Goal: Task Accomplishment & Management: Use online tool/utility

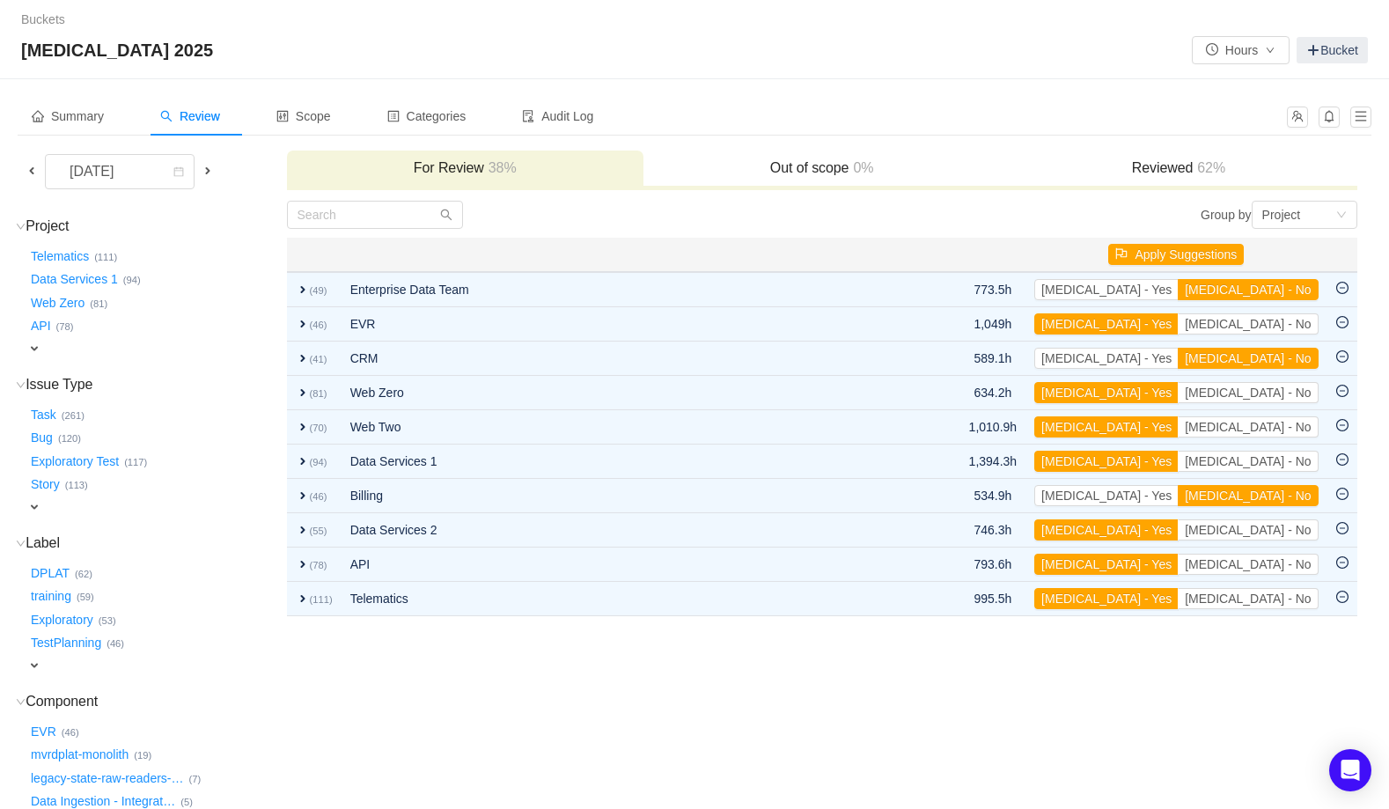
click at [838, 78] on div "Buckets / / [MEDICAL_DATA] 2025 Hours Bucket" at bounding box center [694, 39] width 1389 height 79
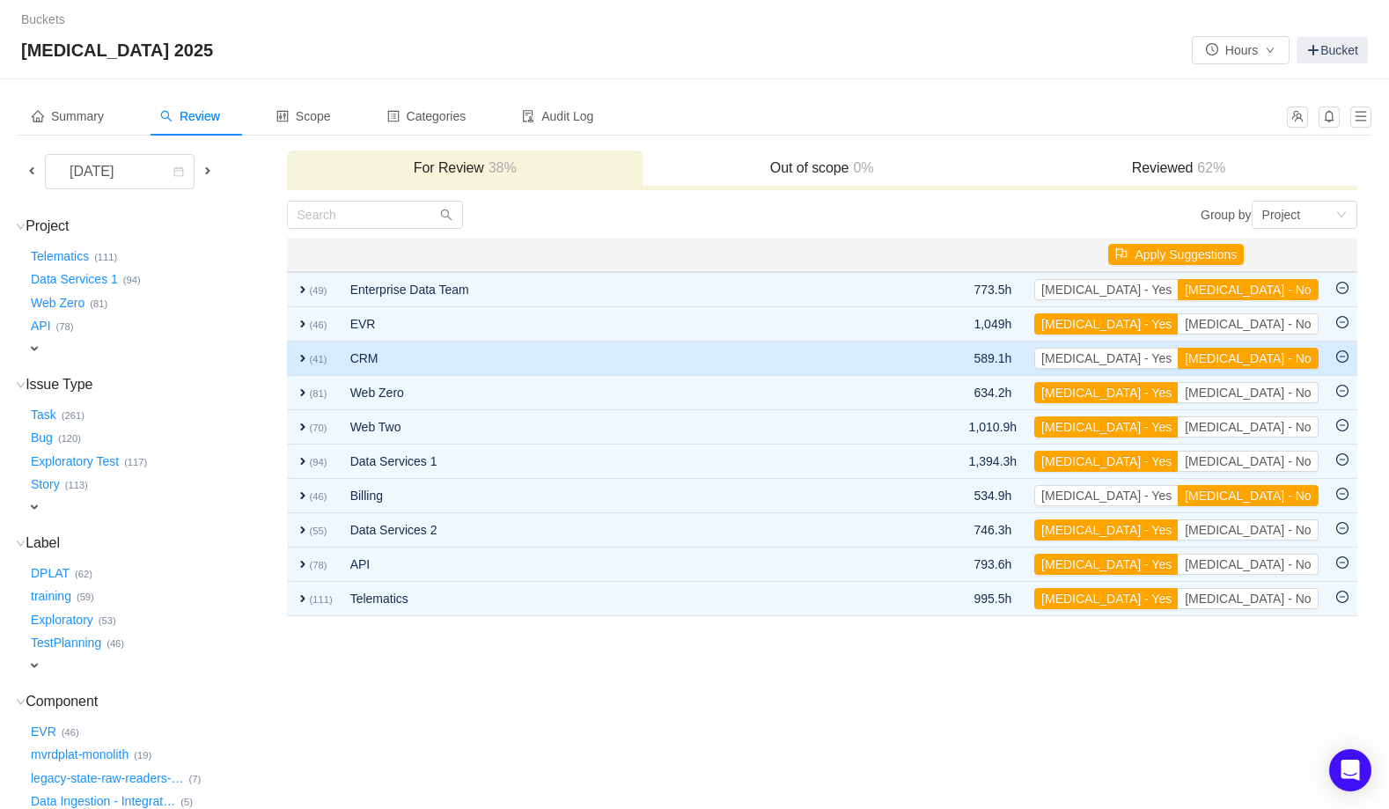
click at [302, 361] on span "expand" at bounding box center [303, 358] width 14 height 14
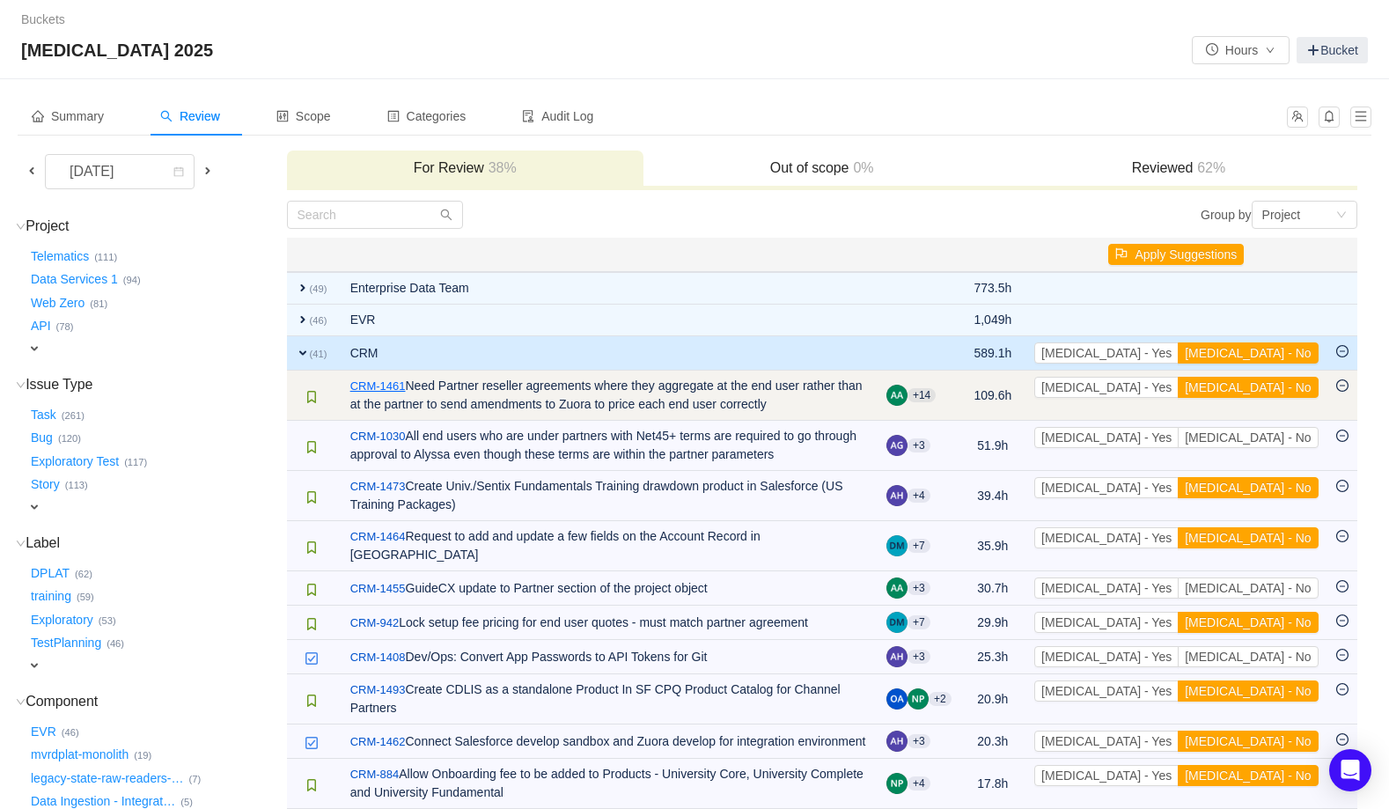
click at [404, 385] on link "CRM-1461" at bounding box center [377, 387] width 55 height 18
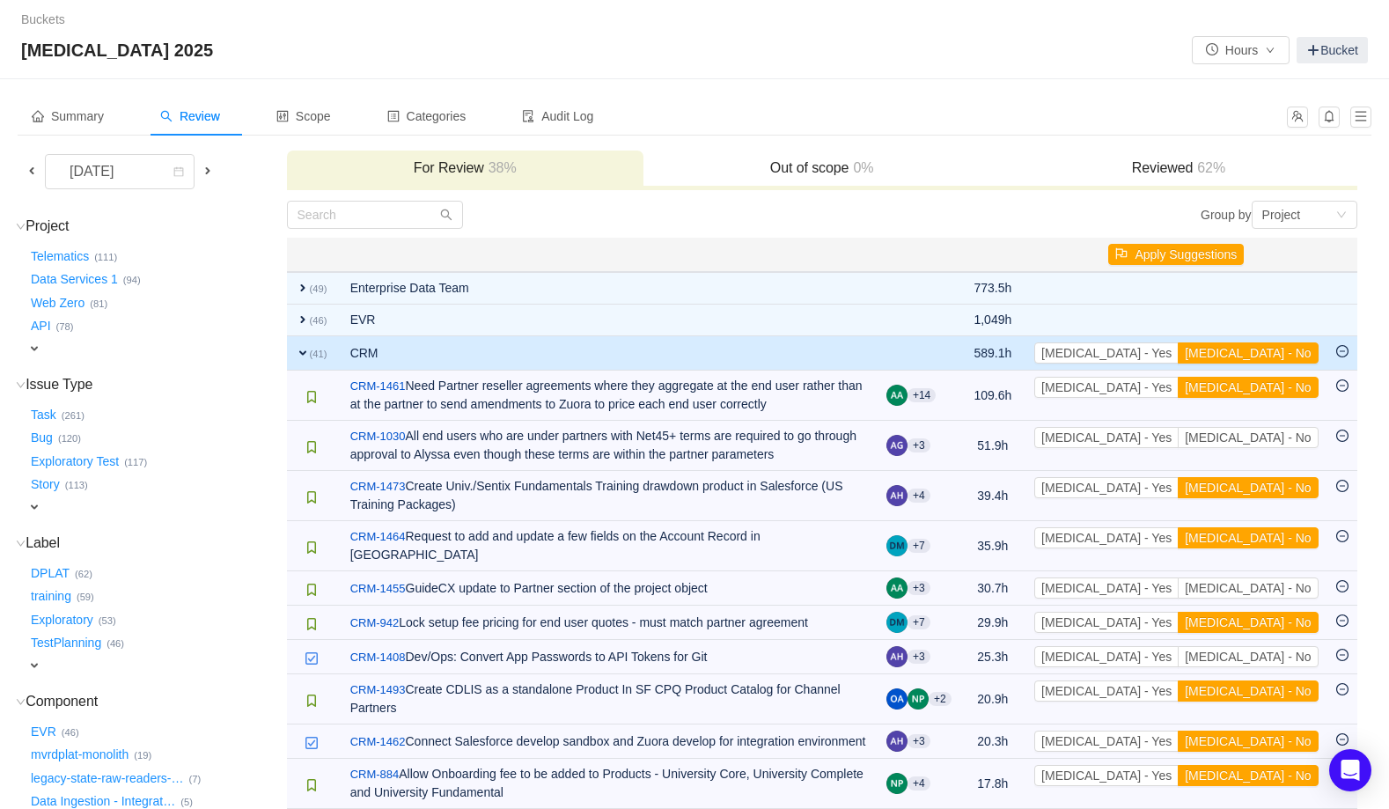
click at [301, 356] on span "expand" at bounding box center [303, 353] width 14 height 14
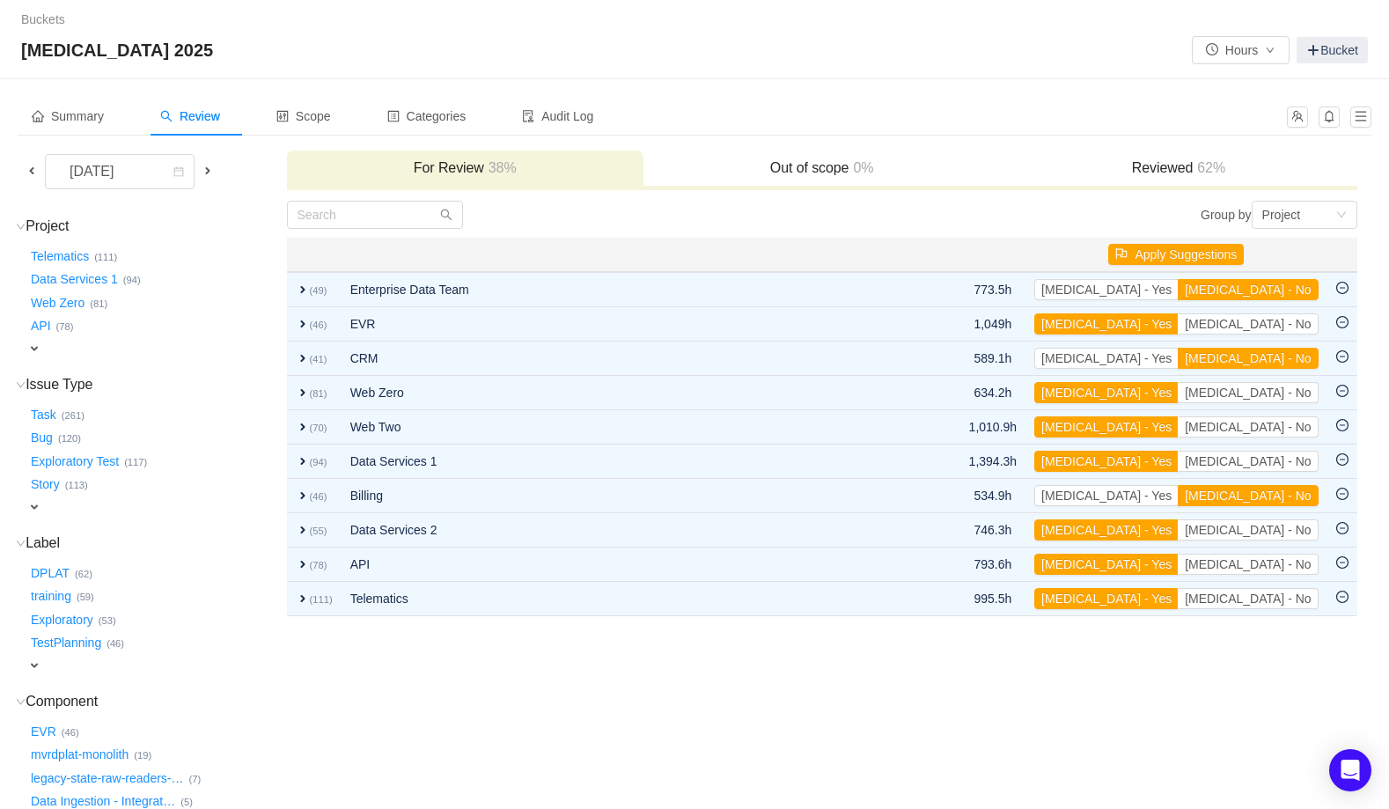
click at [1166, 170] on h3 "Reviewed 62%" at bounding box center [1178, 168] width 339 height 18
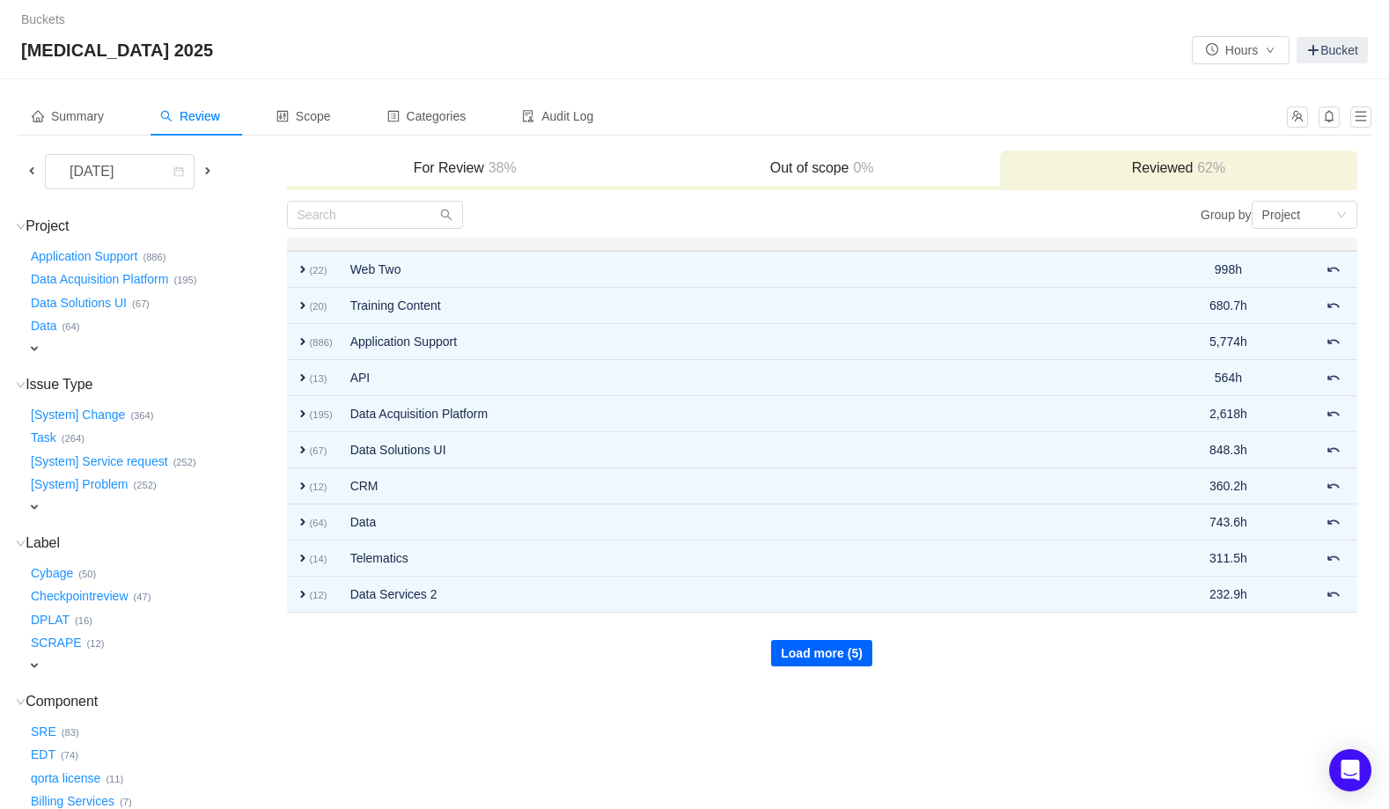
click at [834, 651] on button "Load more (5)" at bounding box center [821, 653] width 101 height 26
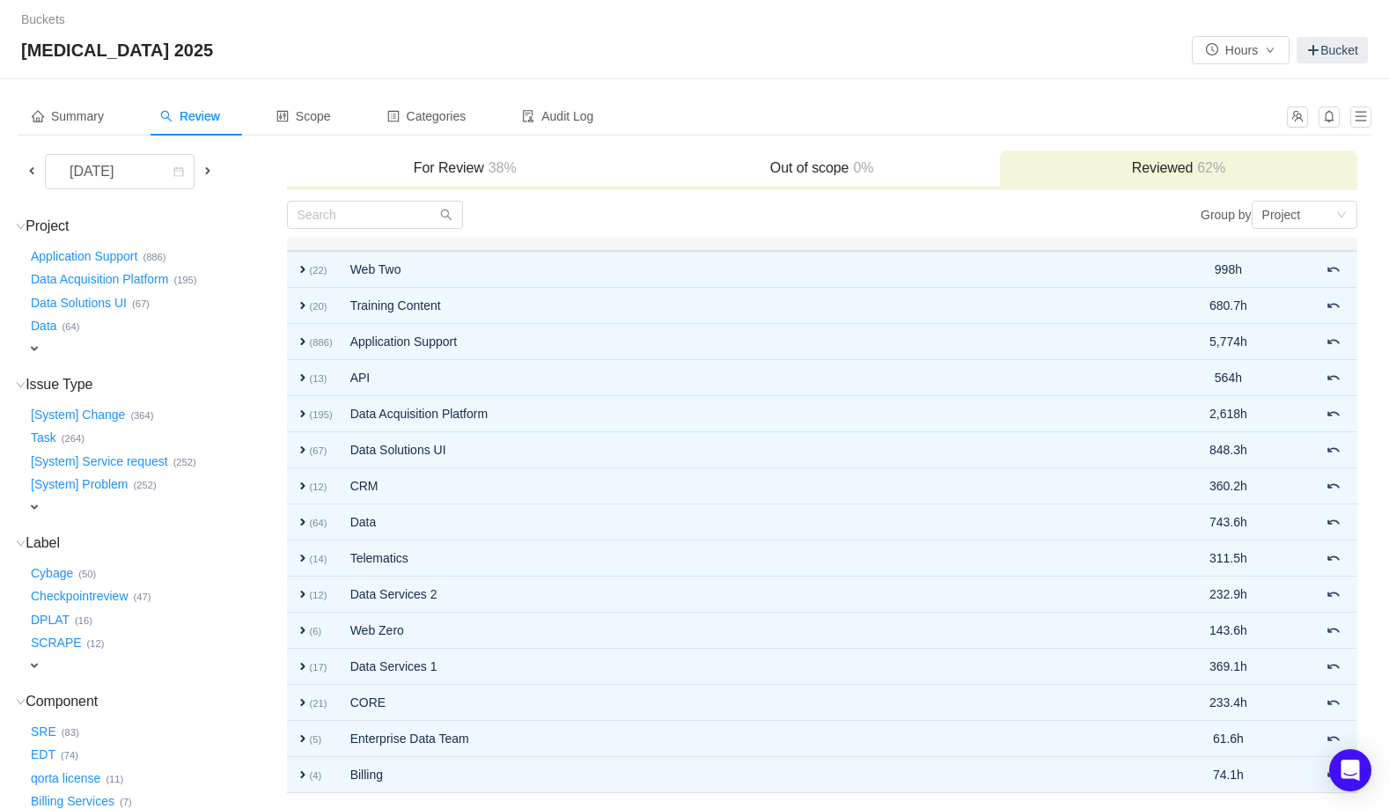
click at [508, 166] on span "38%" at bounding box center [500, 167] width 33 height 15
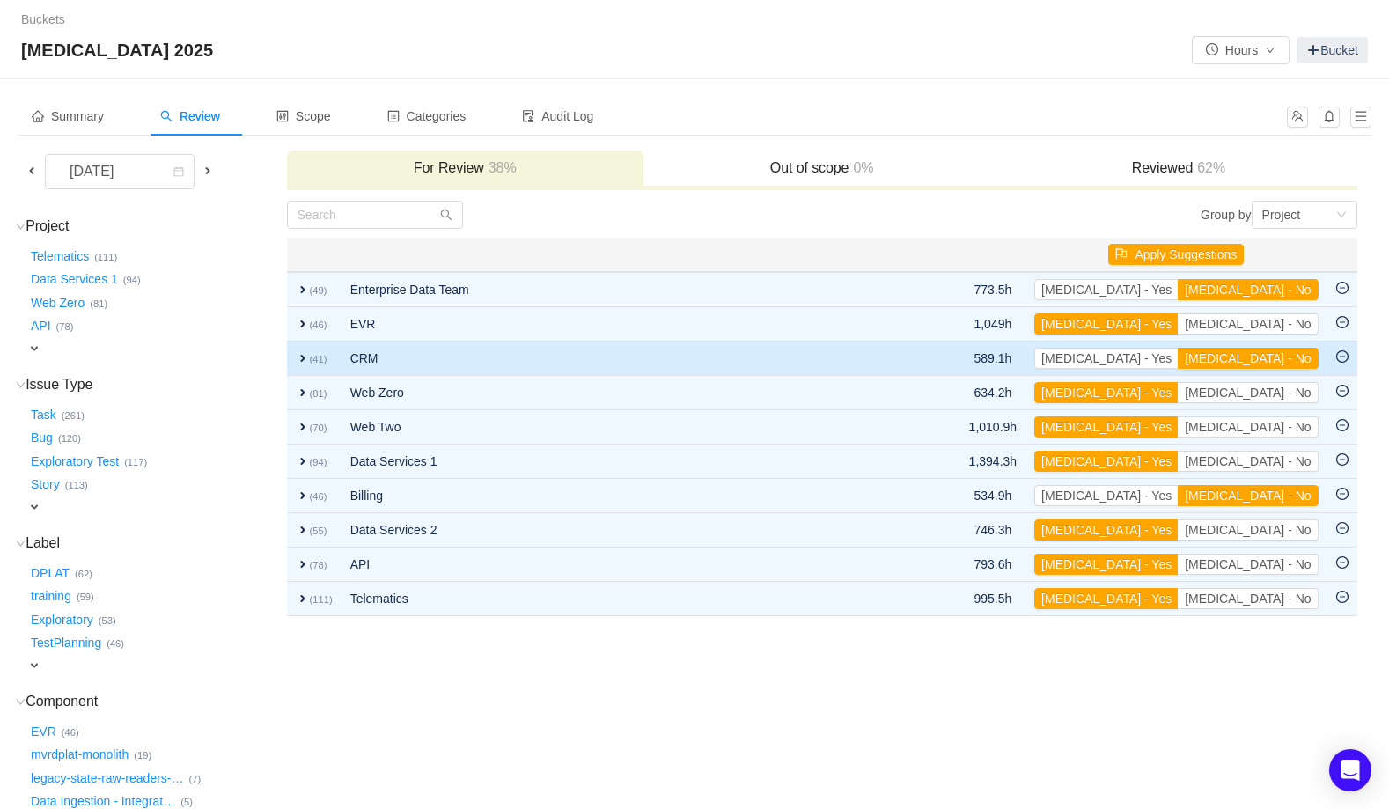
click at [304, 356] on span "expand" at bounding box center [303, 358] width 14 height 14
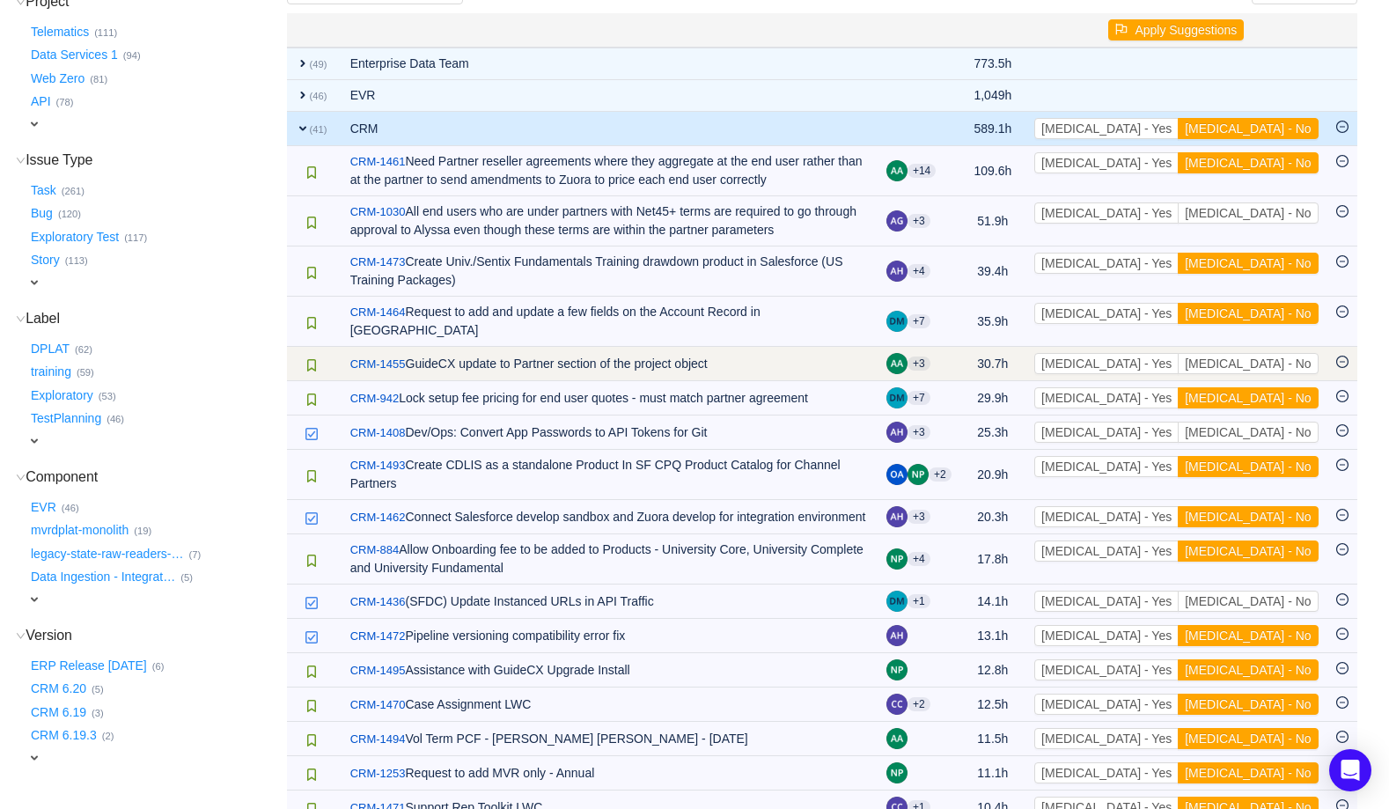
scroll to position [137, 0]
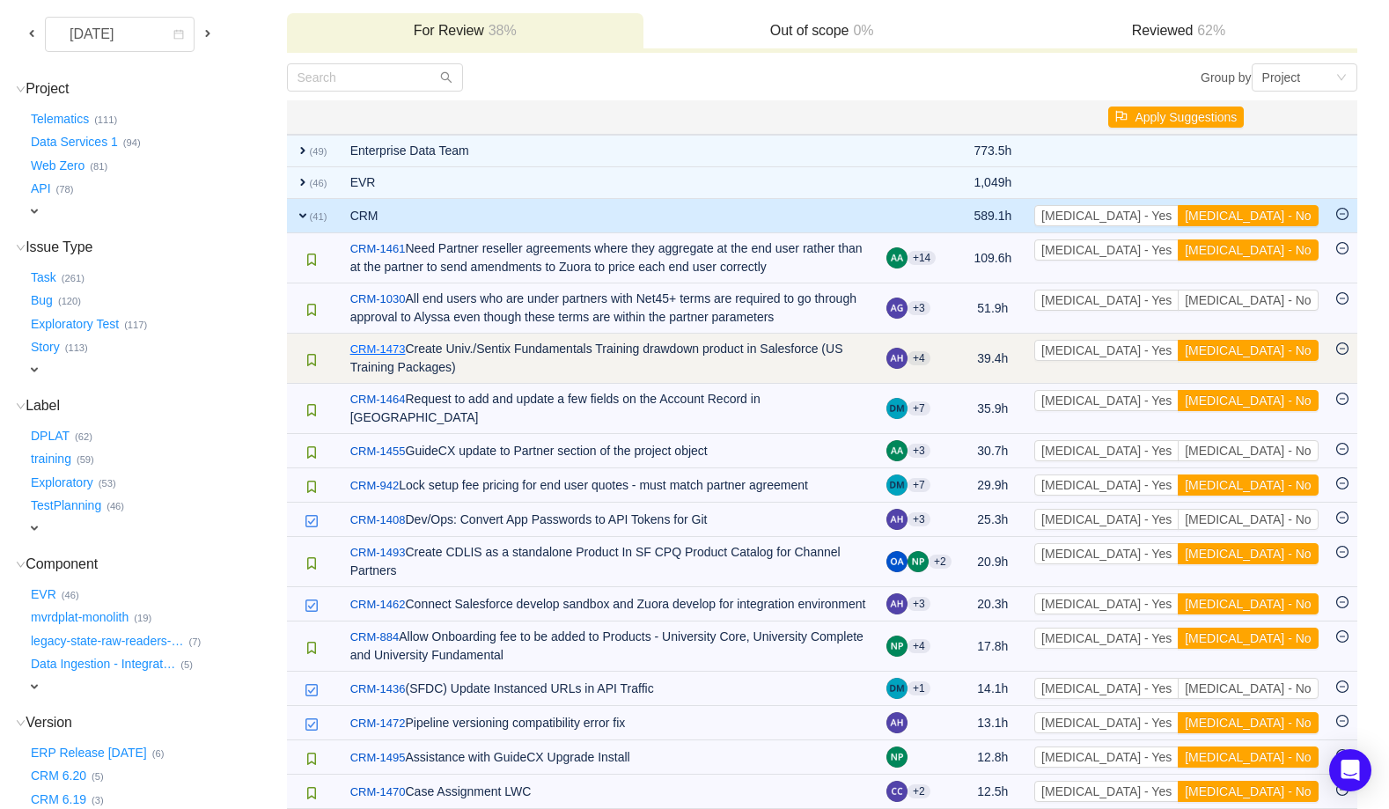
click at [387, 353] on link "CRM-1473" at bounding box center [377, 350] width 55 height 18
click at [1178, 349] on button "[MEDICAL_DATA] - Yes" at bounding box center [1106, 350] width 144 height 21
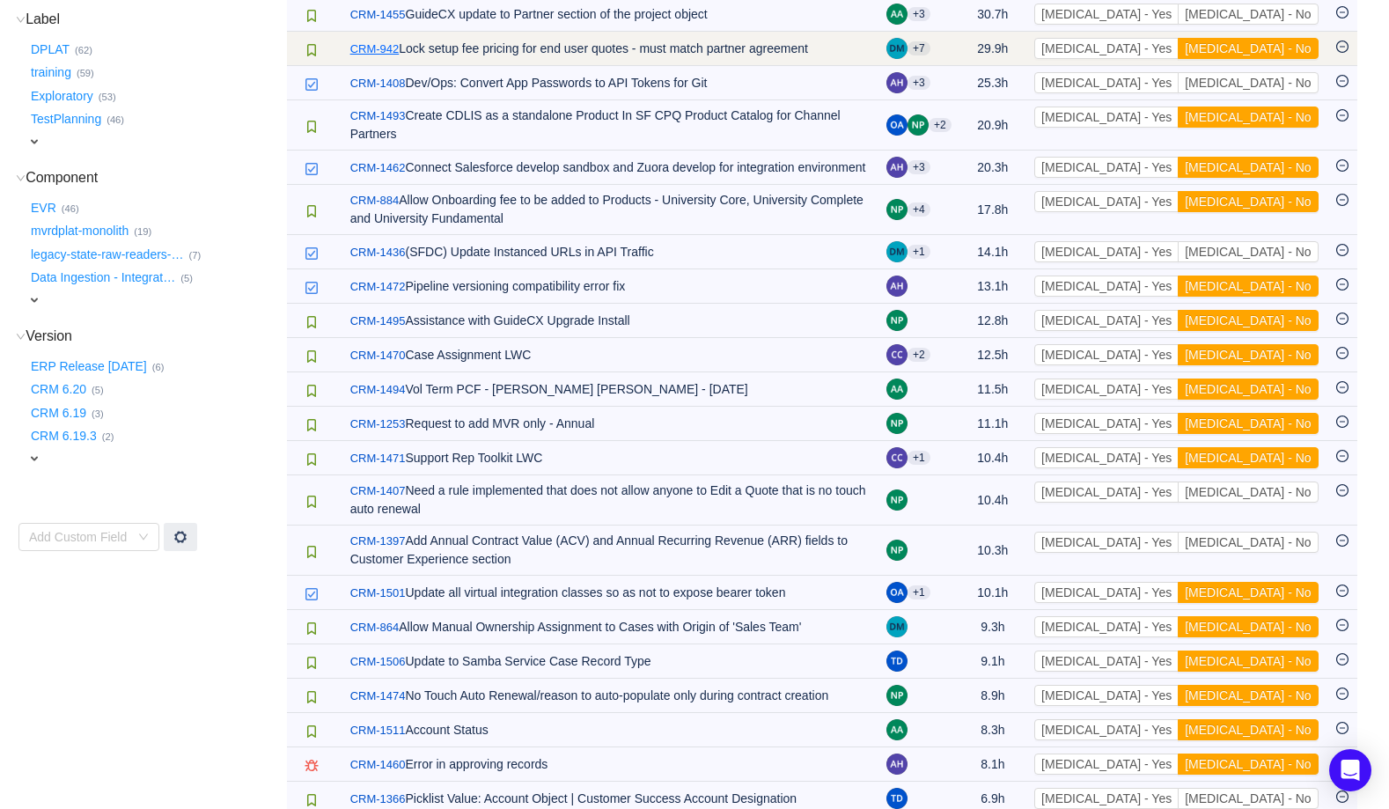
scroll to position [0, 0]
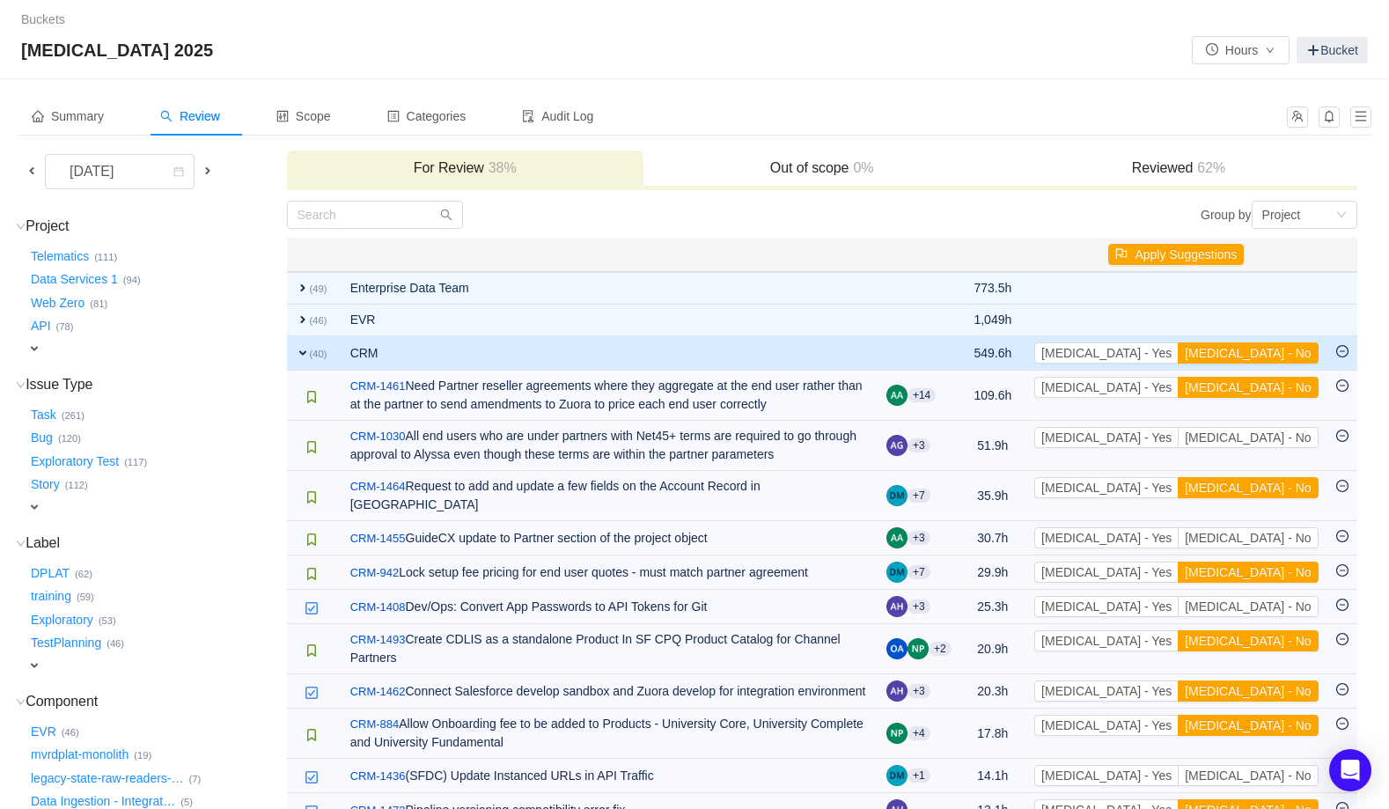
click at [304, 352] on span "expand" at bounding box center [303, 353] width 14 height 14
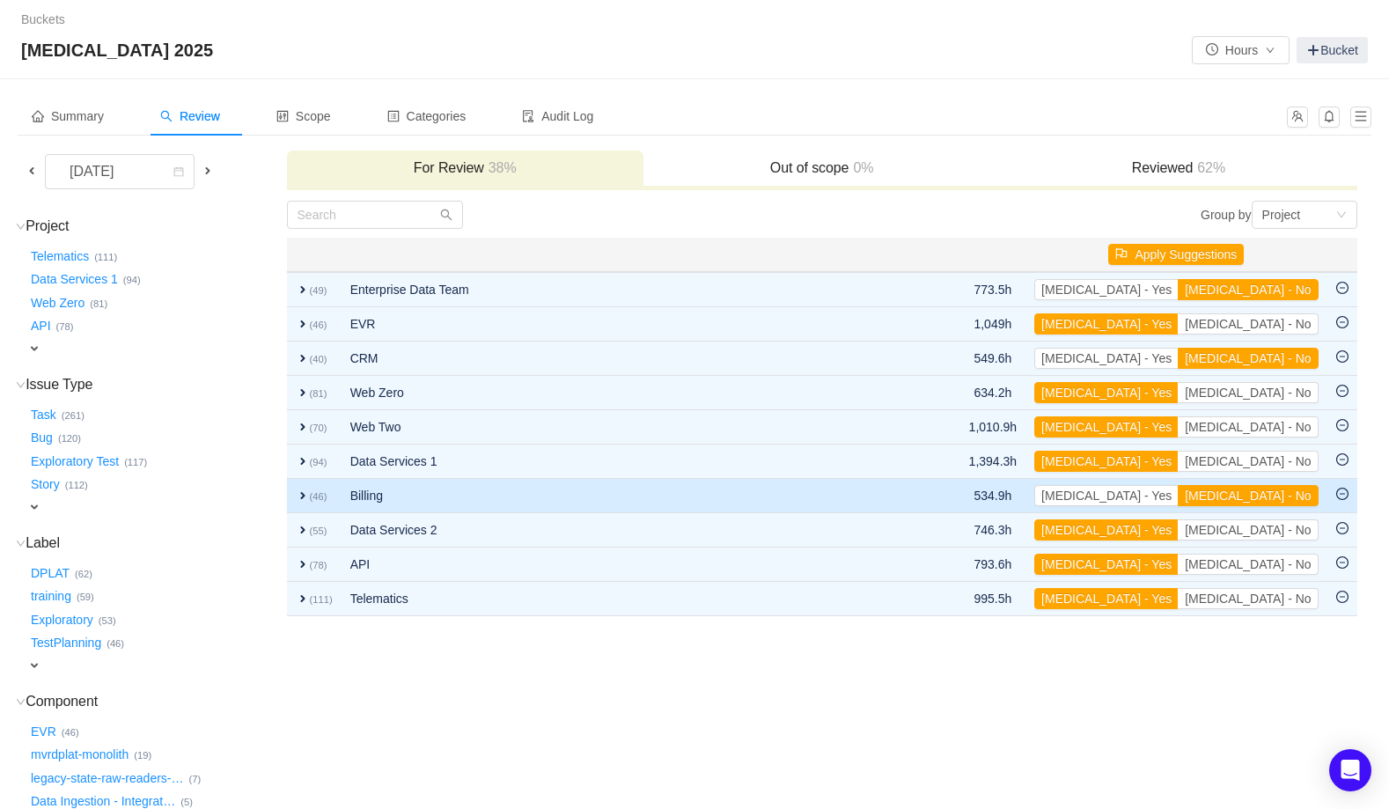
click at [302, 500] on span "expand" at bounding box center [303, 495] width 14 height 14
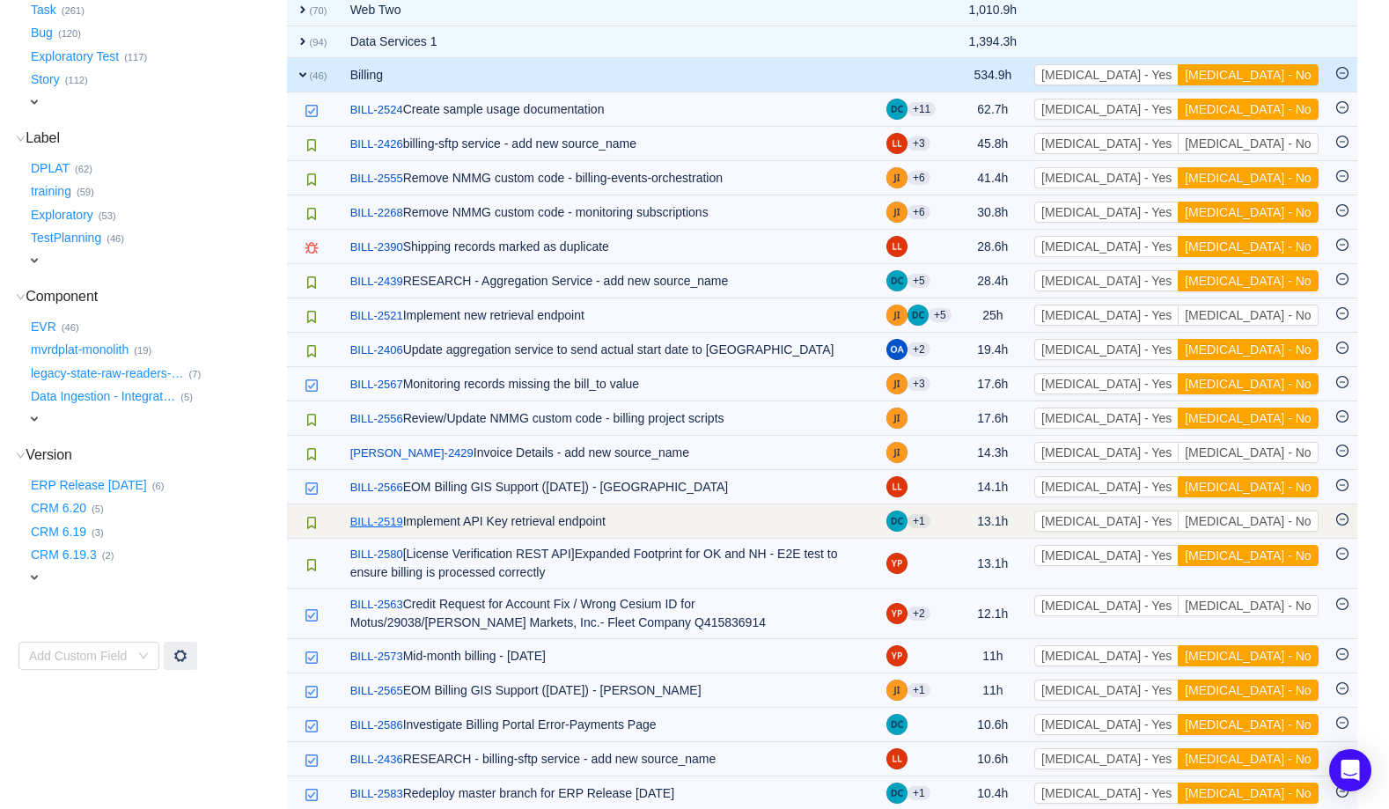
scroll to position [407, 0]
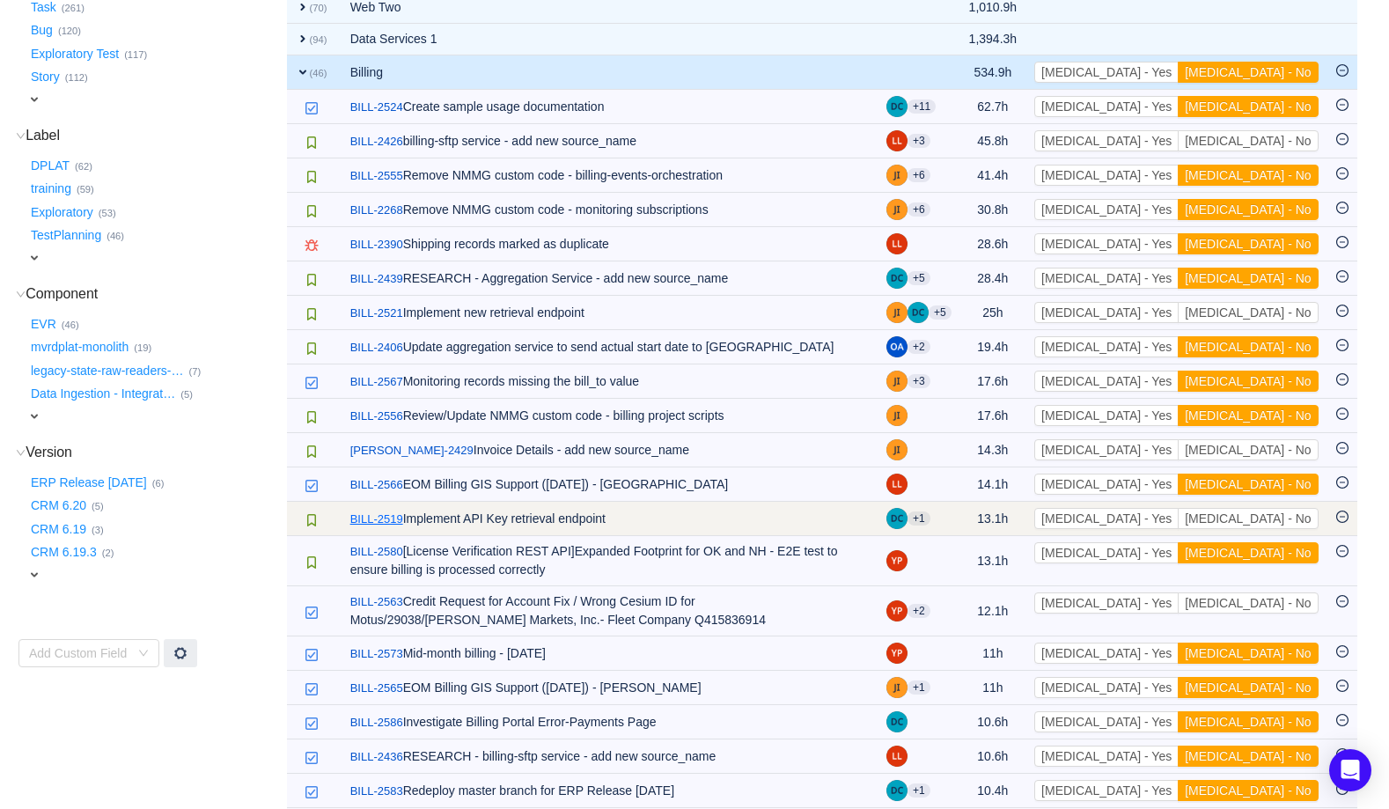
click at [380, 521] on link "BILL-2519" at bounding box center [376, 519] width 53 height 18
click at [1178, 518] on button "[MEDICAL_DATA] - Yes" at bounding box center [1106, 518] width 144 height 21
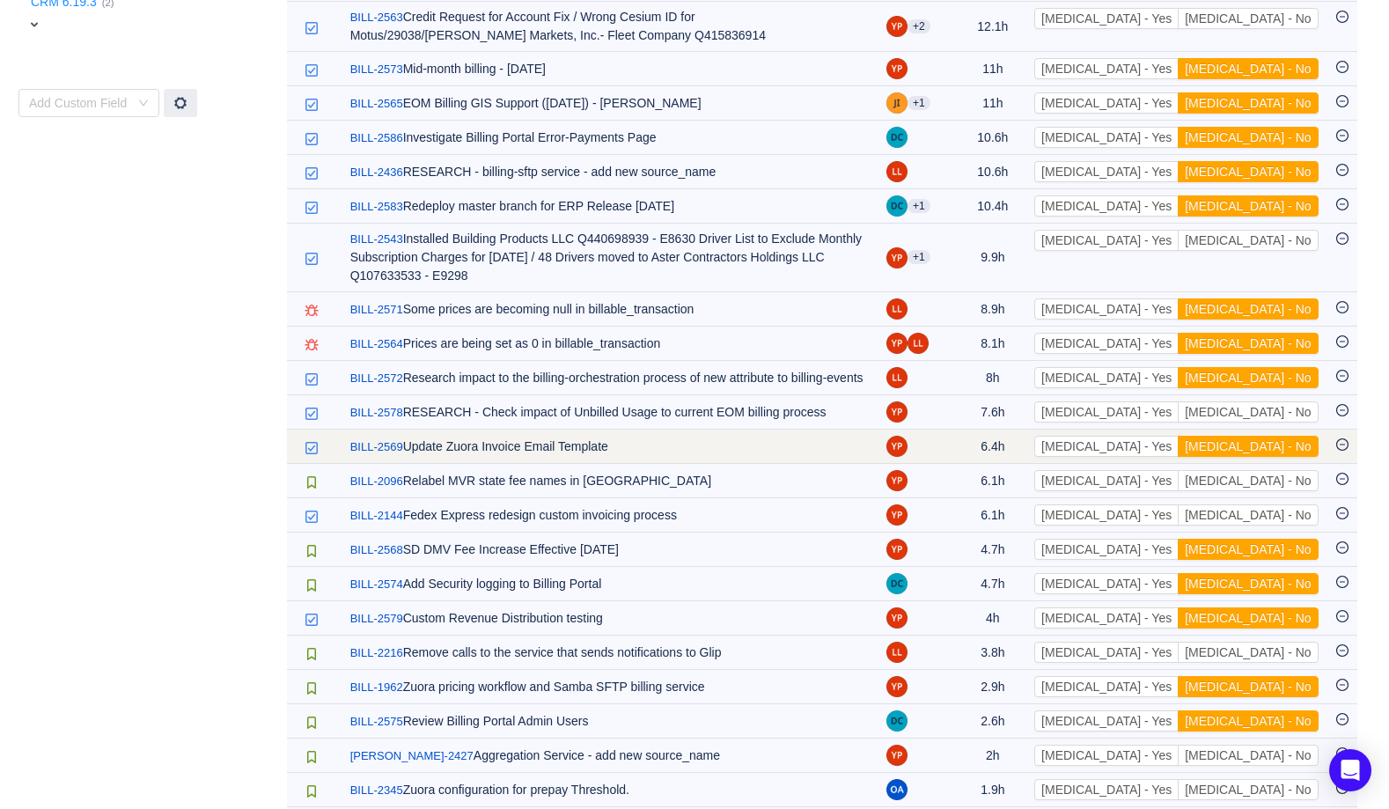
scroll to position [958, 0]
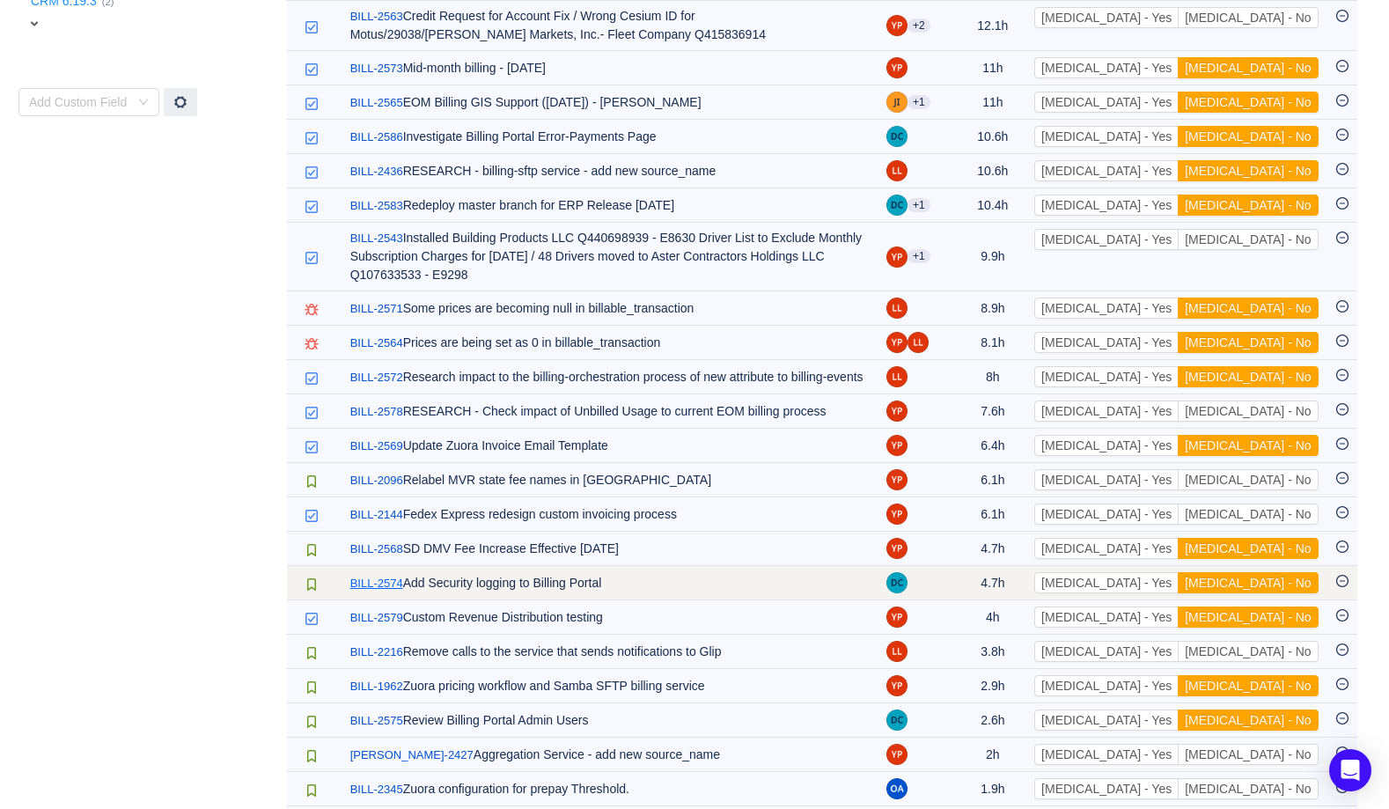
click at [393, 575] on link "BILL-2574" at bounding box center [376, 584] width 53 height 18
click at [1178, 572] on button "[MEDICAL_DATA] - Yes" at bounding box center [1106, 582] width 144 height 21
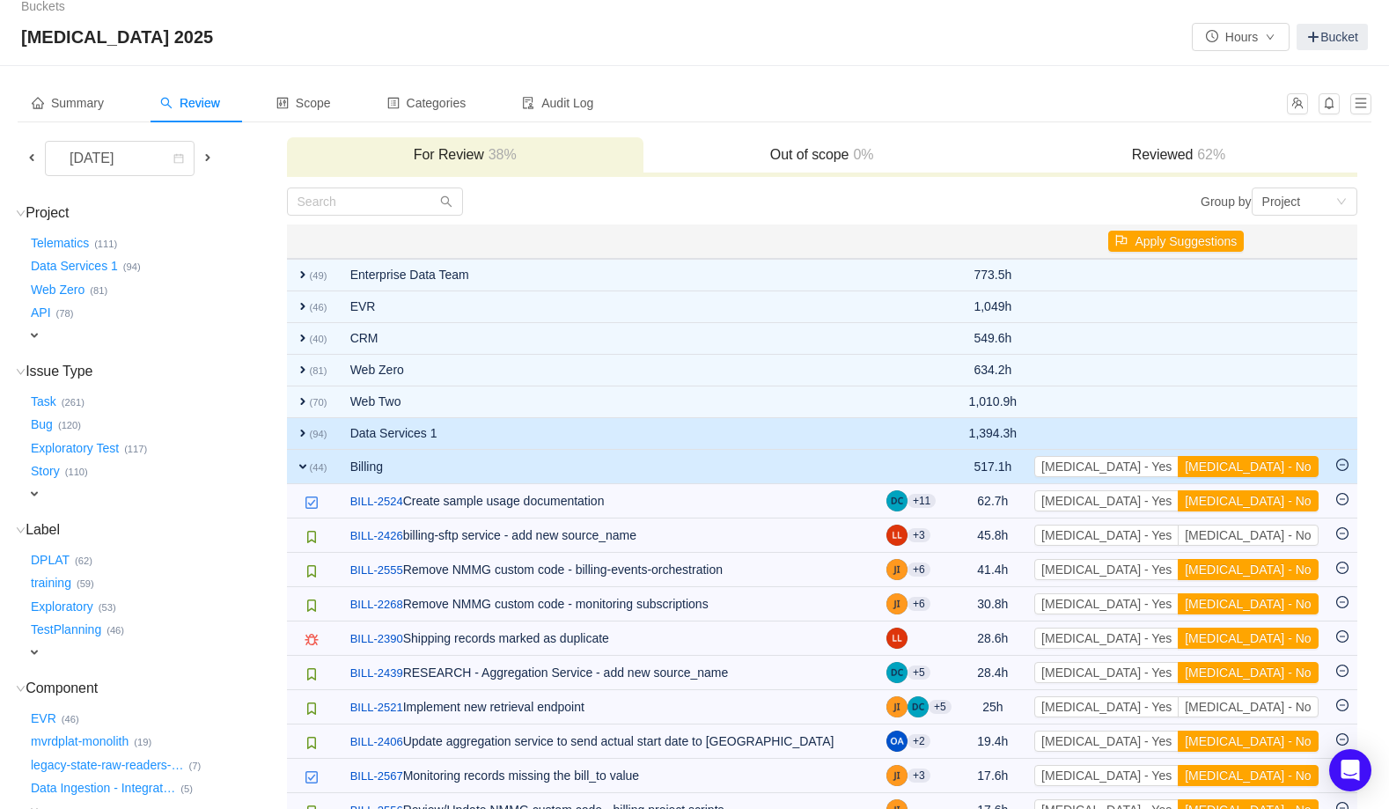
scroll to position [0, 0]
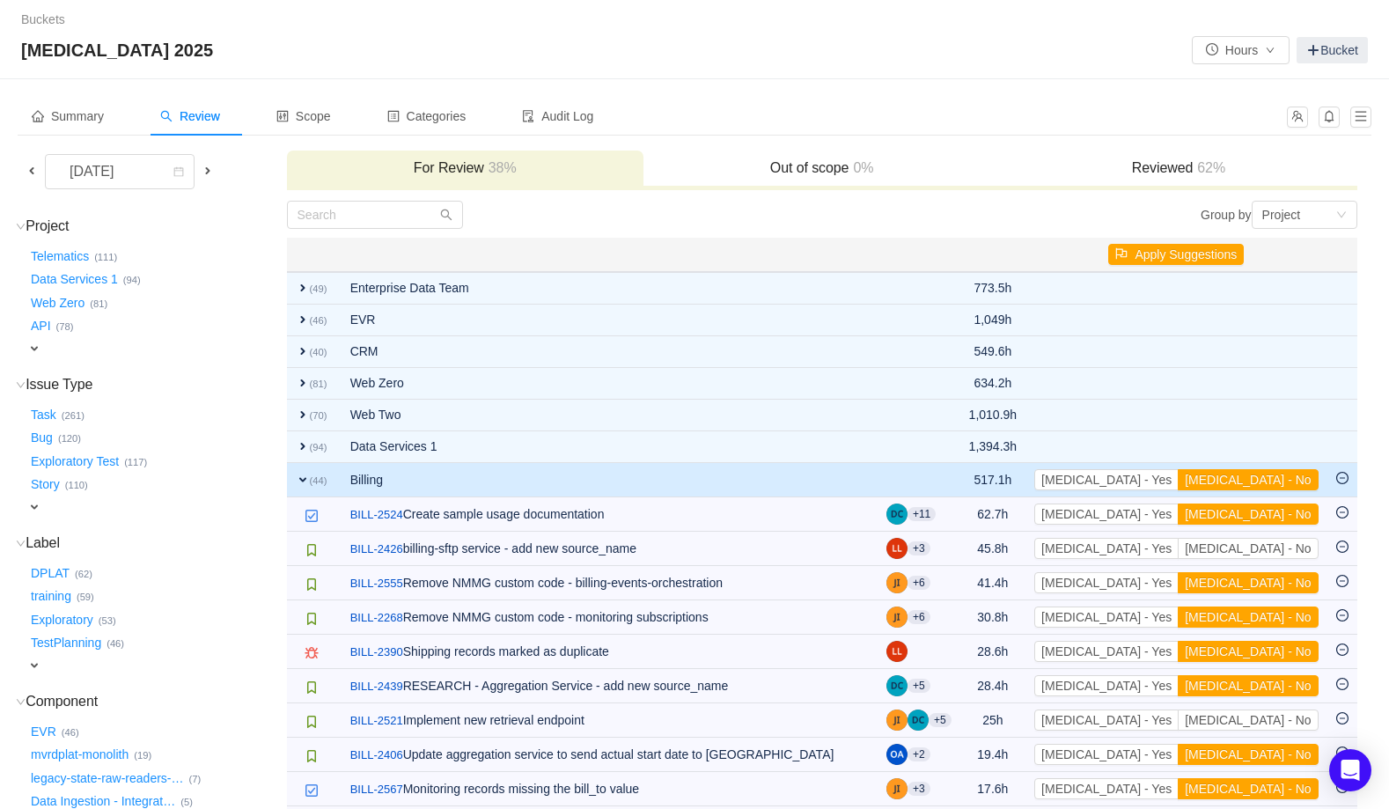
click at [299, 482] on span "expand" at bounding box center [303, 480] width 14 height 14
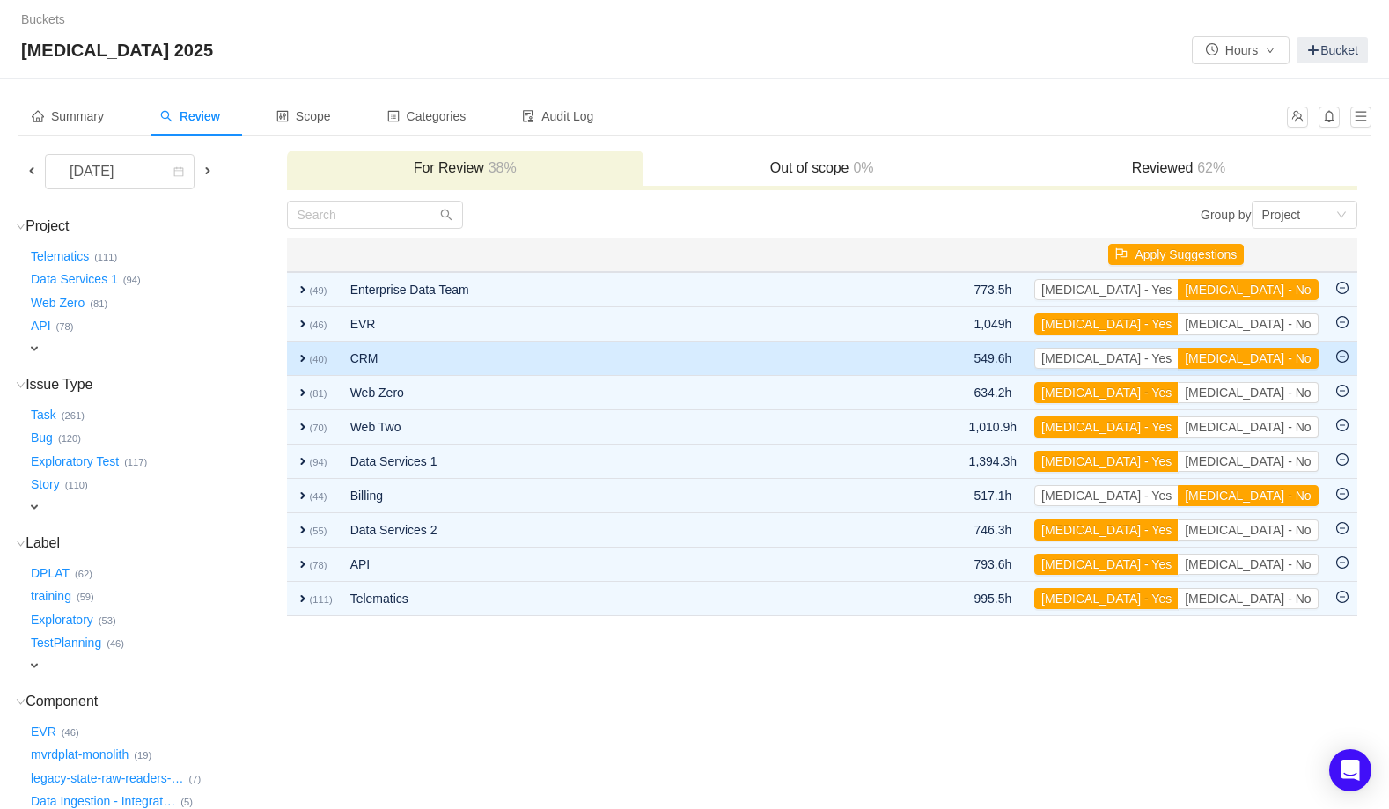
click at [301, 359] on span "expand" at bounding box center [303, 358] width 14 height 14
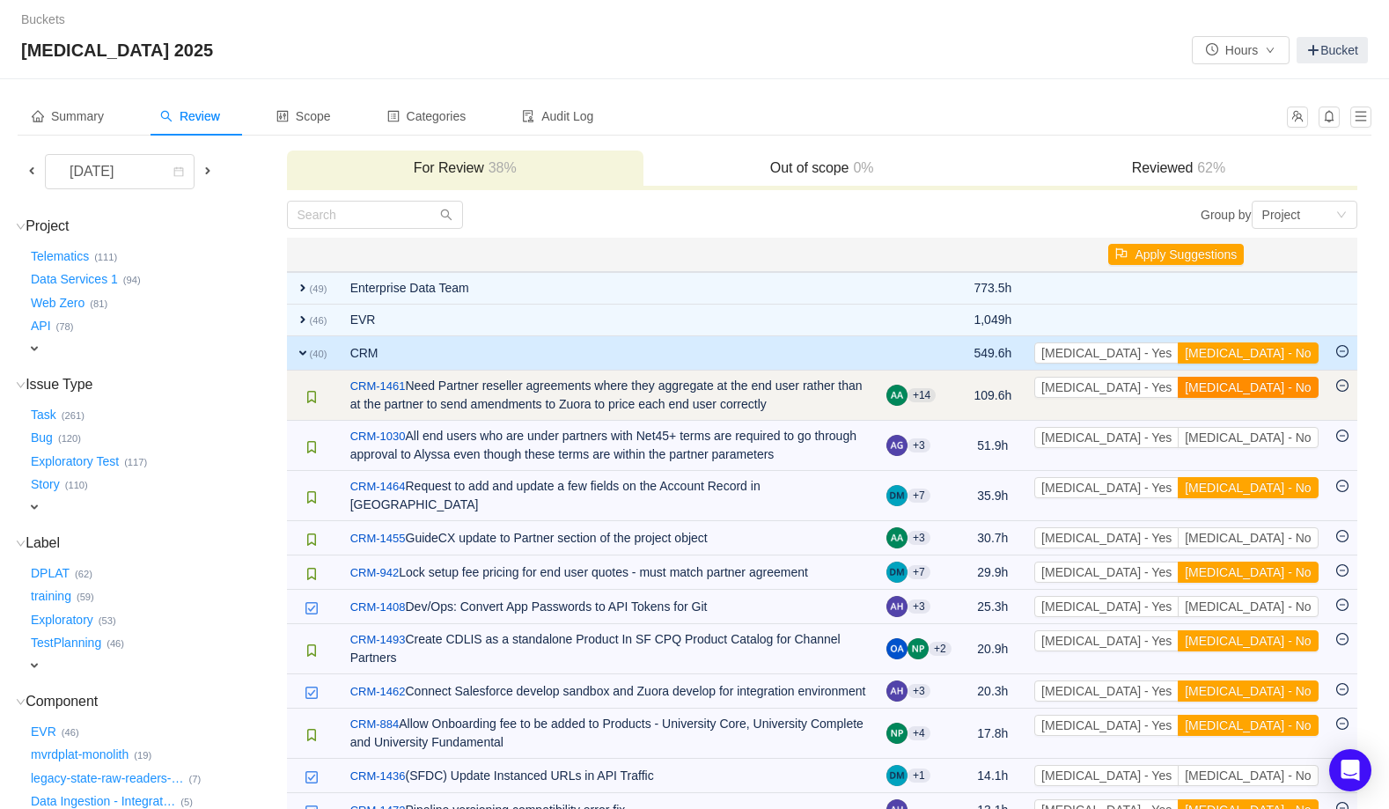
click at [1271, 385] on button "[MEDICAL_DATA] - No" at bounding box center [1248, 387] width 140 height 21
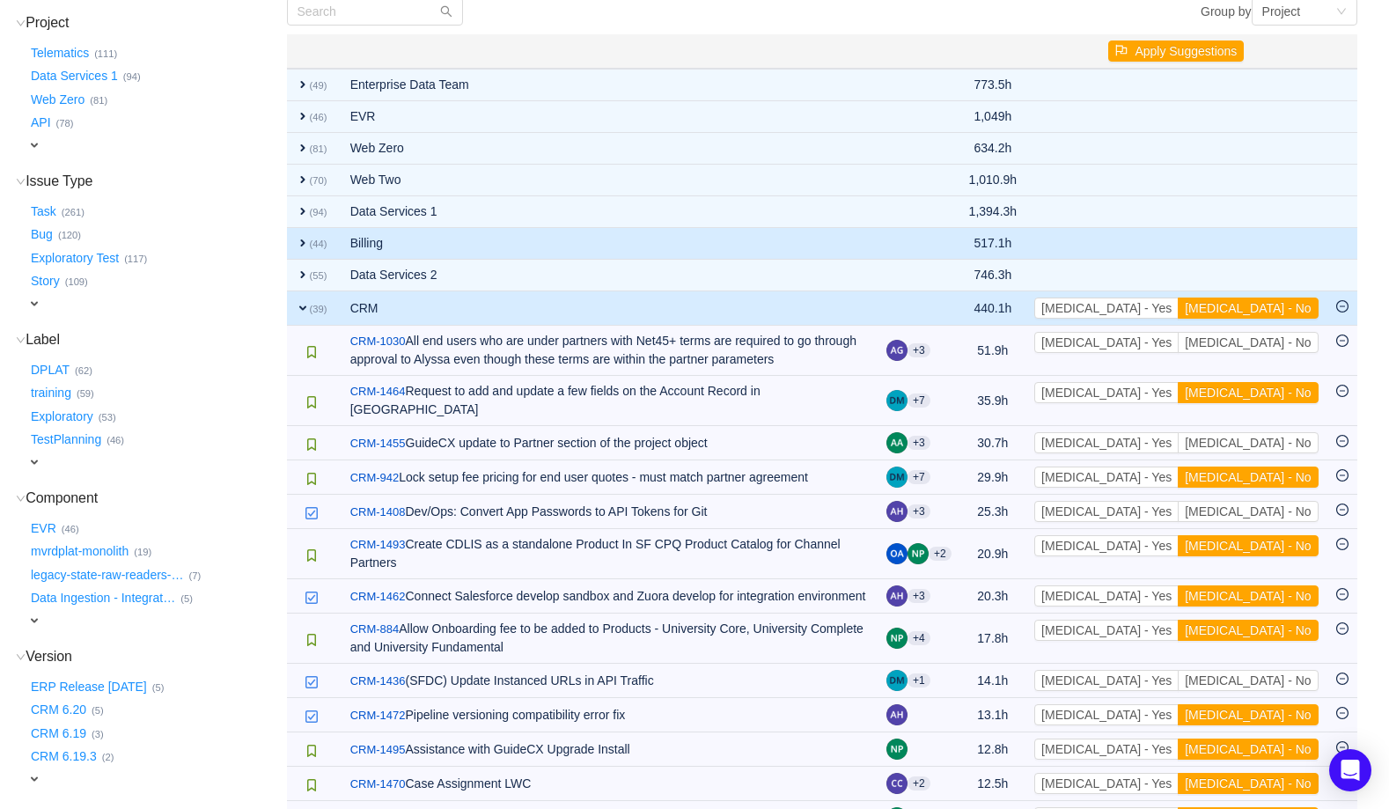
scroll to position [342, 0]
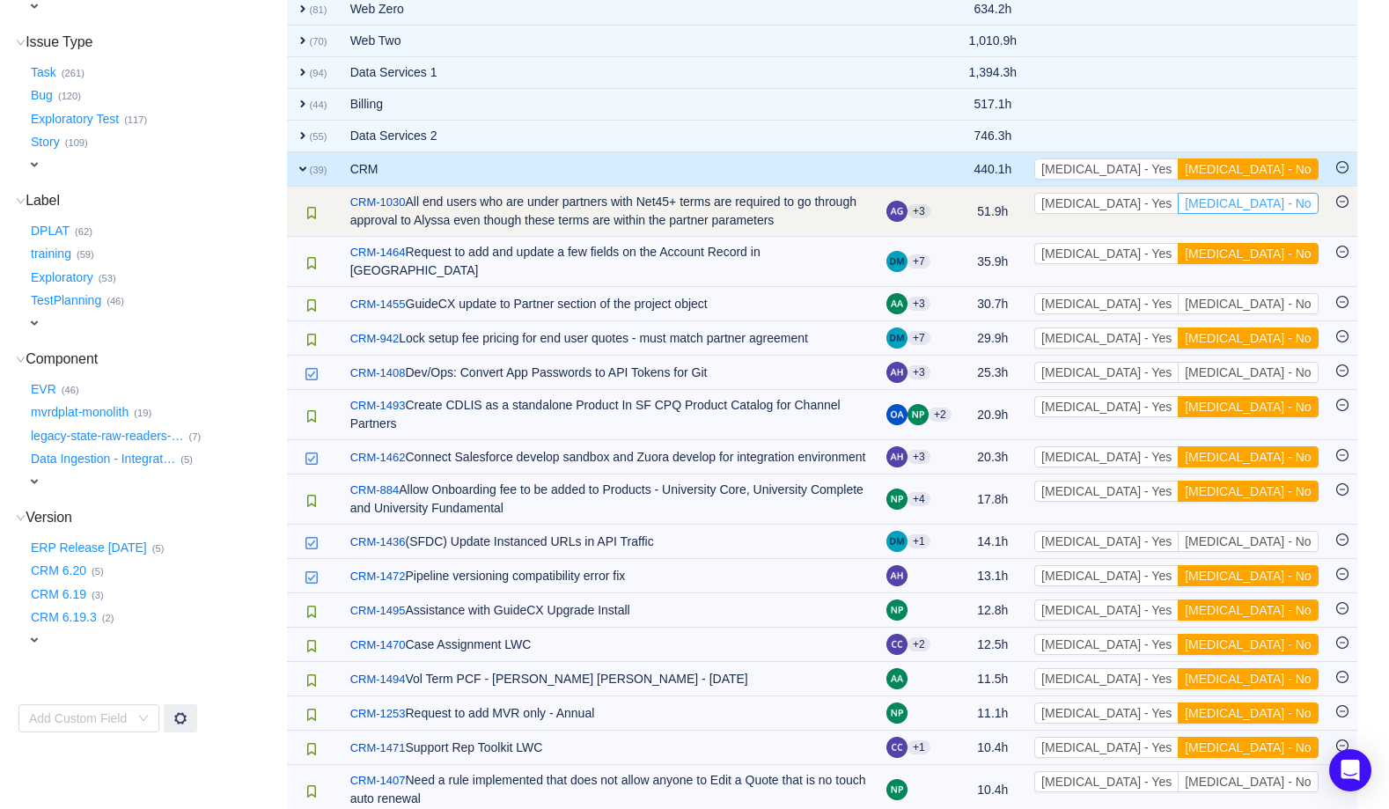
click at [1273, 201] on button "[MEDICAL_DATA] - No" at bounding box center [1248, 203] width 140 height 21
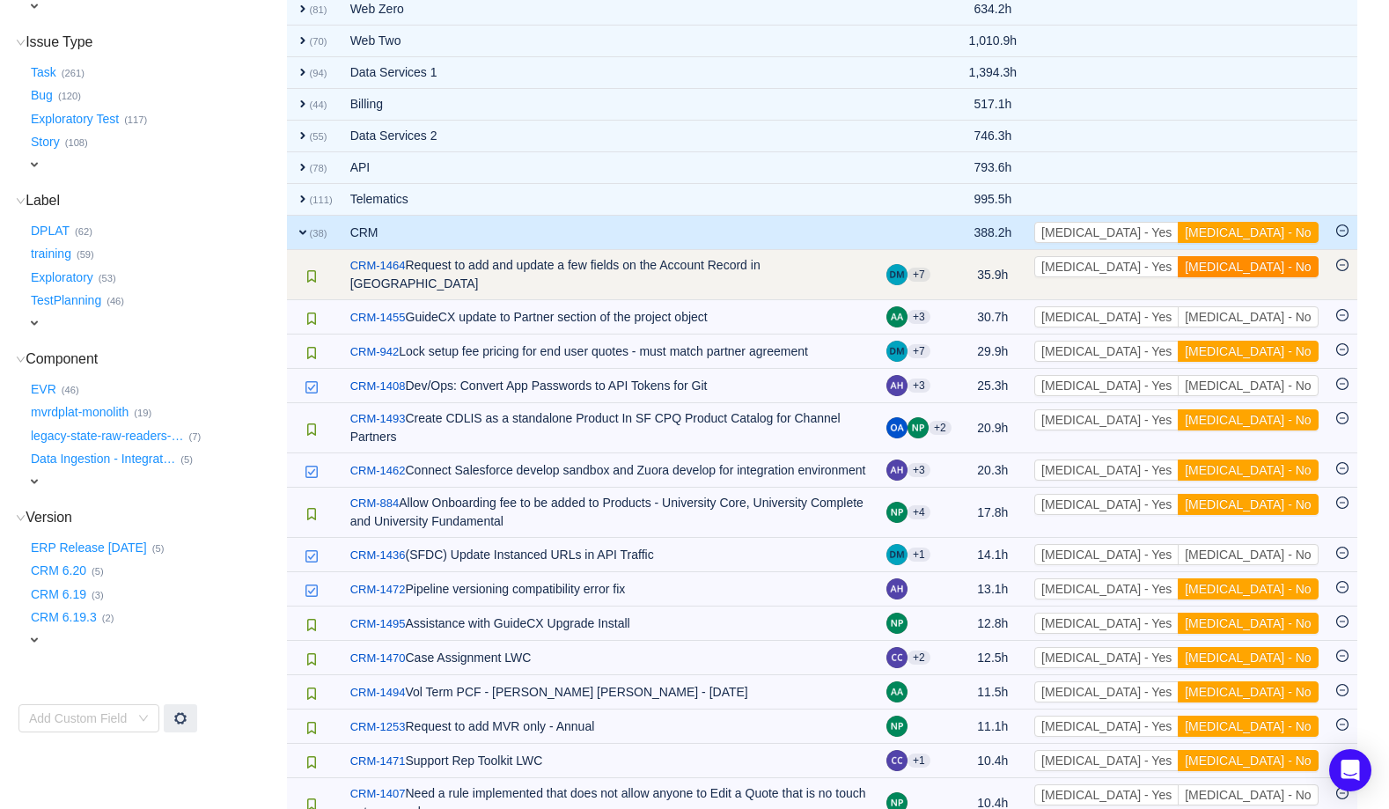
click at [1278, 264] on button "[MEDICAL_DATA] - No" at bounding box center [1248, 266] width 140 height 21
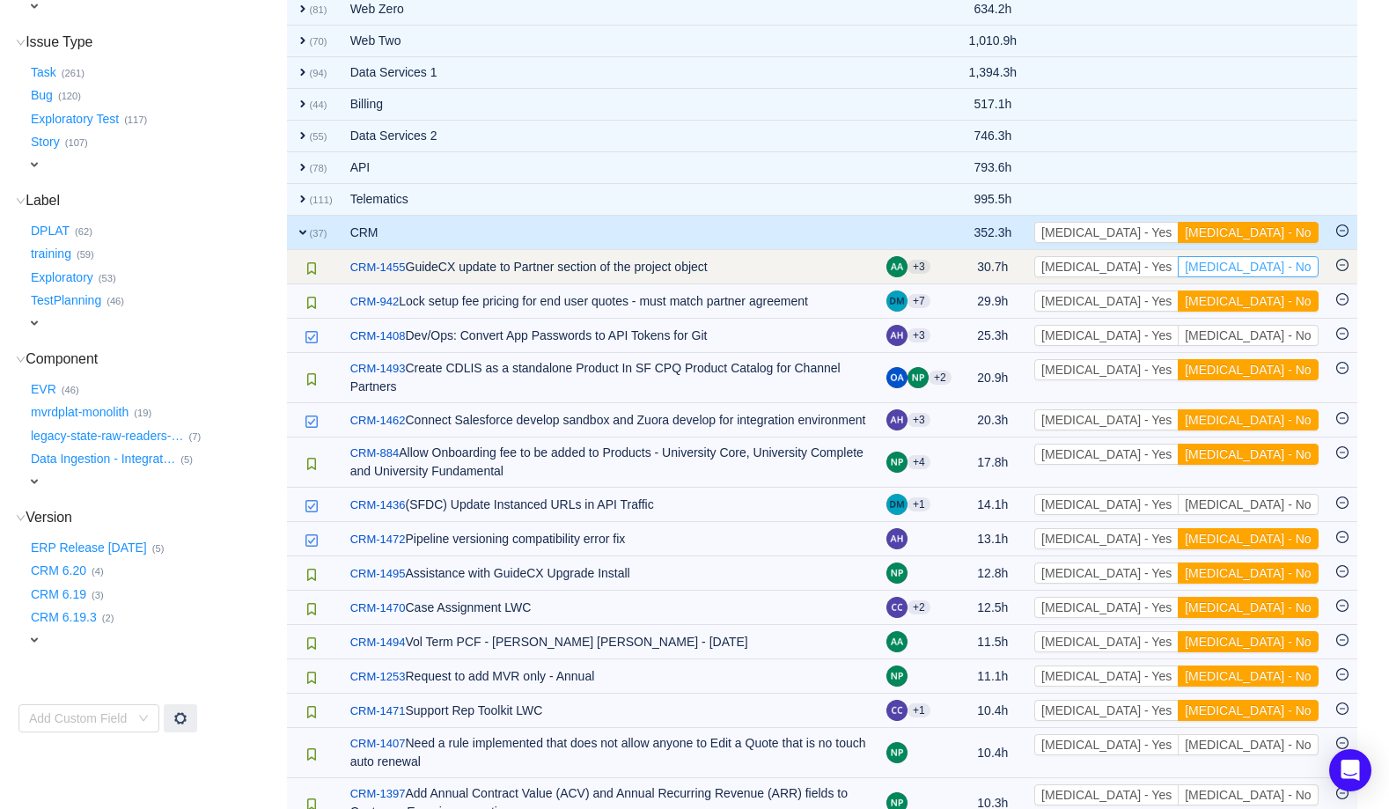
click at [1269, 266] on button "[MEDICAL_DATA] - No" at bounding box center [1248, 266] width 140 height 21
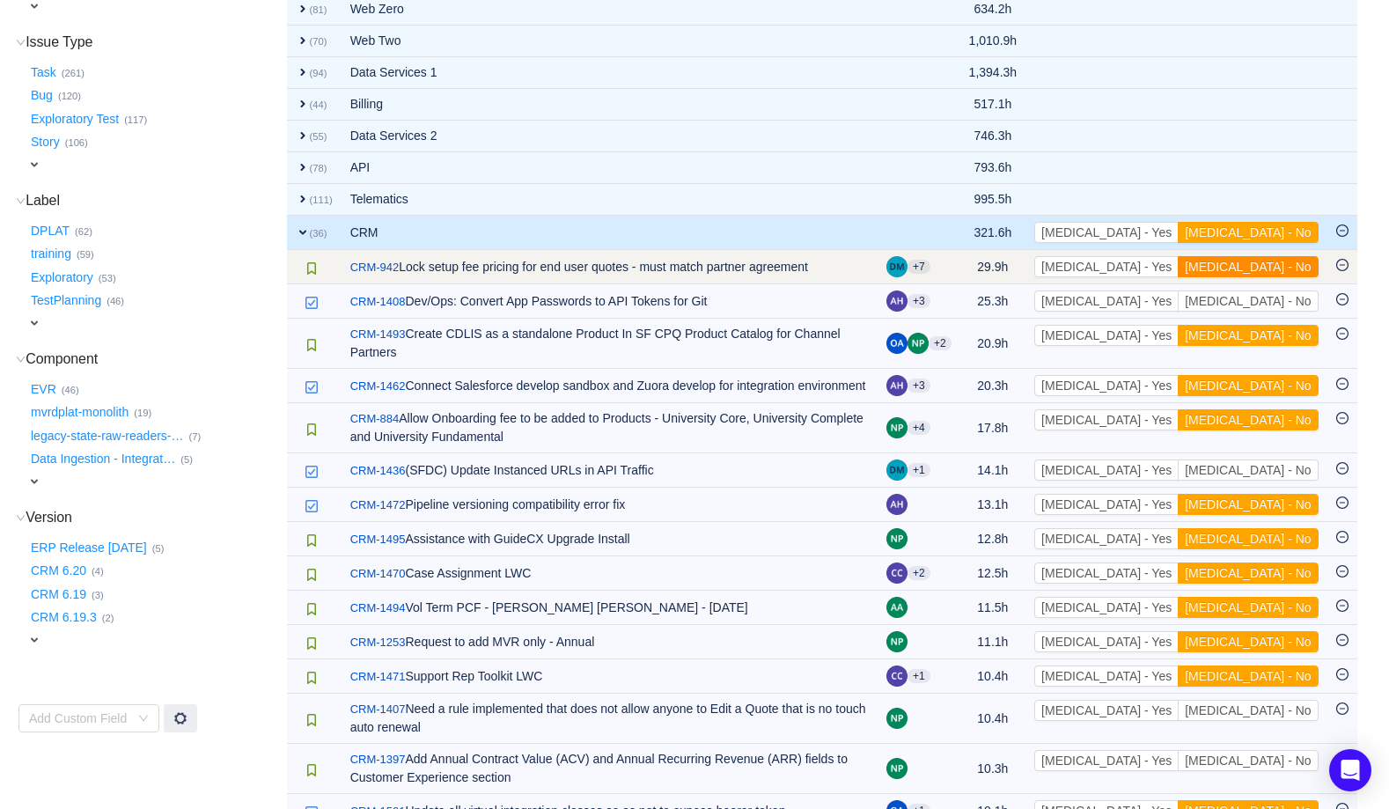
click at [1274, 270] on button "[MEDICAL_DATA] - No" at bounding box center [1248, 266] width 140 height 21
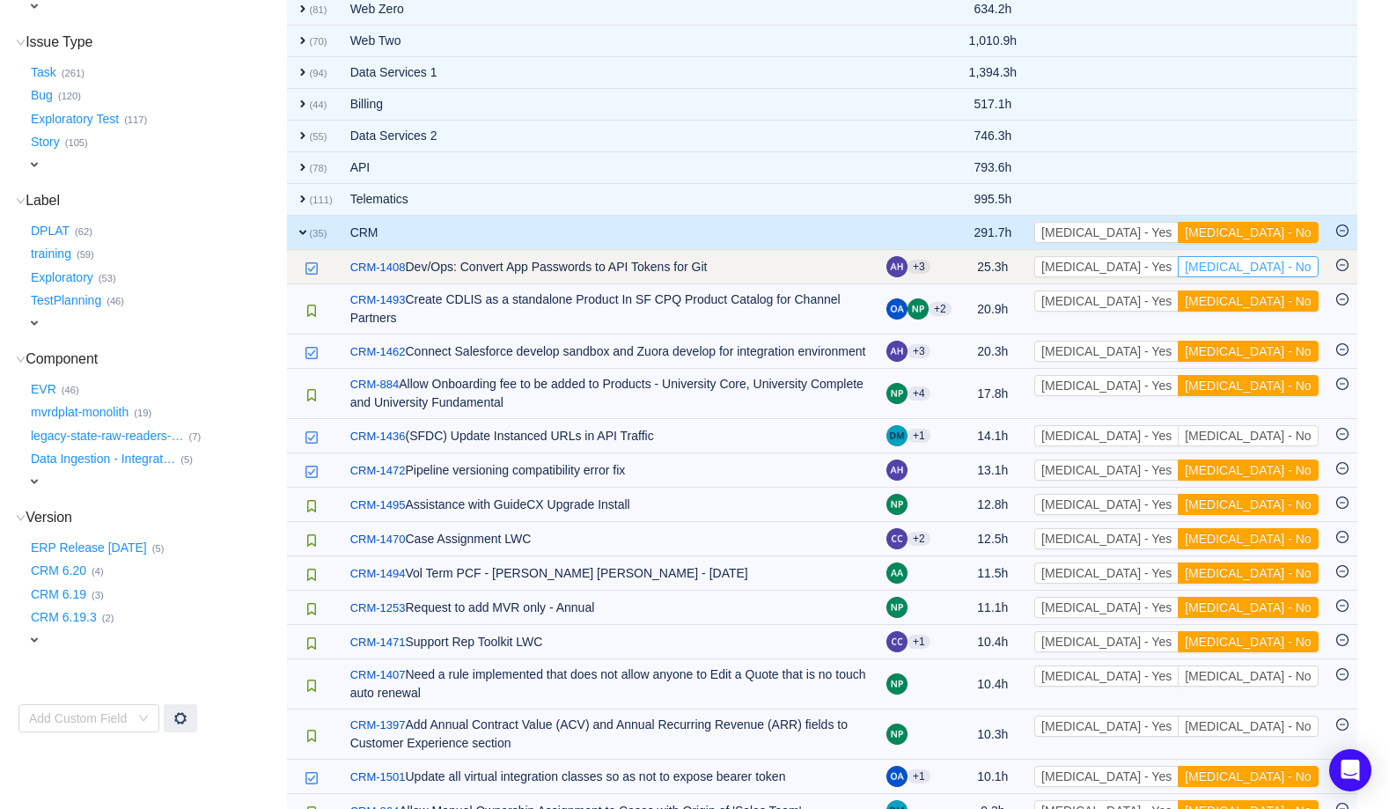
click at [1278, 261] on button "[MEDICAL_DATA] - No" at bounding box center [1248, 266] width 140 height 21
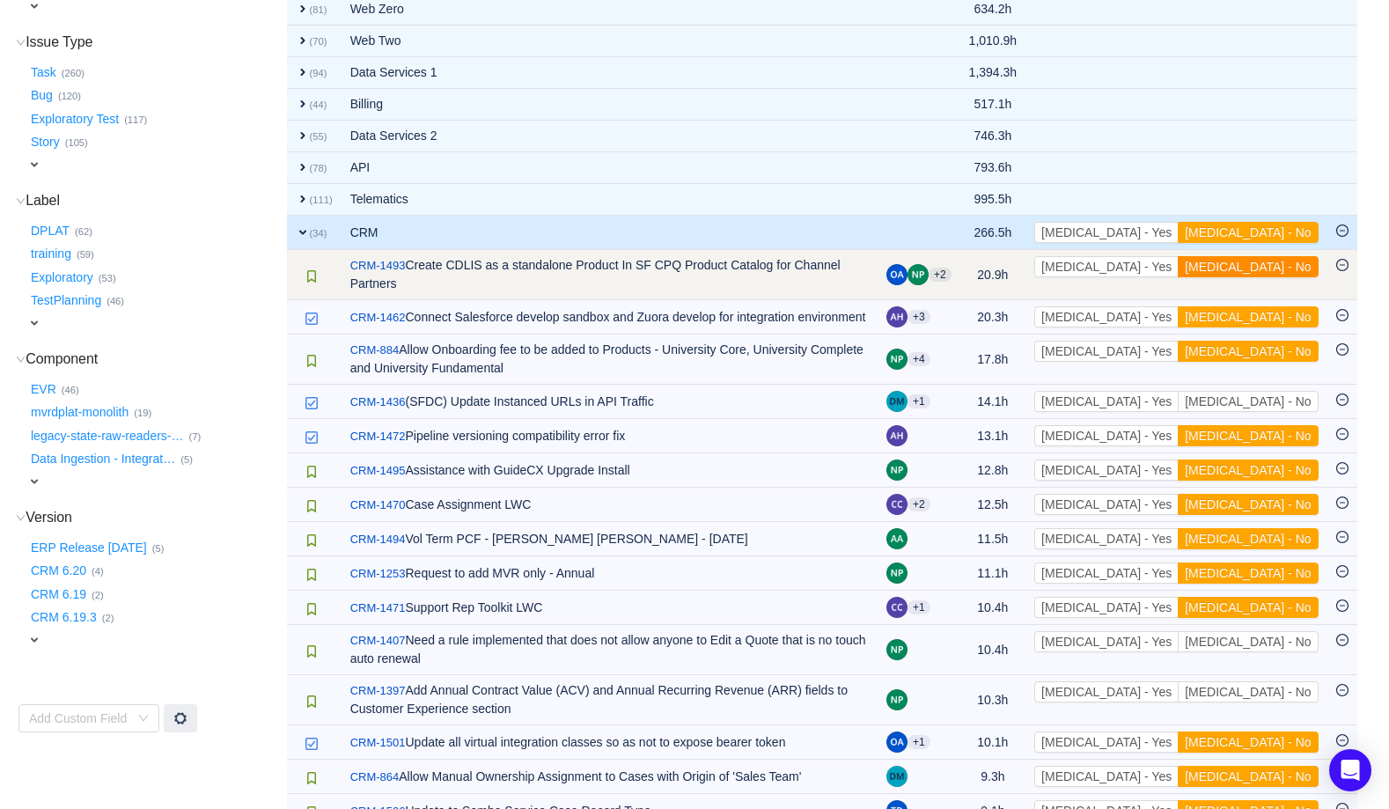
click at [1268, 263] on button "[MEDICAL_DATA] - No" at bounding box center [1248, 266] width 140 height 21
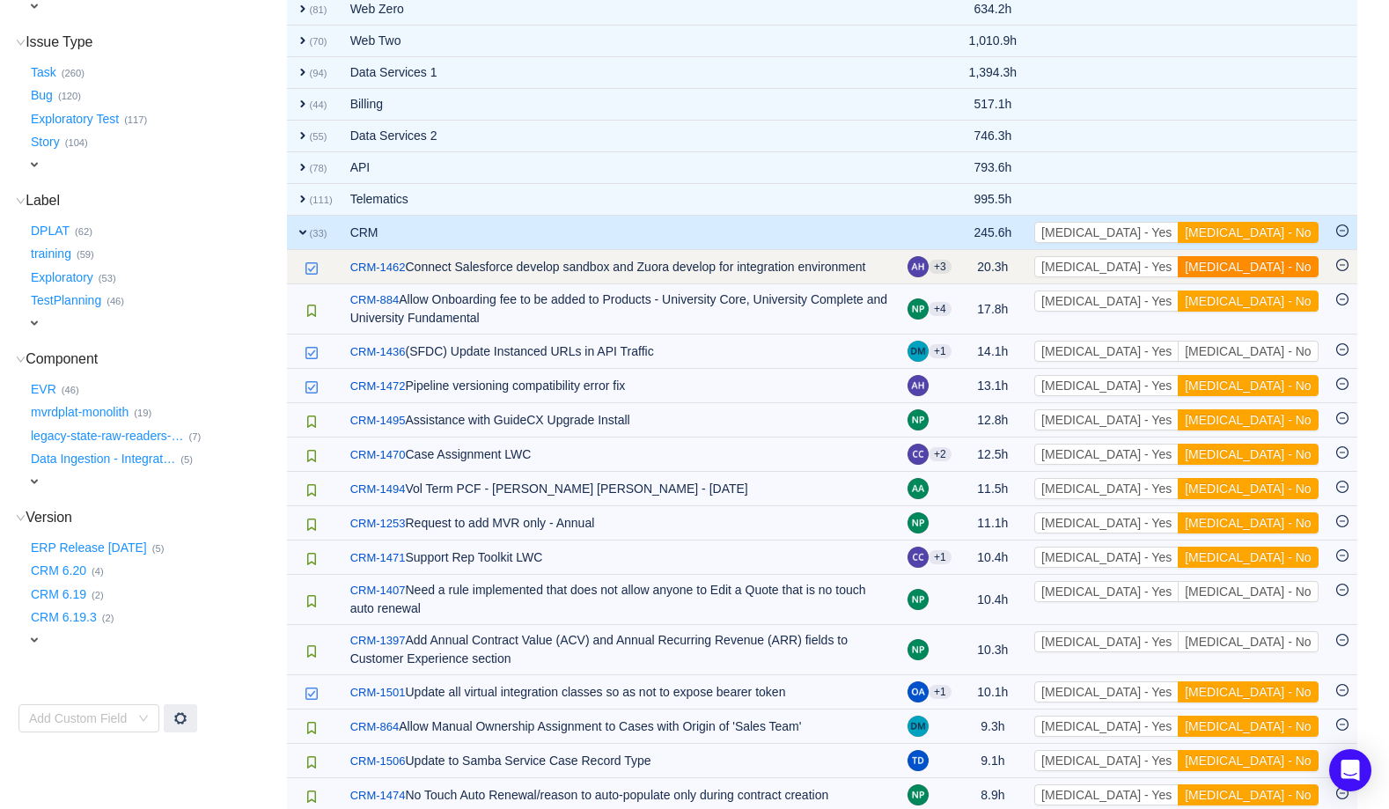
click at [1266, 261] on button "[MEDICAL_DATA] - No" at bounding box center [1248, 266] width 140 height 21
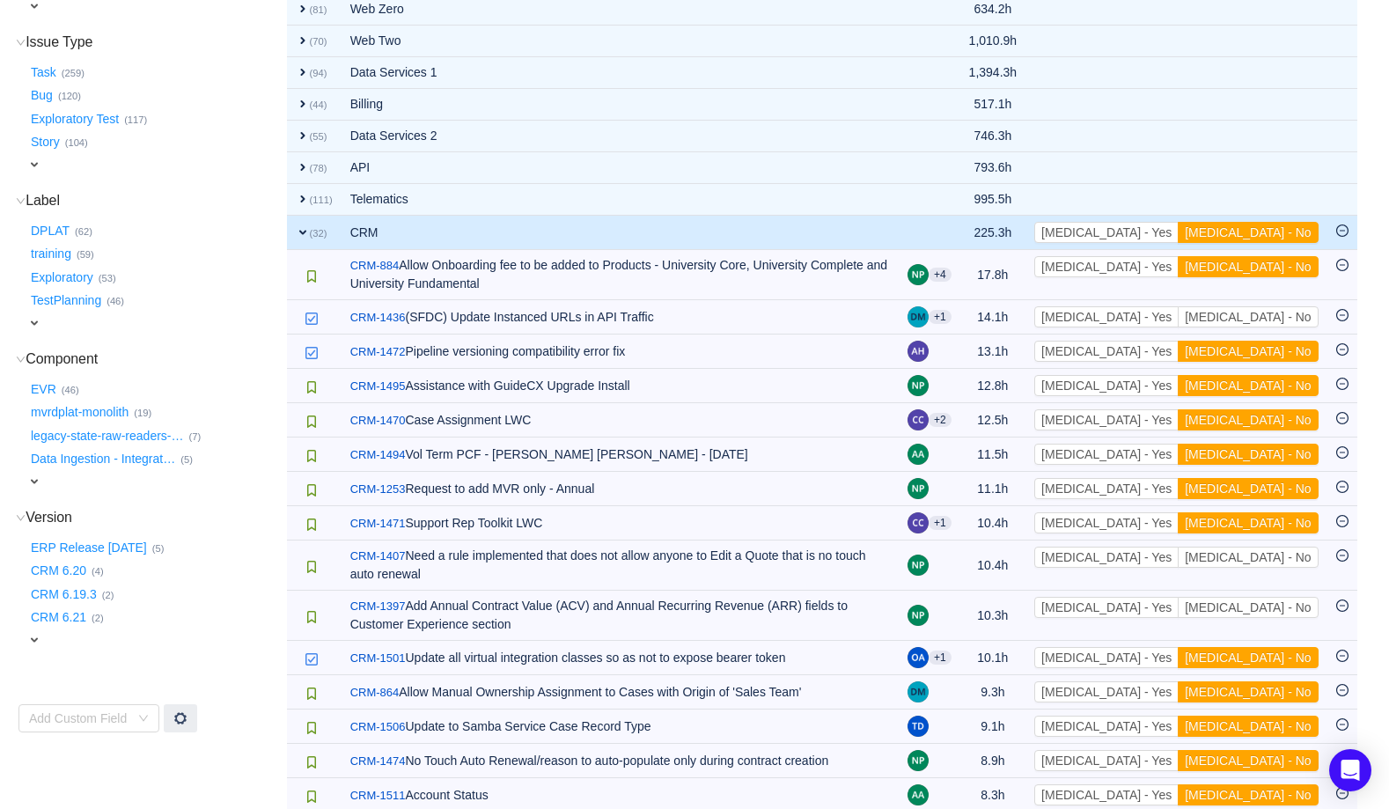
click at [1266, 261] on button "[MEDICAL_DATA] - No" at bounding box center [1248, 266] width 140 height 21
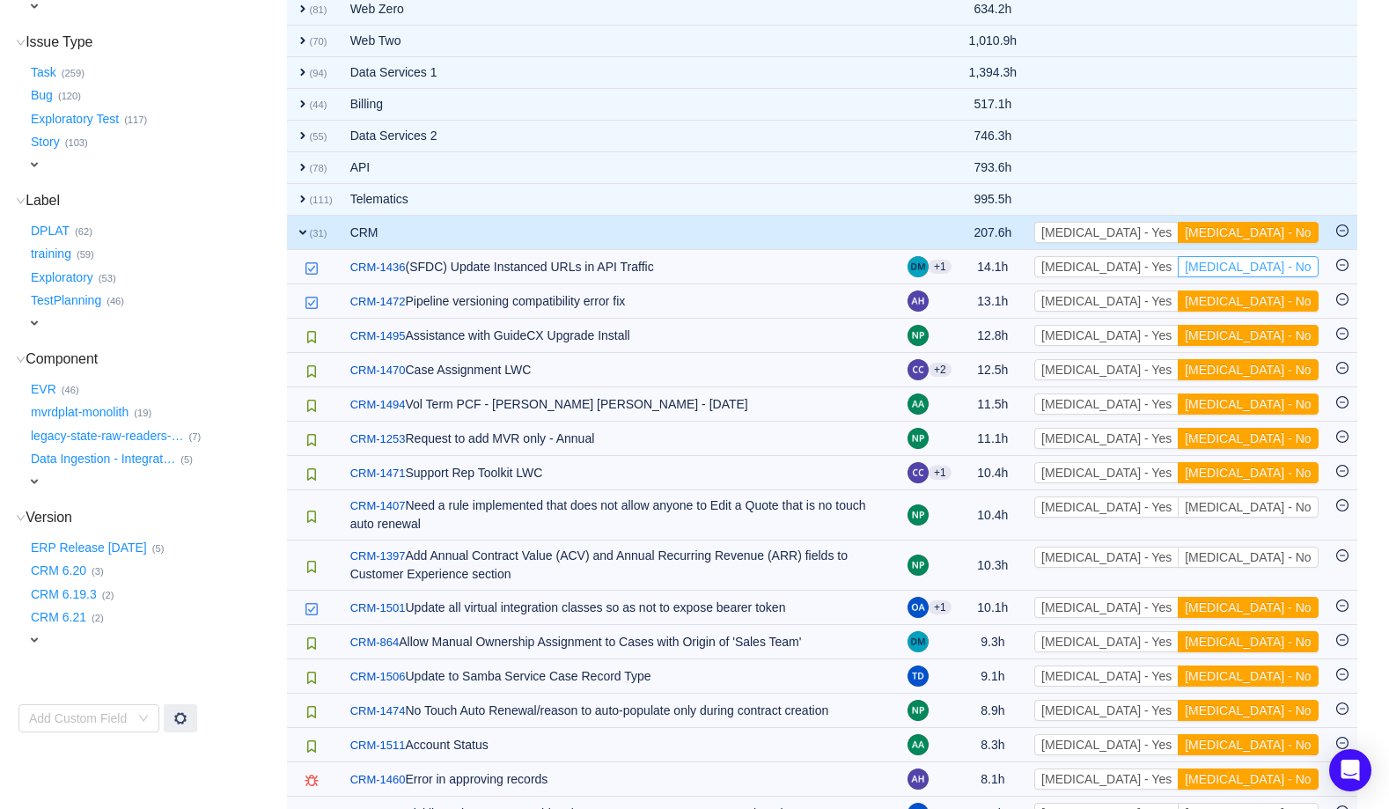
click at [1266, 261] on button "[MEDICAL_DATA] - No" at bounding box center [1248, 266] width 140 height 21
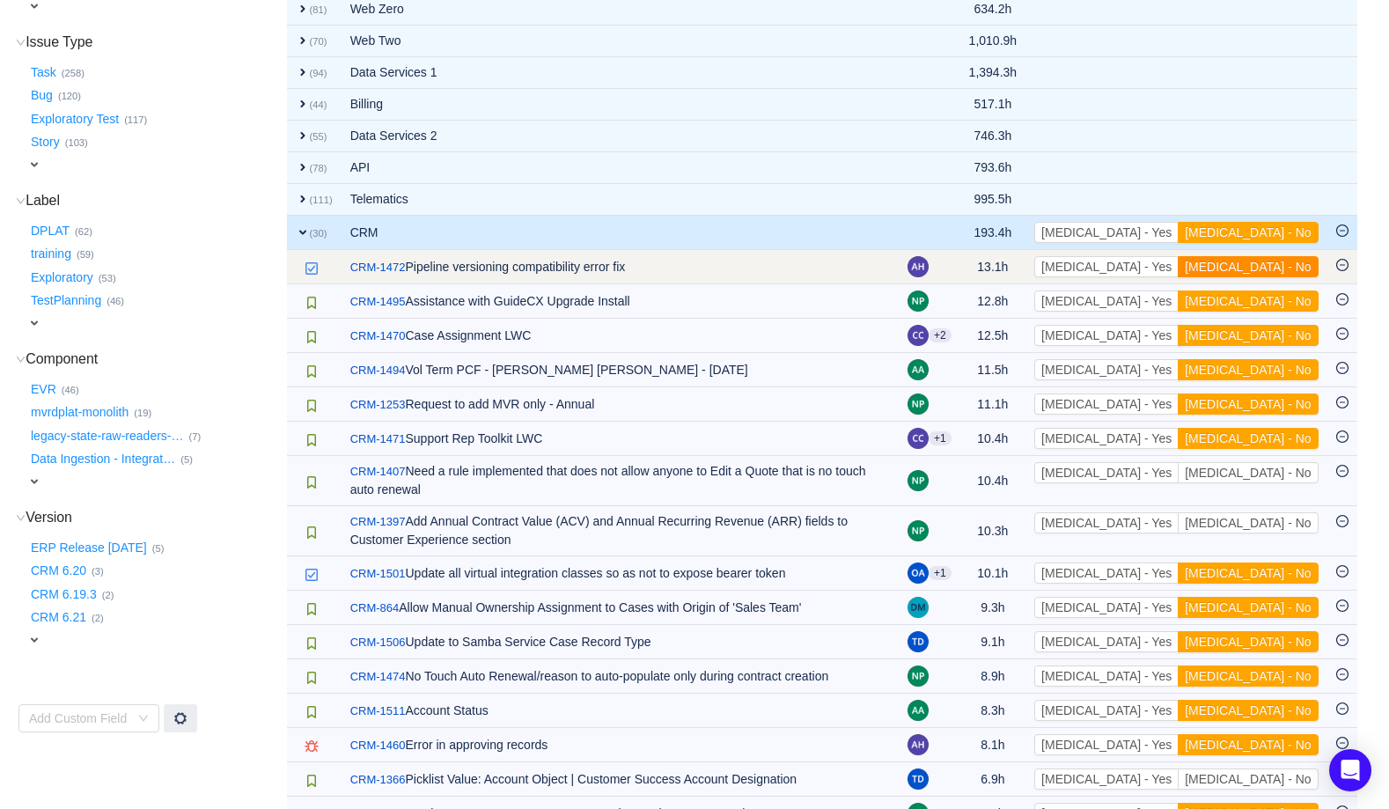
click at [1266, 264] on button "[MEDICAL_DATA] - No" at bounding box center [1248, 266] width 140 height 21
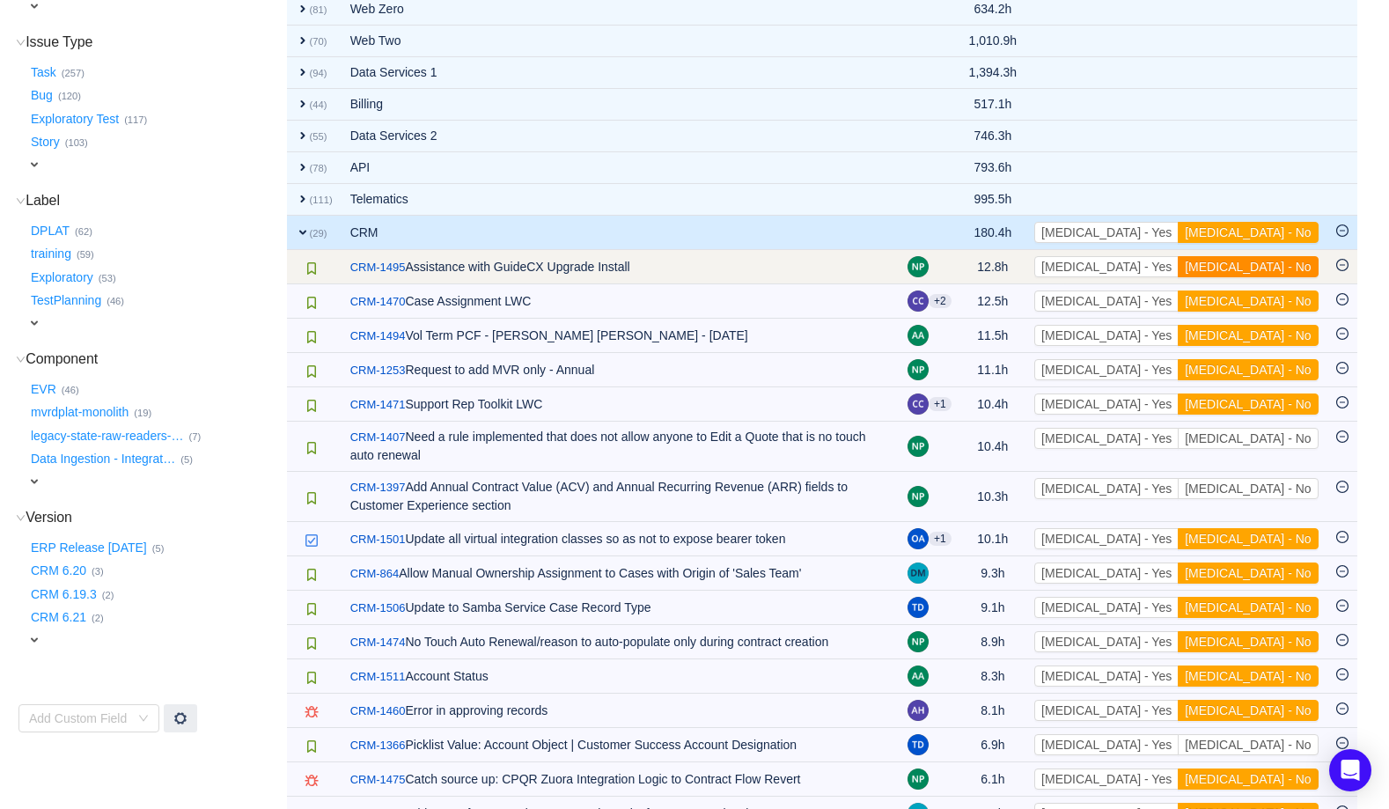
click at [1266, 264] on button "[MEDICAL_DATA] - No" at bounding box center [1248, 266] width 140 height 21
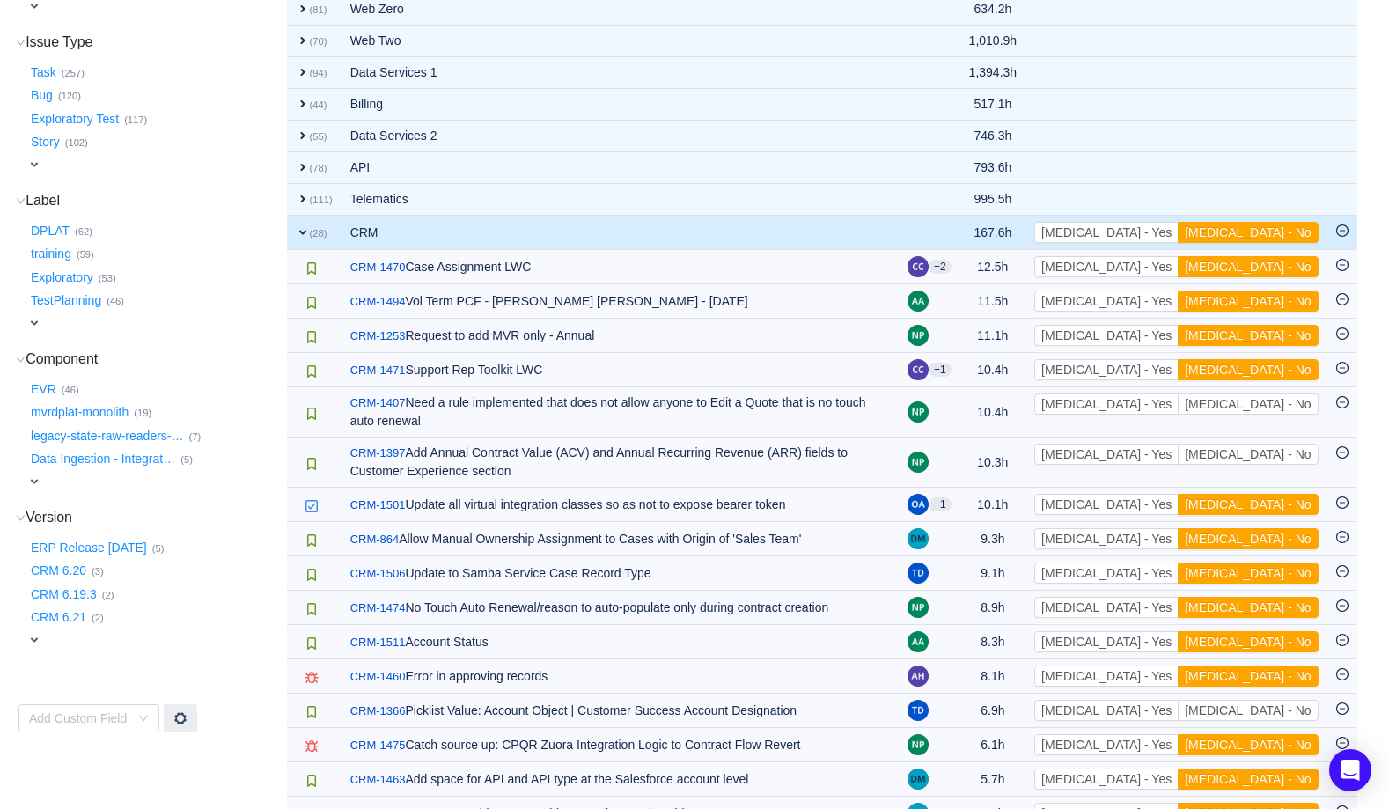
click at [1266, 264] on button "[MEDICAL_DATA] - No" at bounding box center [1248, 266] width 140 height 21
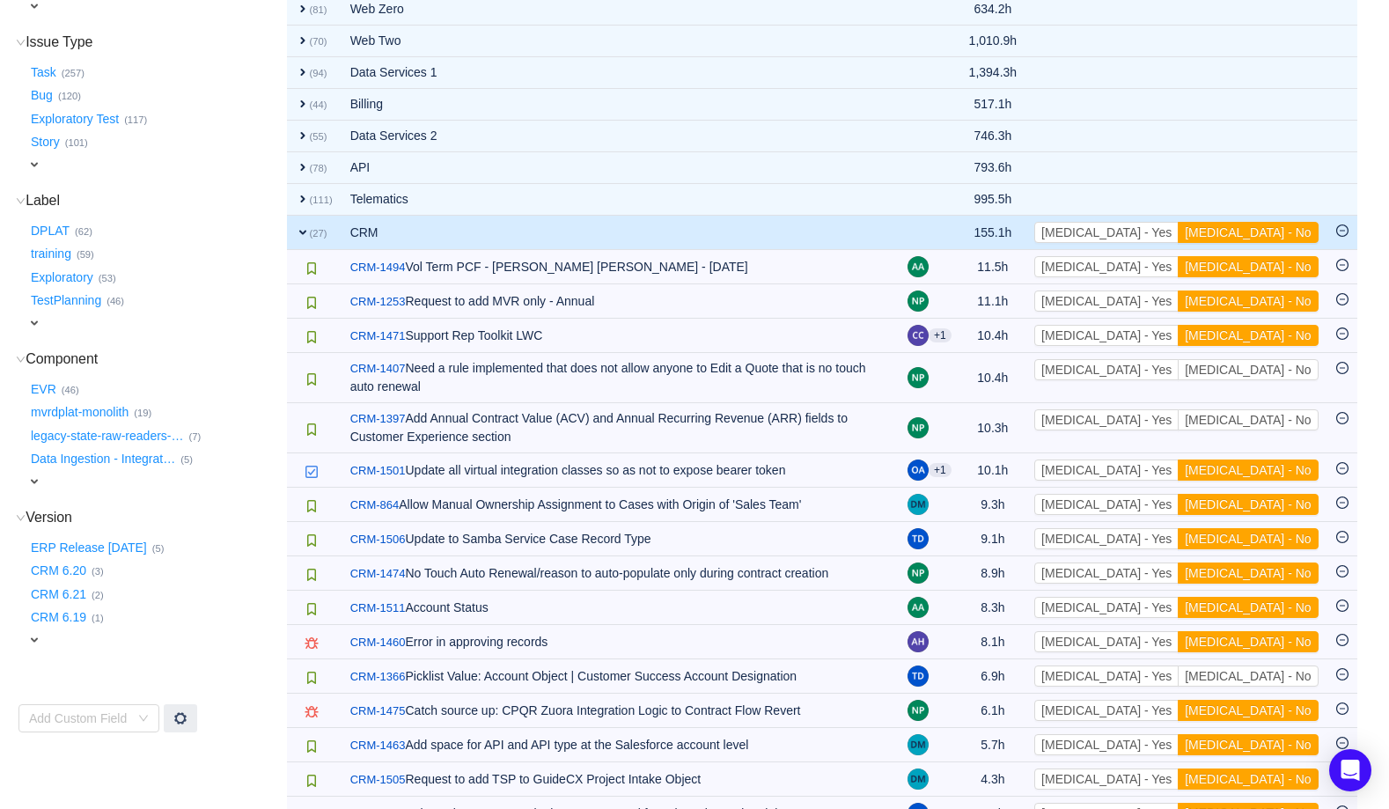
click at [1266, 264] on button "[MEDICAL_DATA] - No" at bounding box center [1248, 266] width 140 height 21
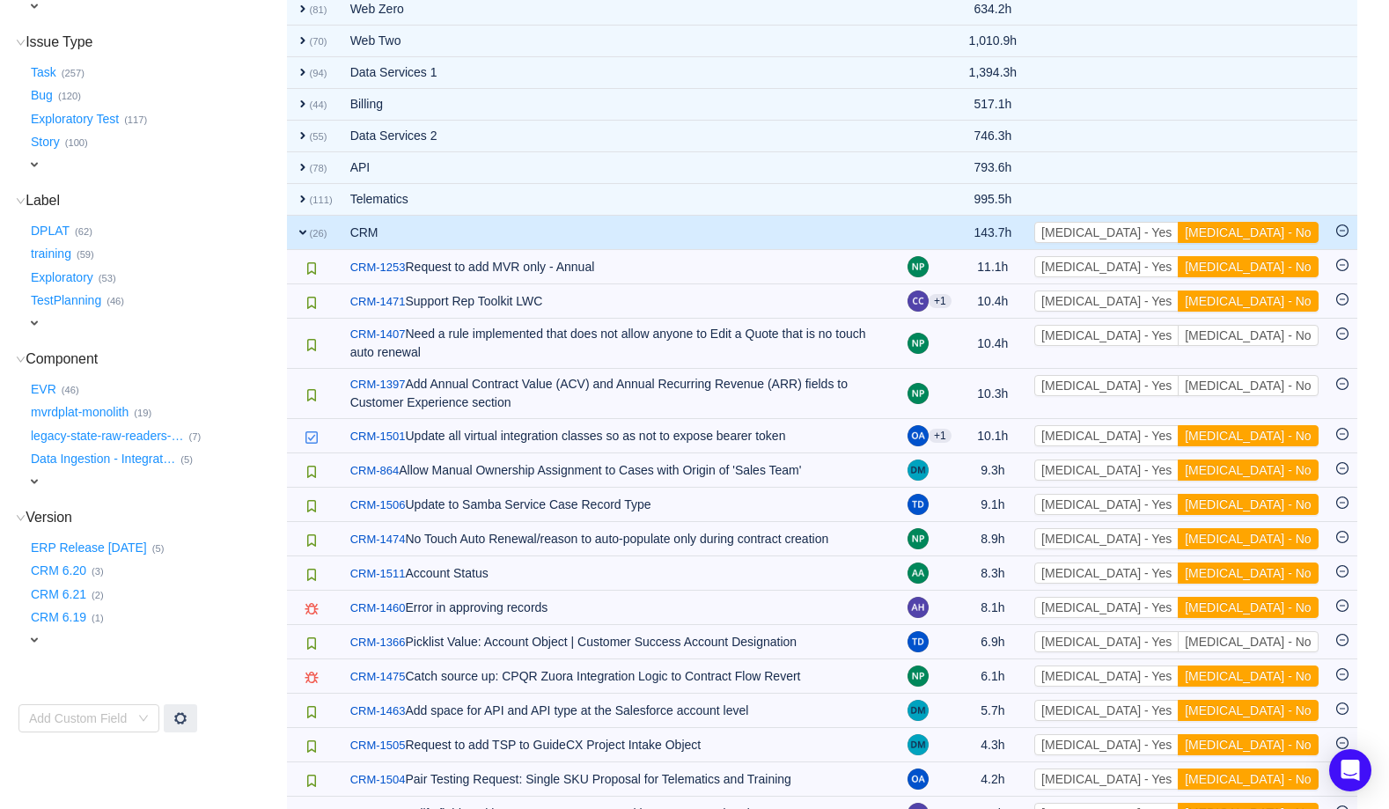
click at [1266, 264] on button "[MEDICAL_DATA] - No" at bounding box center [1248, 266] width 140 height 21
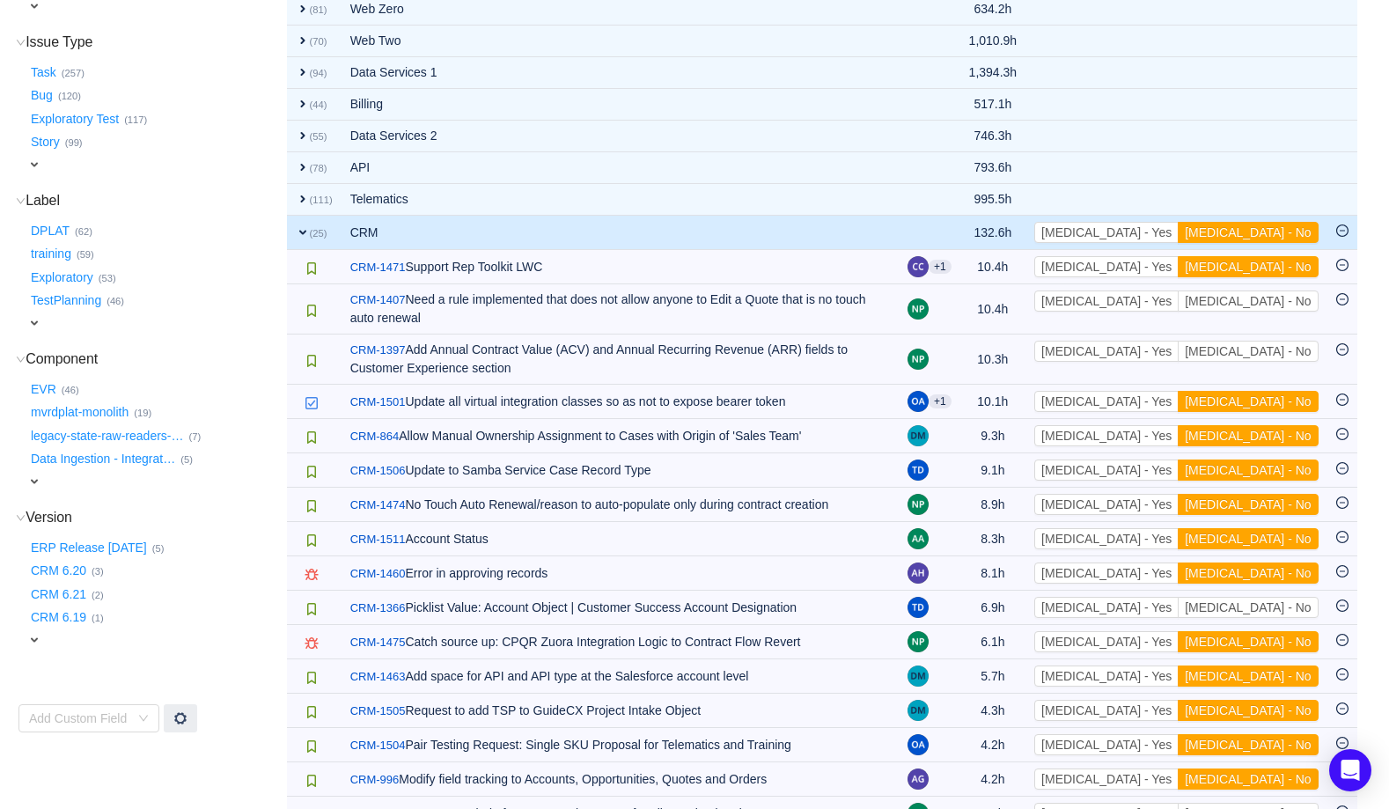
click at [1266, 264] on button "[MEDICAL_DATA] - No" at bounding box center [1248, 266] width 140 height 21
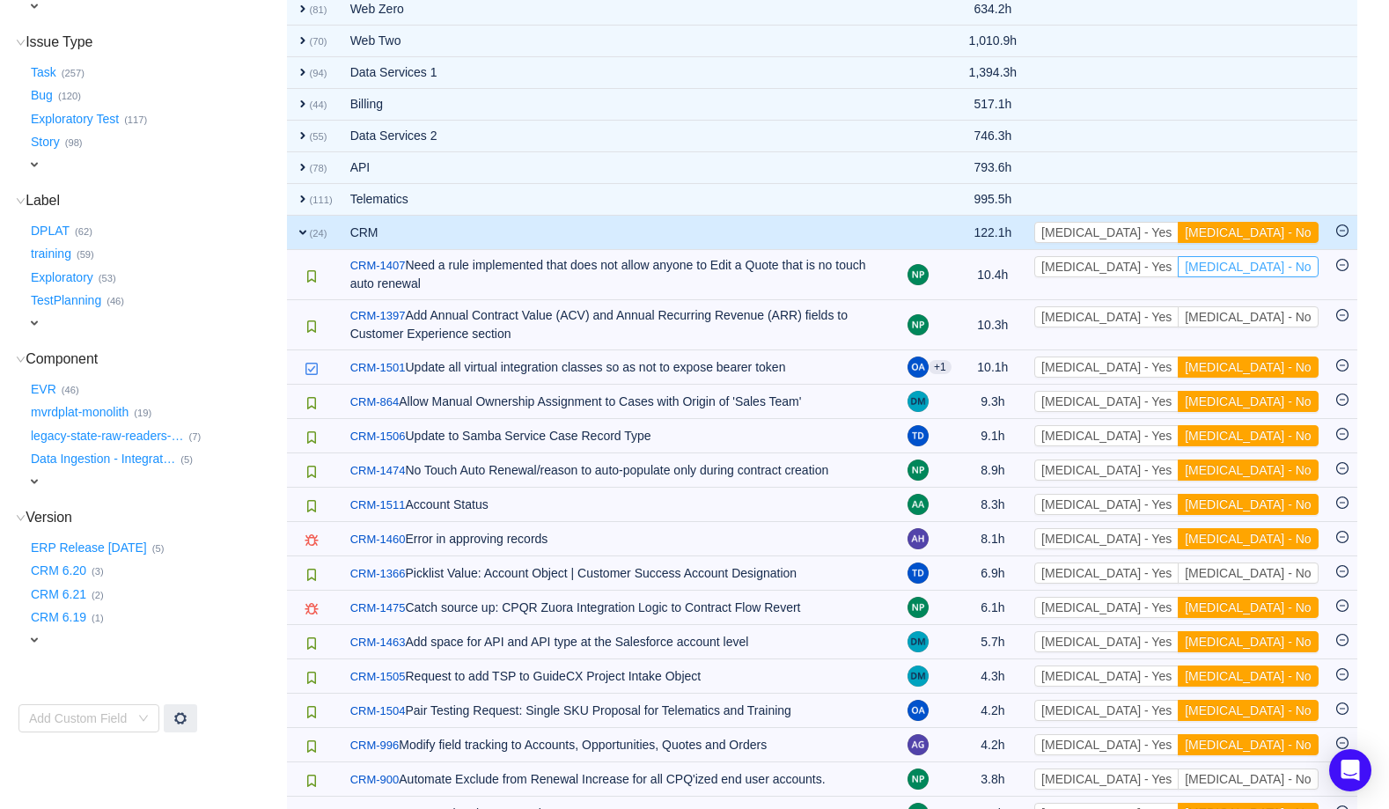
click at [1266, 264] on button "[MEDICAL_DATA] - No" at bounding box center [1248, 266] width 140 height 21
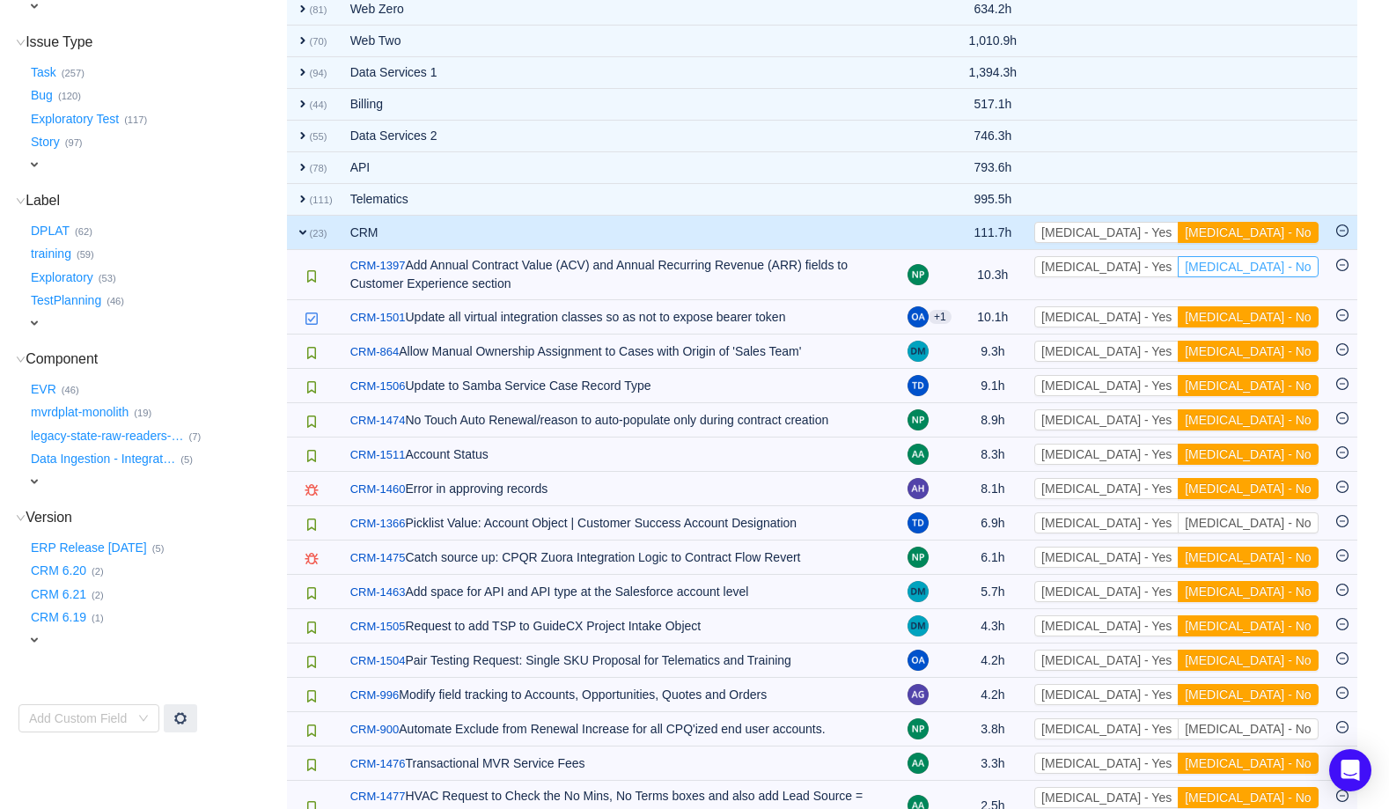
click at [1266, 264] on button "[MEDICAL_DATA] - No" at bounding box center [1248, 266] width 140 height 21
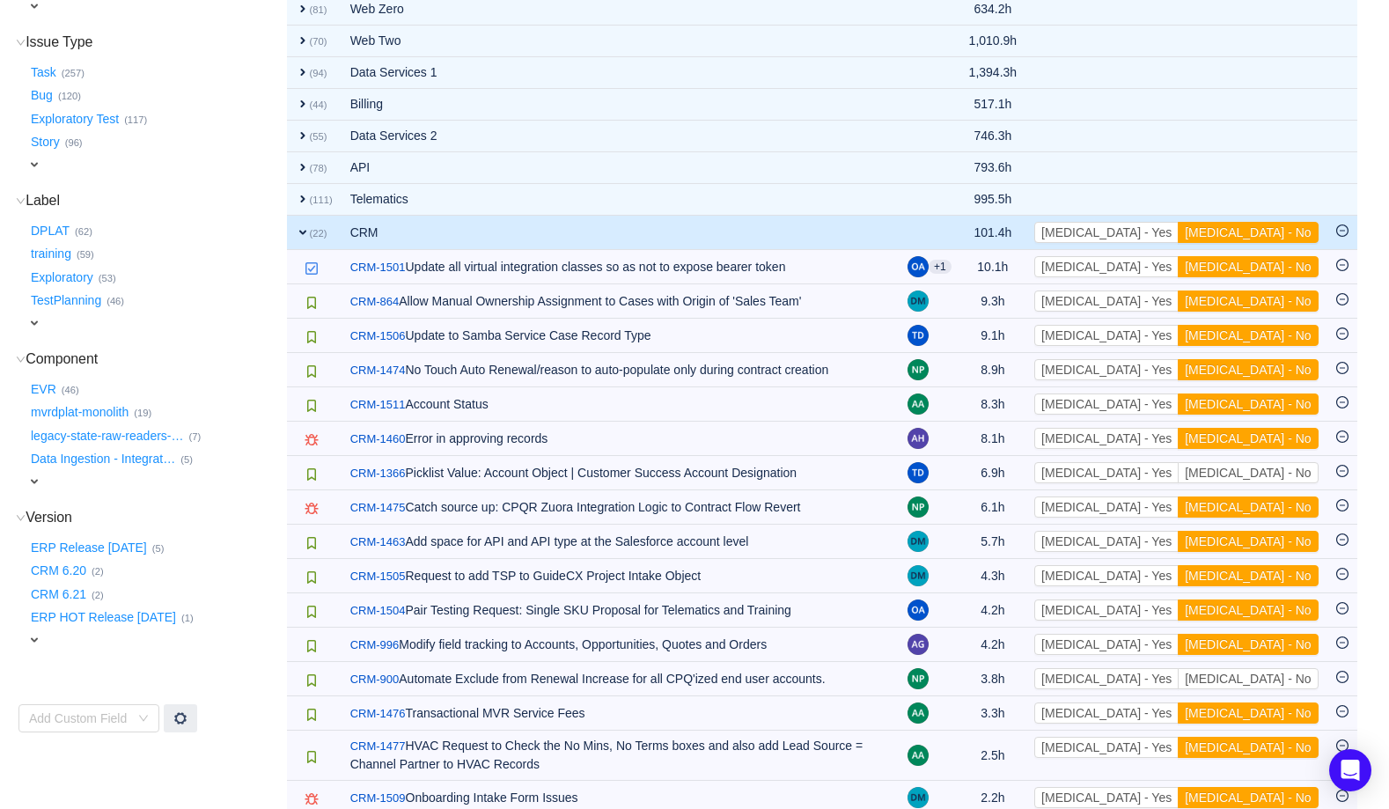
click at [1266, 264] on button "[MEDICAL_DATA] - No" at bounding box center [1248, 266] width 140 height 21
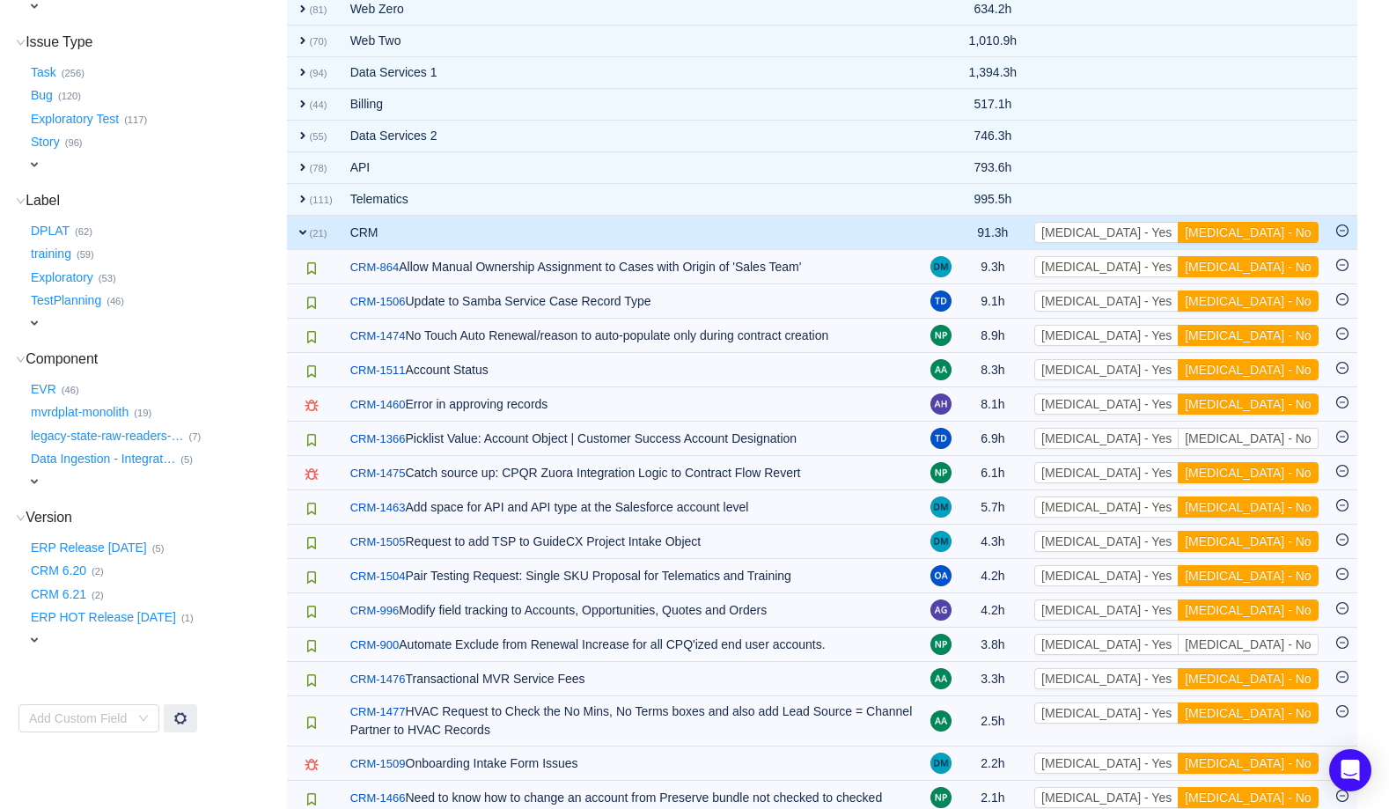
click at [1266, 264] on button "[MEDICAL_DATA] - No" at bounding box center [1248, 266] width 140 height 21
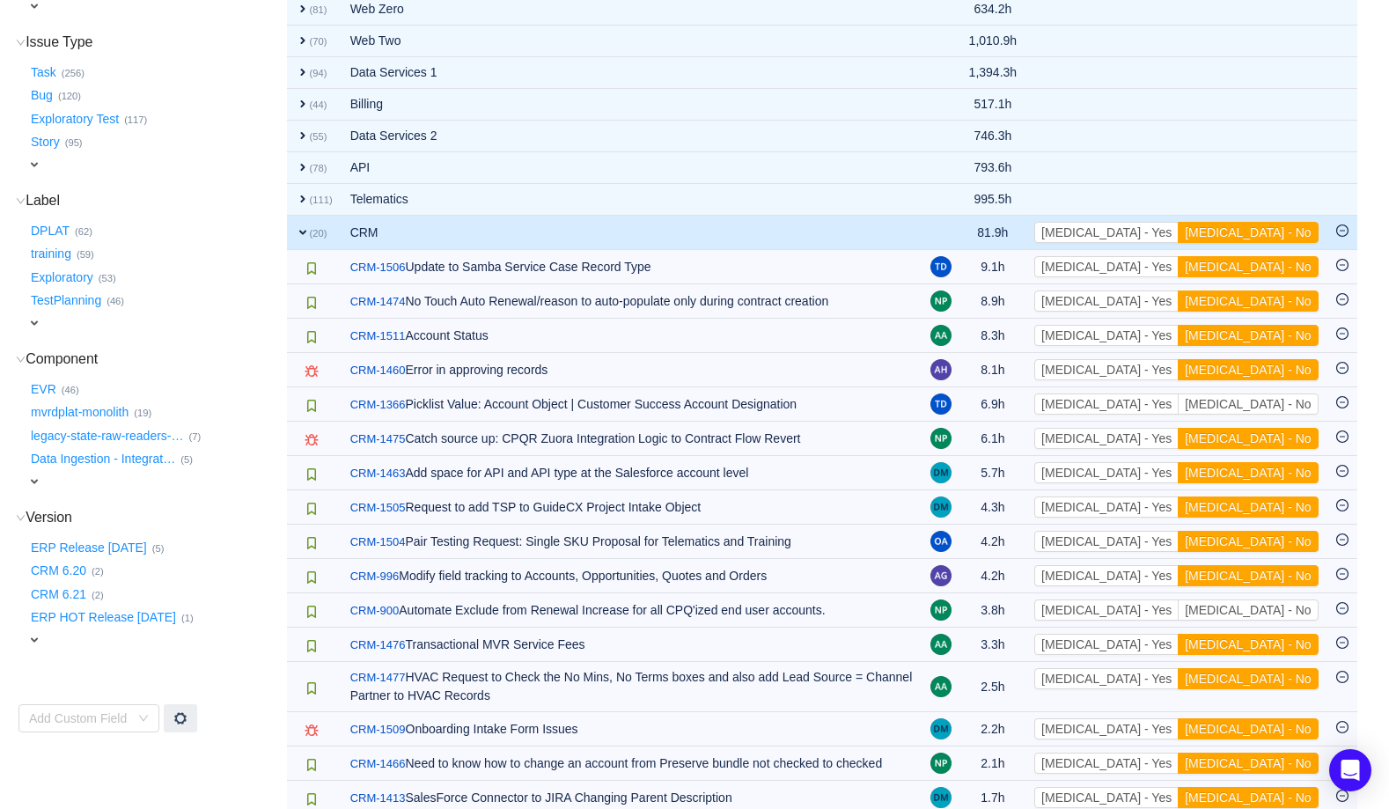
click at [1266, 264] on button "[MEDICAL_DATA] - No" at bounding box center [1248, 266] width 140 height 21
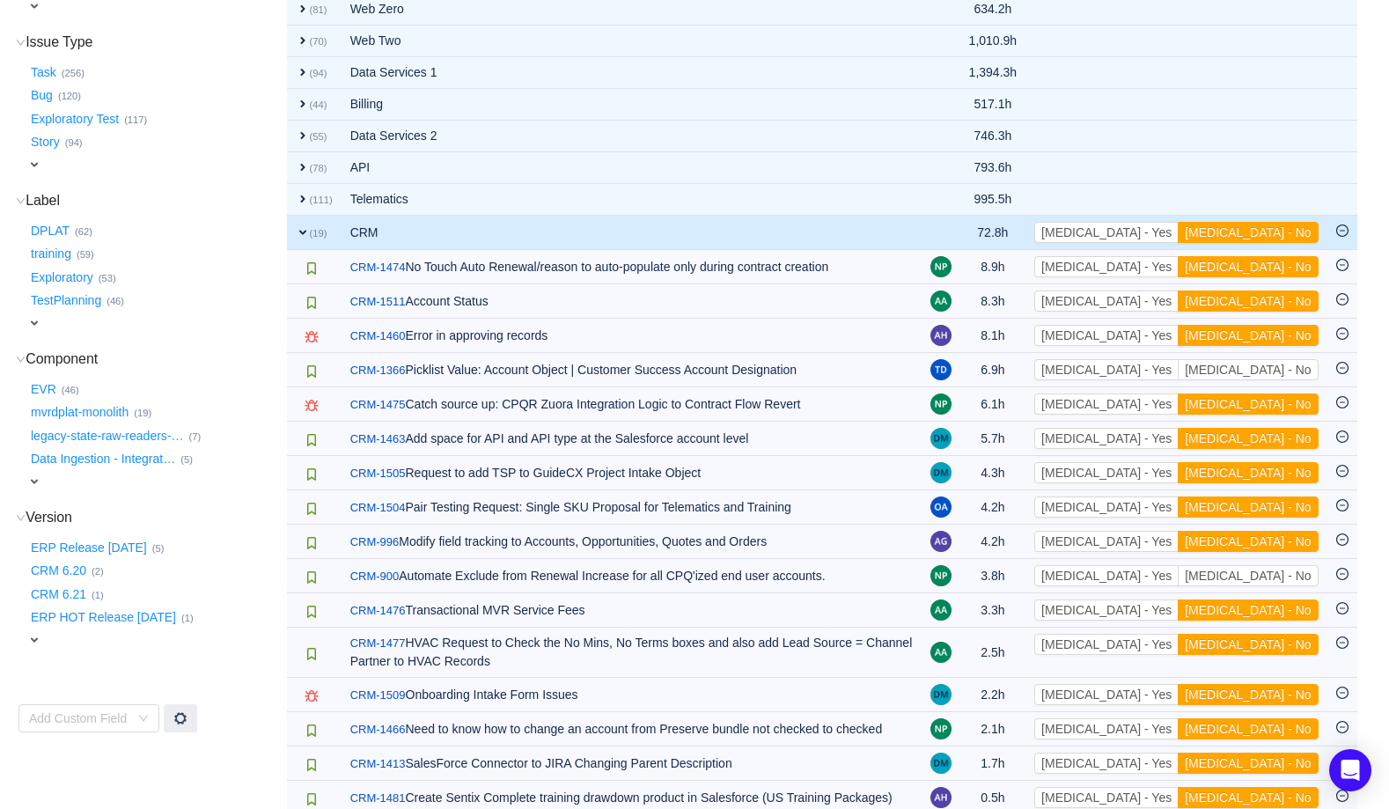
click at [1266, 264] on button "[MEDICAL_DATA] - No" at bounding box center [1248, 266] width 140 height 21
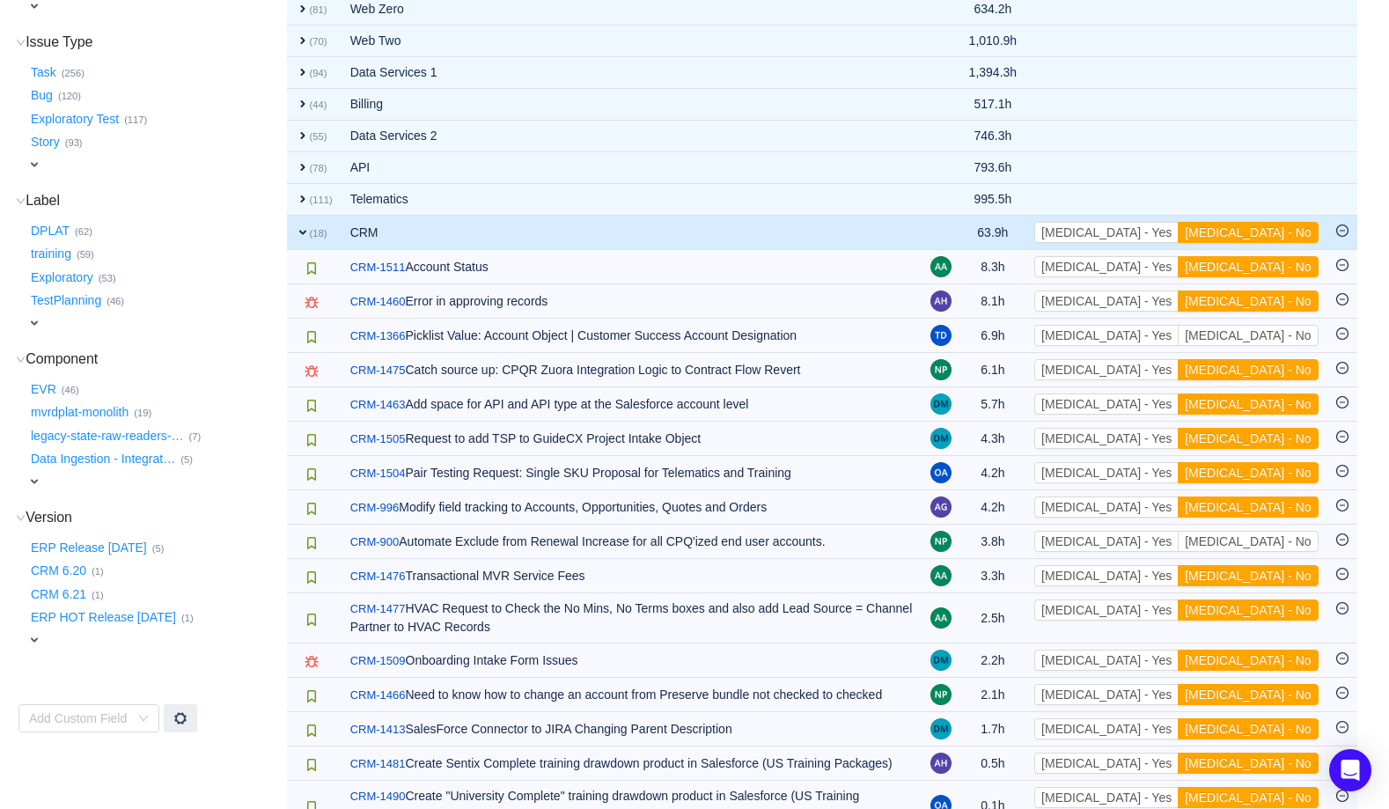
click at [1266, 264] on button "[MEDICAL_DATA] - No" at bounding box center [1248, 266] width 140 height 21
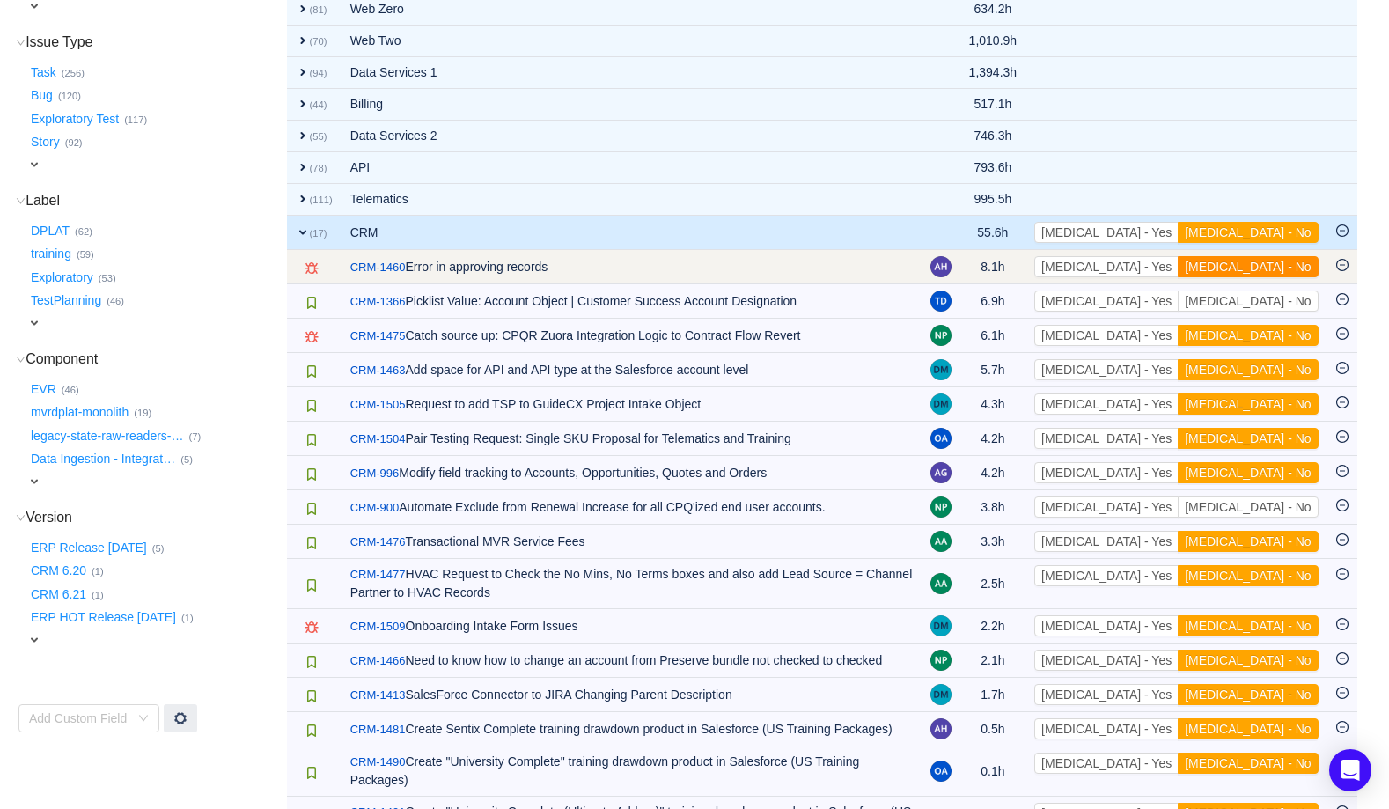
click at [1262, 262] on button "[MEDICAL_DATA] - No" at bounding box center [1248, 266] width 140 height 21
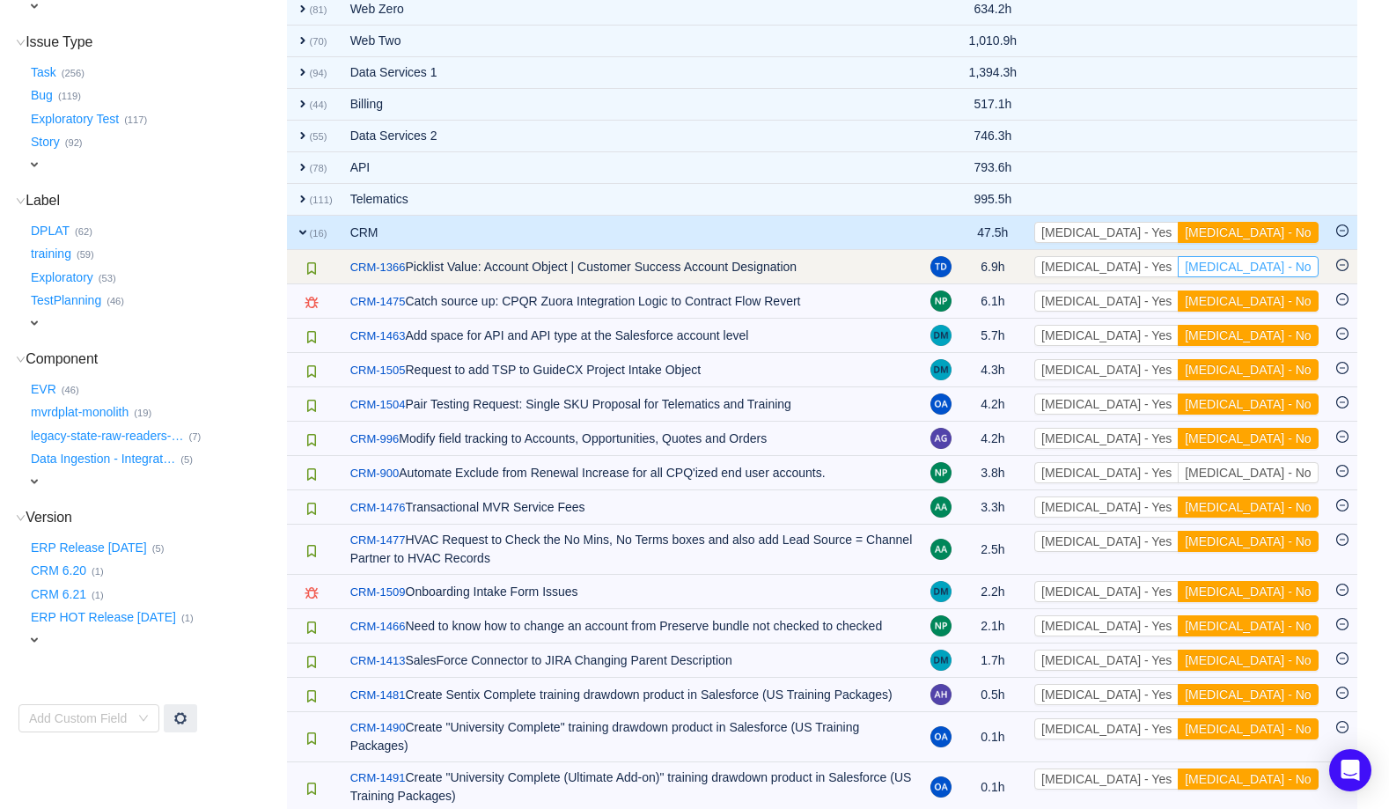
click at [1260, 261] on button "[MEDICAL_DATA] - No" at bounding box center [1248, 266] width 140 height 21
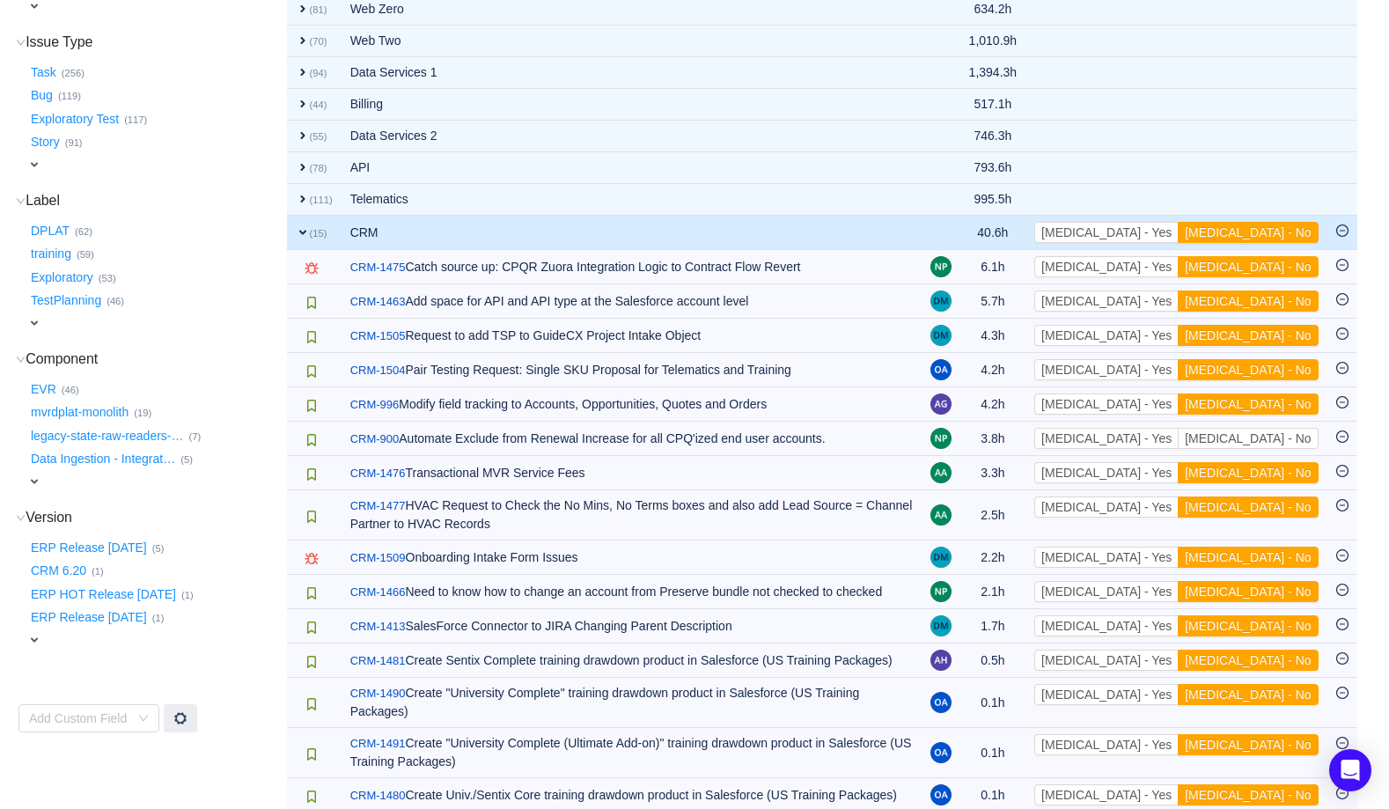
click at [1260, 261] on button "[MEDICAL_DATA] - No" at bounding box center [1248, 266] width 140 height 21
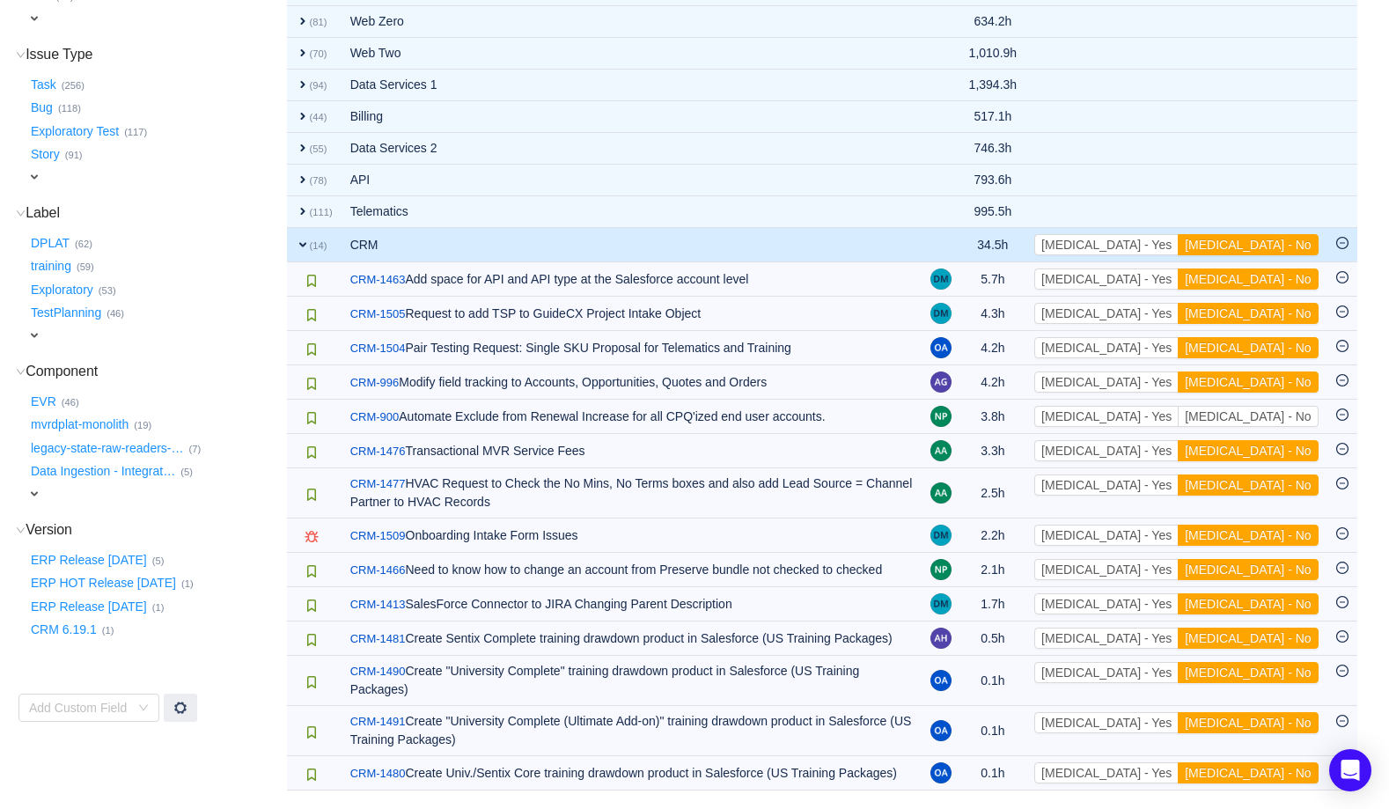
scroll to position [313, 0]
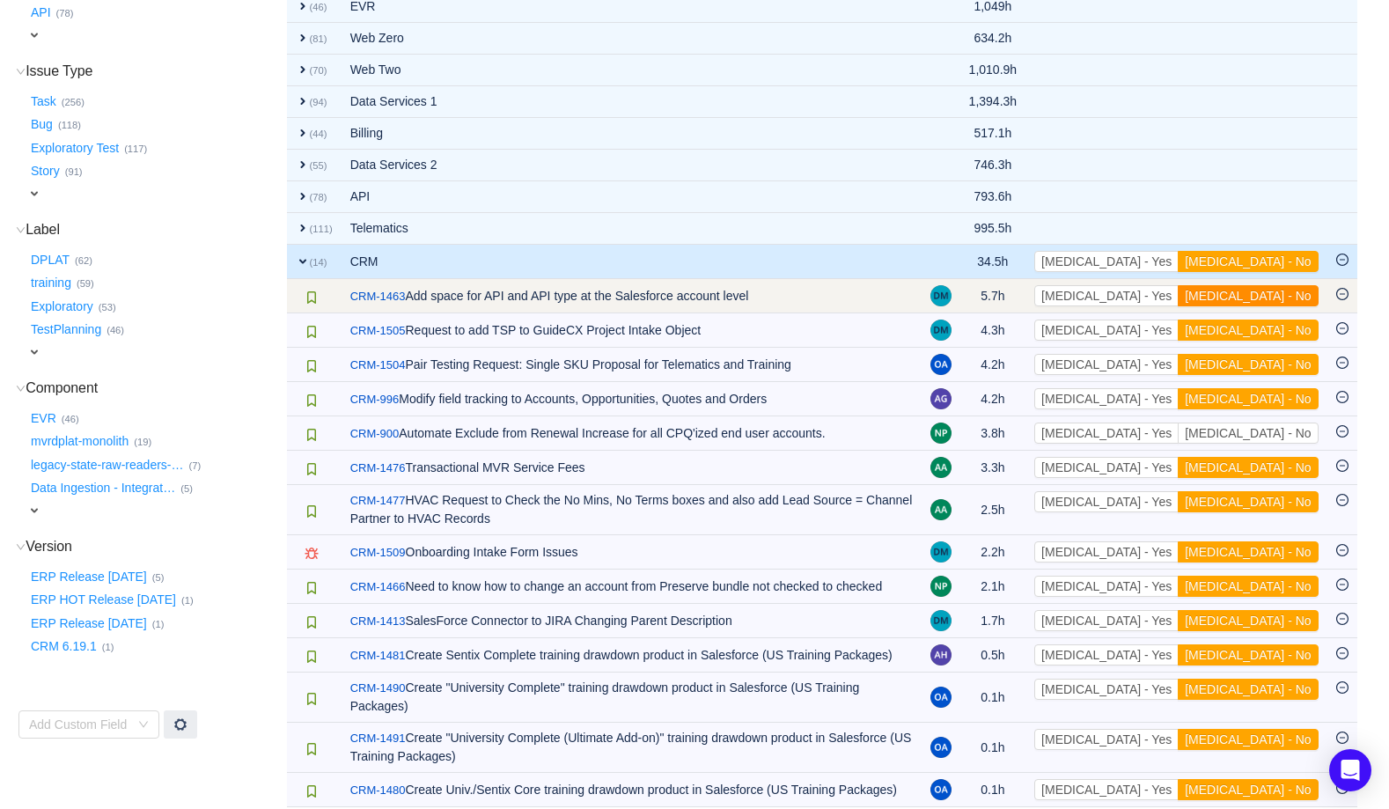
click at [1259, 294] on button "[MEDICAL_DATA] - No" at bounding box center [1248, 295] width 140 height 21
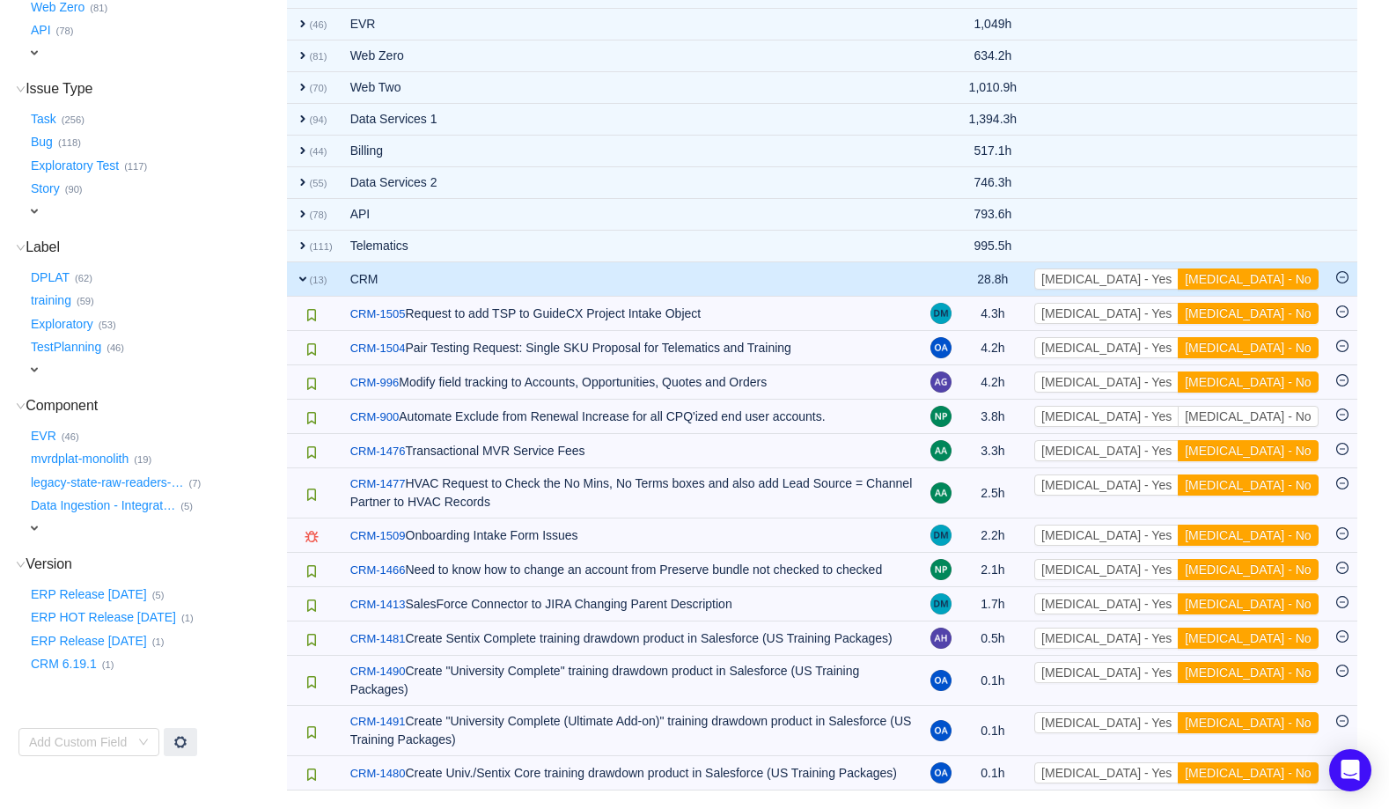
scroll to position [279, 0]
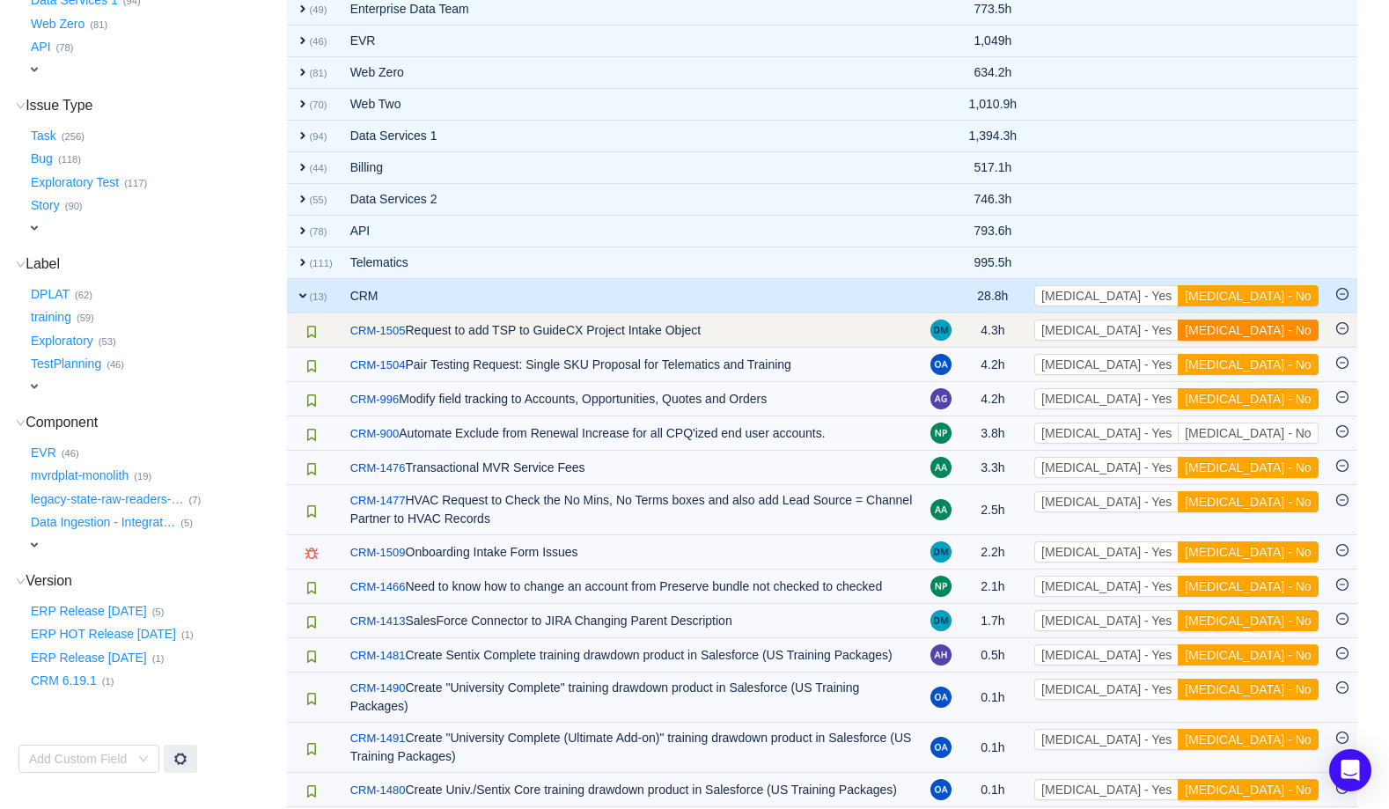
click at [1259, 330] on button "[MEDICAL_DATA] - No" at bounding box center [1248, 329] width 140 height 21
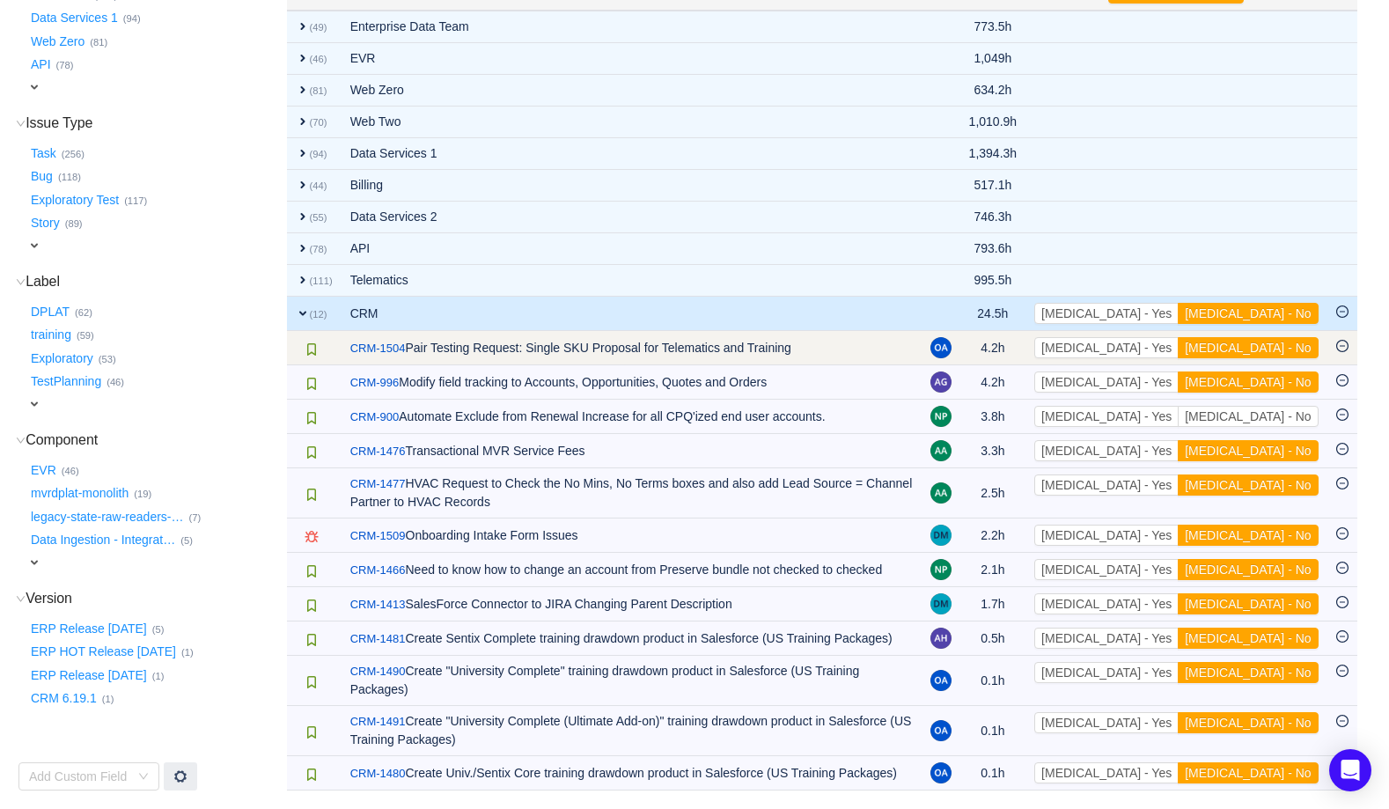
scroll to position [261, 0]
click at [1273, 343] on button "[MEDICAL_DATA] - No" at bounding box center [1248, 347] width 140 height 21
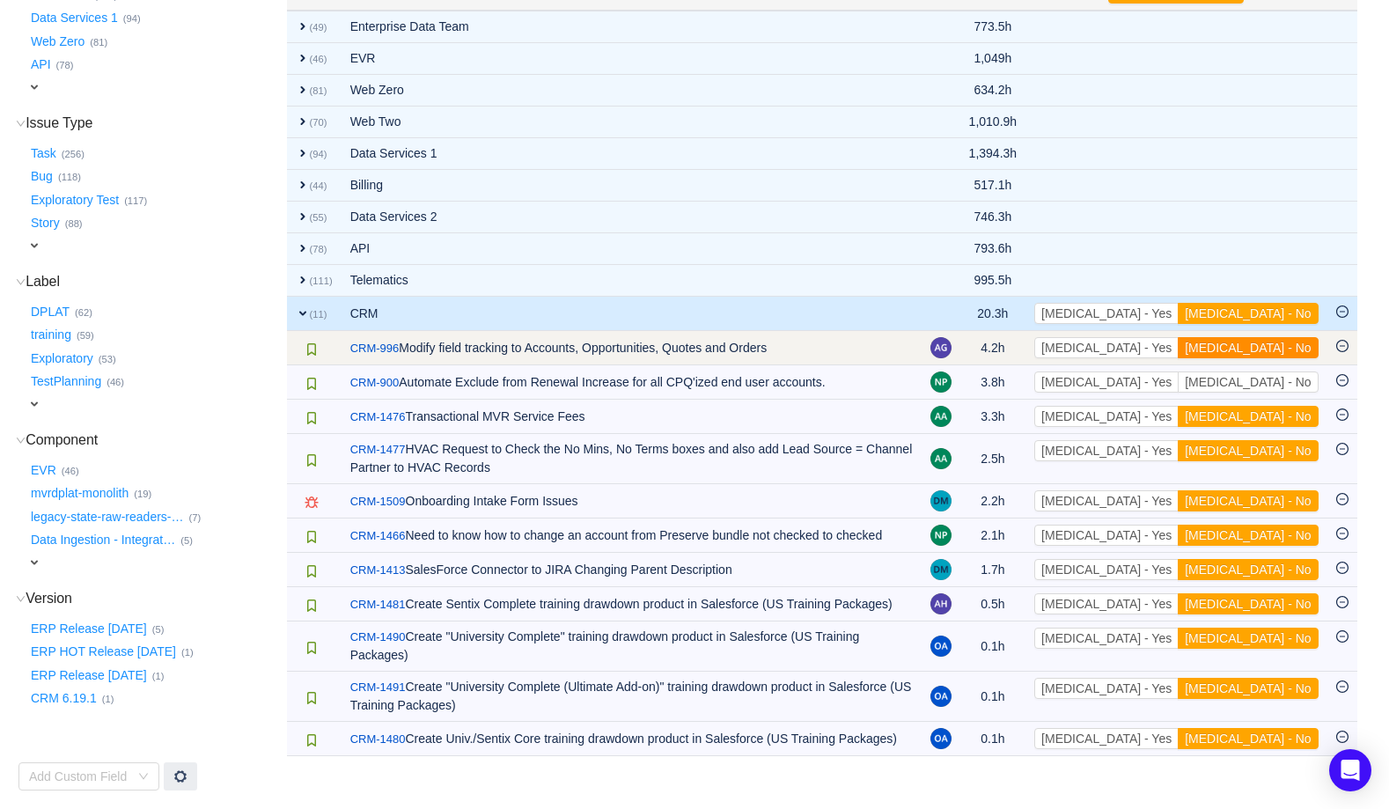
click at [1265, 345] on button "[MEDICAL_DATA] - No" at bounding box center [1248, 347] width 140 height 21
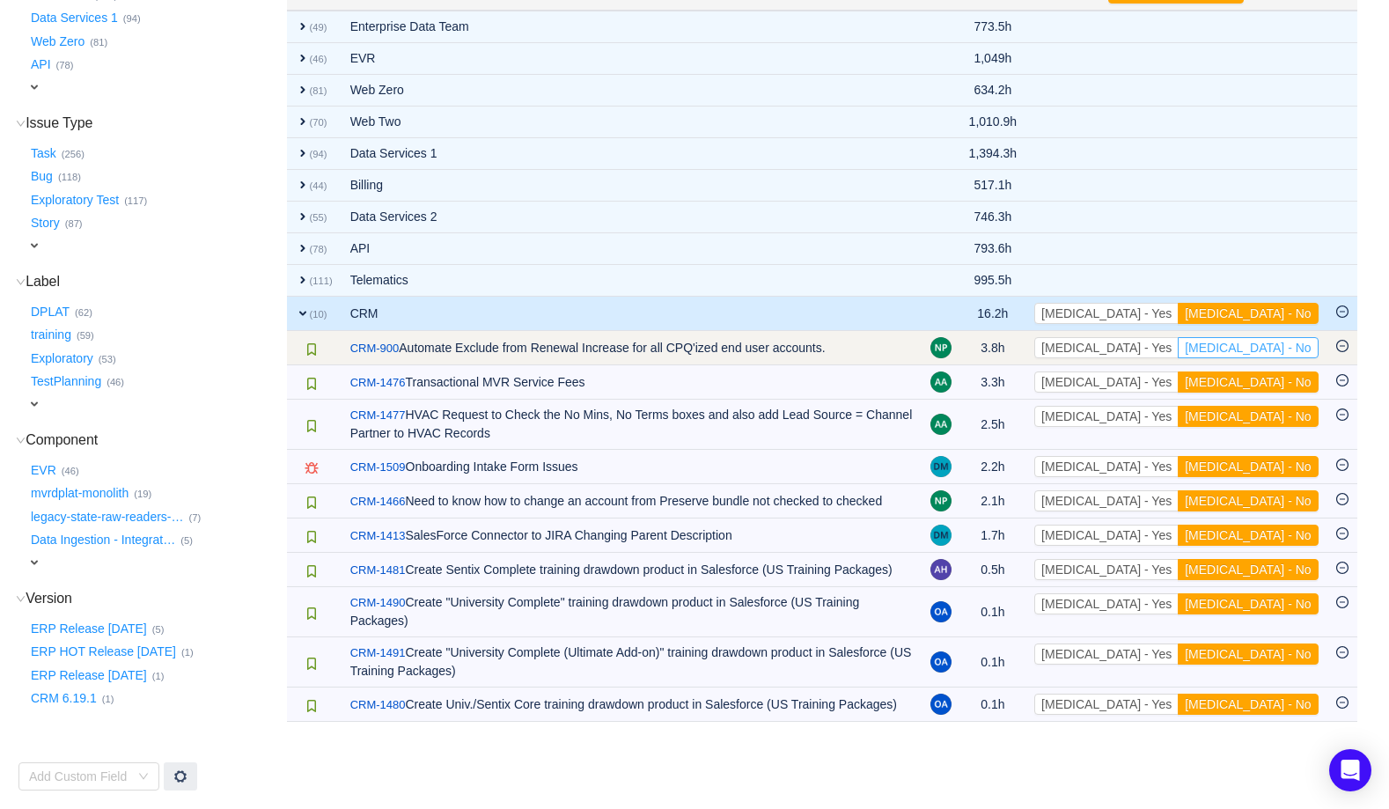
click at [1264, 345] on button "[MEDICAL_DATA] - No" at bounding box center [1248, 347] width 140 height 21
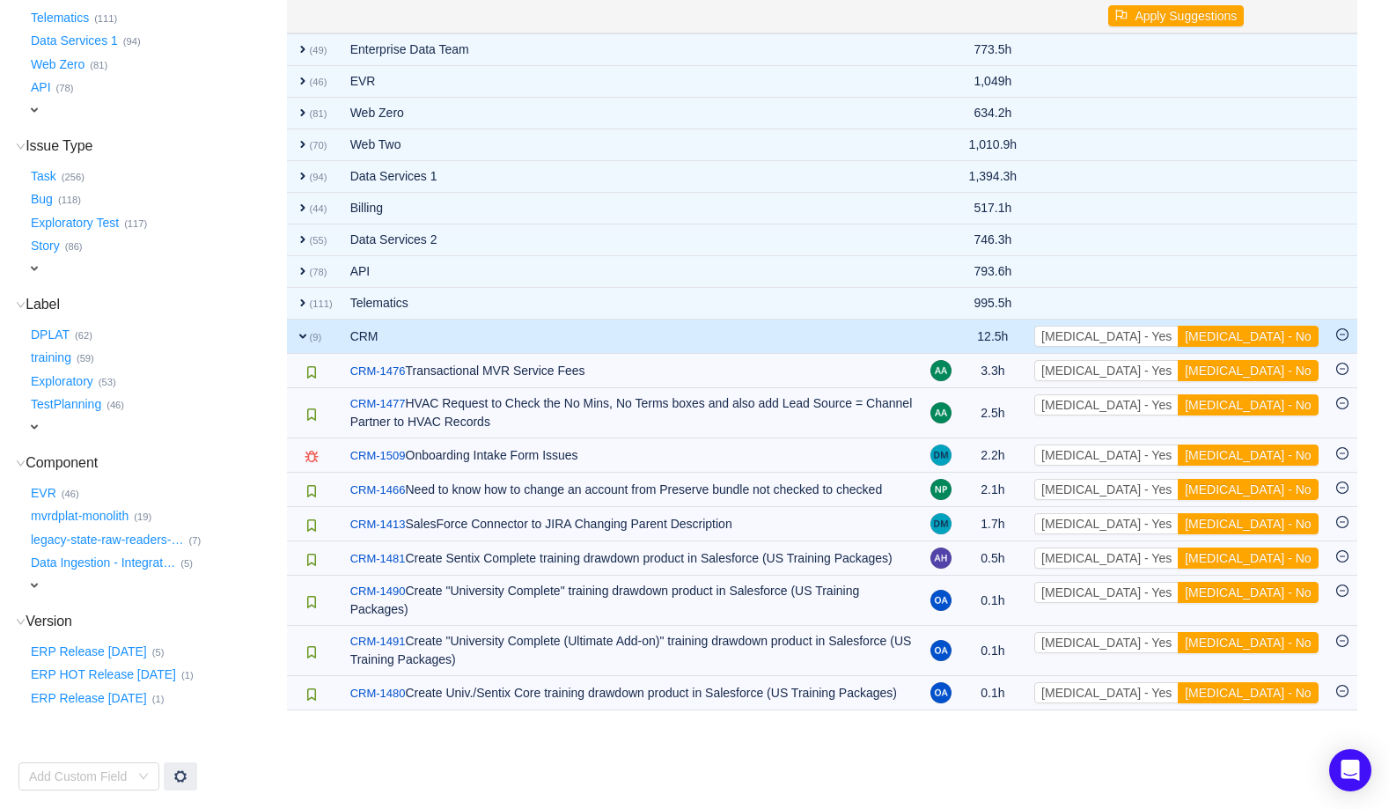
scroll to position [238, 0]
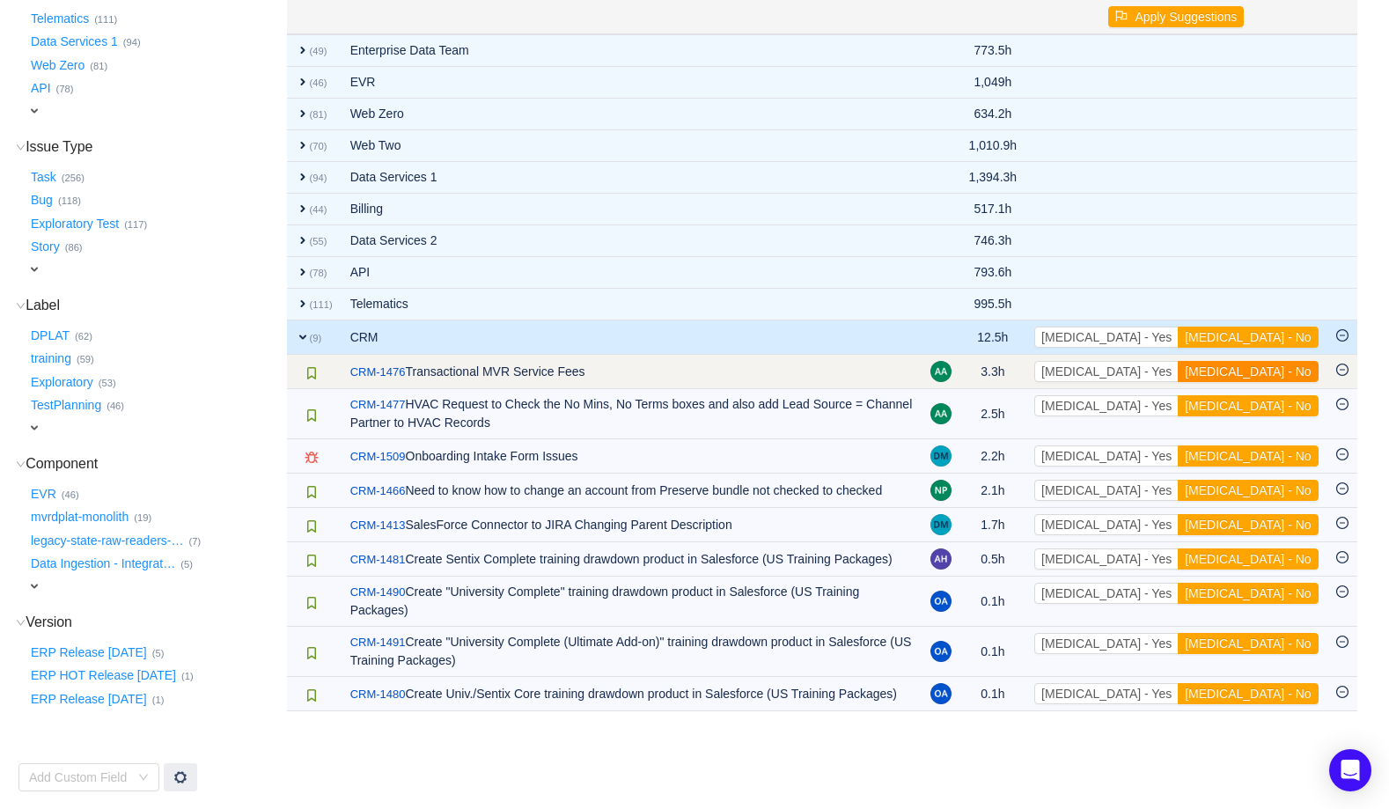
click at [1266, 371] on button "[MEDICAL_DATA] - No" at bounding box center [1248, 371] width 140 height 21
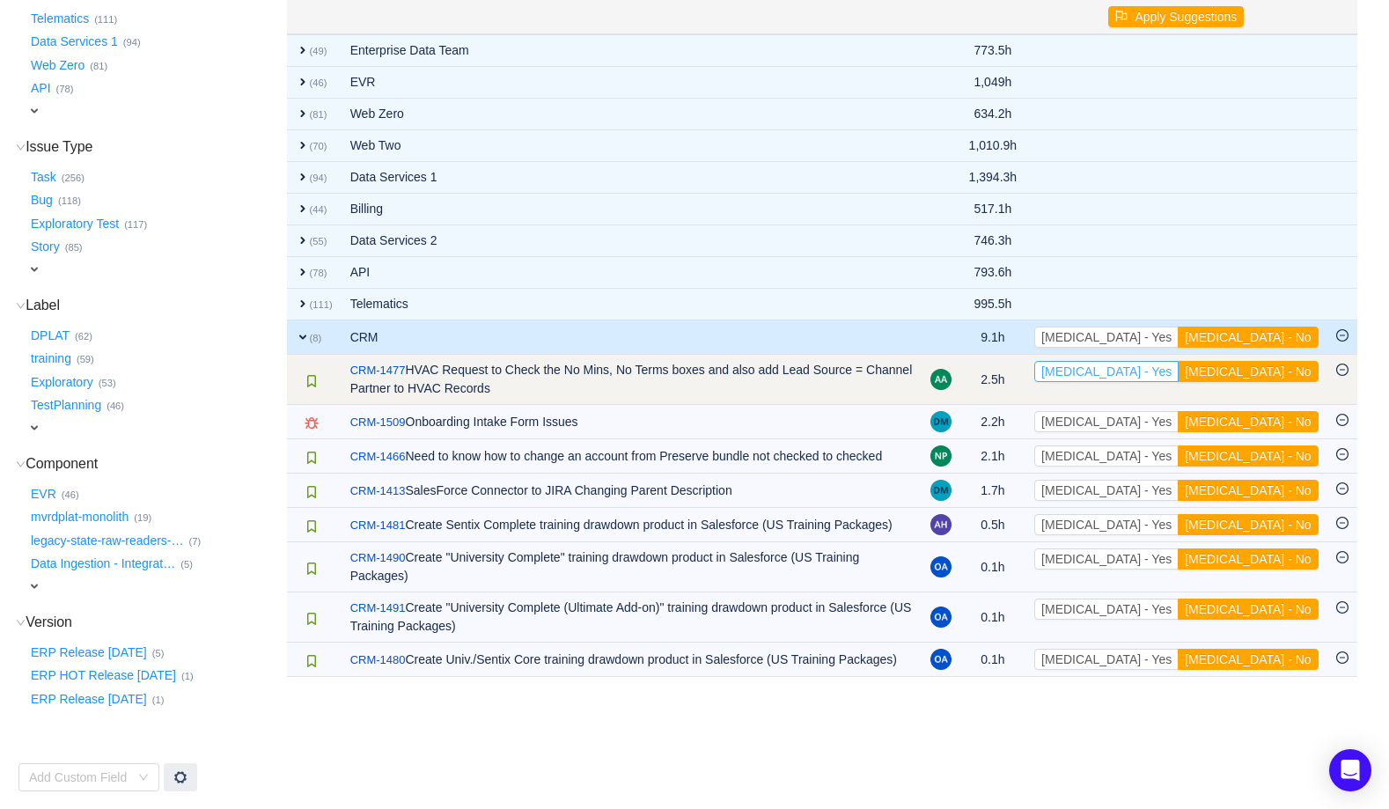
click at [1177, 375] on button "[MEDICAL_DATA] - Yes" at bounding box center [1106, 371] width 144 height 21
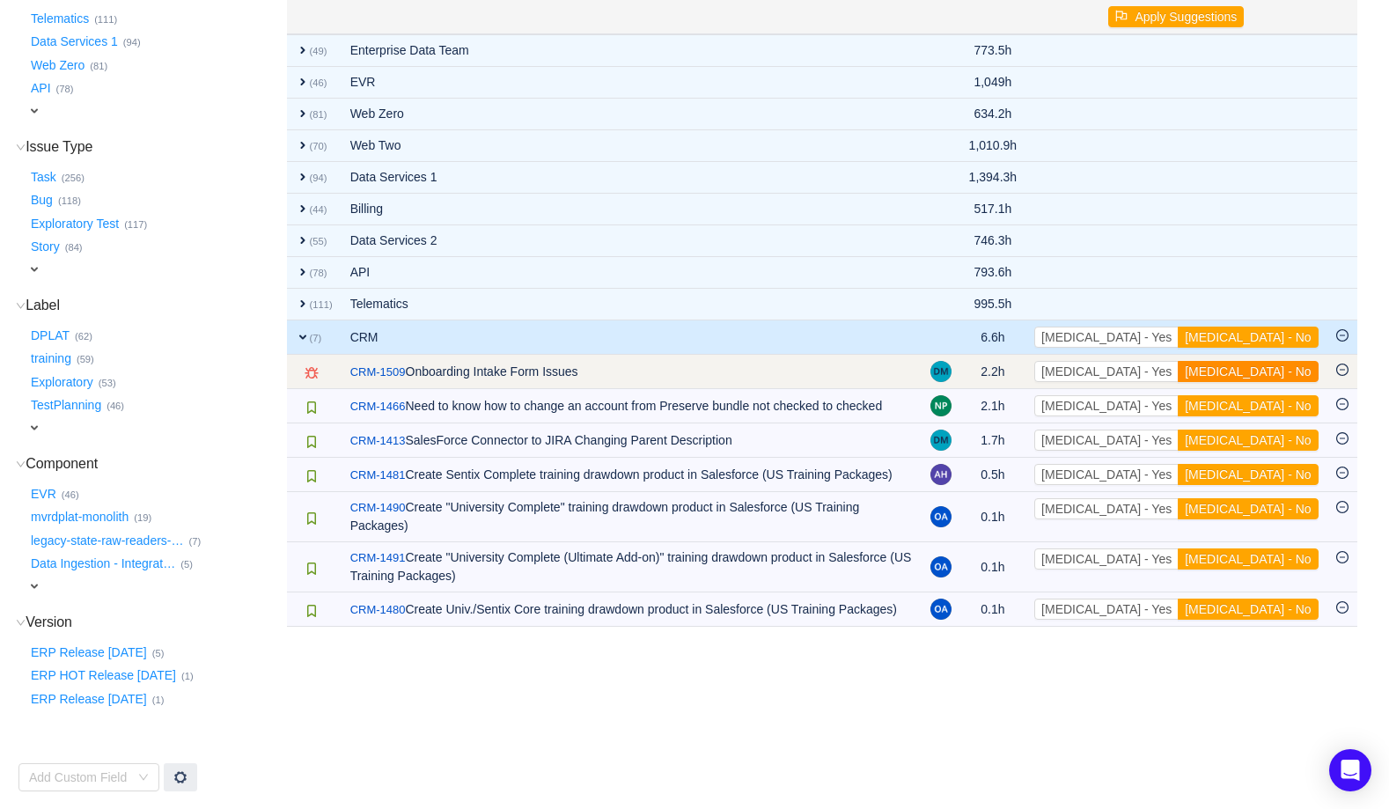
click at [1261, 371] on button "[MEDICAL_DATA] - No" at bounding box center [1248, 371] width 140 height 21
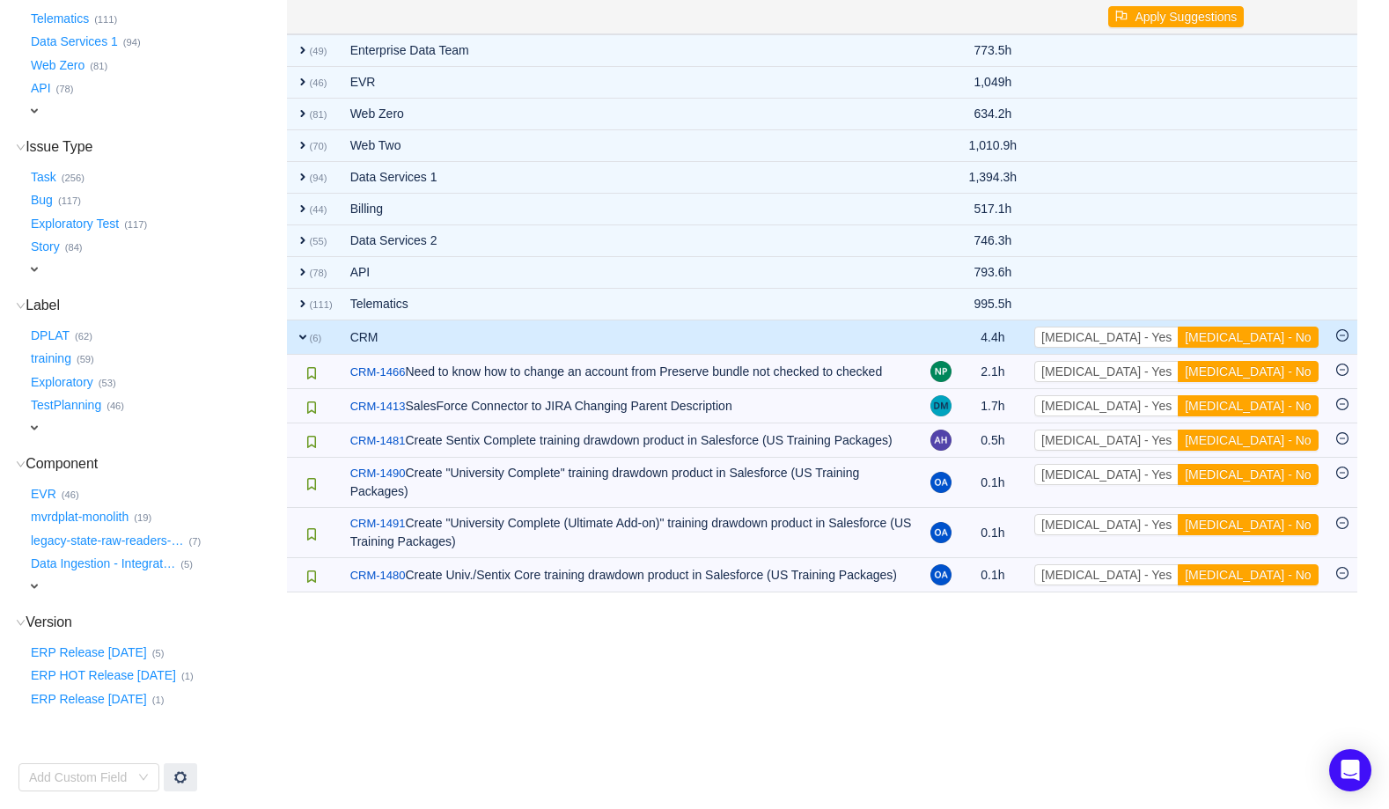
click at [1261, 371] on button "[MEDICAL_DATA] - No" at bounding box center [1248, 371] width 140 height 21
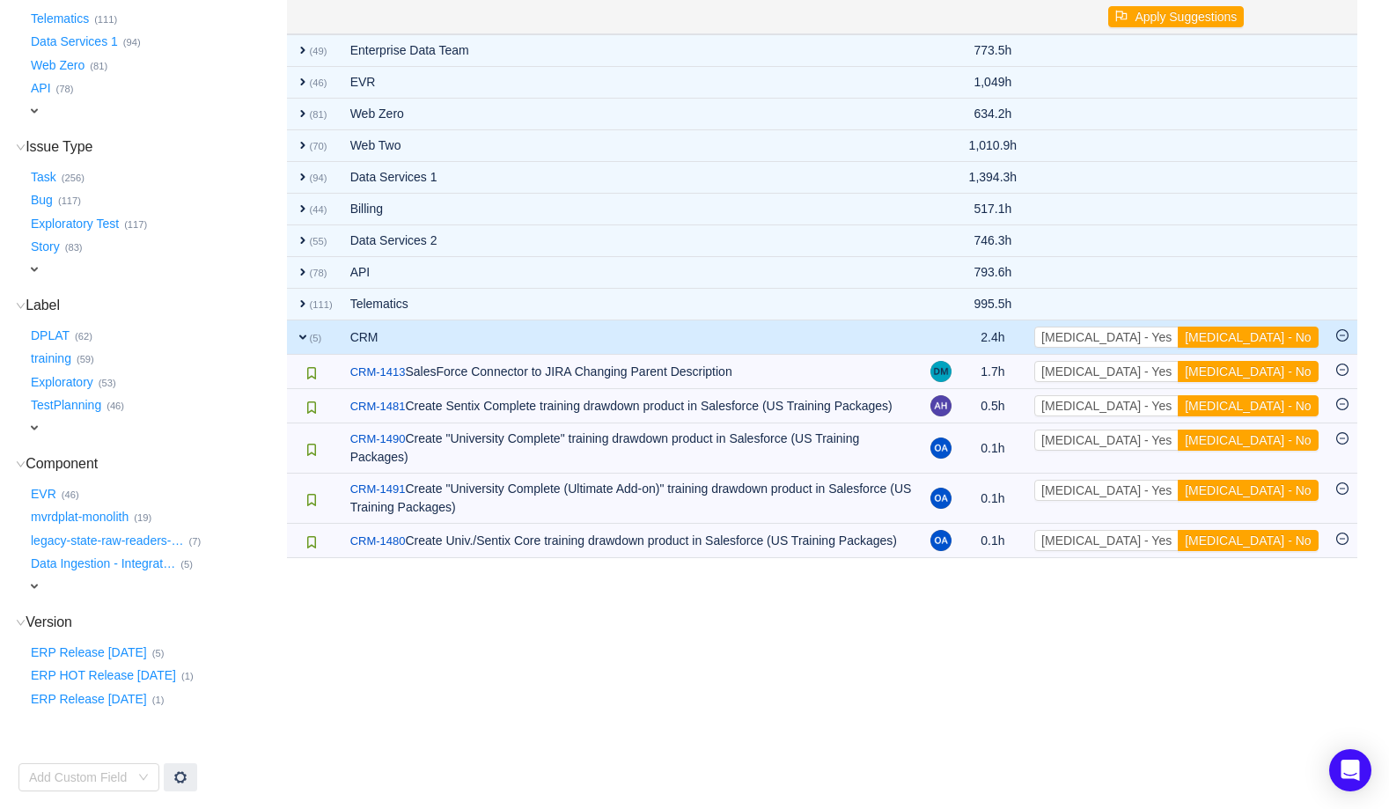
click at [1261, 371] on button "[MEDICAL_DATA] - No" at bounding box center [1248, 371] width 140 height 21
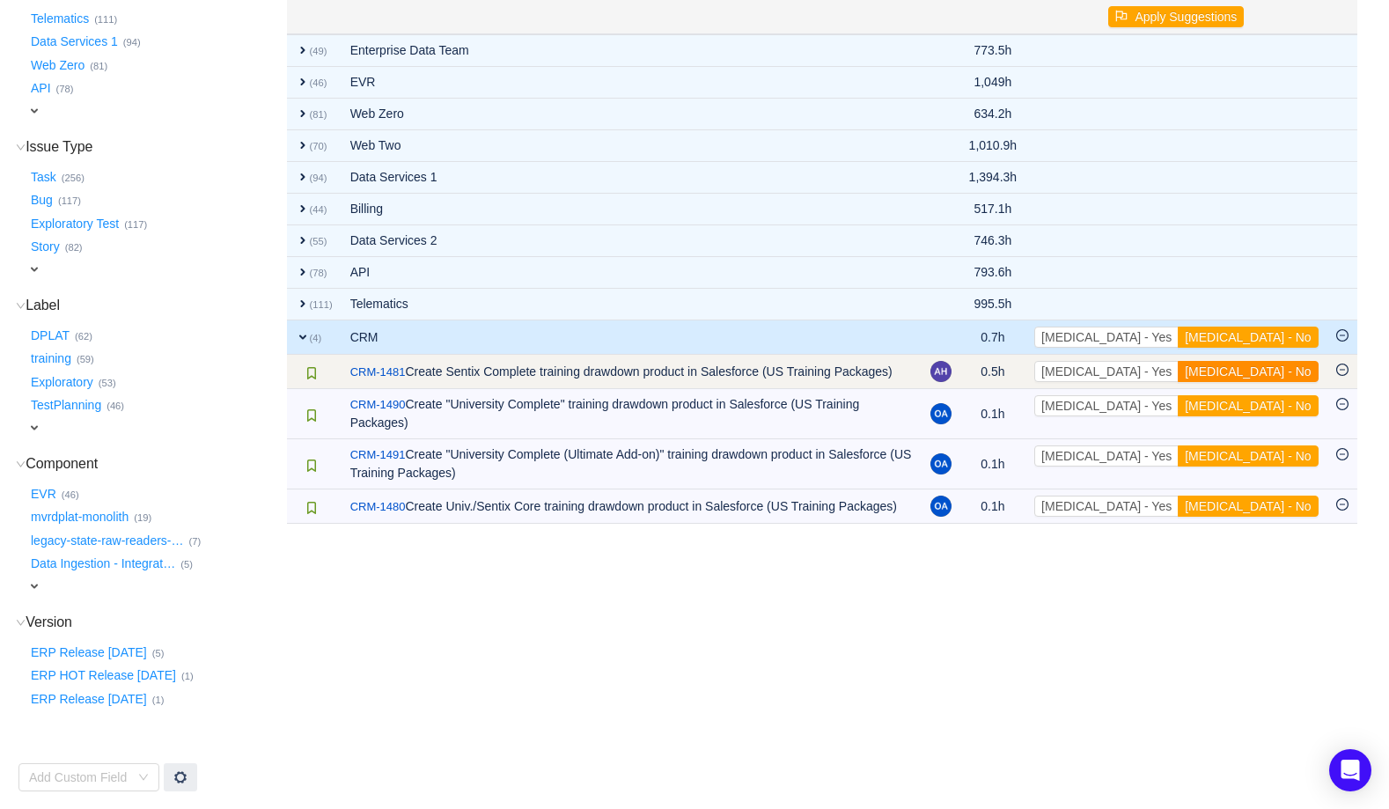
click at [1260, 371] on button "[MEDICAL_DATA] - No" at bounding box center [1248, 371] width 140 height 21
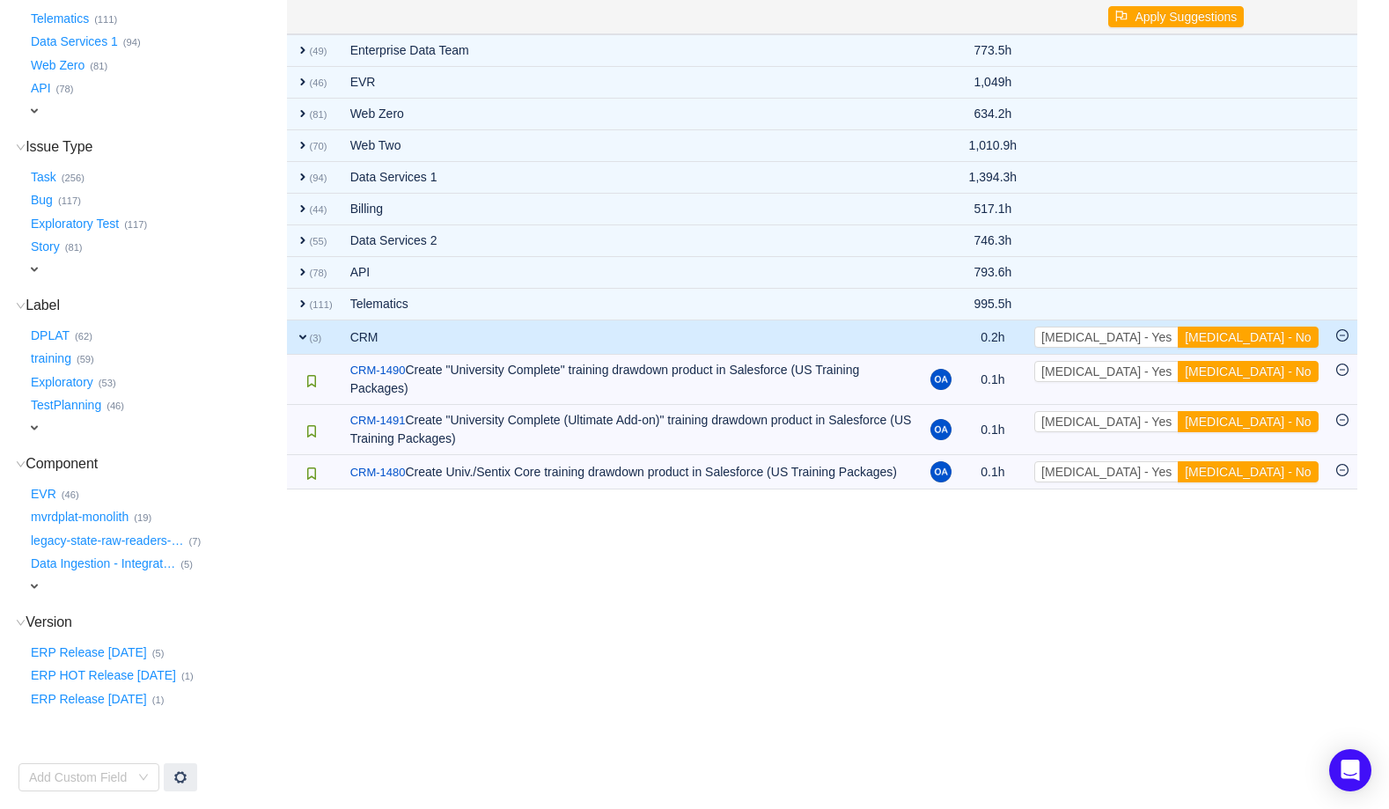
click at [1260, 371] on button "[MEDICAL_DATA] - No" at bounding box center [1248, 371] width 140 height 21
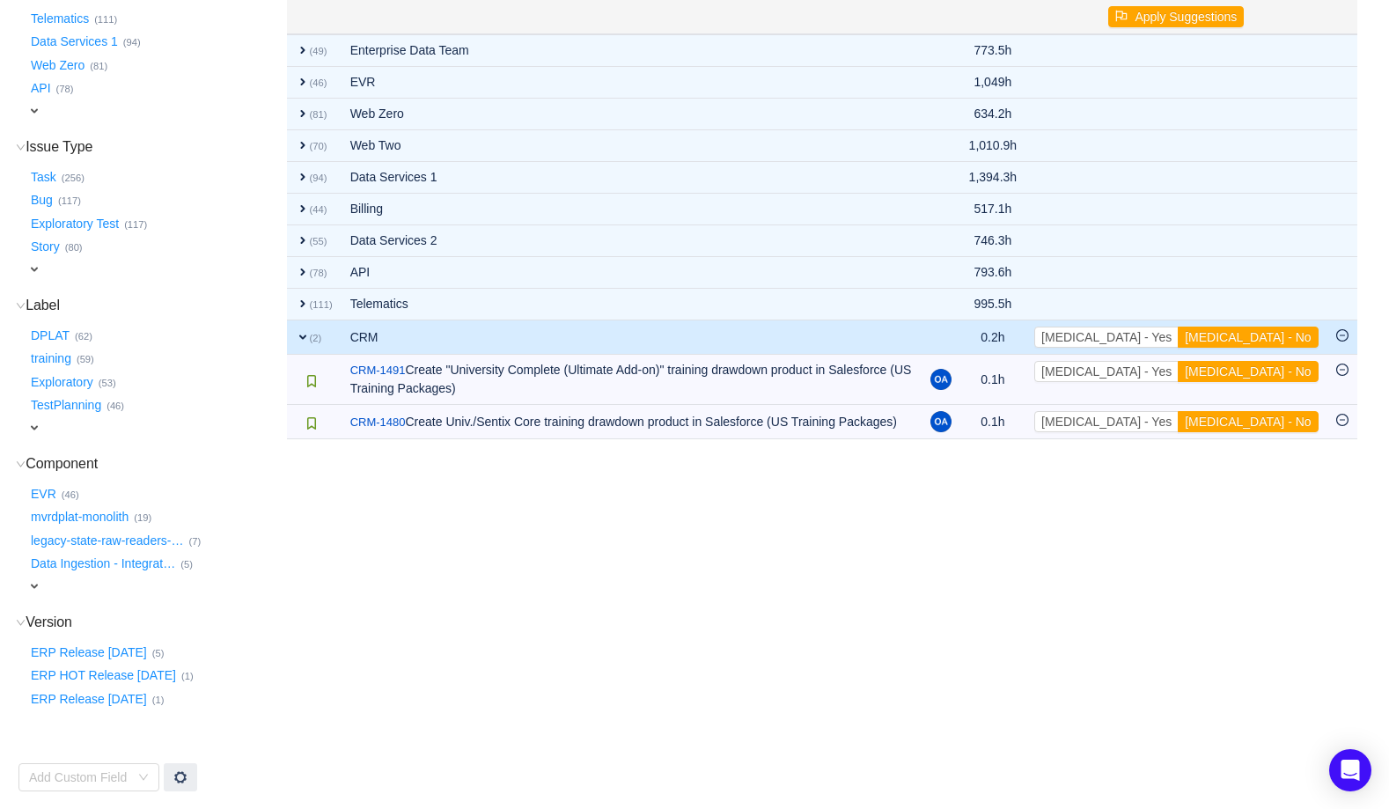
click at [1260, 371] on button "[MEDICAL_DATA] - No" at bounding box center [1248, 371] width 140 height 21
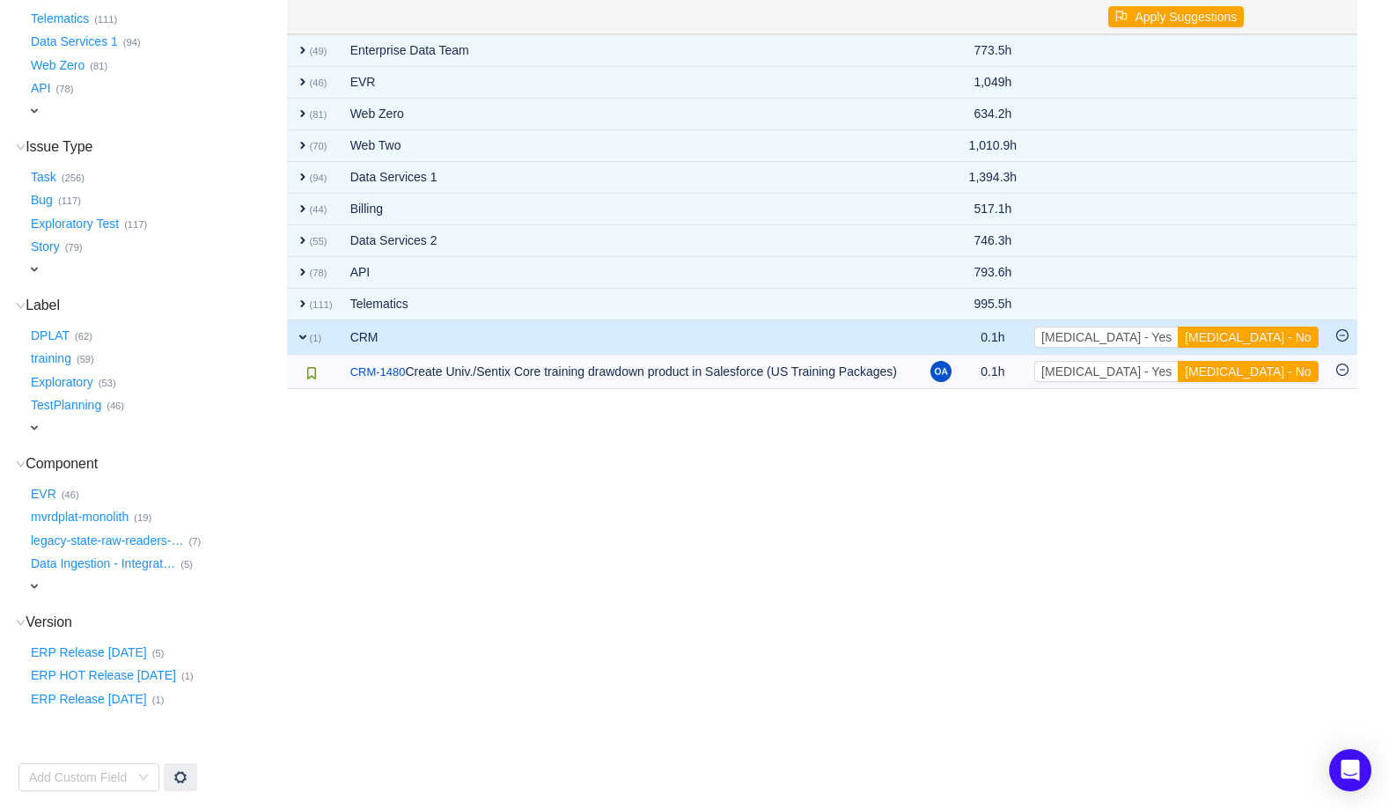
click at [1260, 371] on button "[MEDICAL_DATA] - No" at bounding box center [1248, 371] width 140 height 21
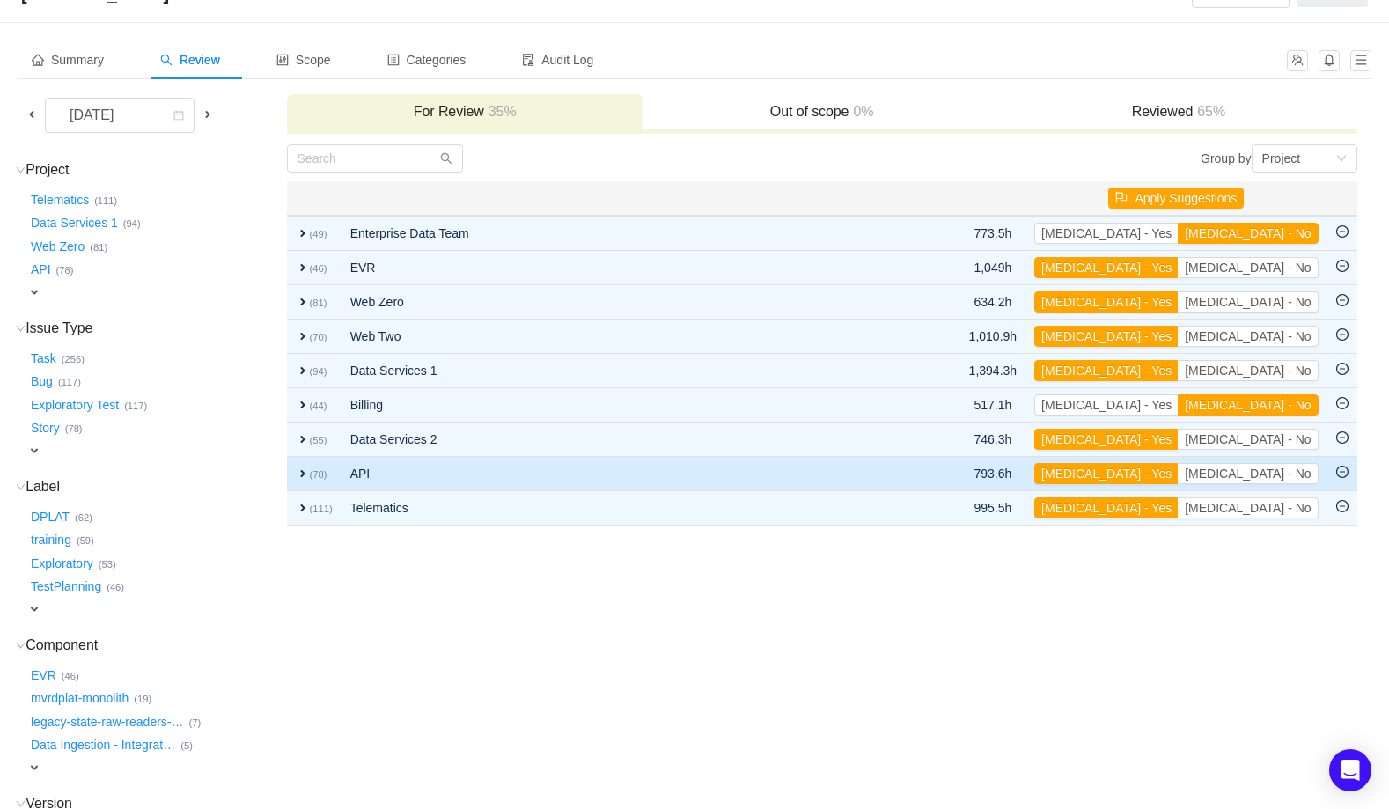
scroll to position [0, 0]
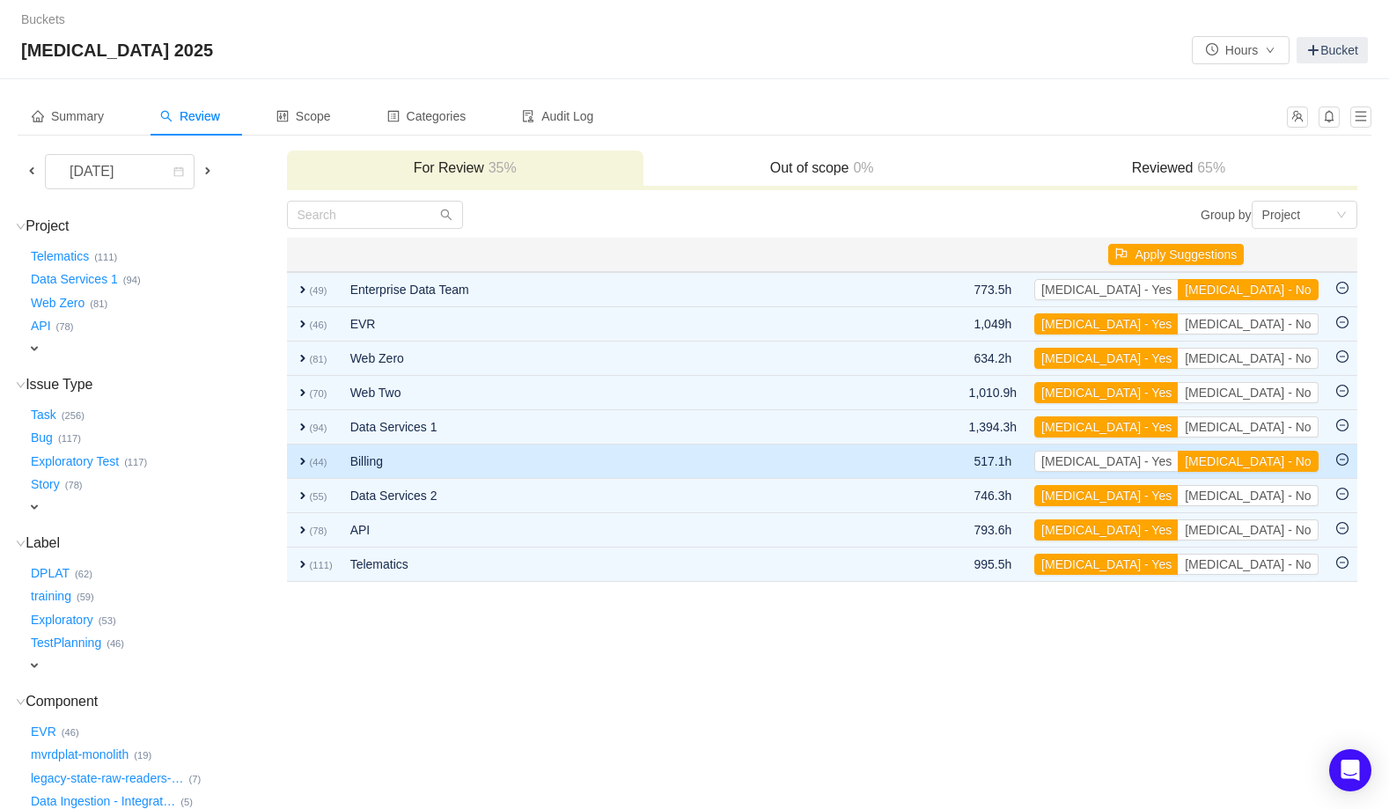
click at [304, 459] on span "expand" at bounding box center [303, 461] width 14 height 14
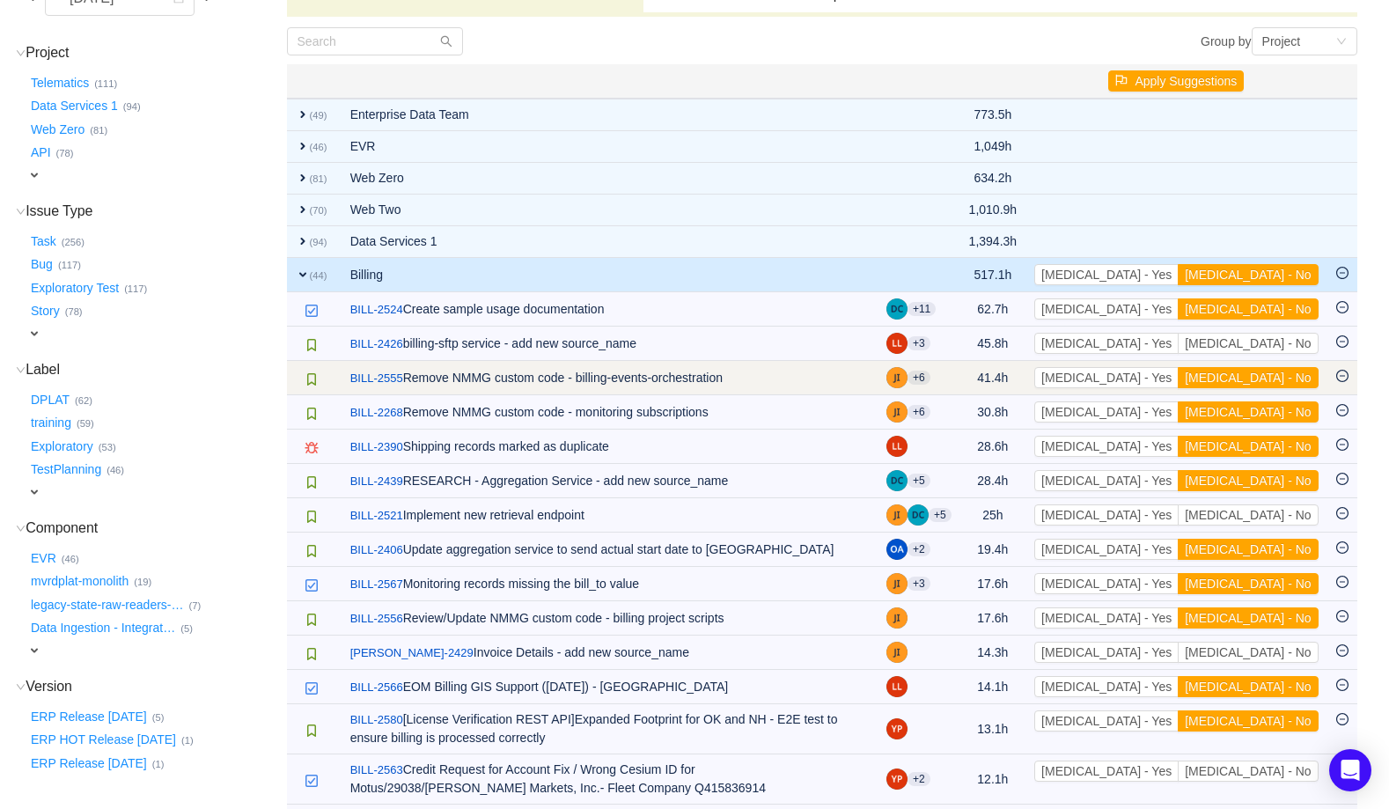
scroll to position [184, 0]
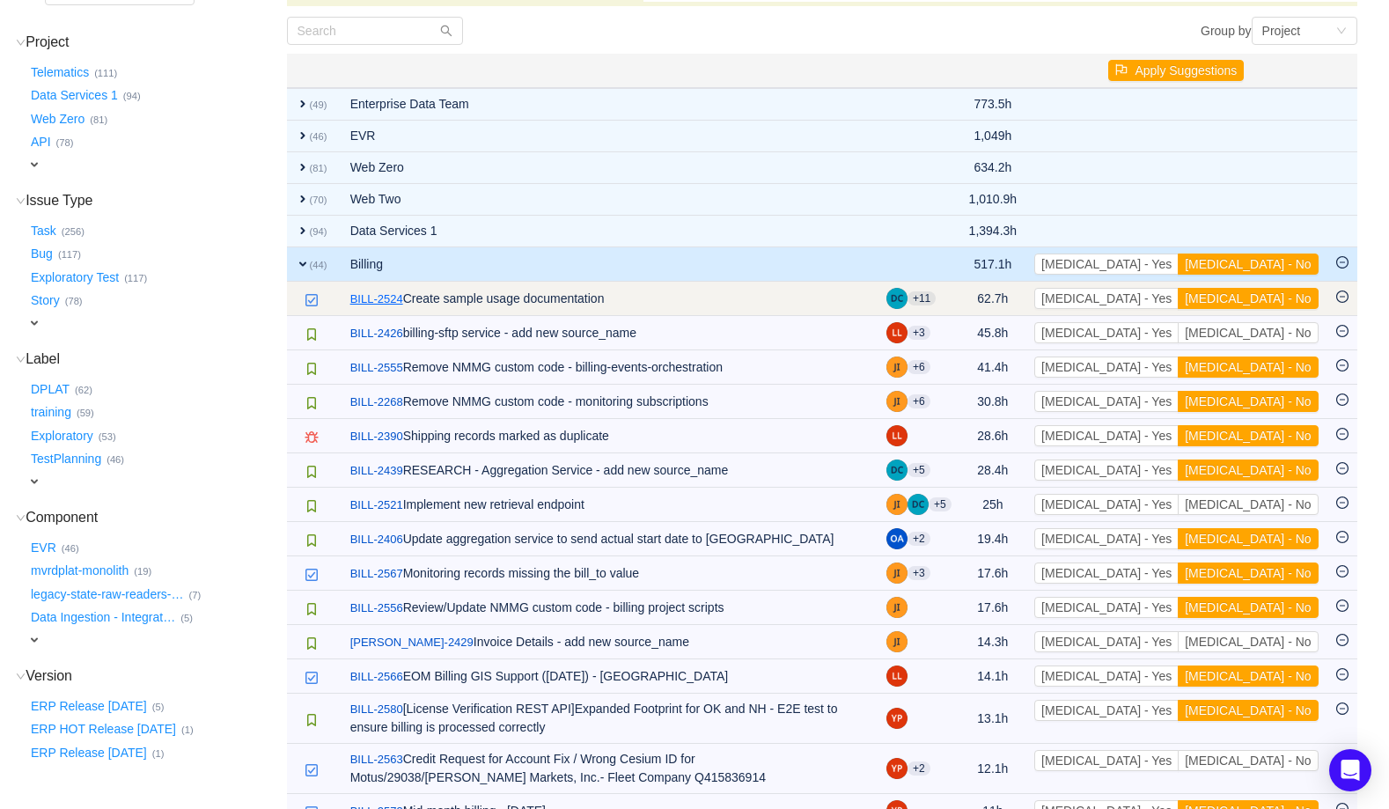
click at [371, 297] on link "BILL-2524" at bounding box center [376, 299] width 53 height 18
click at [1281, 297] on button "[MEDICAL_DATA] - No" at bounding box center [1248, 298] width 140 height 21
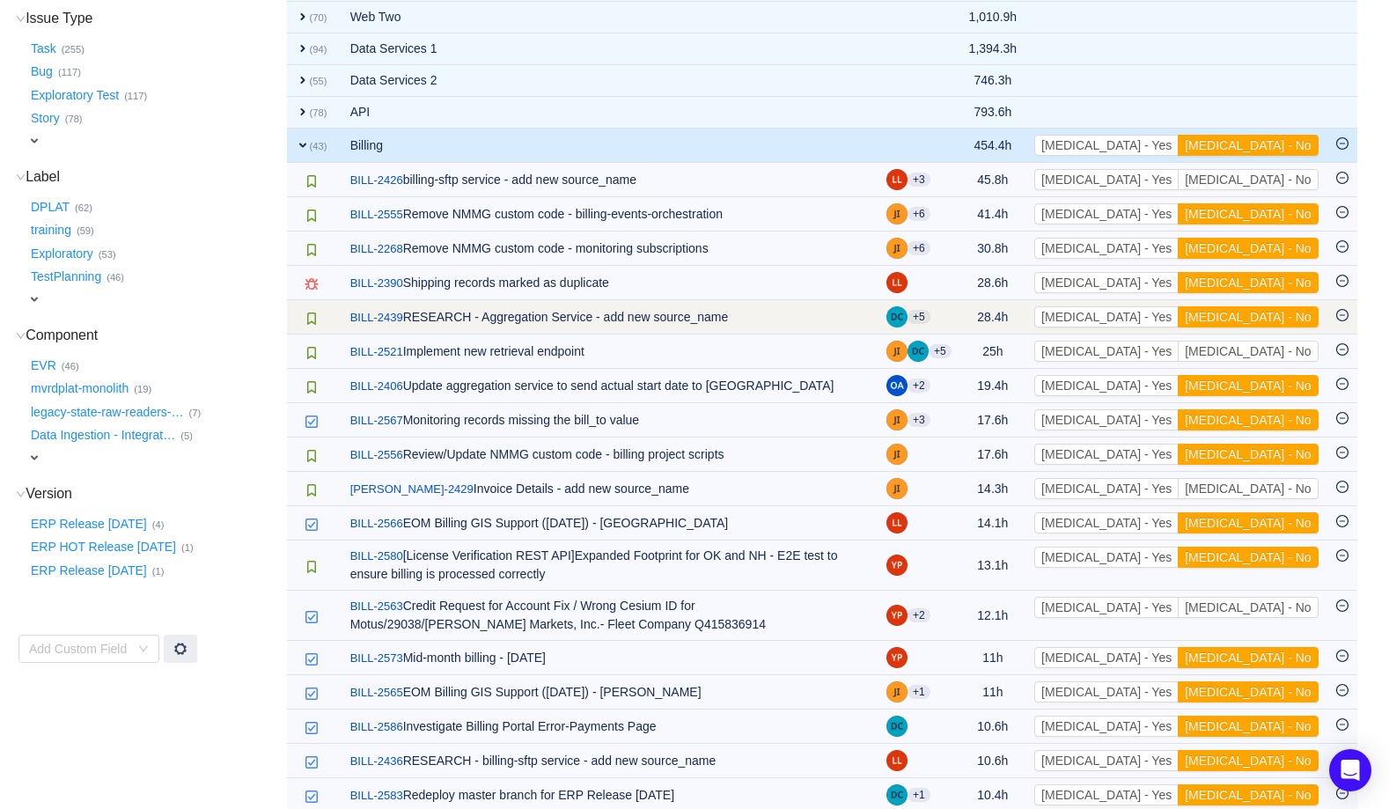
scroll to position [367, 0]
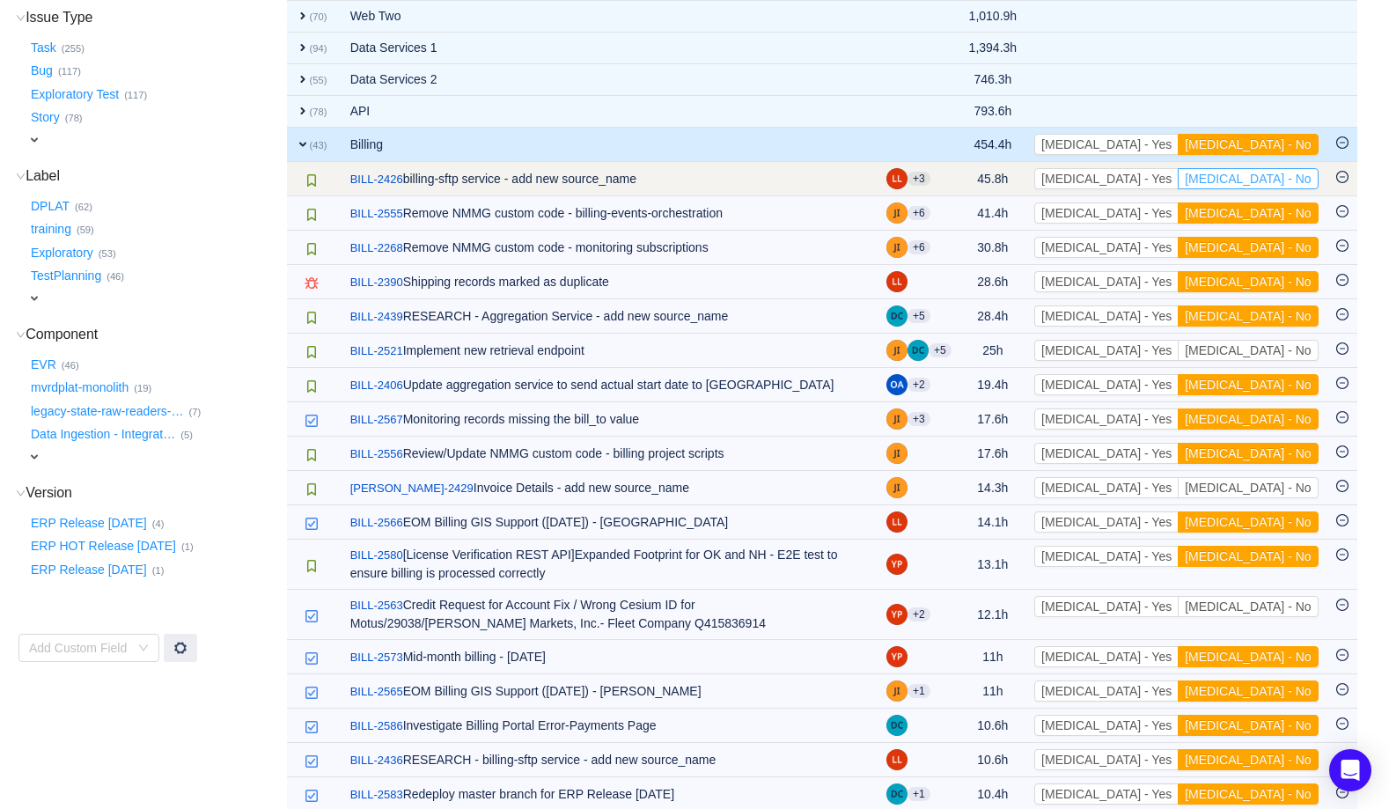
click at [1283, 173] on button "[MEDICAL_DATA] - No" at bounding box center [1248, 178] width 140 height 21
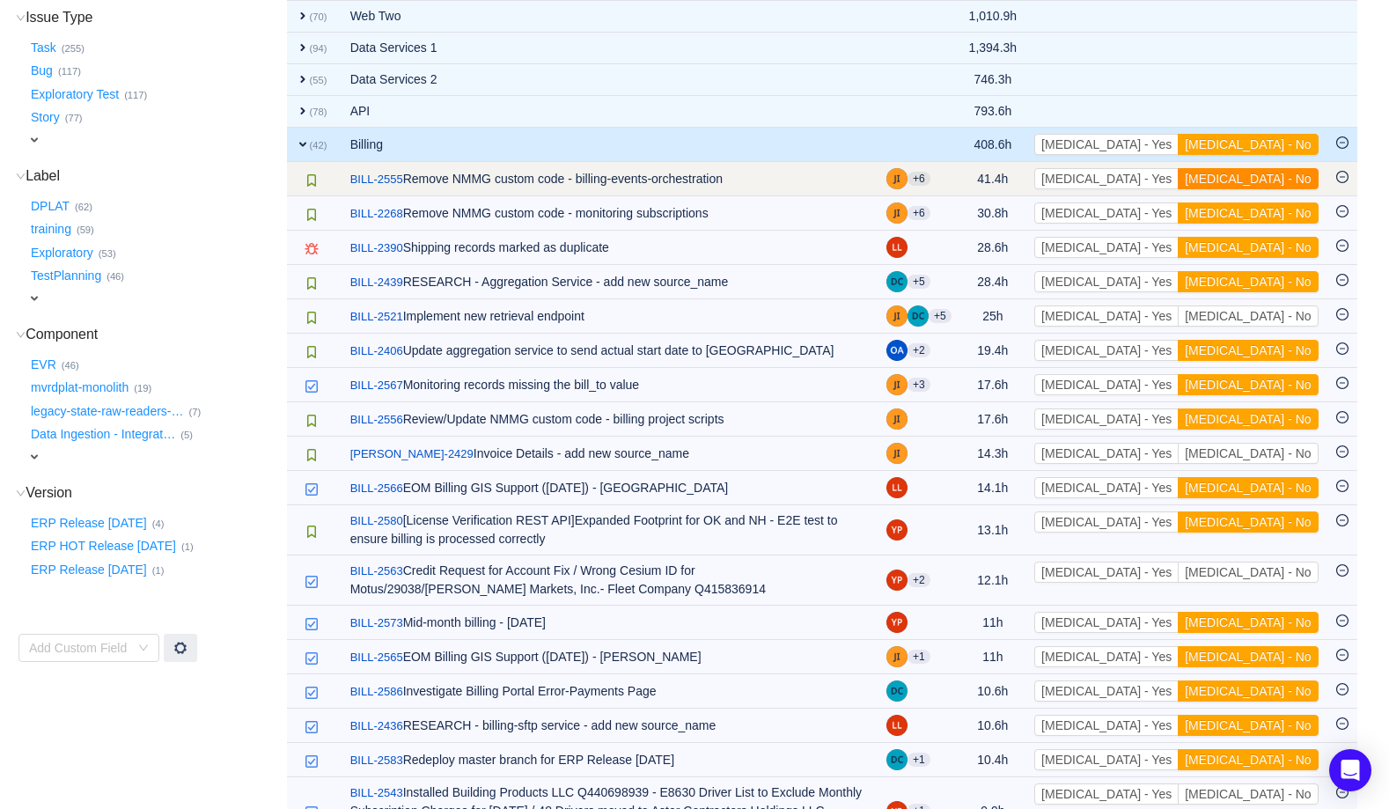
click at [1273, 180] on button "[MEDICAL_DATA] - No" at bounding box center [1248, 178] width 140 height 21
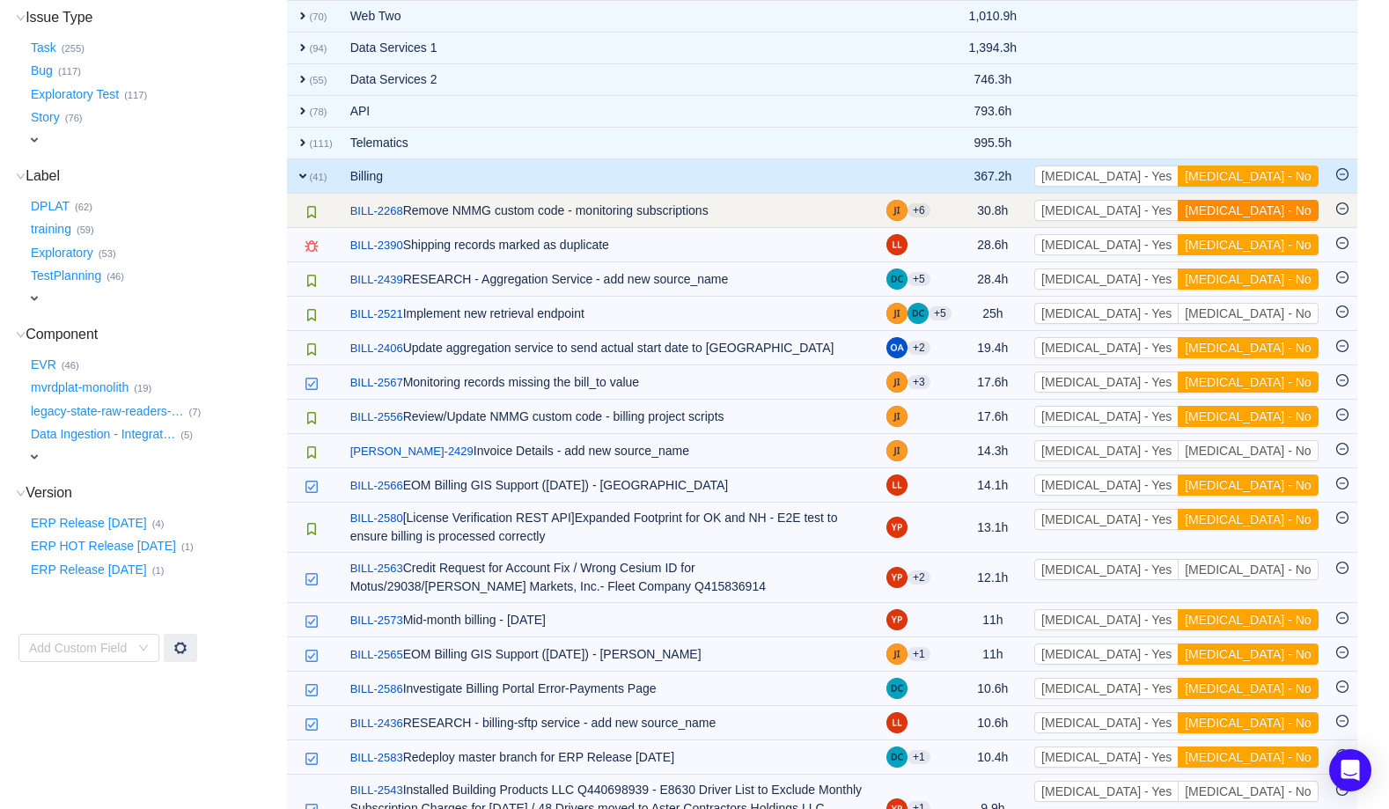
click at [1271, 209] on button "[MEDICAL_DATA] - No" at bounding box center [1248, 210] width 140 height 21
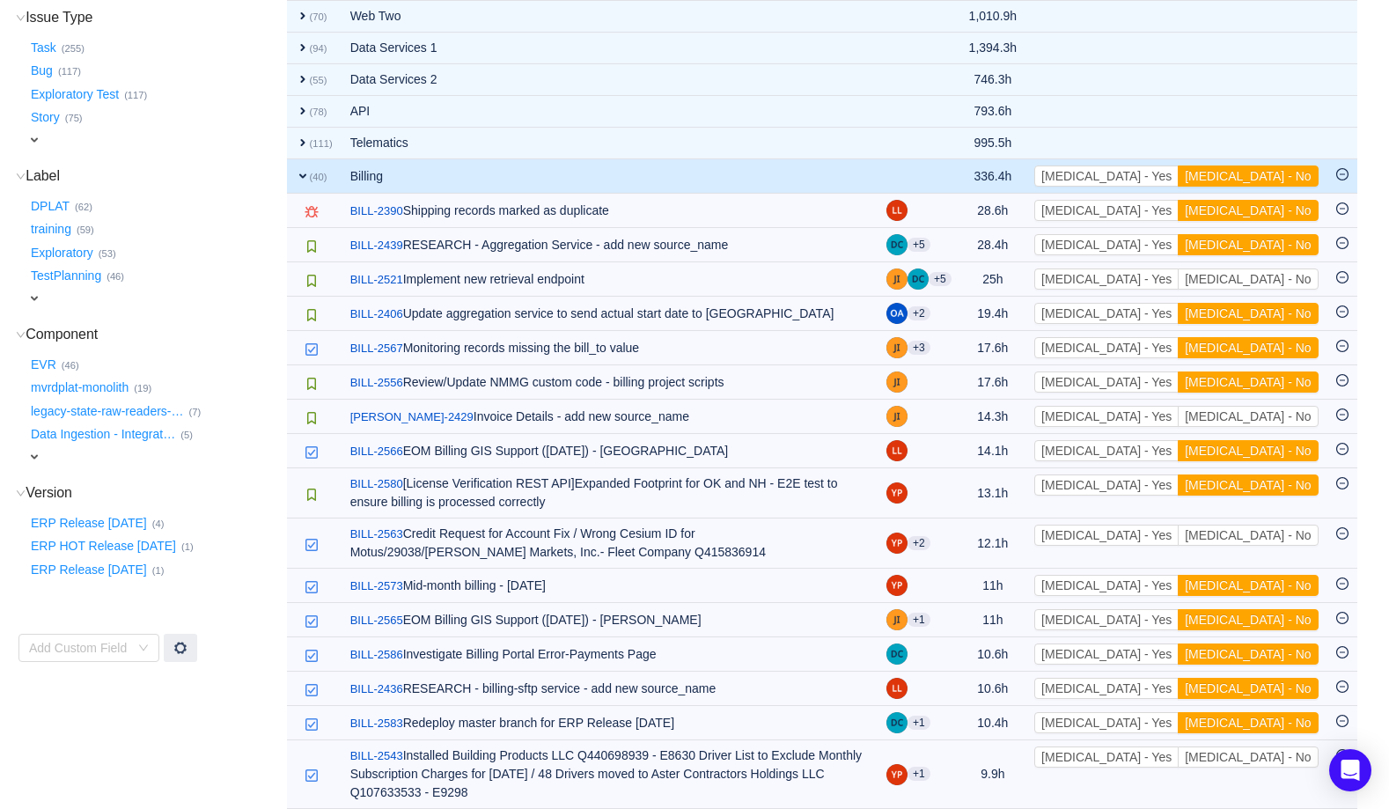
click at [1271, 209] on button "[MEDICAL_DATA] - No" at bounding box center [1248, 210] width 140 height 21
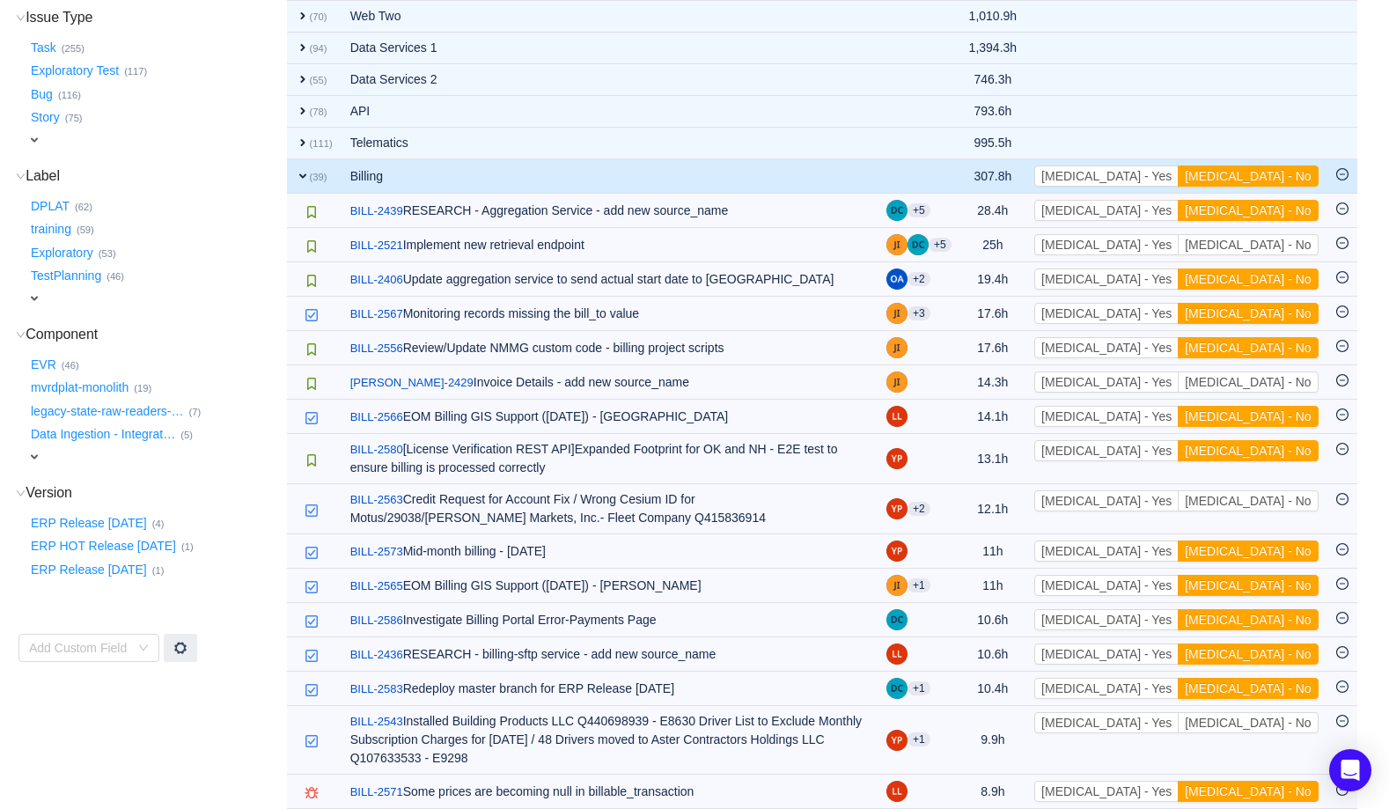
click at [1271, 209] on button "[MEDICAL_DATA] - No" at bounding box center [1248, 210] width 140 height 21
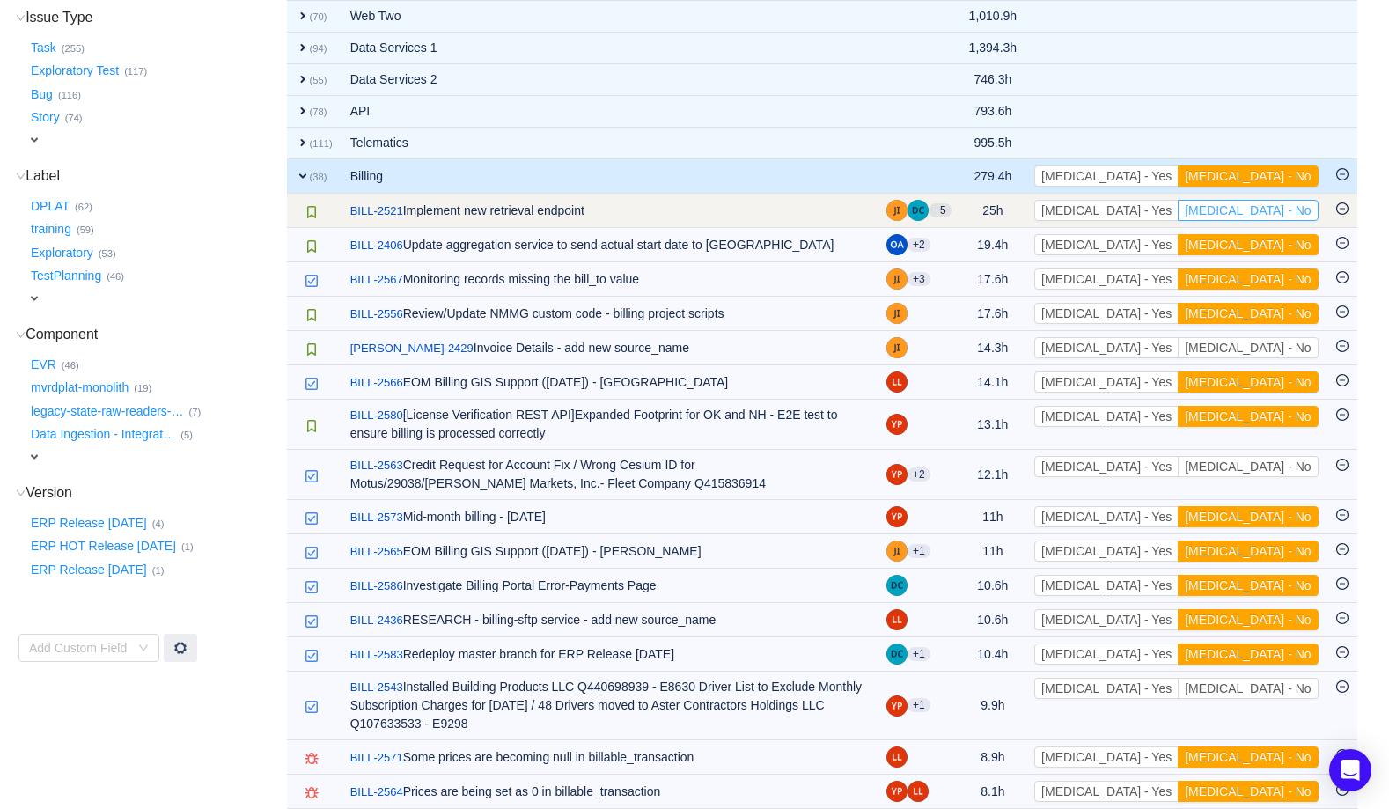
click at [1272, 210] on button "[MEDICAL_DATA] - No" at bounding box center [1248, 210] width 140 height 21
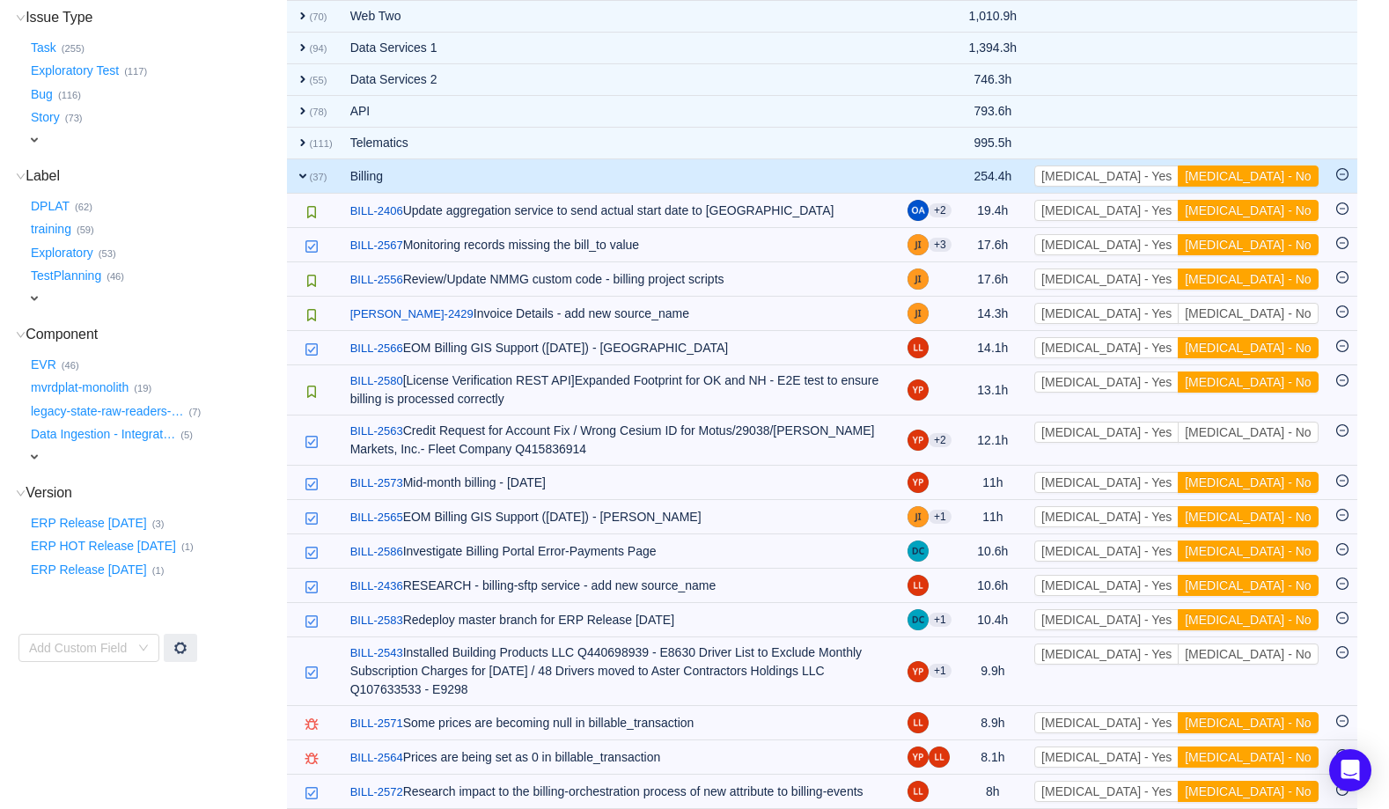
click at [1272, 210] on button "[MEDICAL_DATA] - No" at bounding box center [1248, 210] width 140 height 21
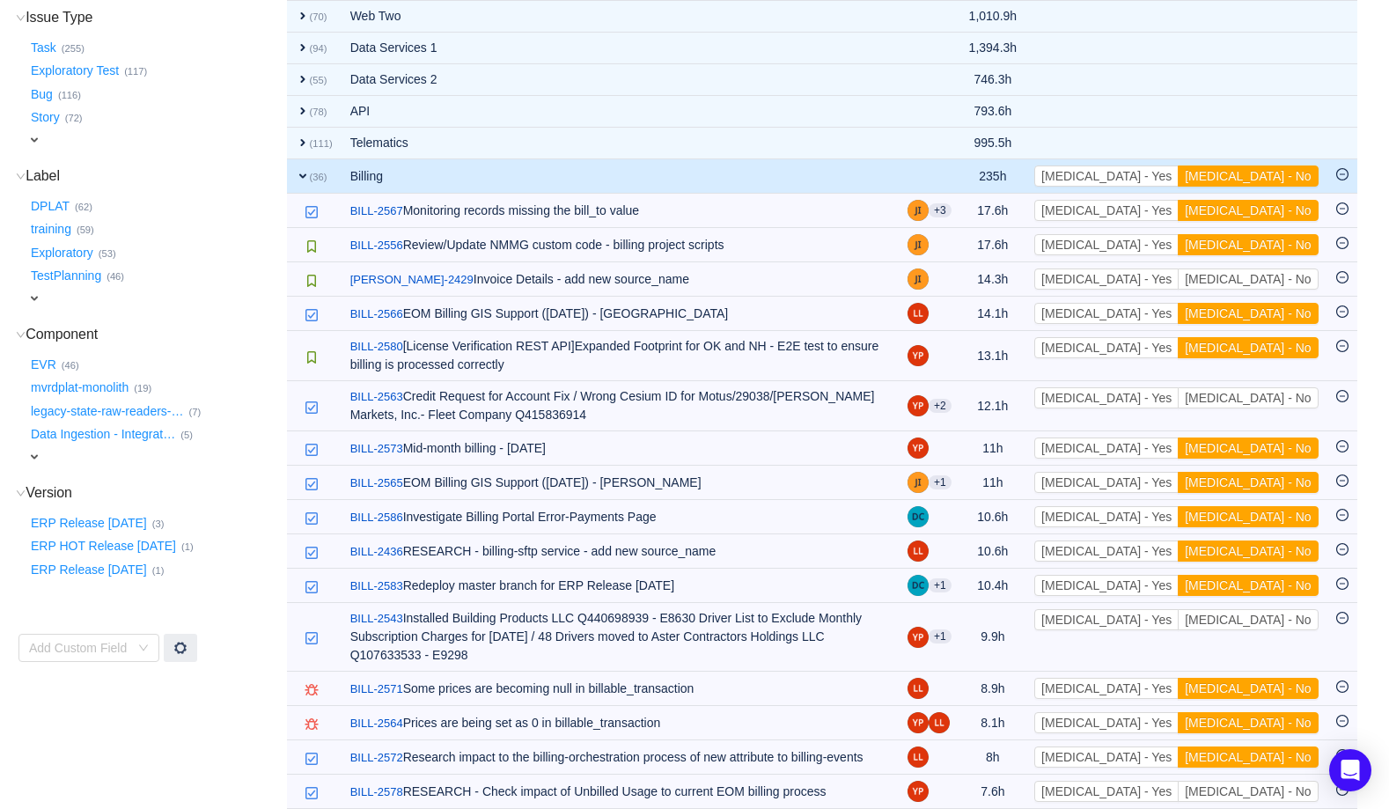
click at [1272, 210] on button "[MEDICAL_DATA] - No" at bounding box center [1248, 210] width 140 height 21
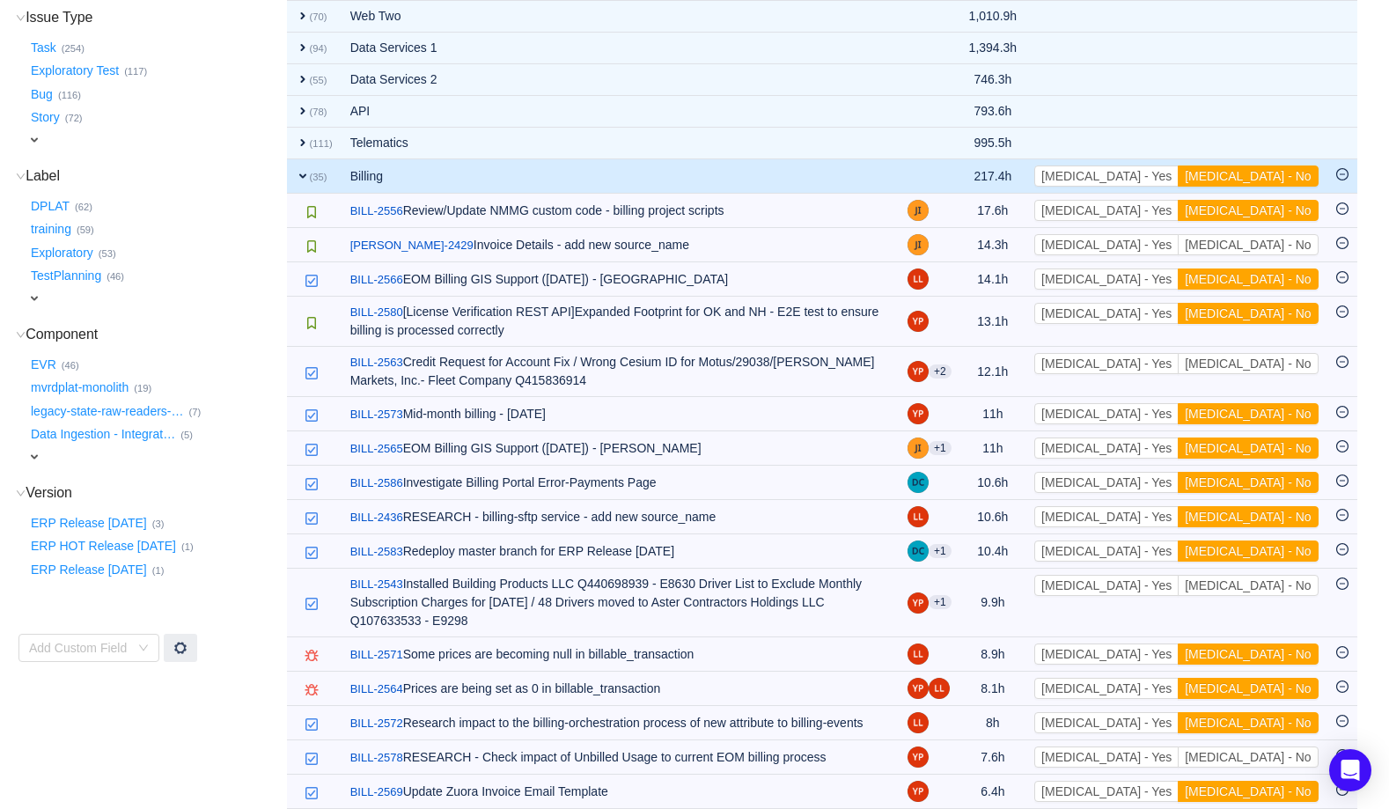
click at [1272, 210] on button "[MEDICAL_DATA] - No" at bounding box center [1248, 210] width 140 height 21
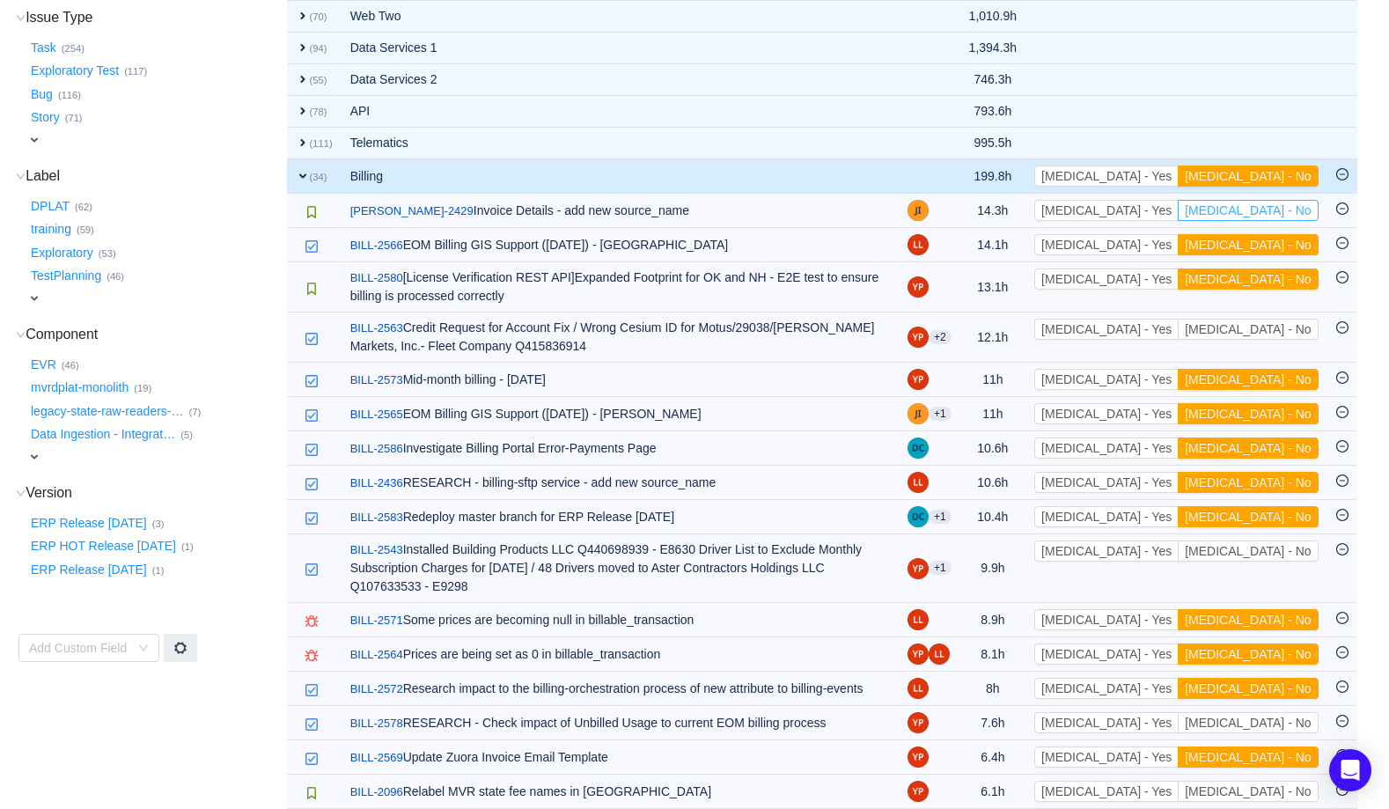
click at [1272, 210] on button "[MEDICAL_DATA] - No" at bounding box center [1248, 210] width 140 height 21
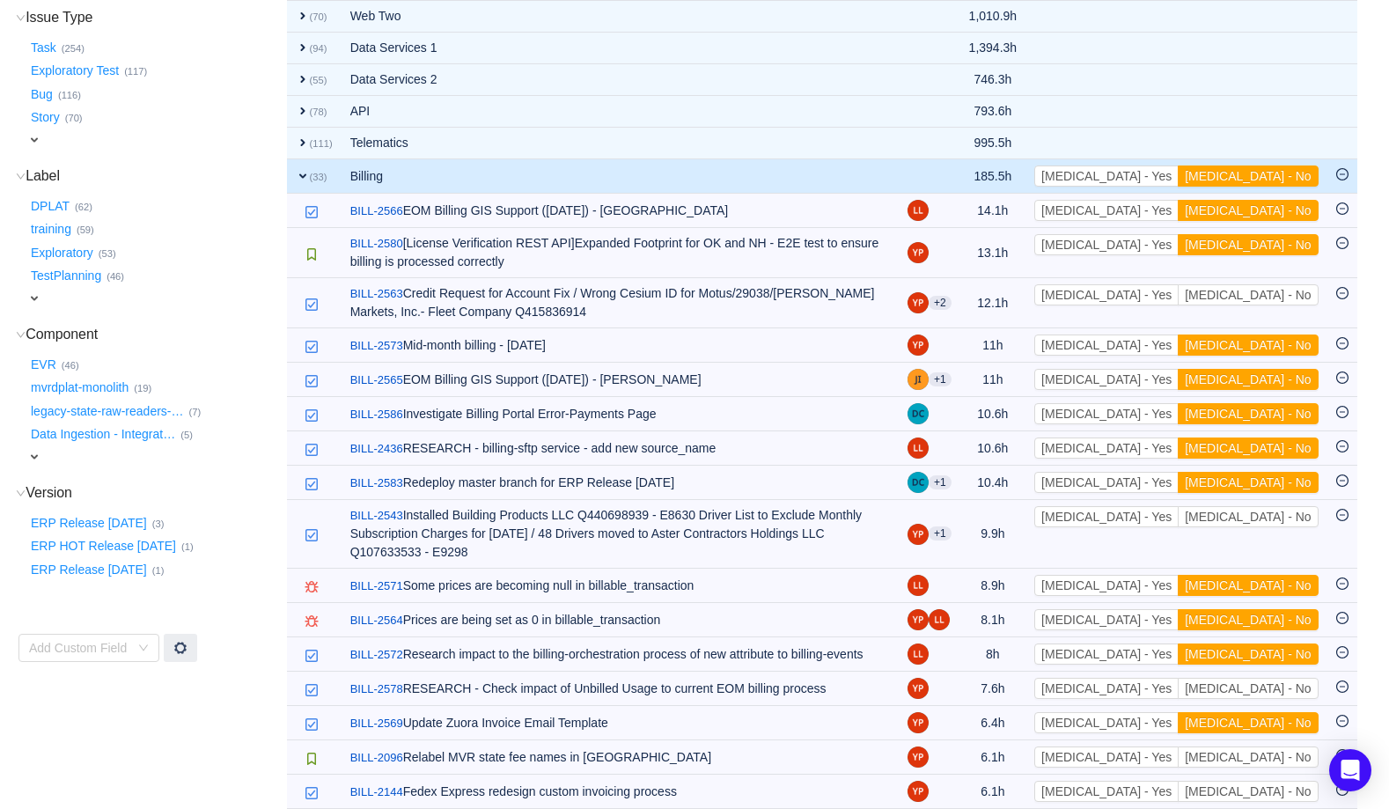
click at [1272, 210] on button "[MEDICAL_DATA] - No" at bounding box center [1248, 210] width 140 height 21
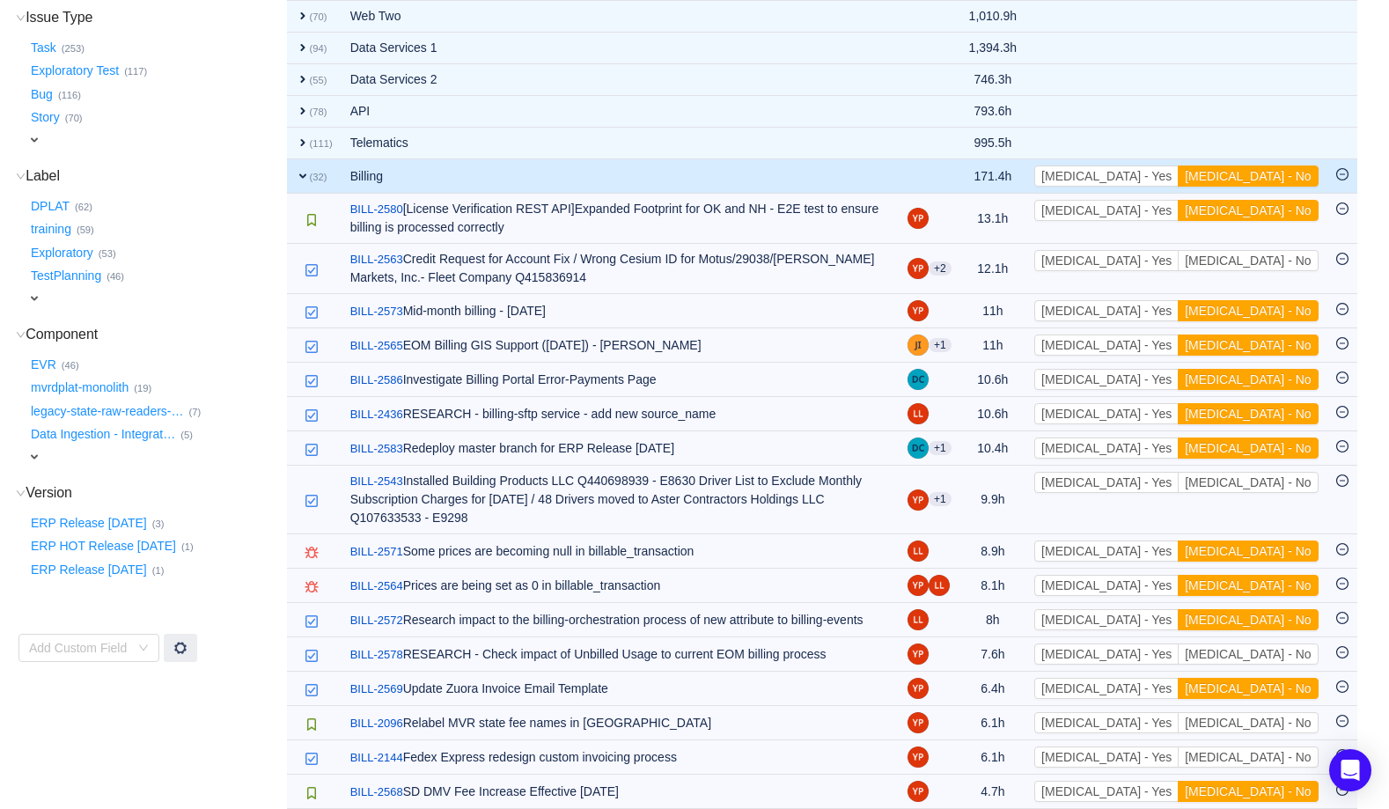
click at [1272, 210] on button "[MEDICAL_DATA] - No" at bounding box center [1248, 210] width 140 height 21
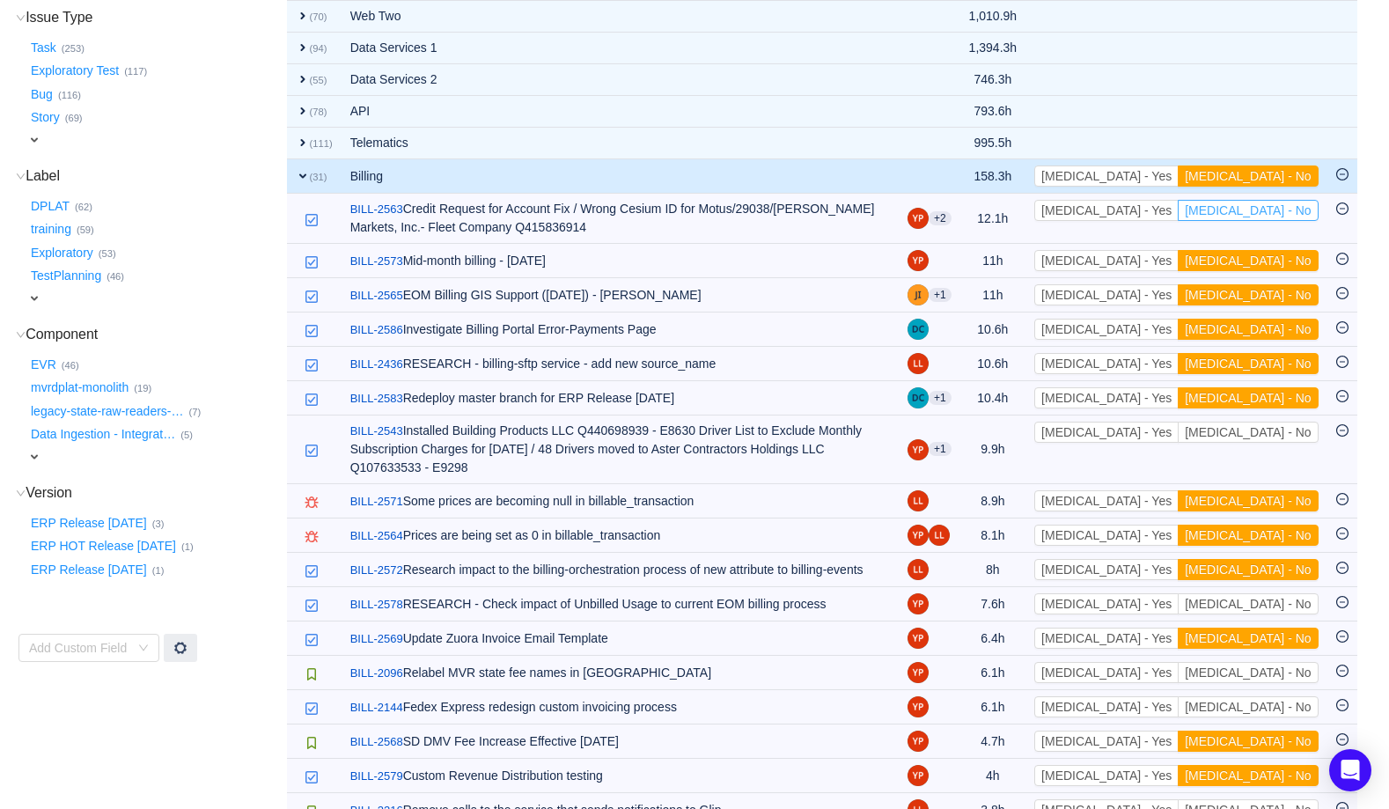
click at [1272, 210] on button "[MEDICAL_DATA] - No" at bounding box center [1248, 210] width 140 height 21
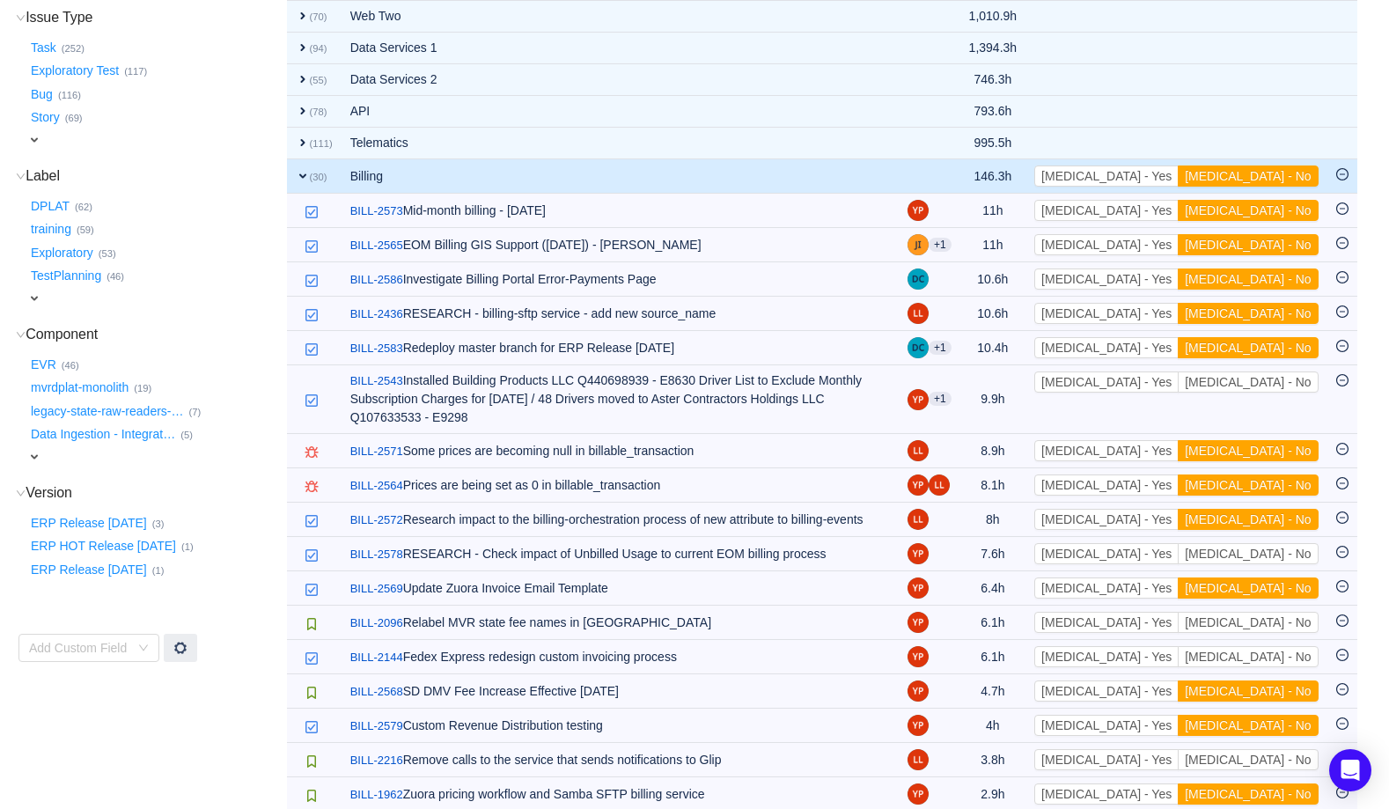
click at [1272, 210] on button "[MEDICAL_DATA] - No" at bounding box center [1248, 210] width 140 height 21
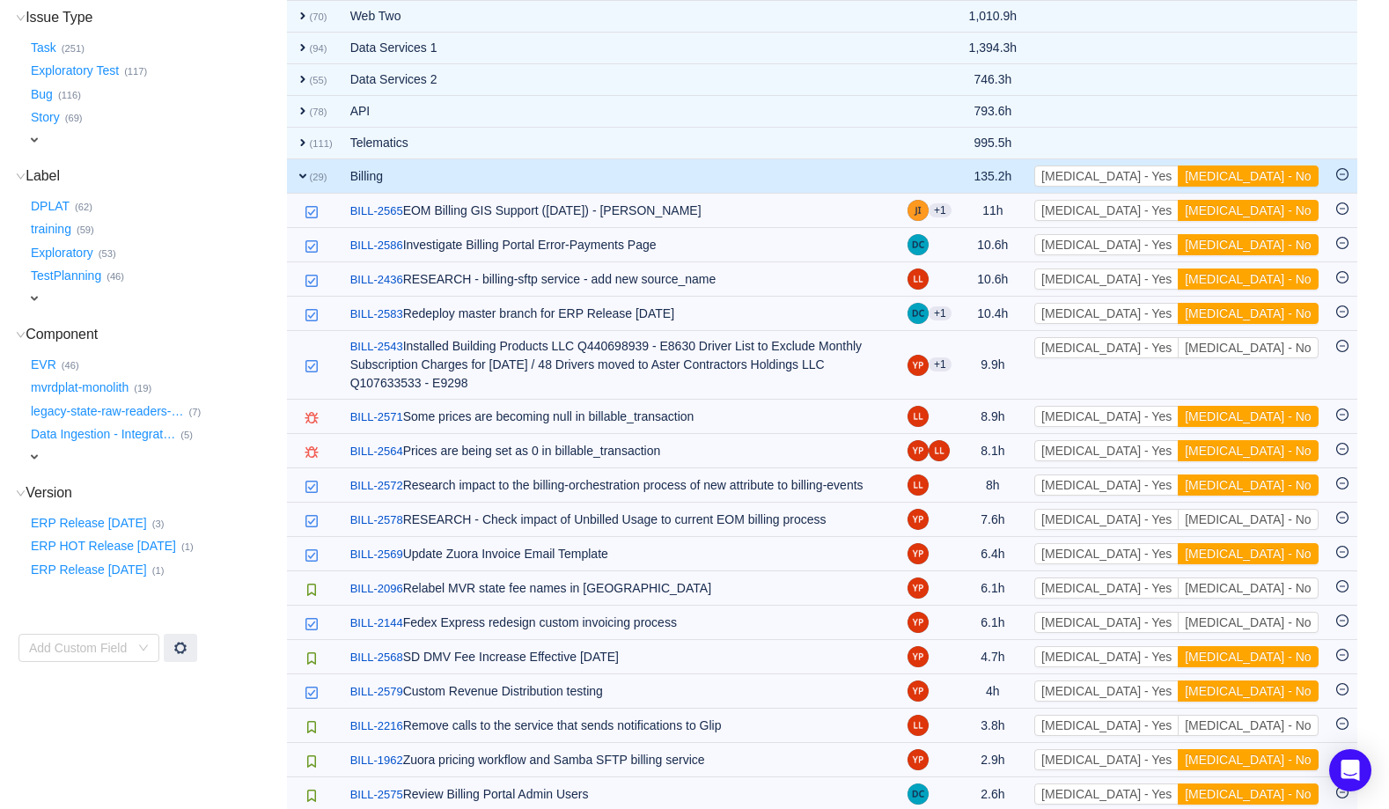
click at [1272, 210] on button "[MEDICAL_DATA] - No" at bounding box center [1248, 210] width 140 height 21
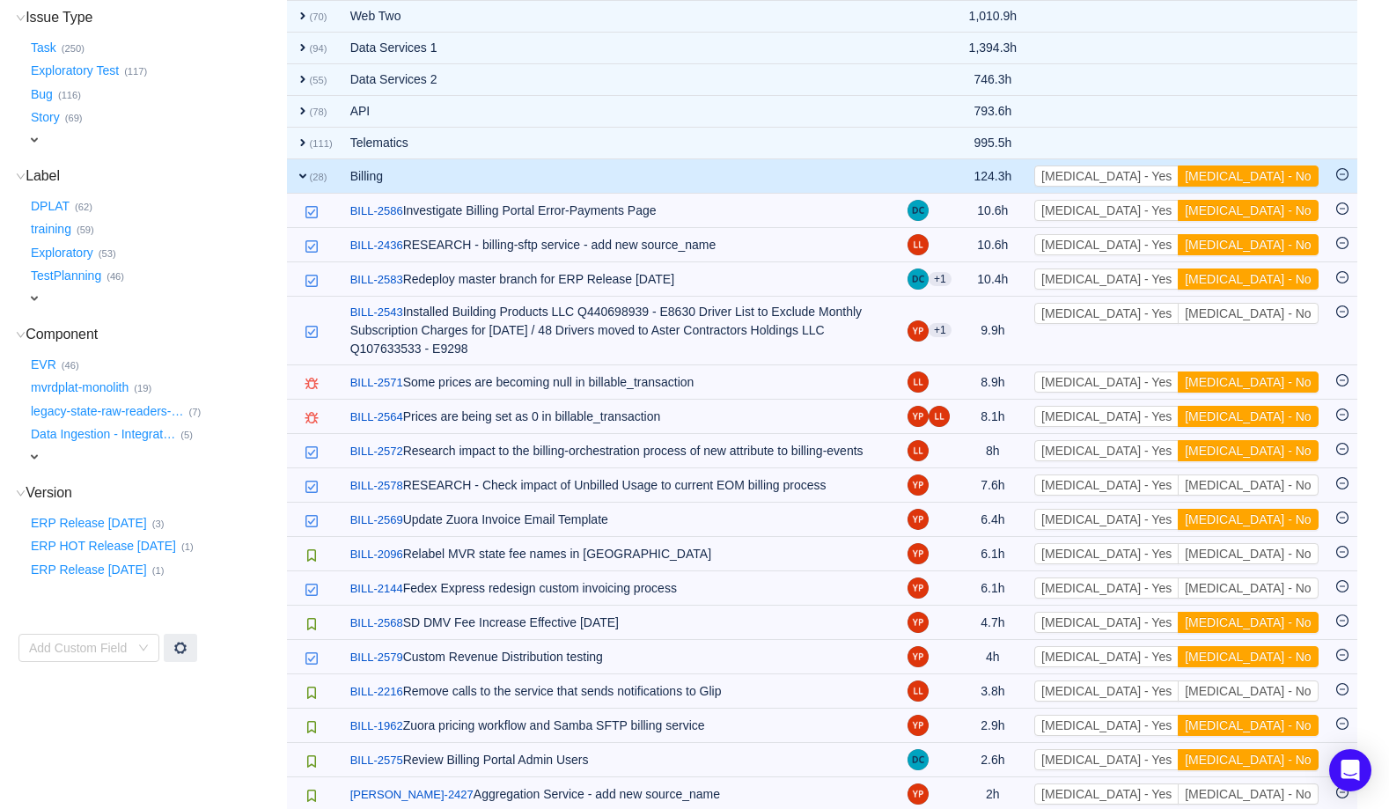
click at [1272, 210] on button "[MEDICAL_DATA] - No" at bounding box center [1248, 210] width 140 height 21
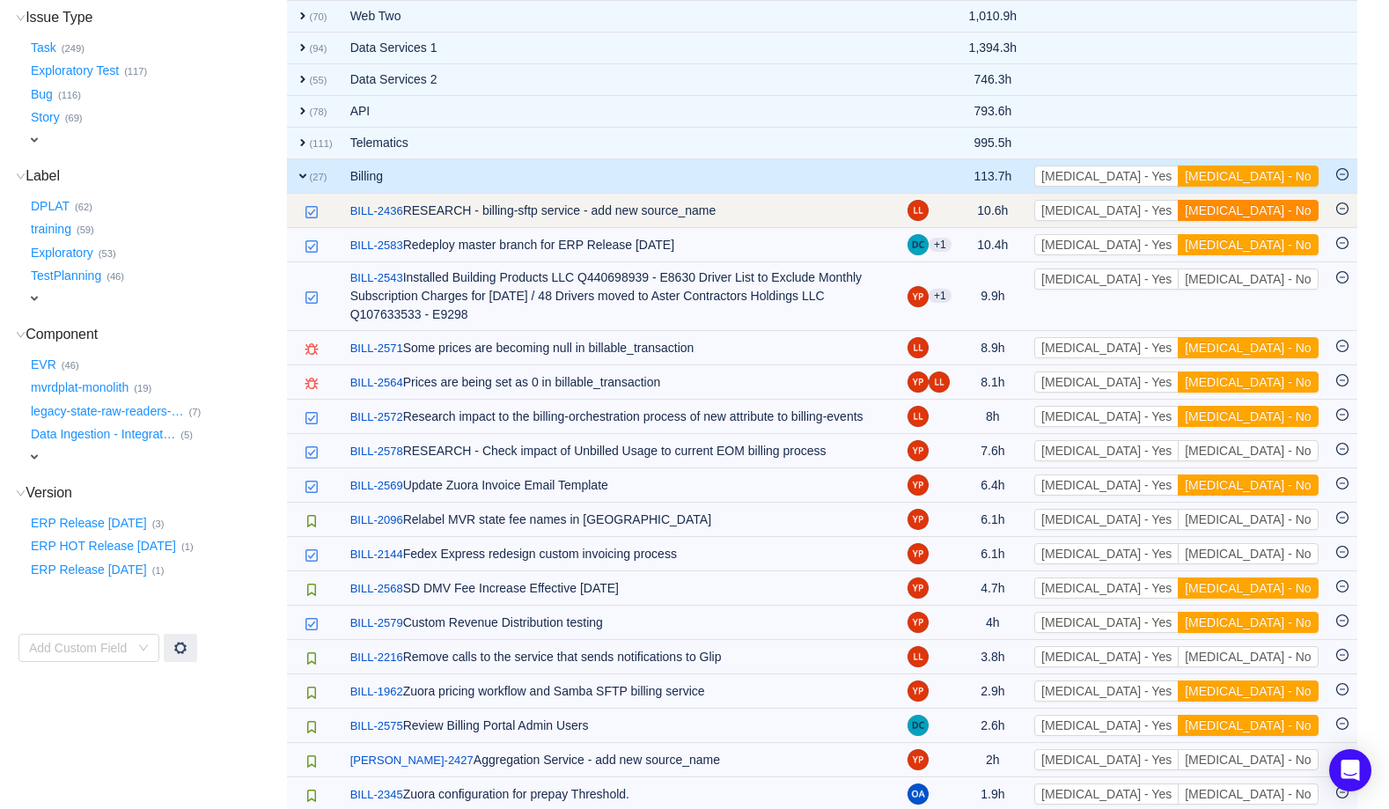
click at [1274, 210] on button "[MEDICAL_DATA] - No" at bounding box center [1248, 210] width 140 height 21
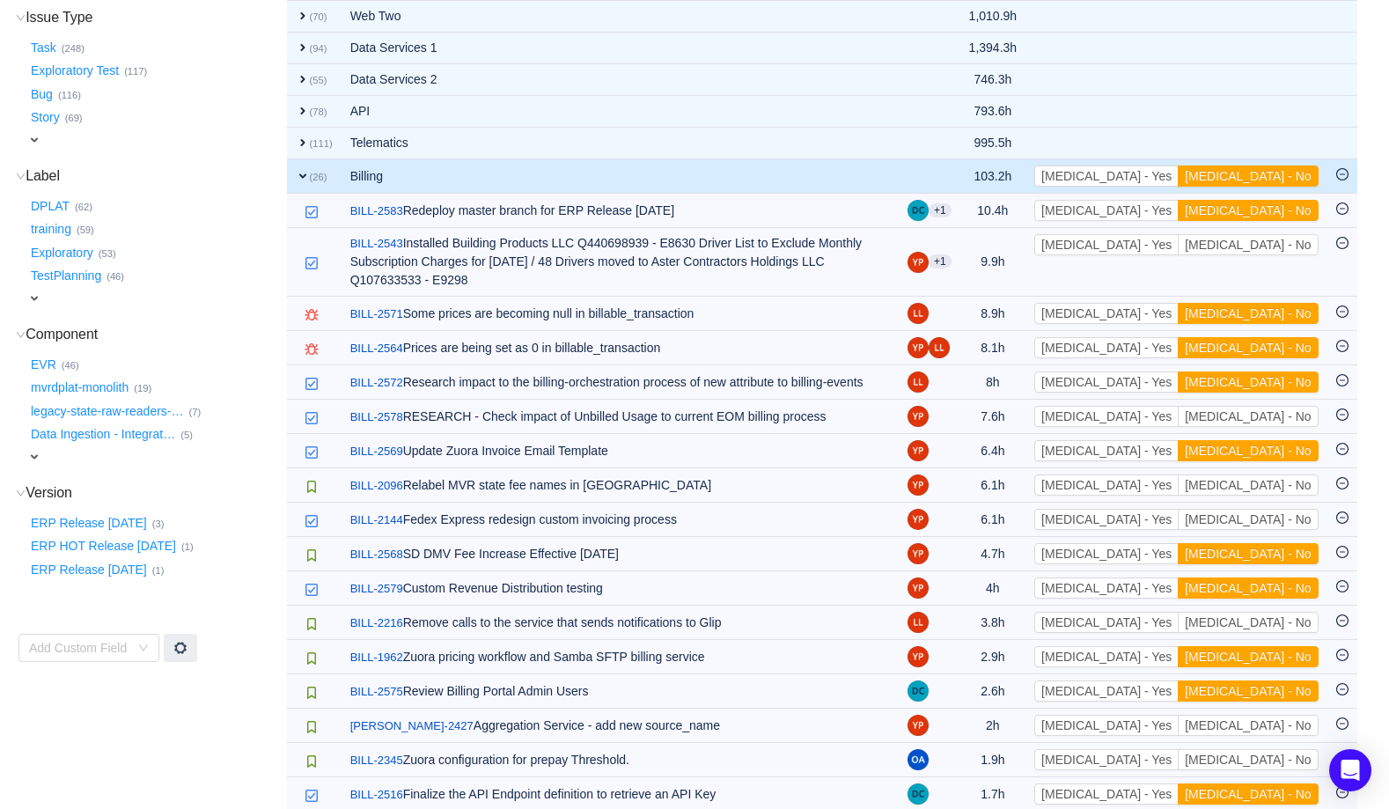
click at [1274, 210] on button "[MEDICAL_DATA] - No" at bounding box center [1248, 210] width 140 height 21
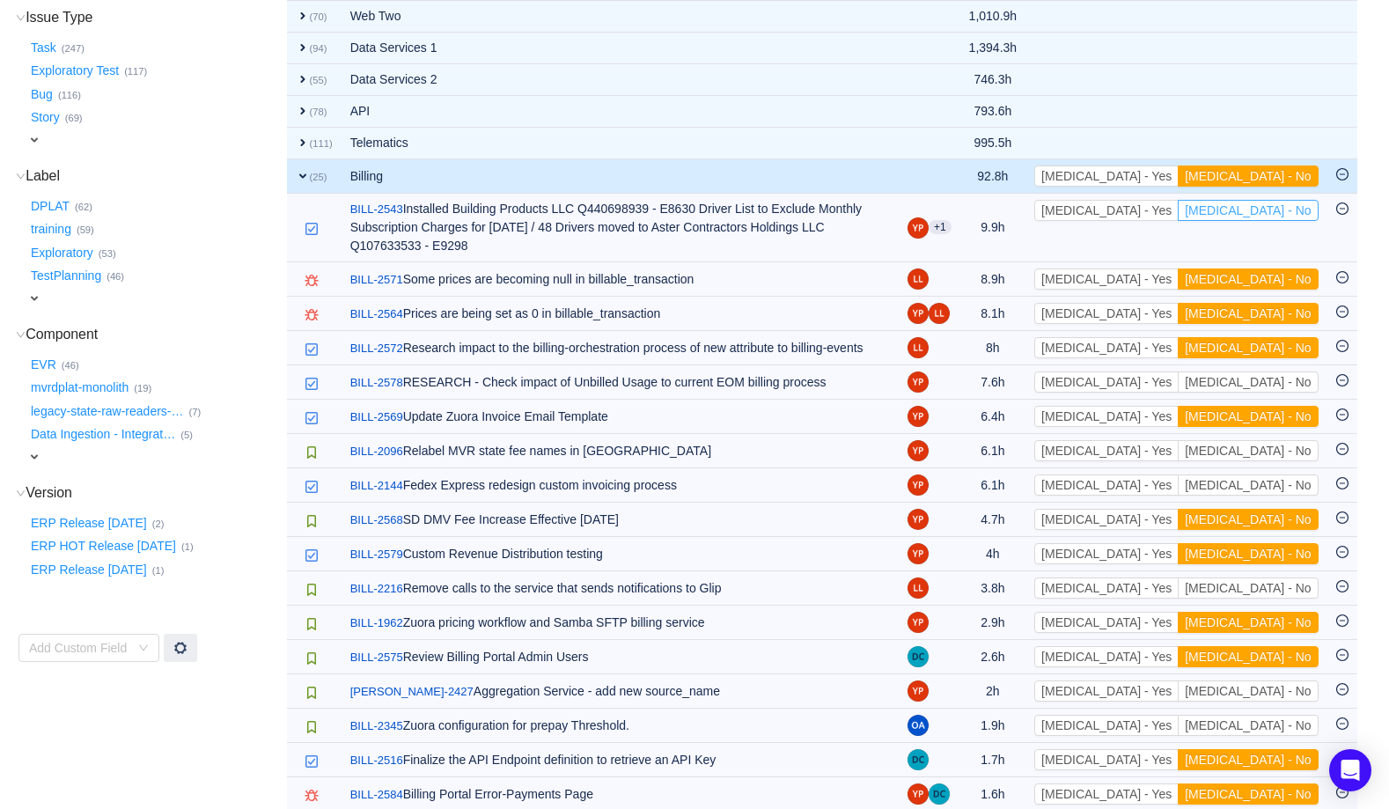
click at [1274, 210] on button "[MEDICAL_DATA] - No" at bounding box center [1248, 210] width 140 height 21
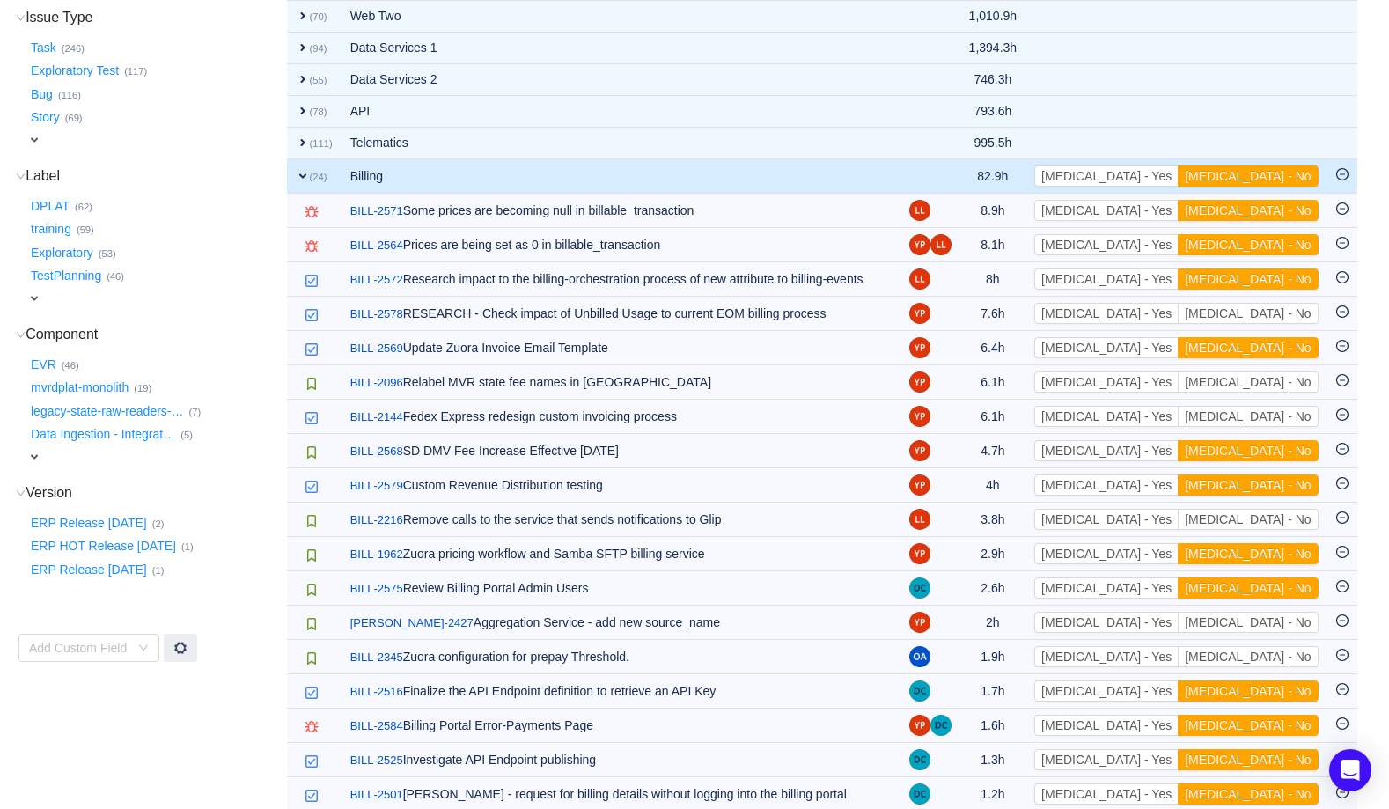
click at [1274, 210] on button "[MEDICAL_DATA] - No" at bounding box center [1248, 210] width 140 height 21
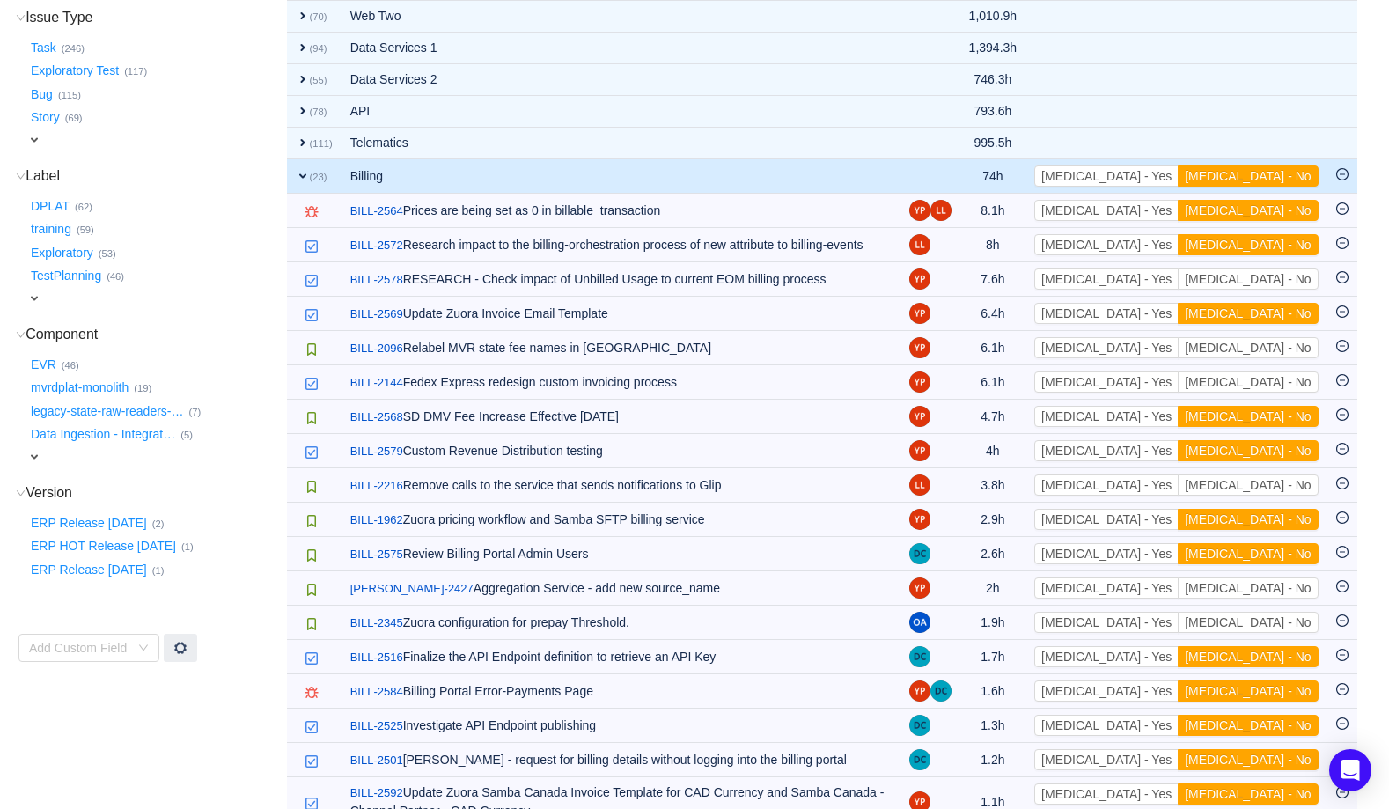
click at [1274, 210] on button "[MEDICAL_DATA] - No" at bounding box center [1248, 210] width 140 height 21
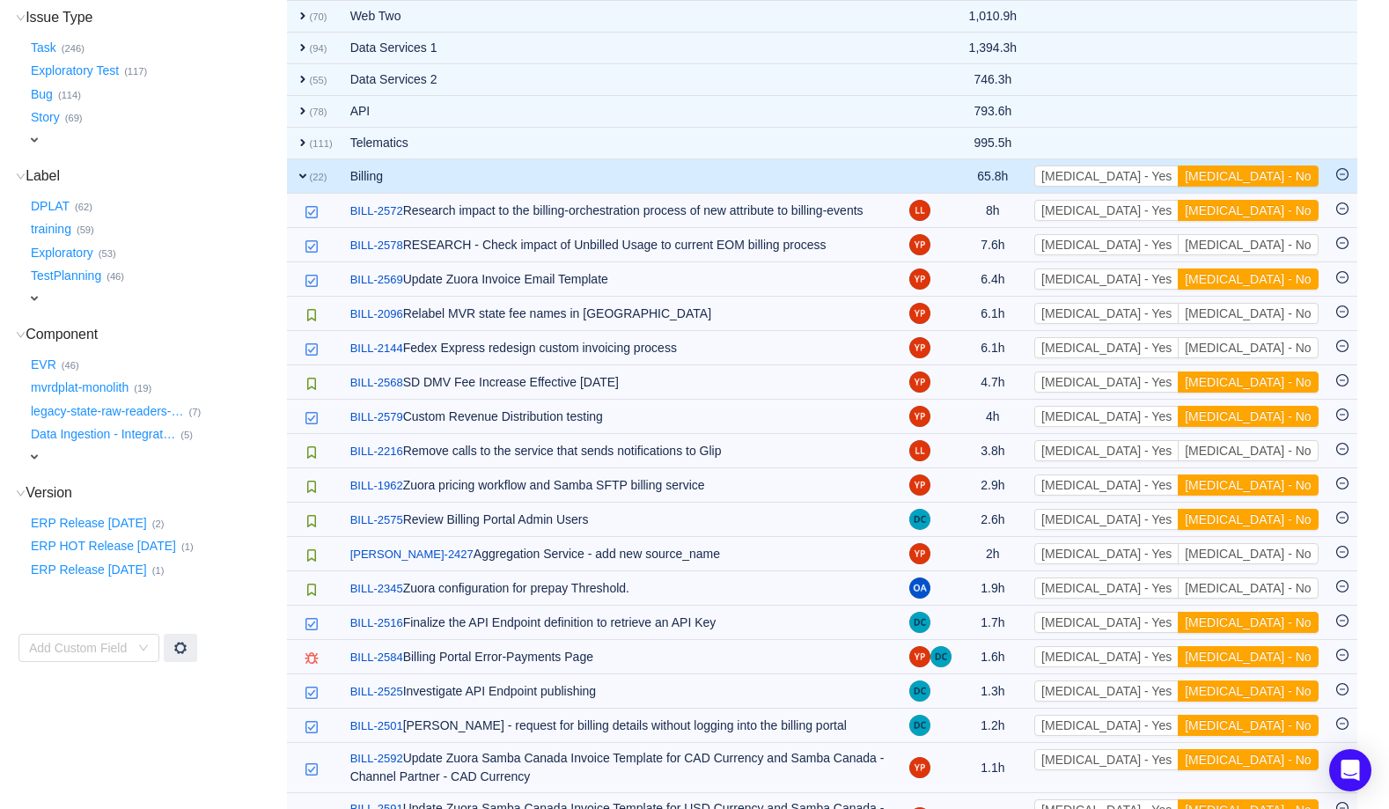
click at [1274, 210] on button "[MEDICAL_DATA] - No" at bounding box center [1248, 210] width 140 height 21
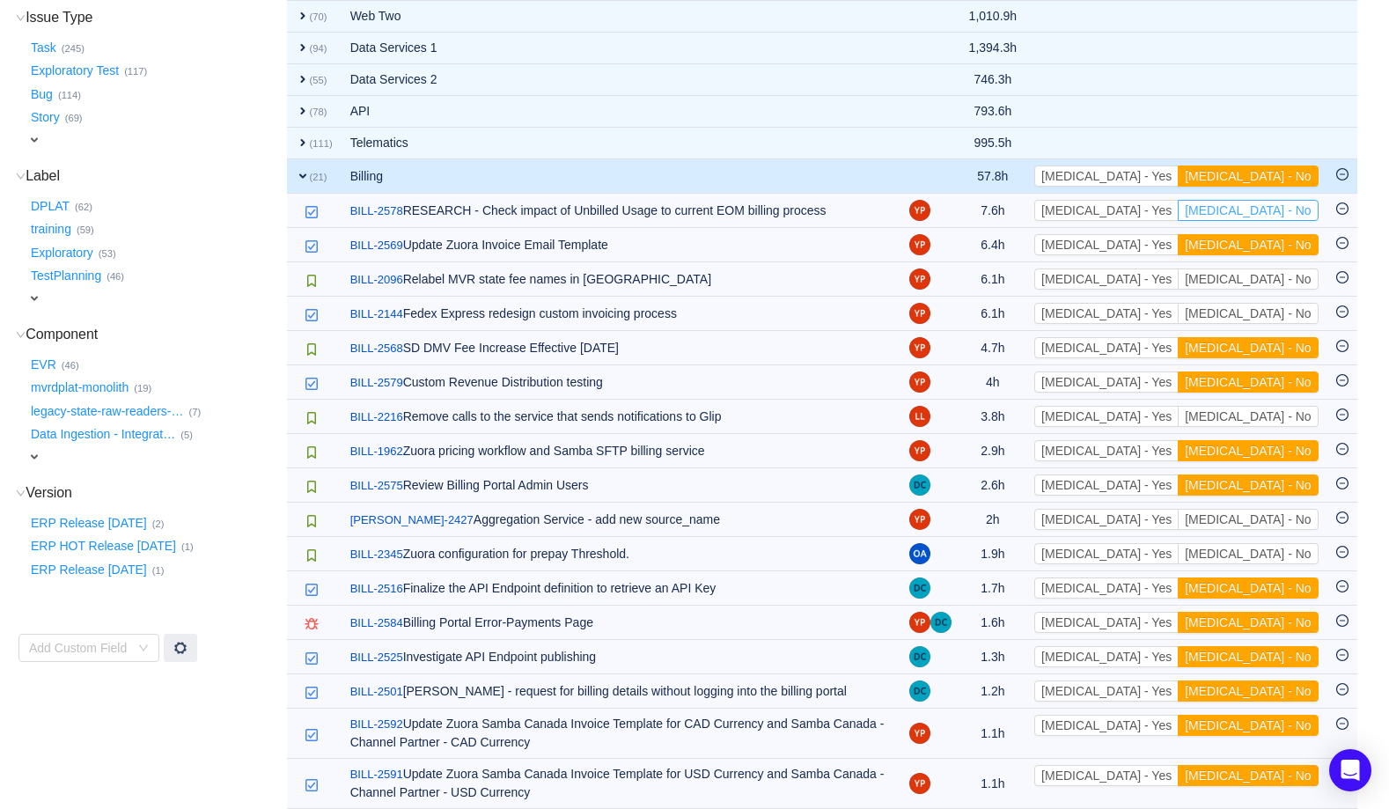
click at [1274, 210] on button "[MEDICAL_DATA] - No" at bounding box center [1248, 210] width 140 height 21
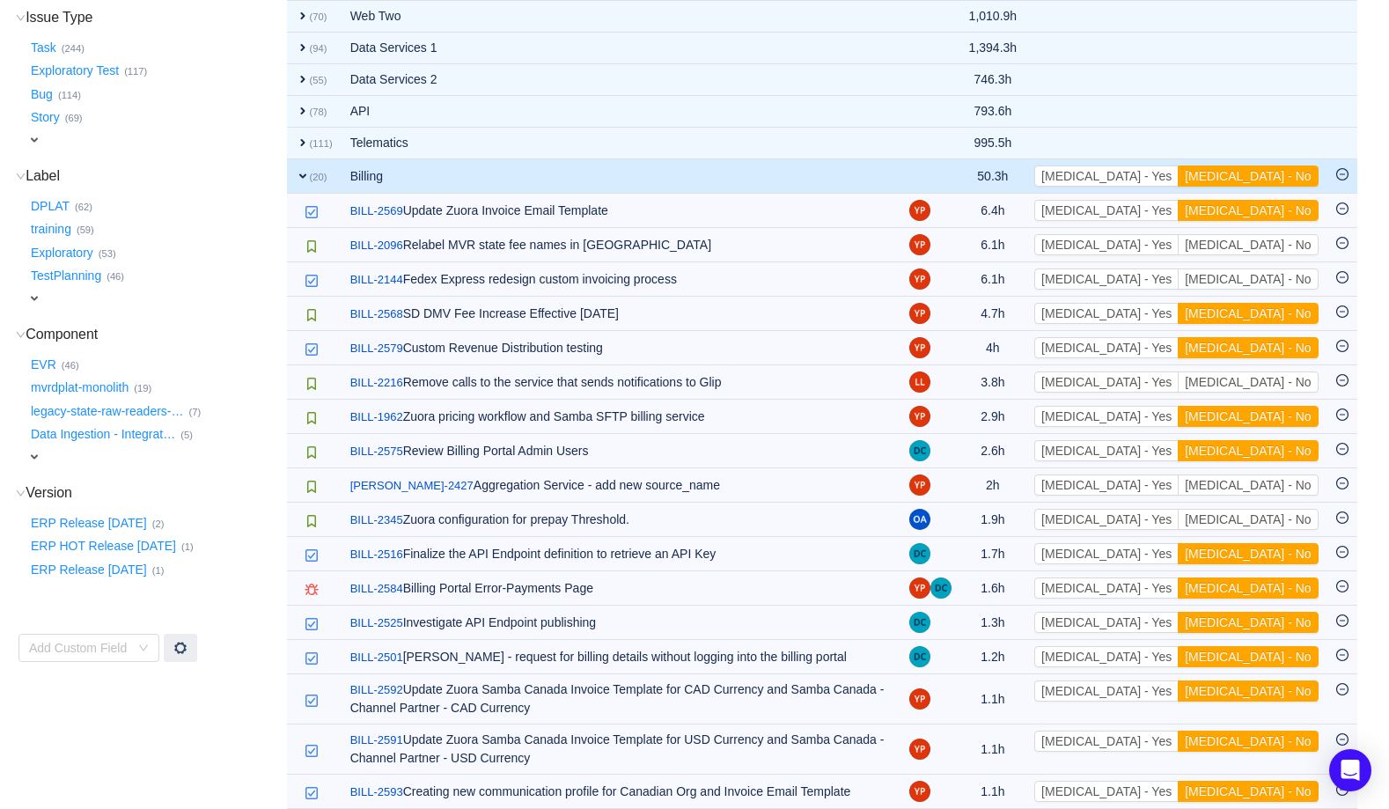
click at [1274, 210] on button "[MEDICAL_DATA] - No" at bounding box center [1248, 210] width 140 height 21
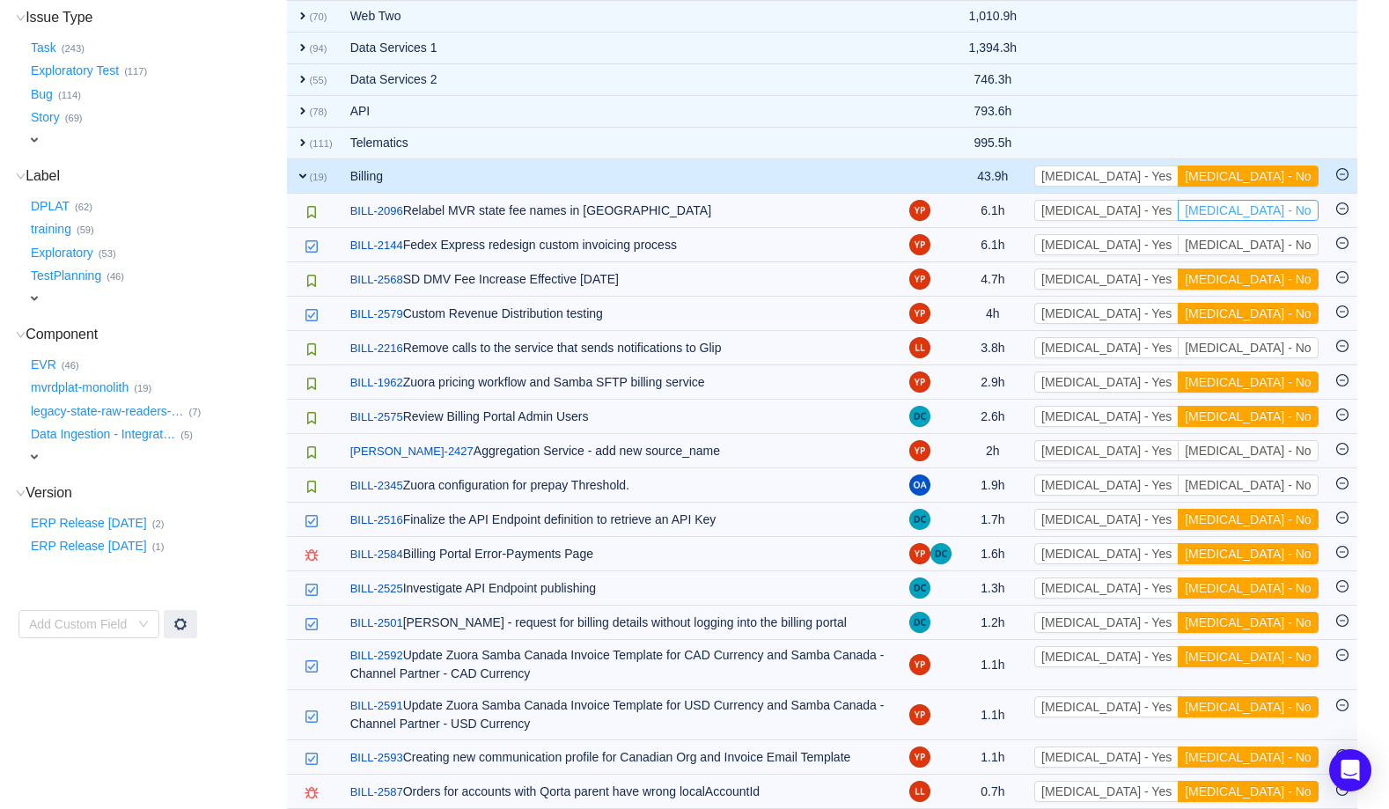
click at [1274, 210] on button "[MEDICAL_DATA] - No" at bounding box center [1248, 210] width 140 height 21
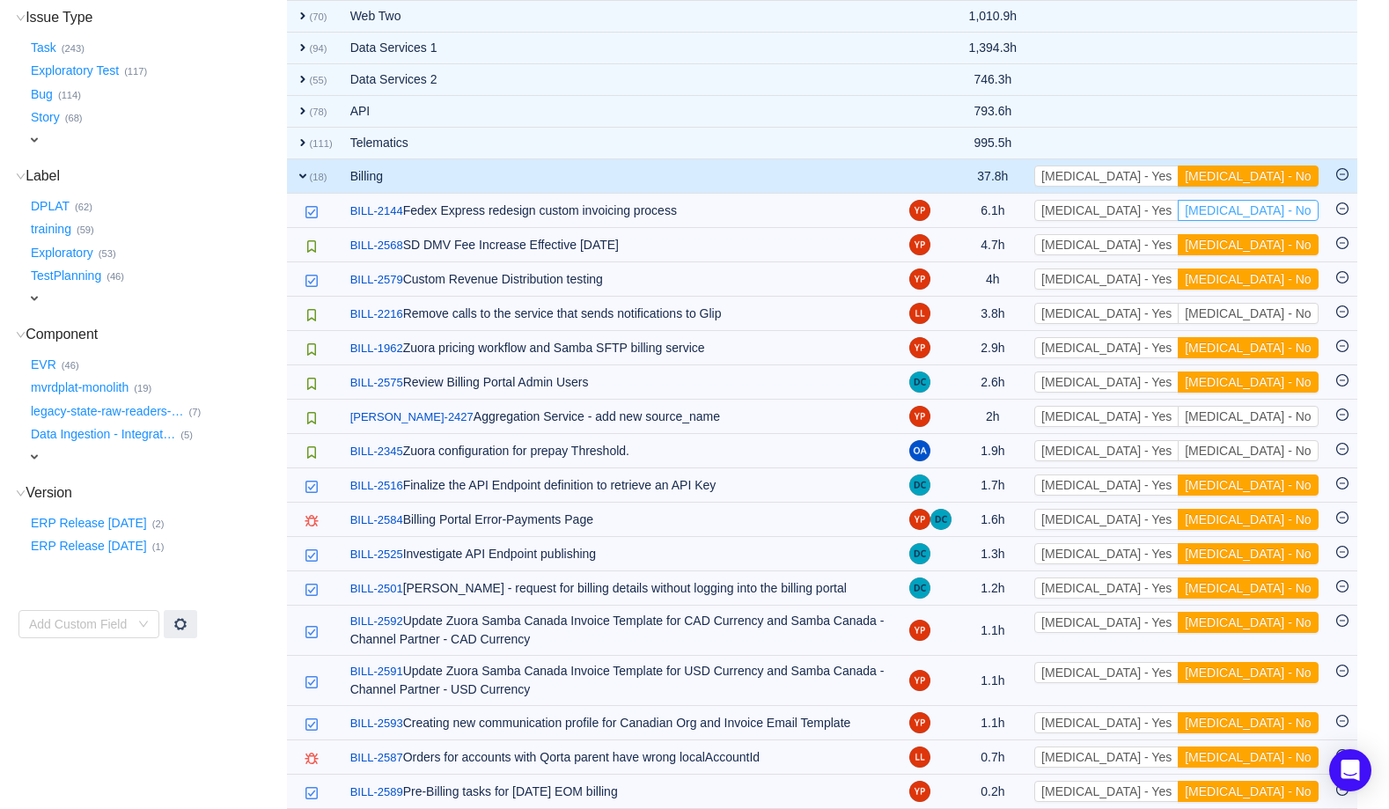
click at [1274, 210] on button "[MEDICAL_DATA] - No" at bounding box center [1248, 210] width 140 height 21
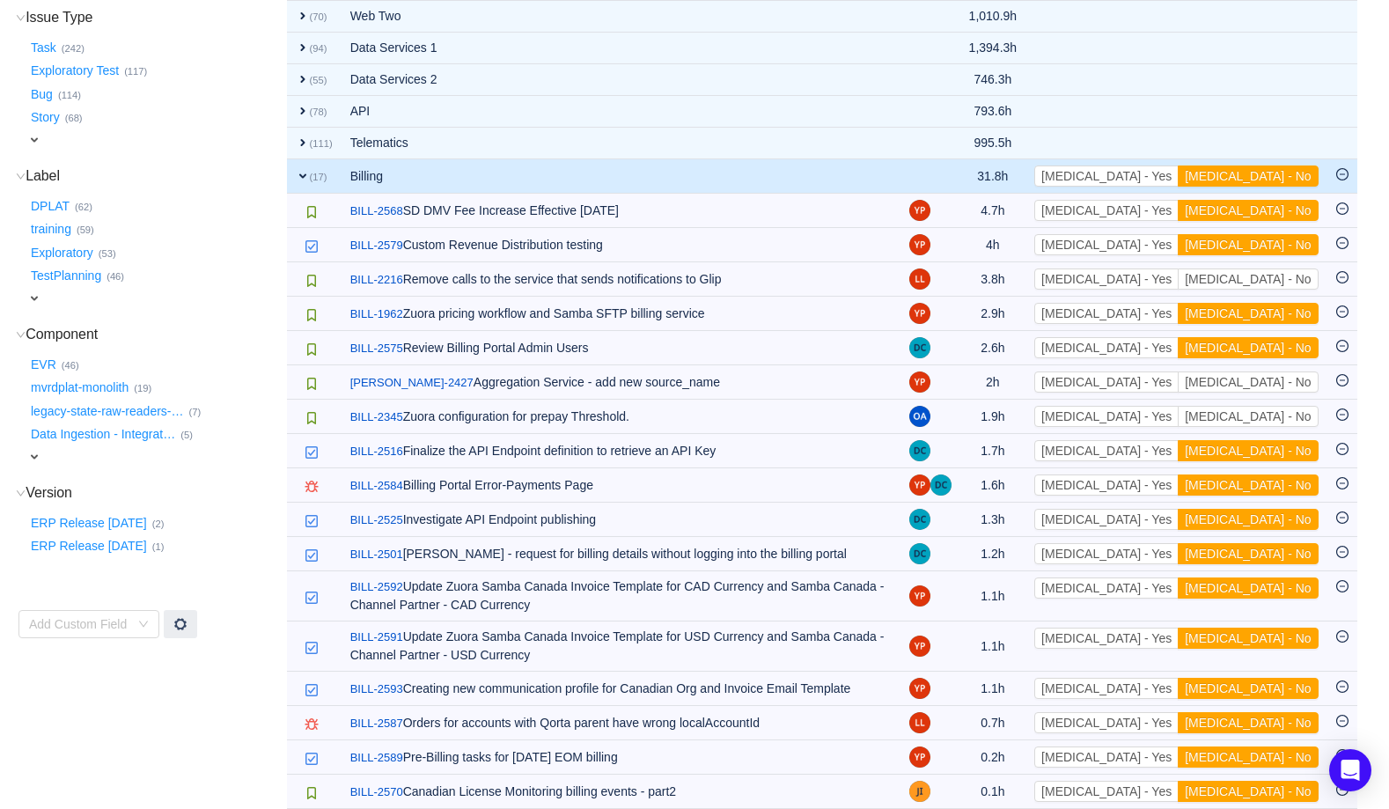
click at [1274, 210] on button "[MEDICAL_DATA] - No" at bounding box center [1248, 210] width 140 height 21
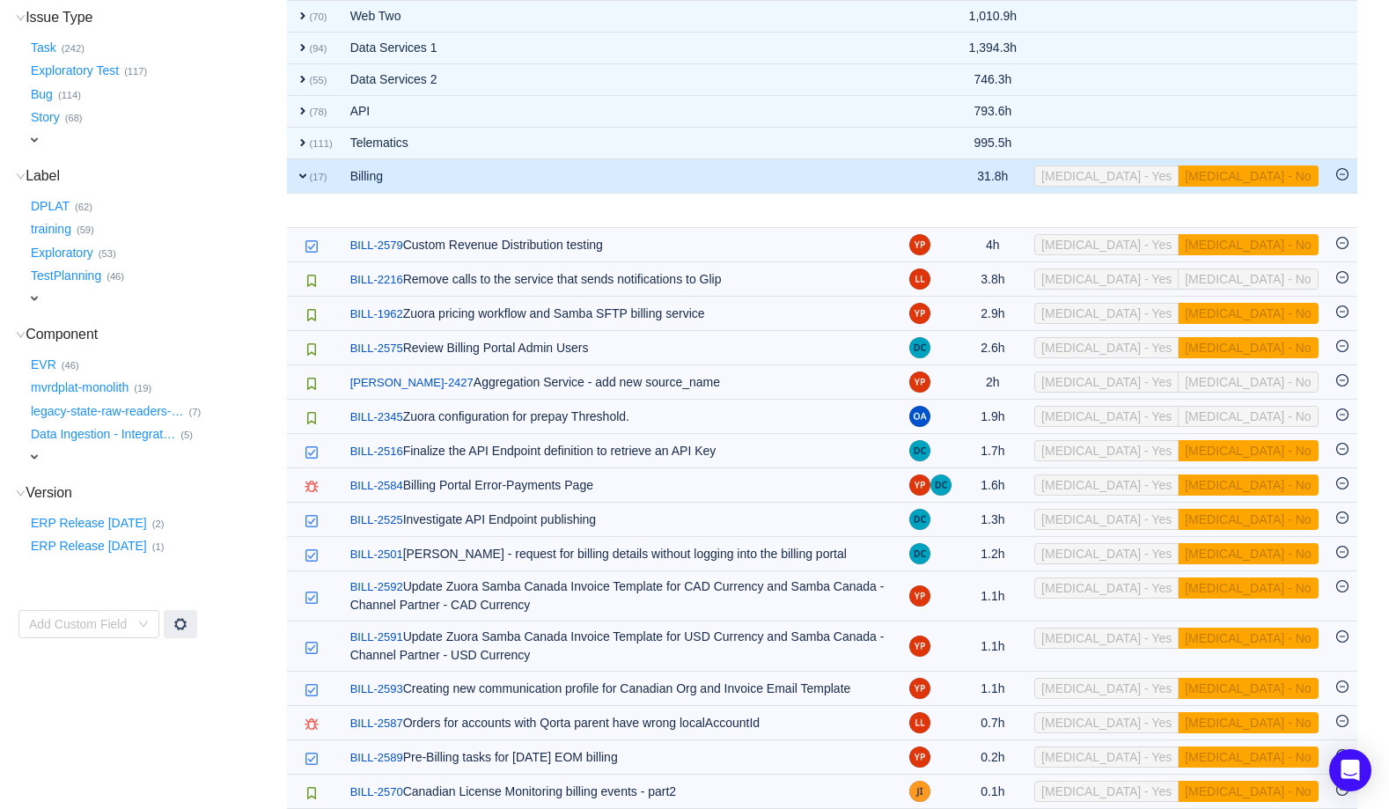
scroll to position [350, 0]
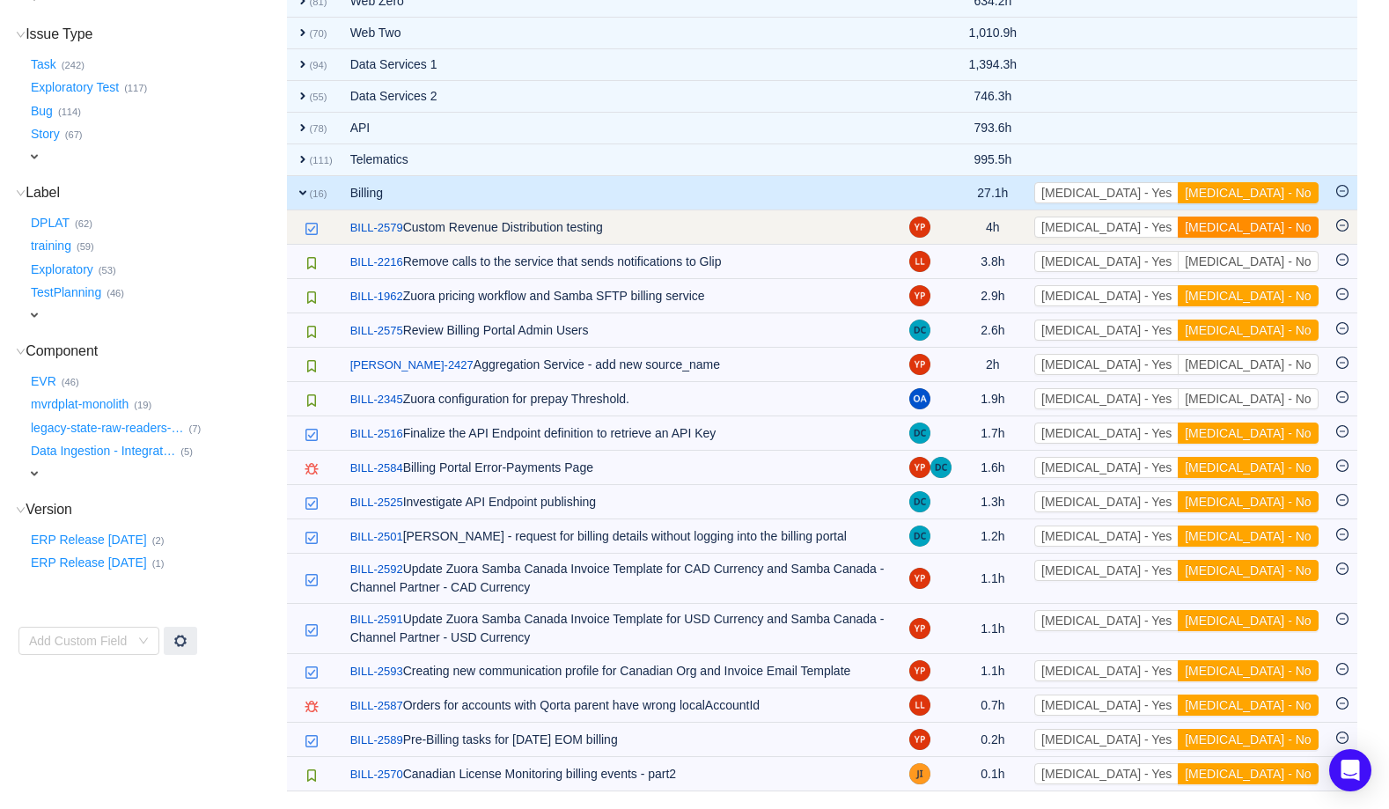
click at [1266, 228] on button "[MEDICAL_DATA] - No" at bounding box center [1248, 227] width 140 height 21
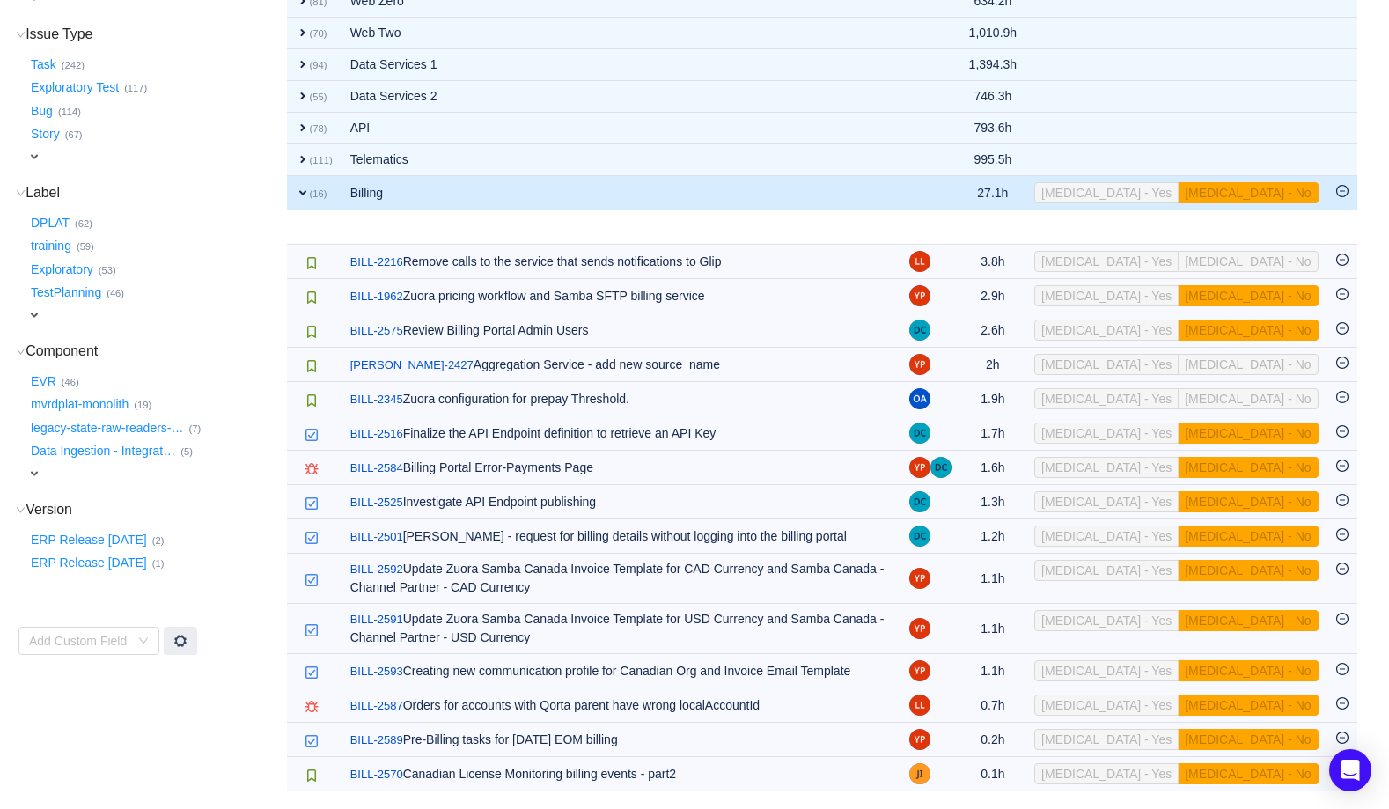
scroll to position [316, 0]
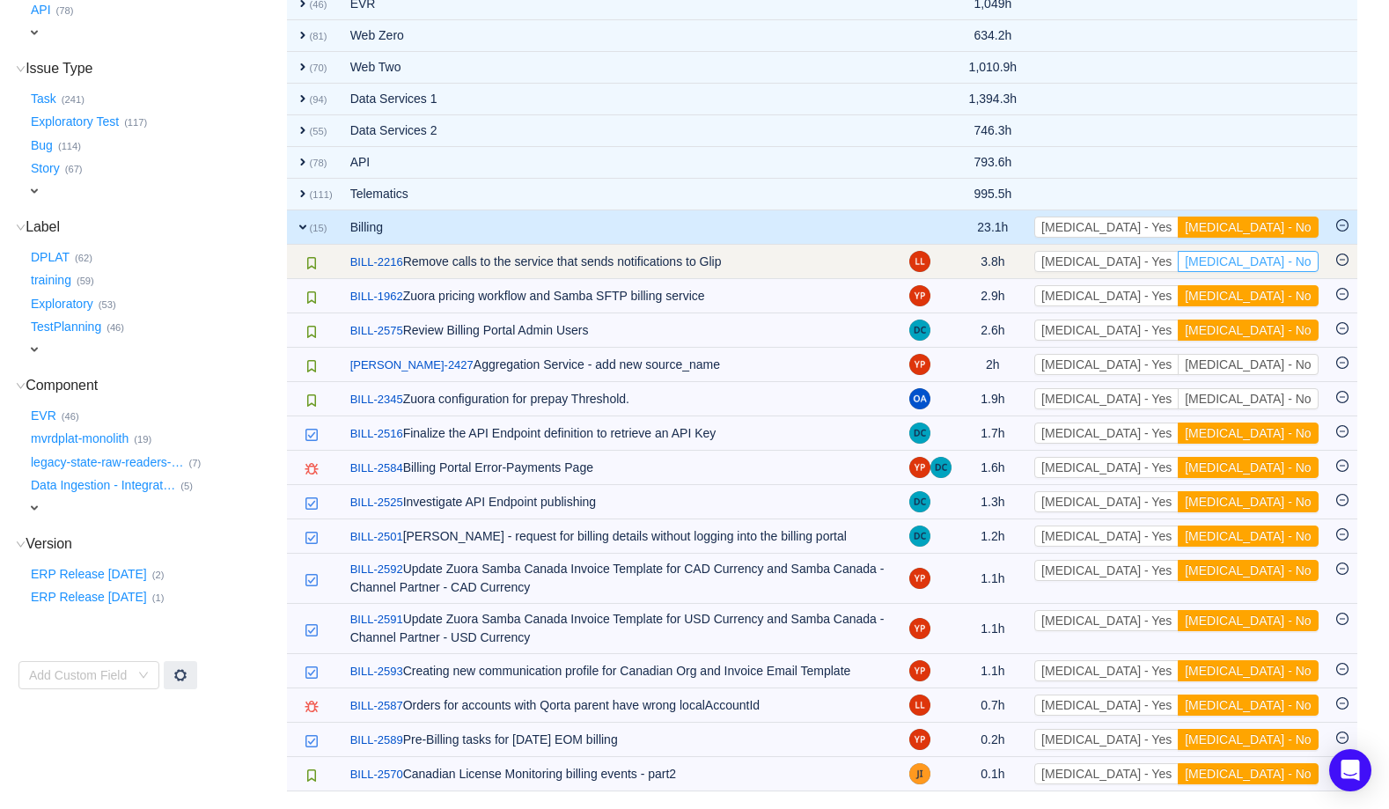
click at [1271, 261] on button "[MEDICAL_DATA] - No" at bounding box center [1248, 261] width 140 height 21
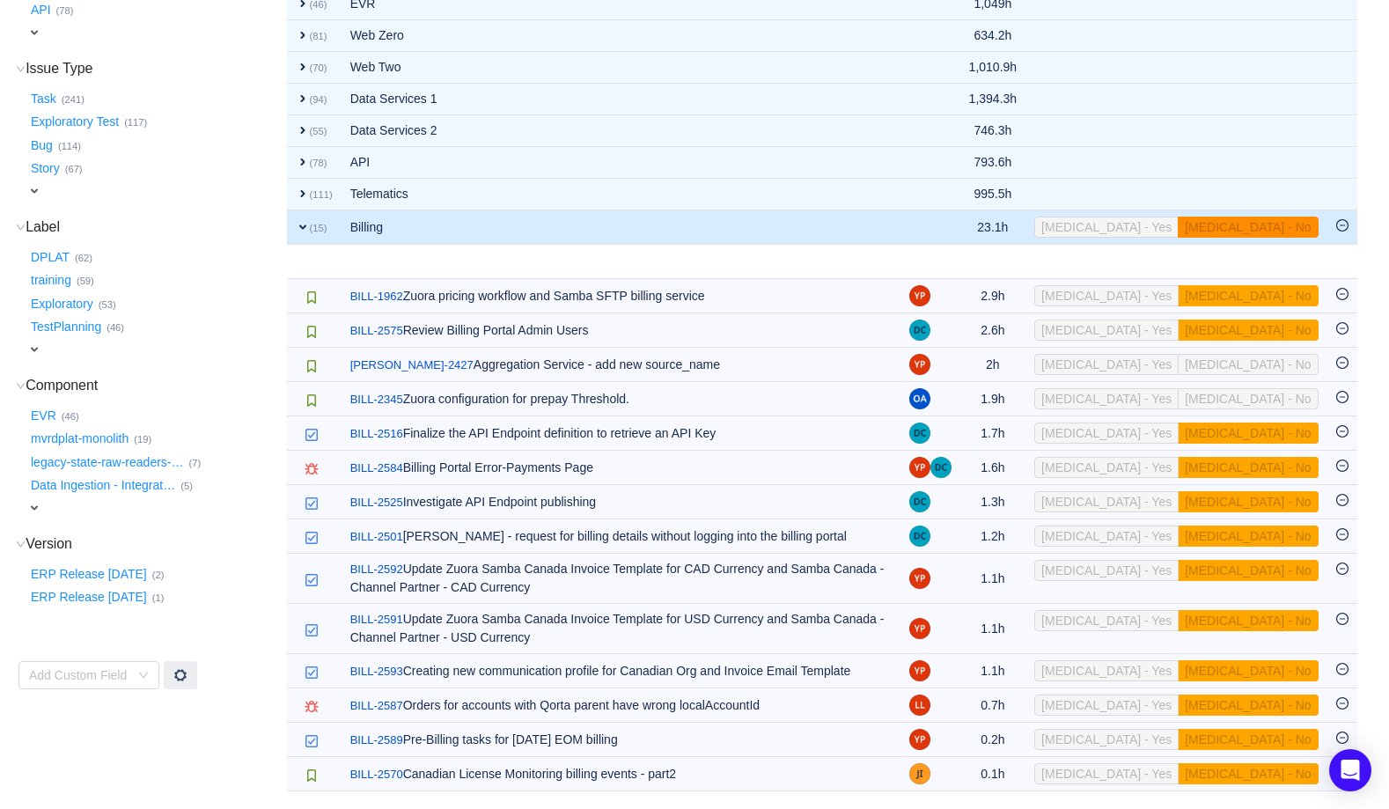
scroll to position [282, 0]
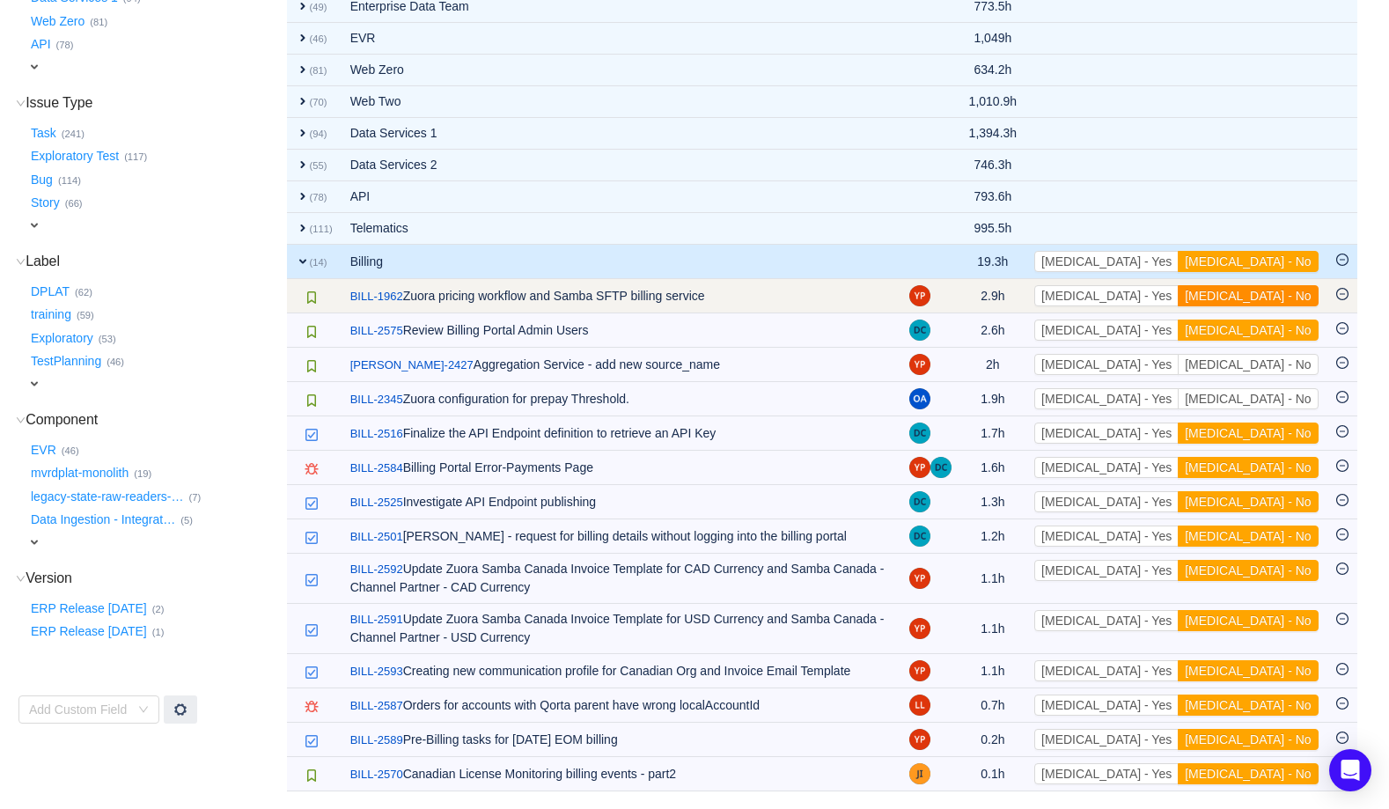
click at [1273, 297] on button "[MEDICAL_DATA] - No" at bounding box center [1248, 295] width 140 height 21
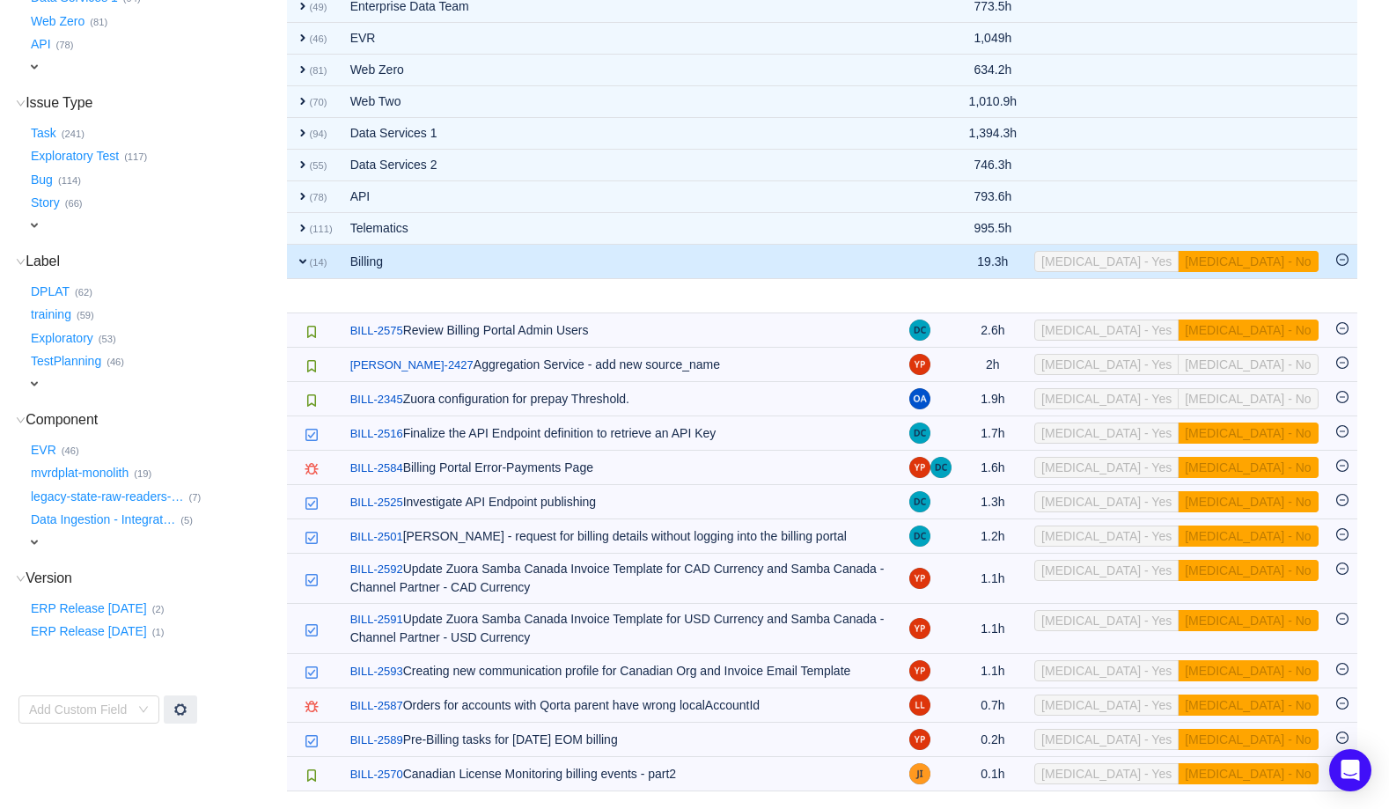
scroll to position [247, 0]
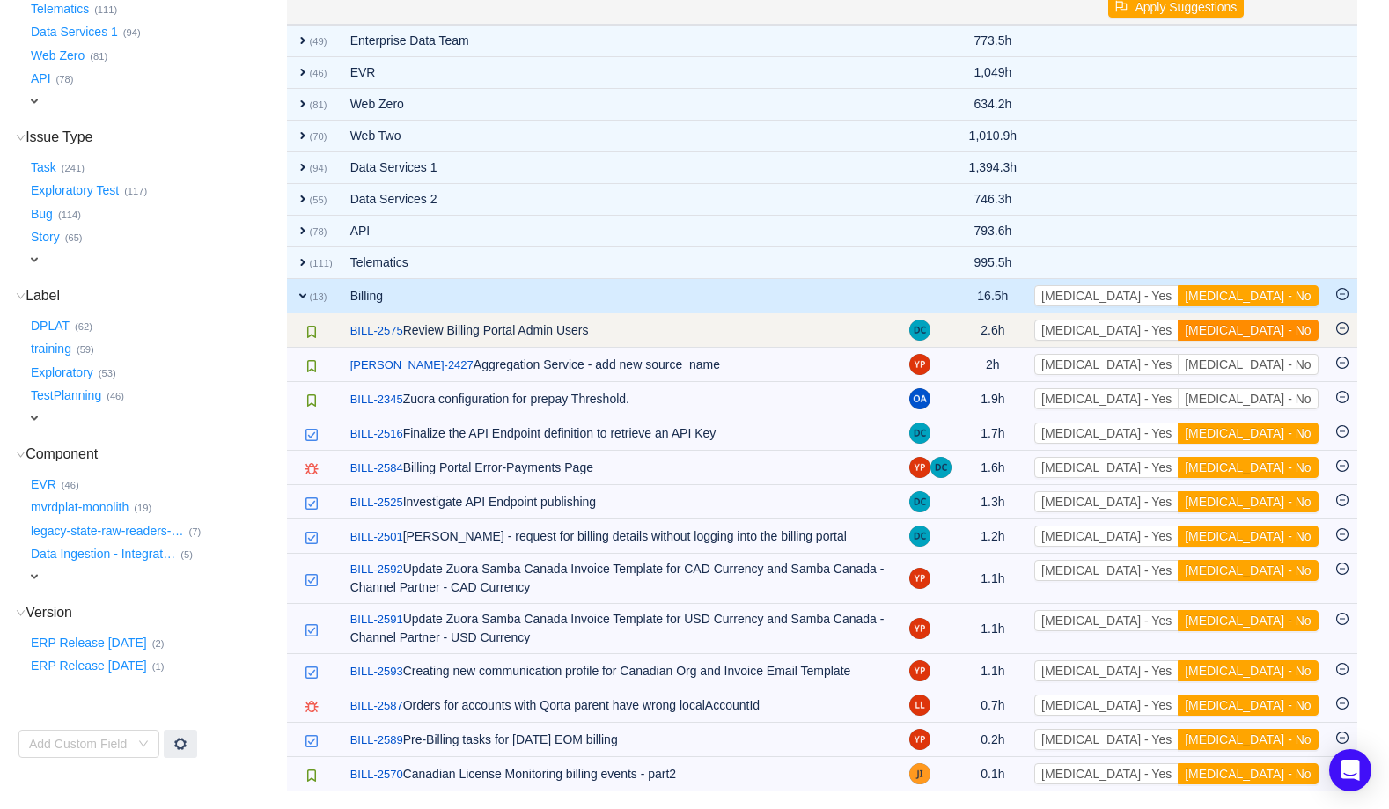
click at [1282, 330] on button "[MEDICAL_DATA] - No" at bounding box center [1248, 329] width 140 height 21
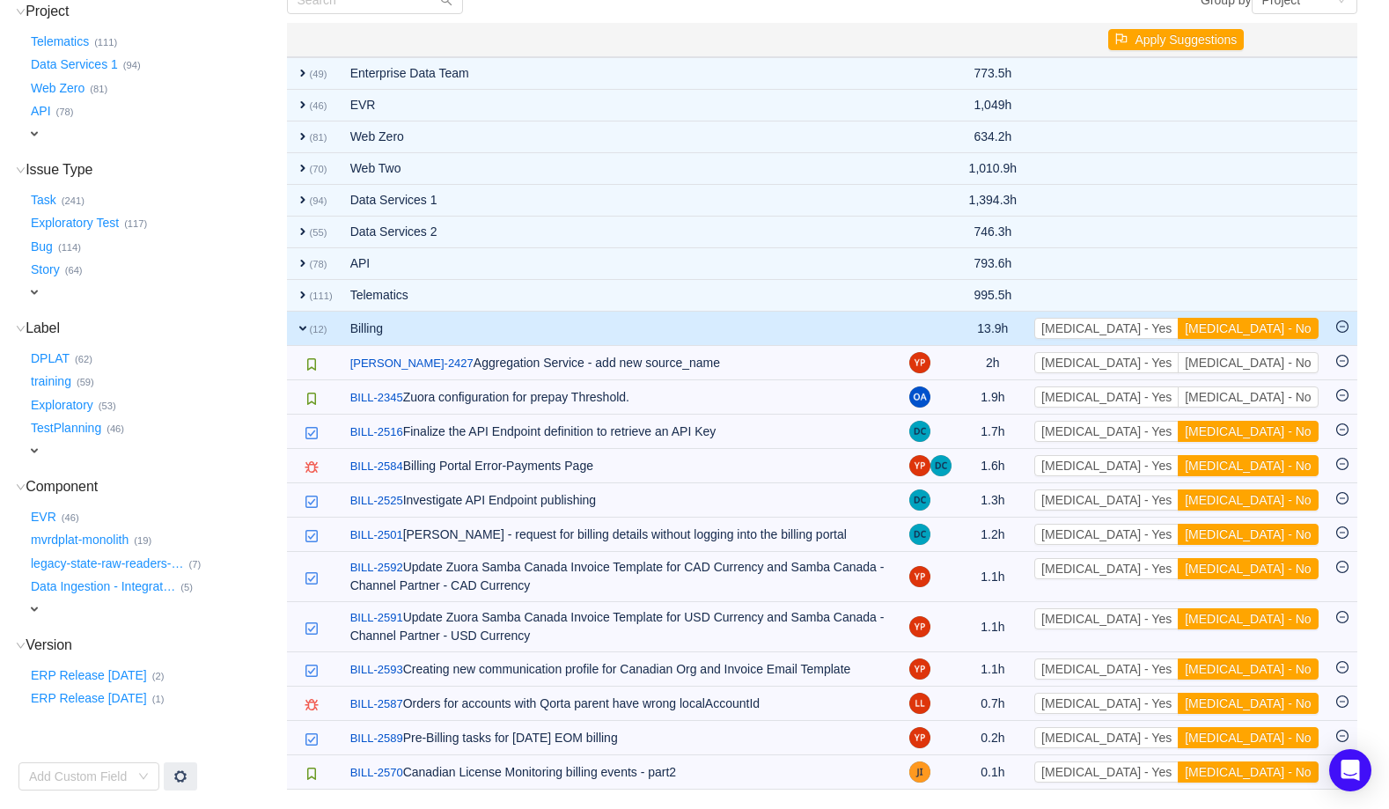
scroll to position [215, 0]
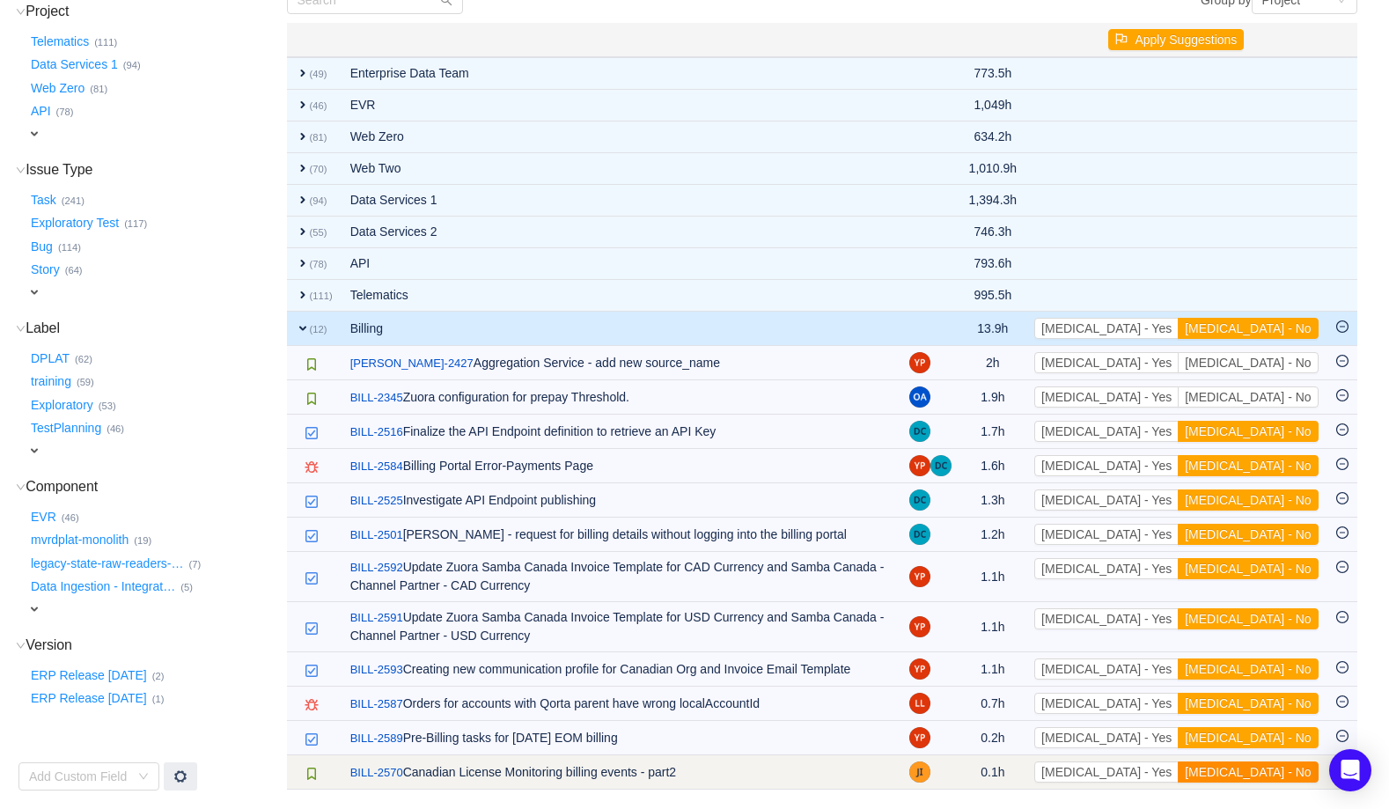
click at [1265, 772] on button "[MEDICAL_DATA] - No" at bounding box center [1248, 771] width 140 height 21
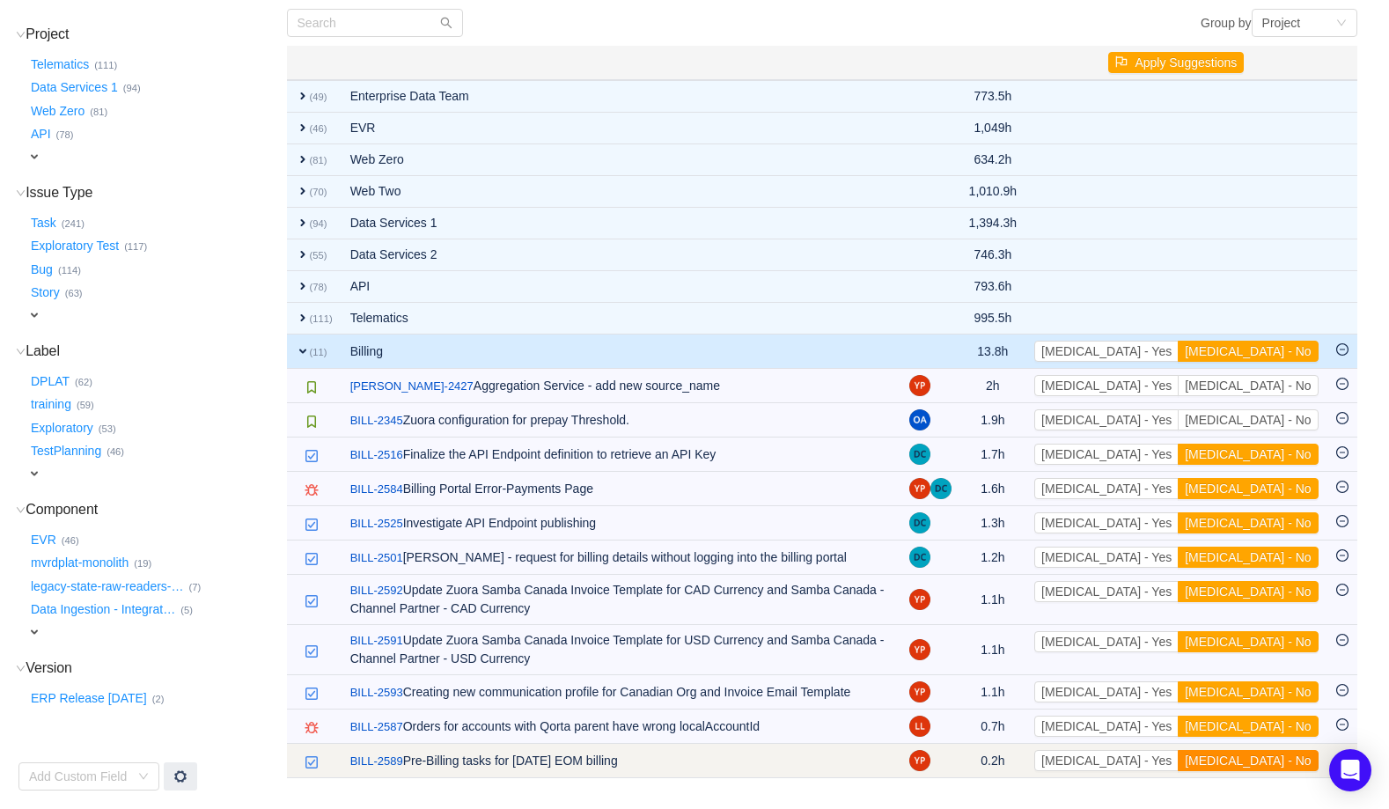
scroll to position [191, 0]
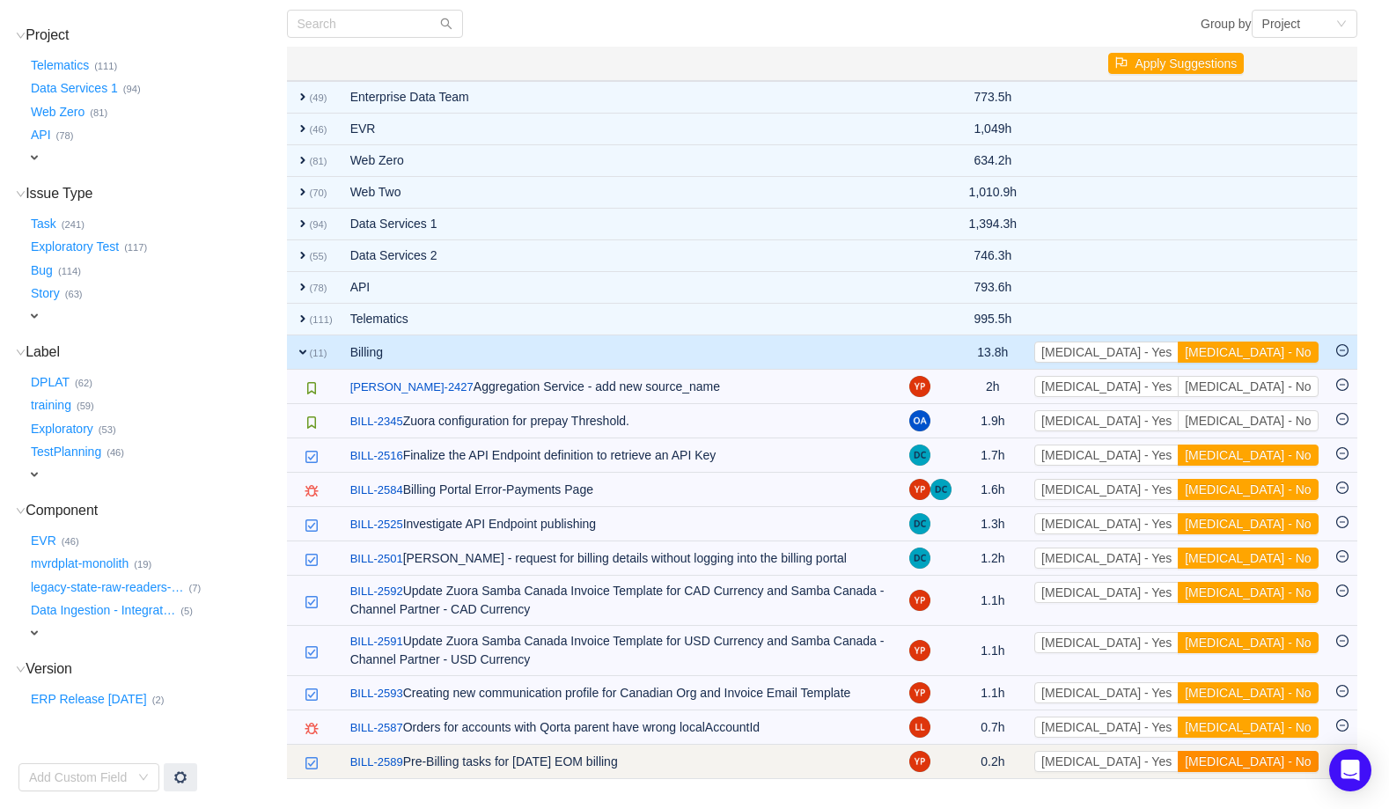
click at [1266, 767] on button "[MEDICAL_DATA] - No" at bounding box center [1248, 761] width 140 height 21
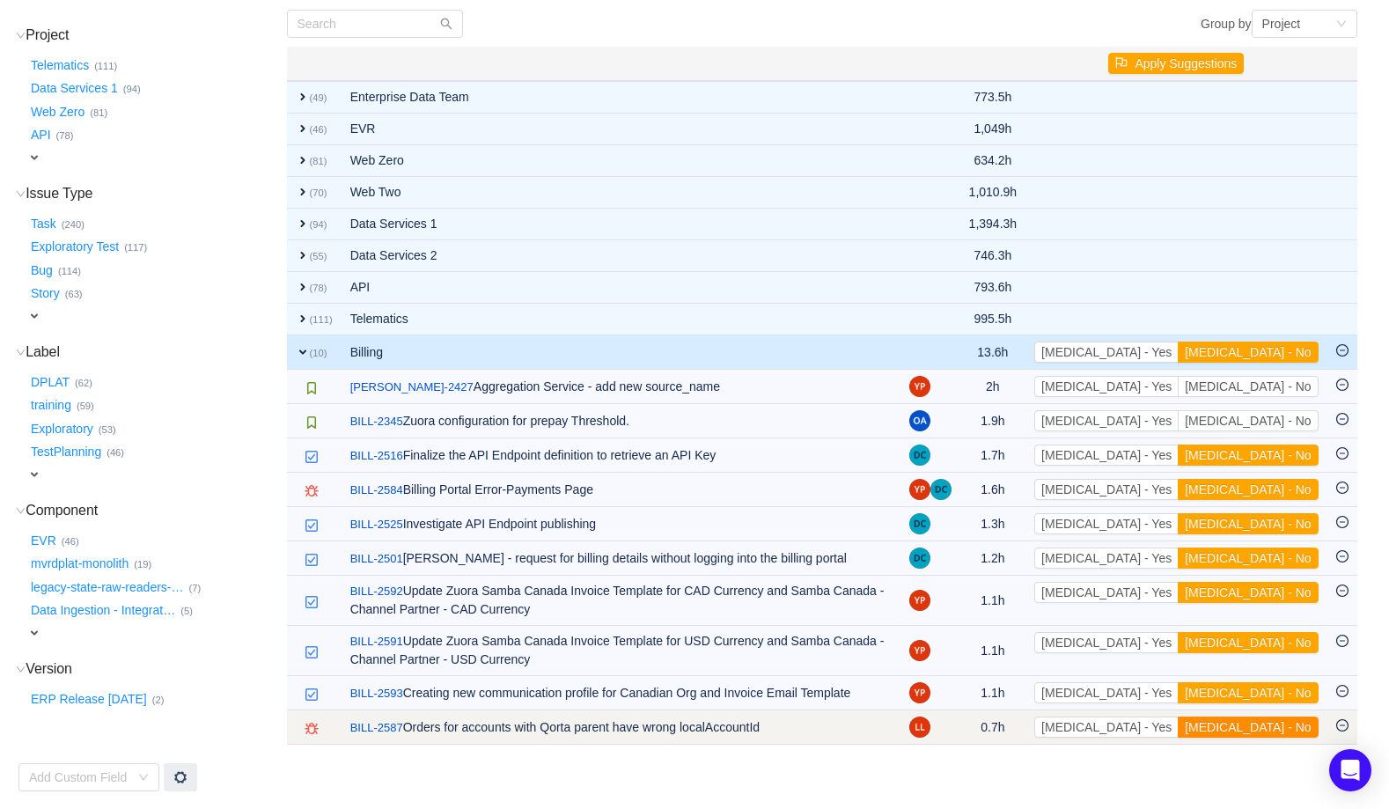
click at [1265, 725] on button "[MEDICAL_DATA] - No" at bounding box center [1248, 726] width 140 height 21
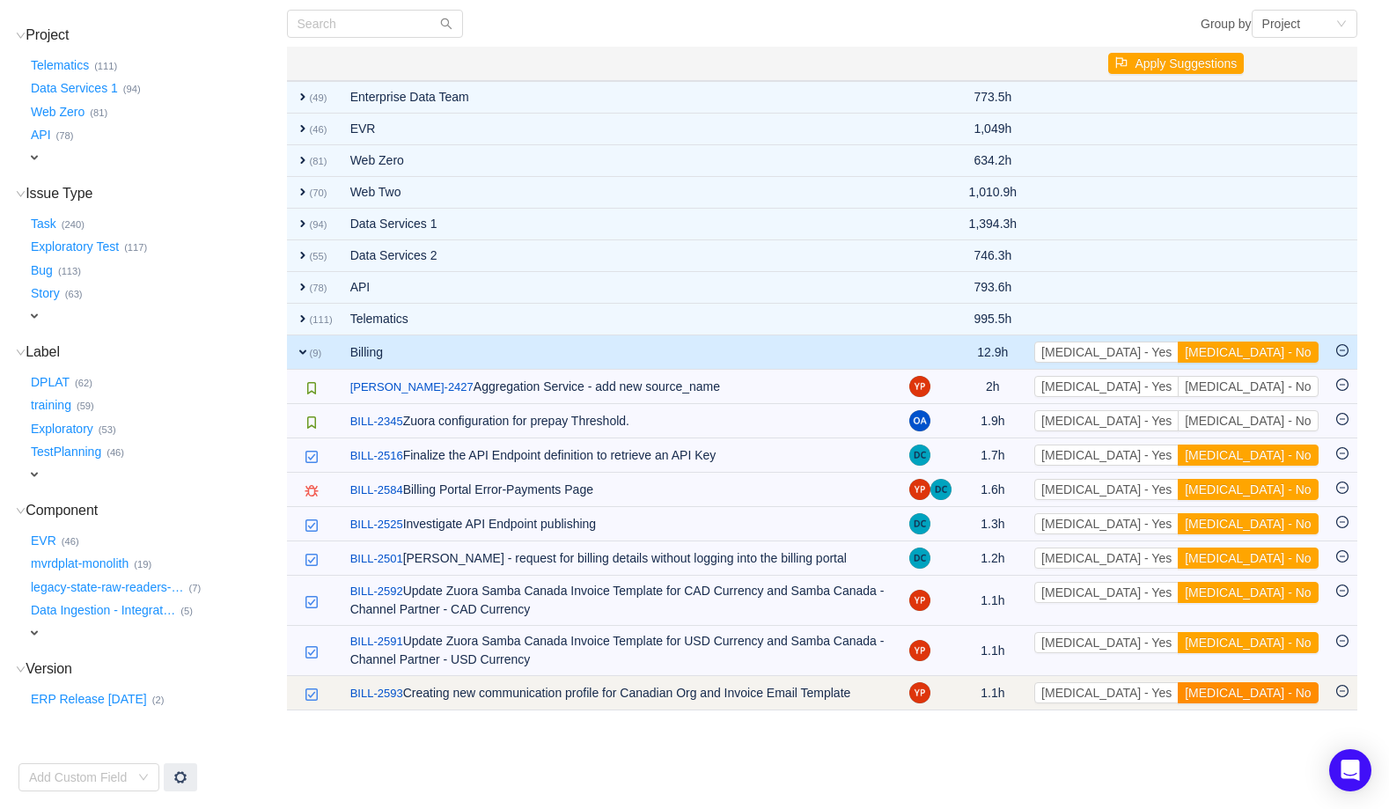
click at [1273, 692] on button "[MEDICAL_DATA] - No" at bounding box center [1248, 692] width 140 height 21
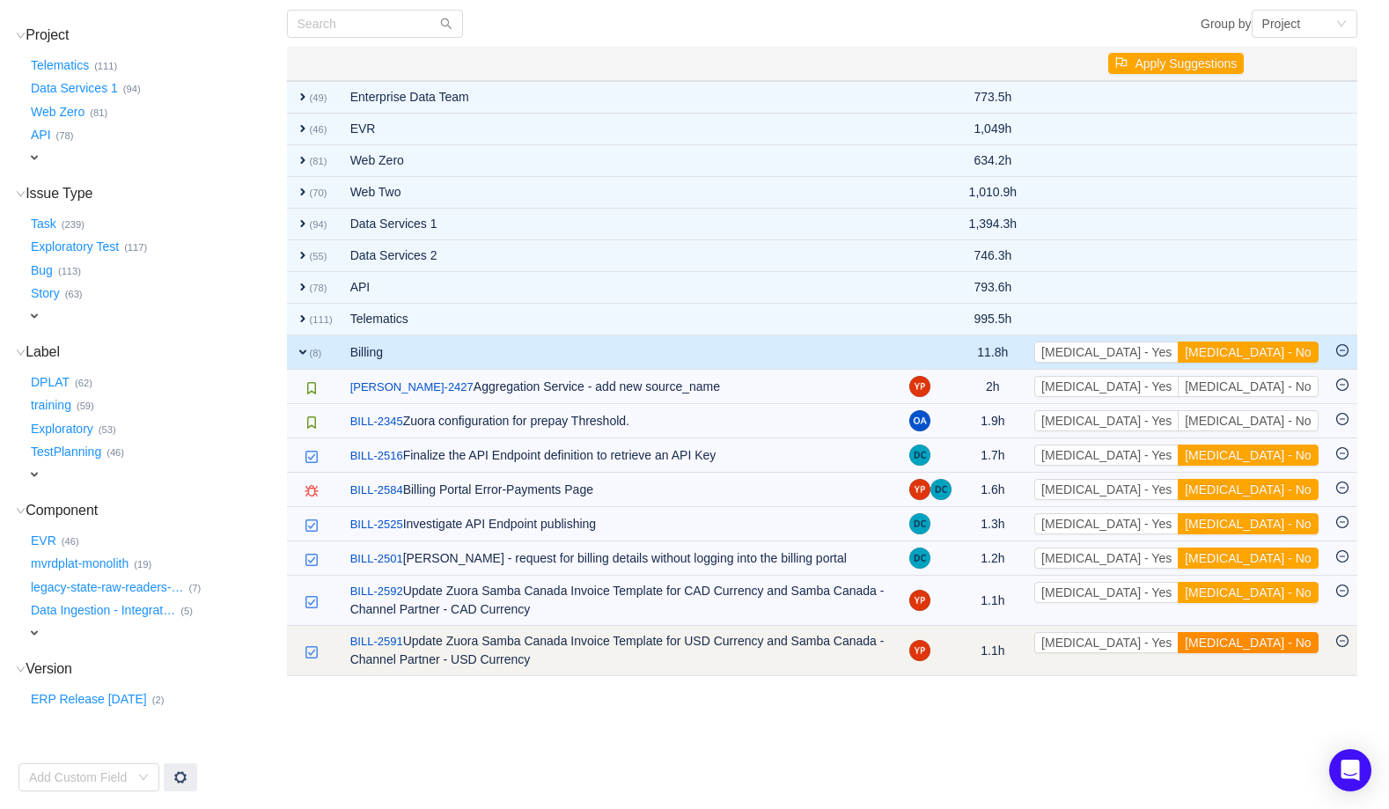
click at [1258, 644] on button "[MEDICAL_DATA] - No" at bounding box center [1248, 642] width 140 height 21
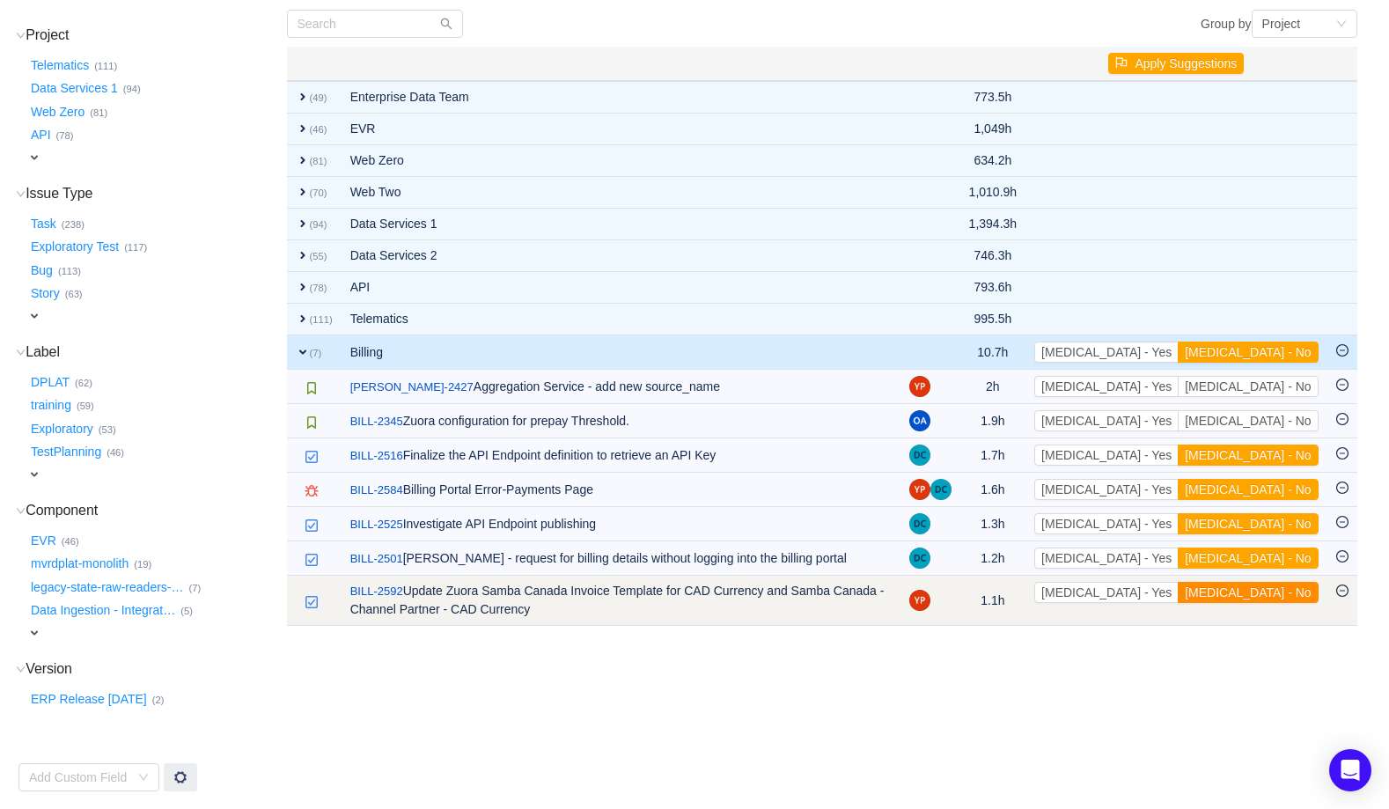
click at [1258, 595] on button "[MEDICAL_DATA] - No" at bounding box center [1248, 592] width 140 height 21
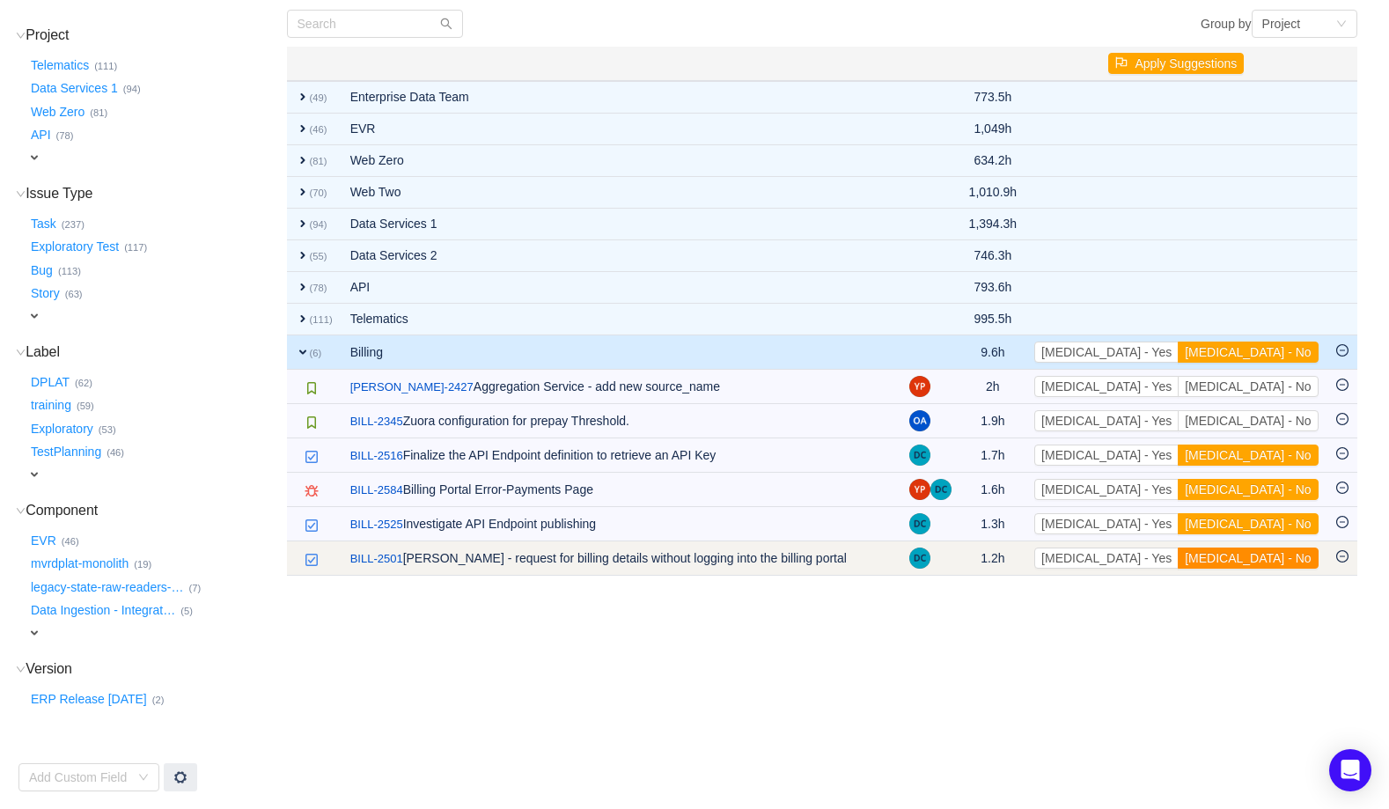
click at [1261, 563] on button "[MEDICAL_DATA] - No" at bounding box center [1248, 557] width 140 height 21
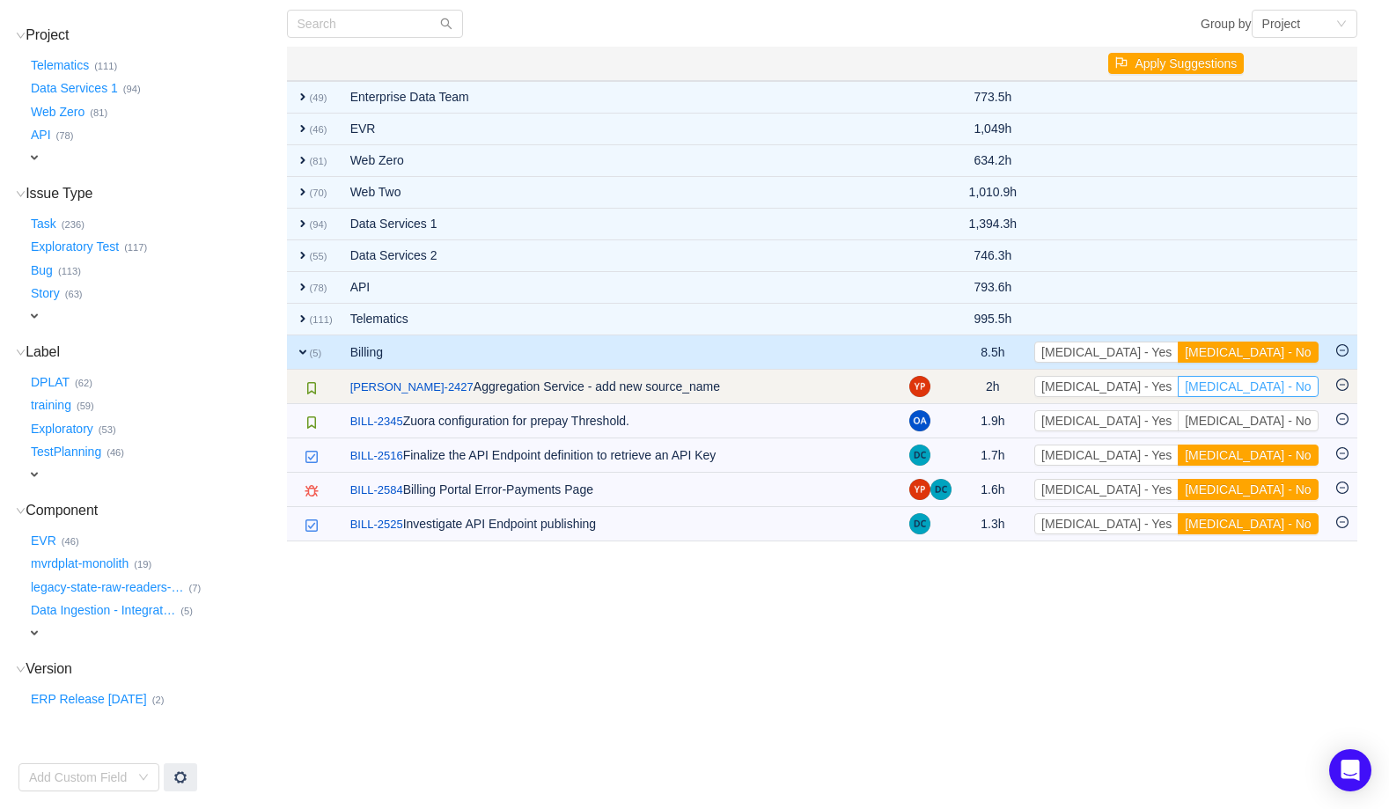
click at [1269, 386] on button "[MEDICAL_DATA] - No" at bounding box center [1248, 386] width 140 height 21
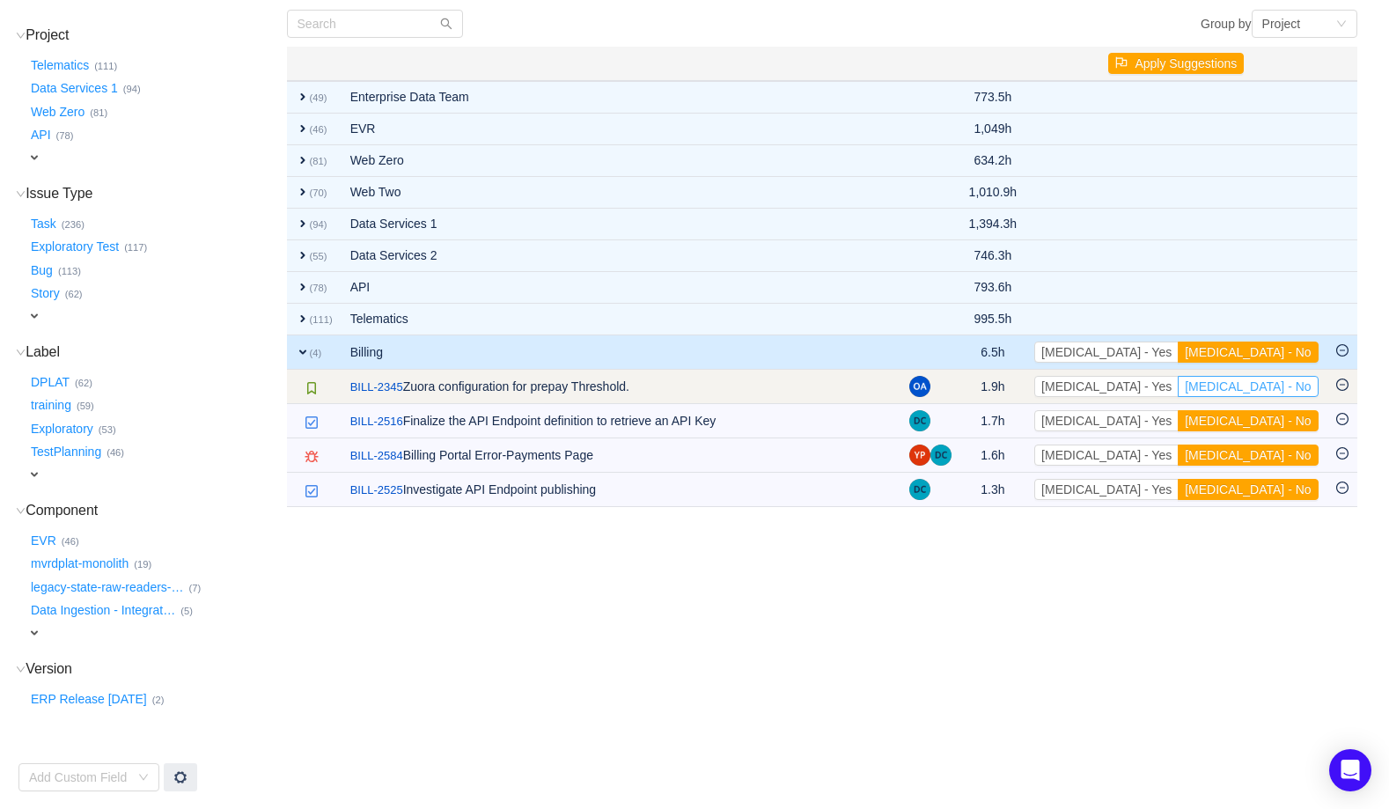
click at [1270, 387] on button "[MEDICAL_DATA] - No" at bounding box center [1248, 386] width 140 height 21
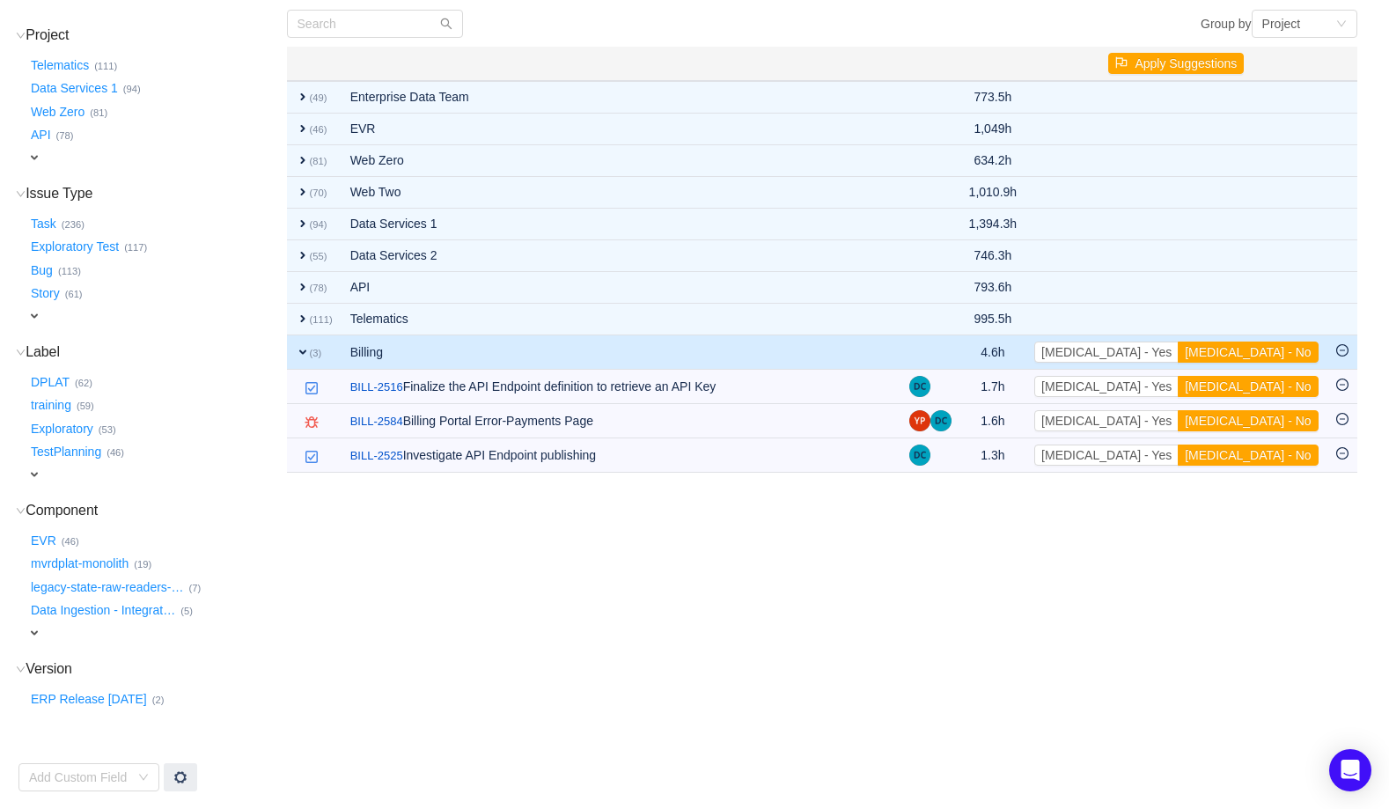
click at [1270, 387] on button "[MEDICAL_DATA] - No" at bounding box center [1248, 386] width 140 height 21
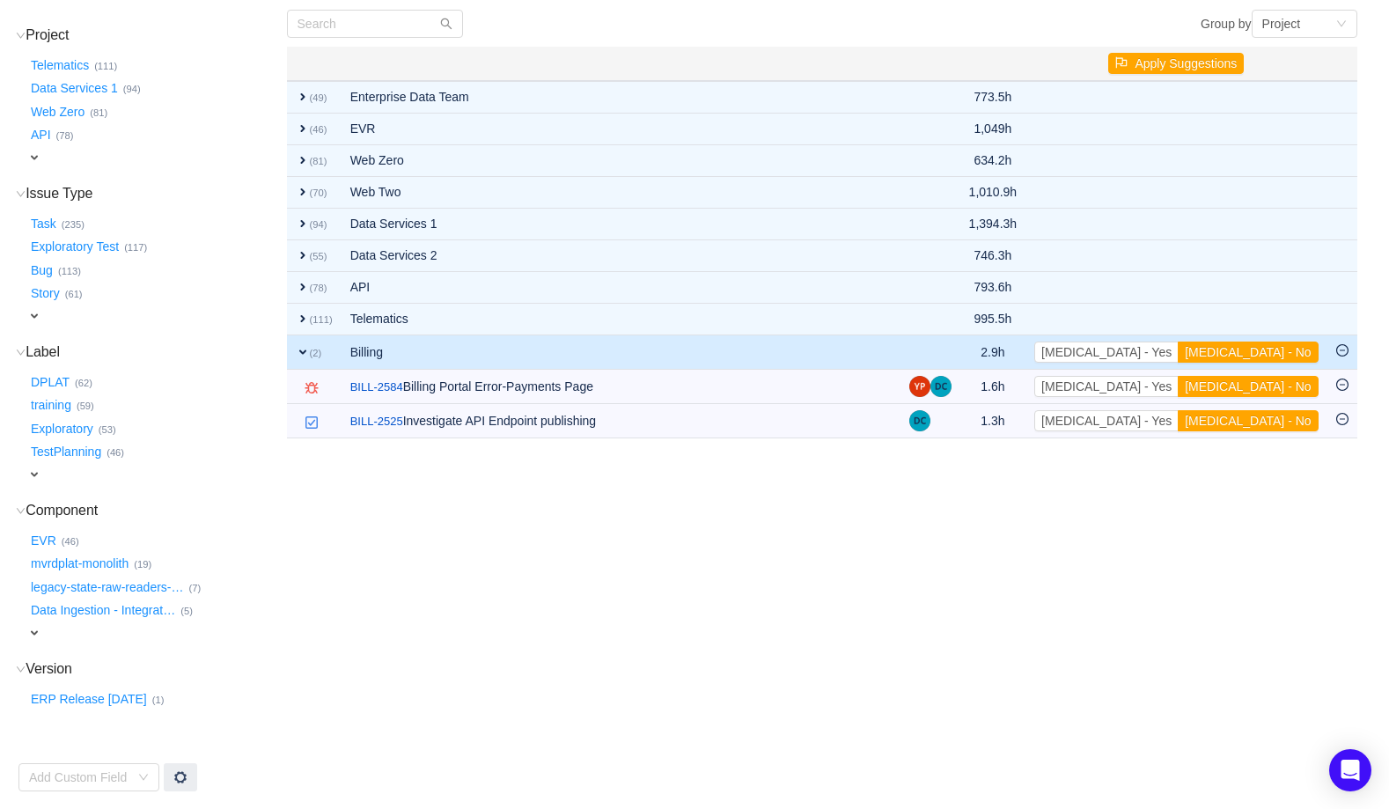
click at [1270, 387] on button "[MEDICAL_DATA] - No" at bounding box center [1248, 386] width 140 height 21
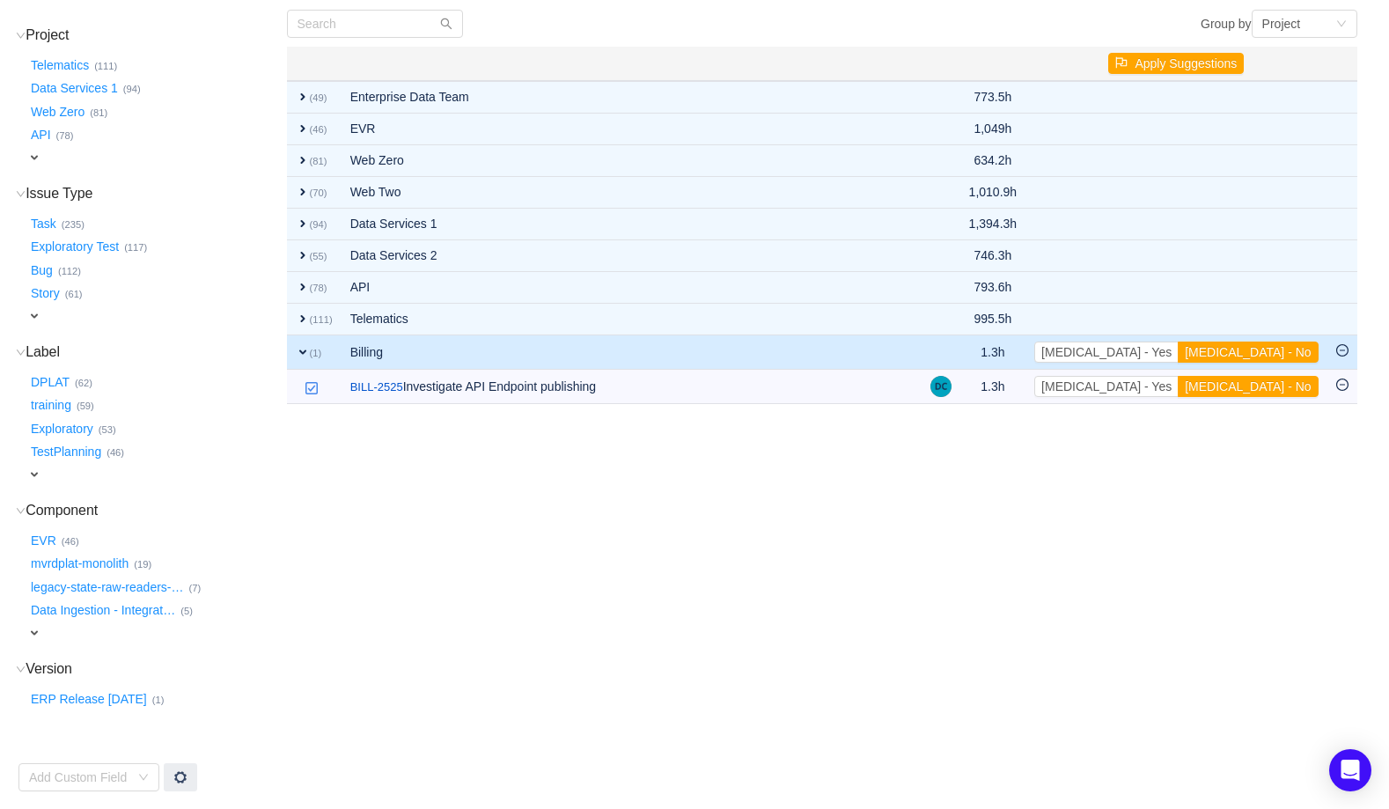
click at [1270, 387] on button "[MEDICAL_DATA] - No" at bounding box center [1248, 386] width 140 height 21
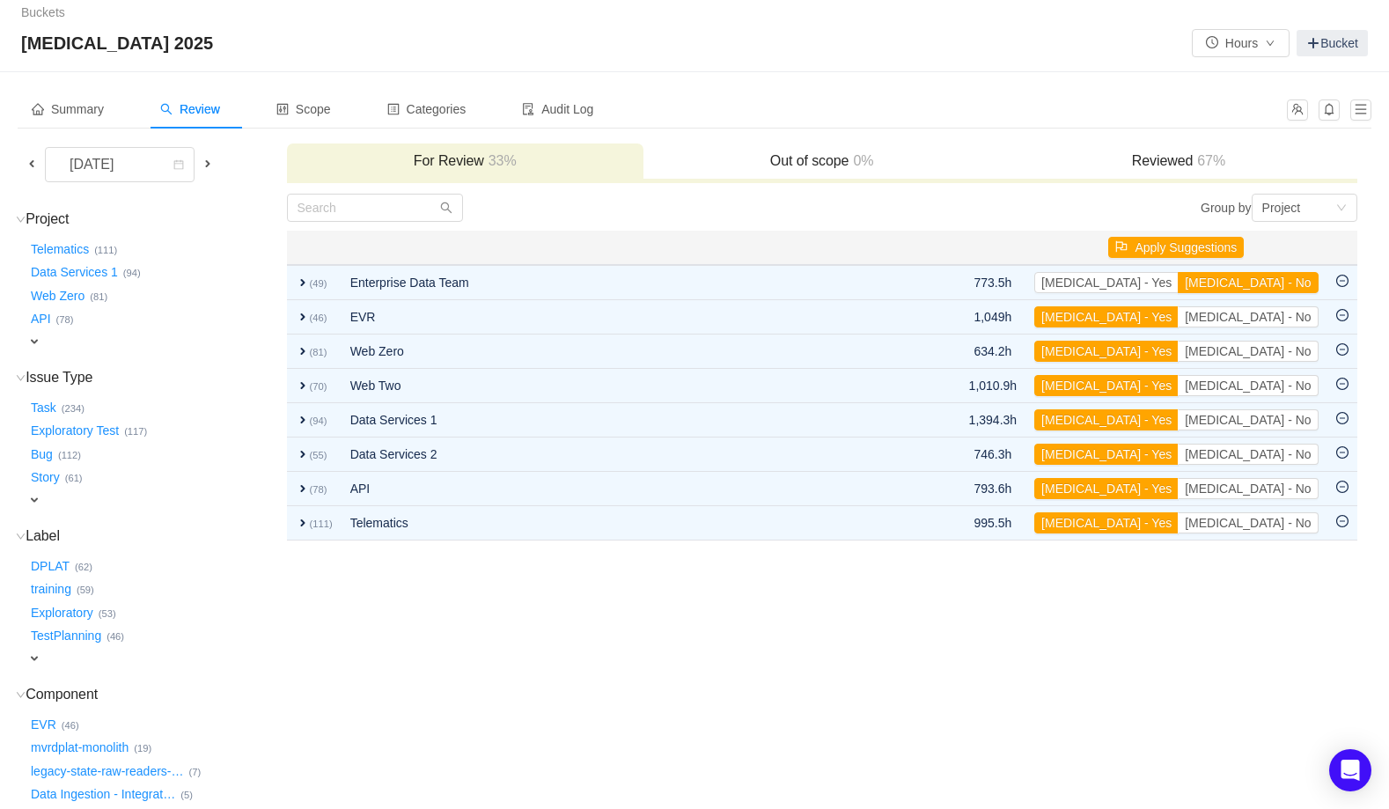
scroll to position [0, 0]
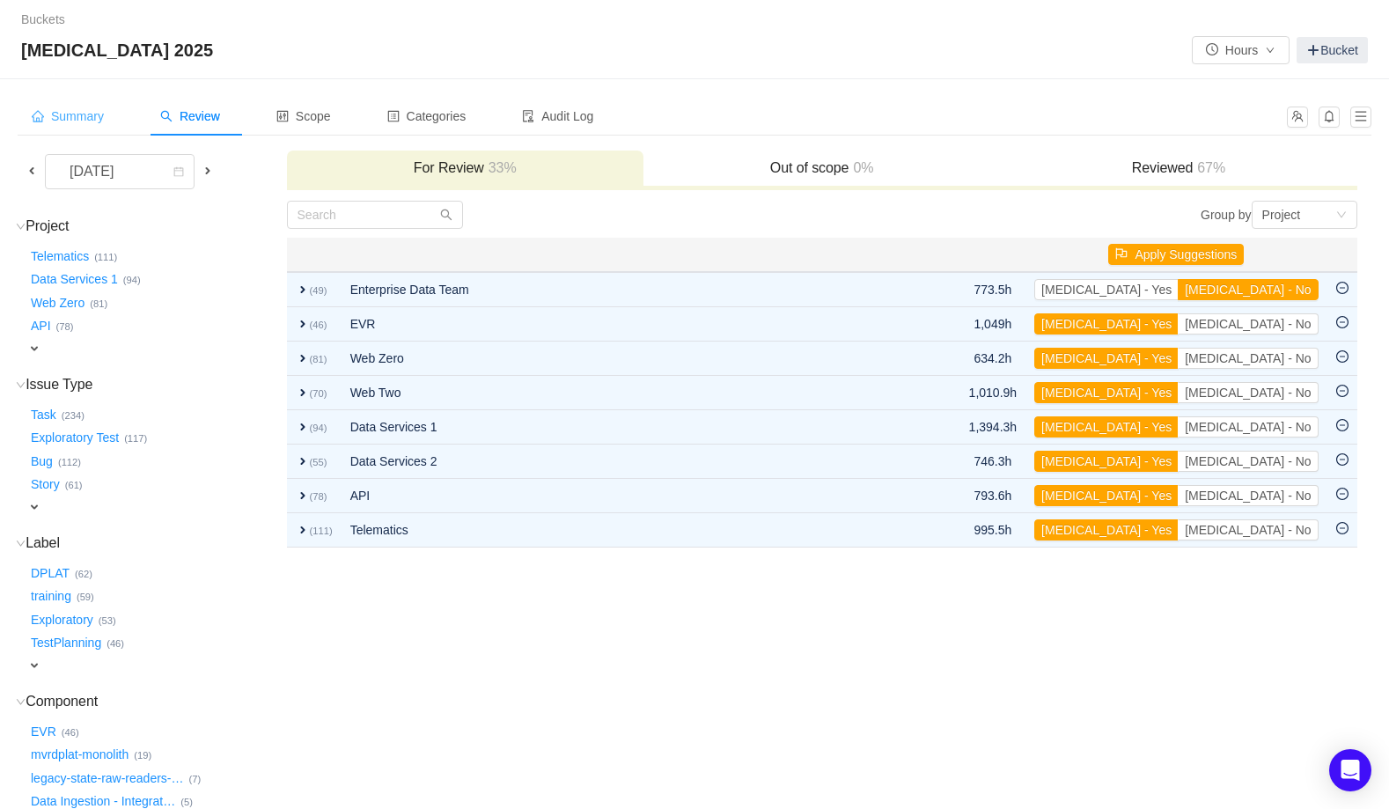
click at [85, 114] on span "Summary" at bounding box center [68, 116] width 72 height 14
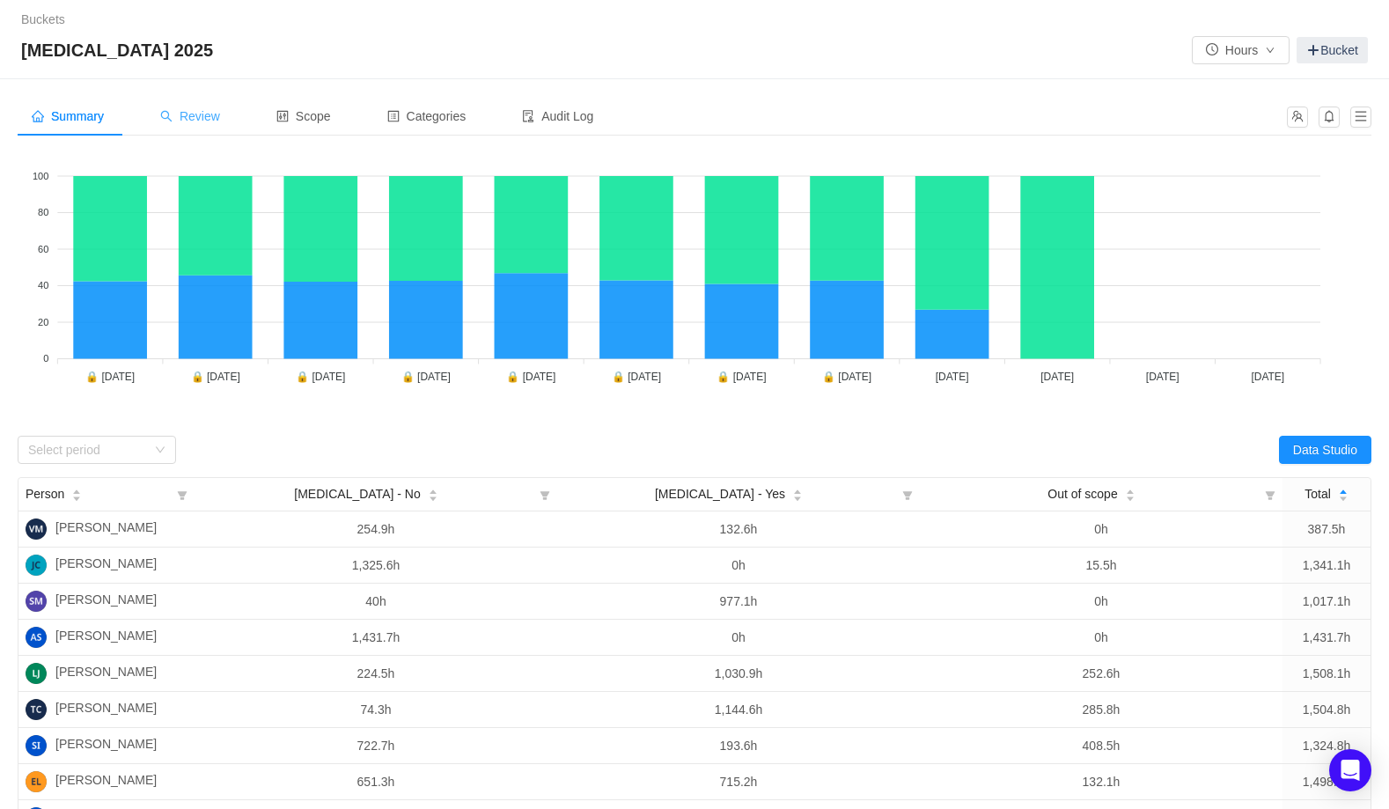
click at [202, 119] on span "Review" at bounding box center [190, 116] width 60 height 14
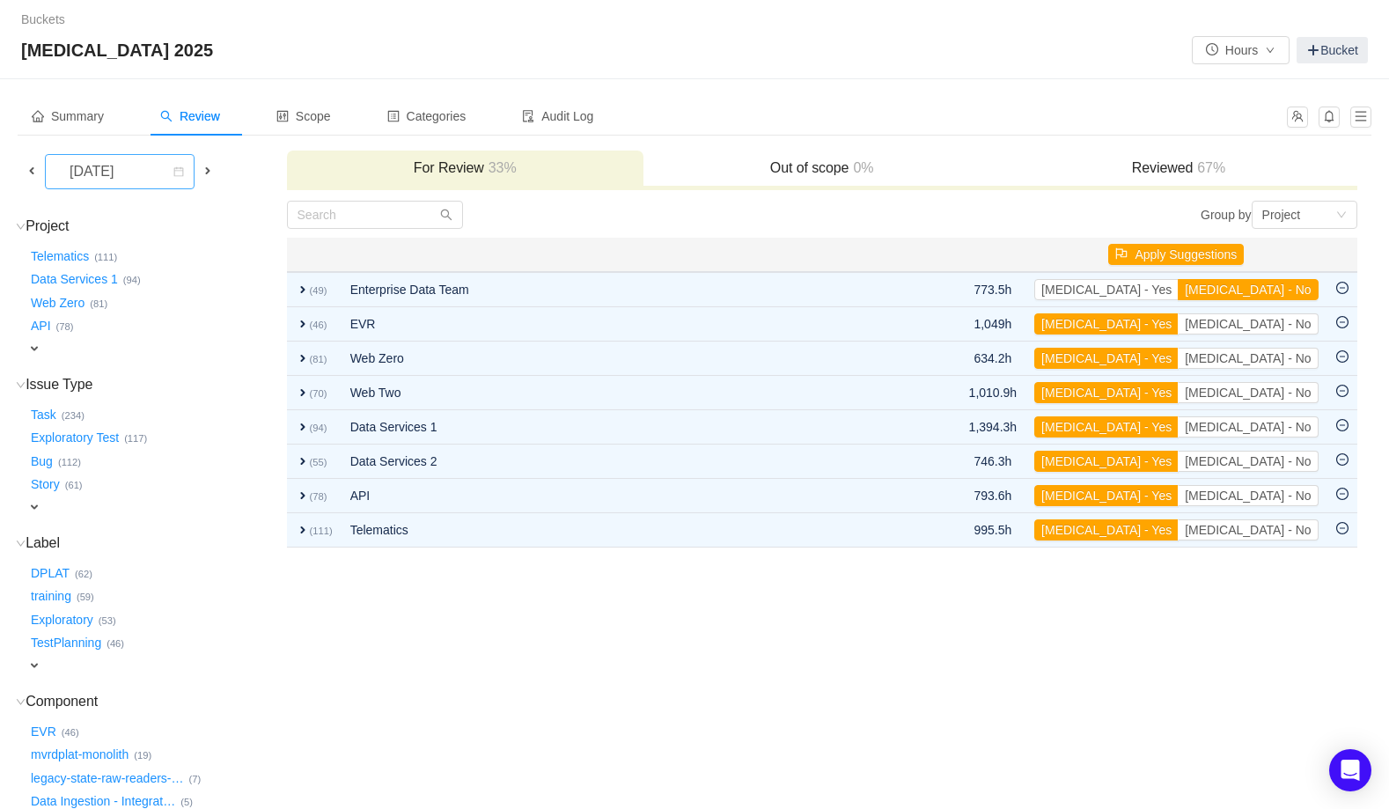
click at [131, 179] on div "[DATE]" at bounding box center [93, 171] width 76 height 33
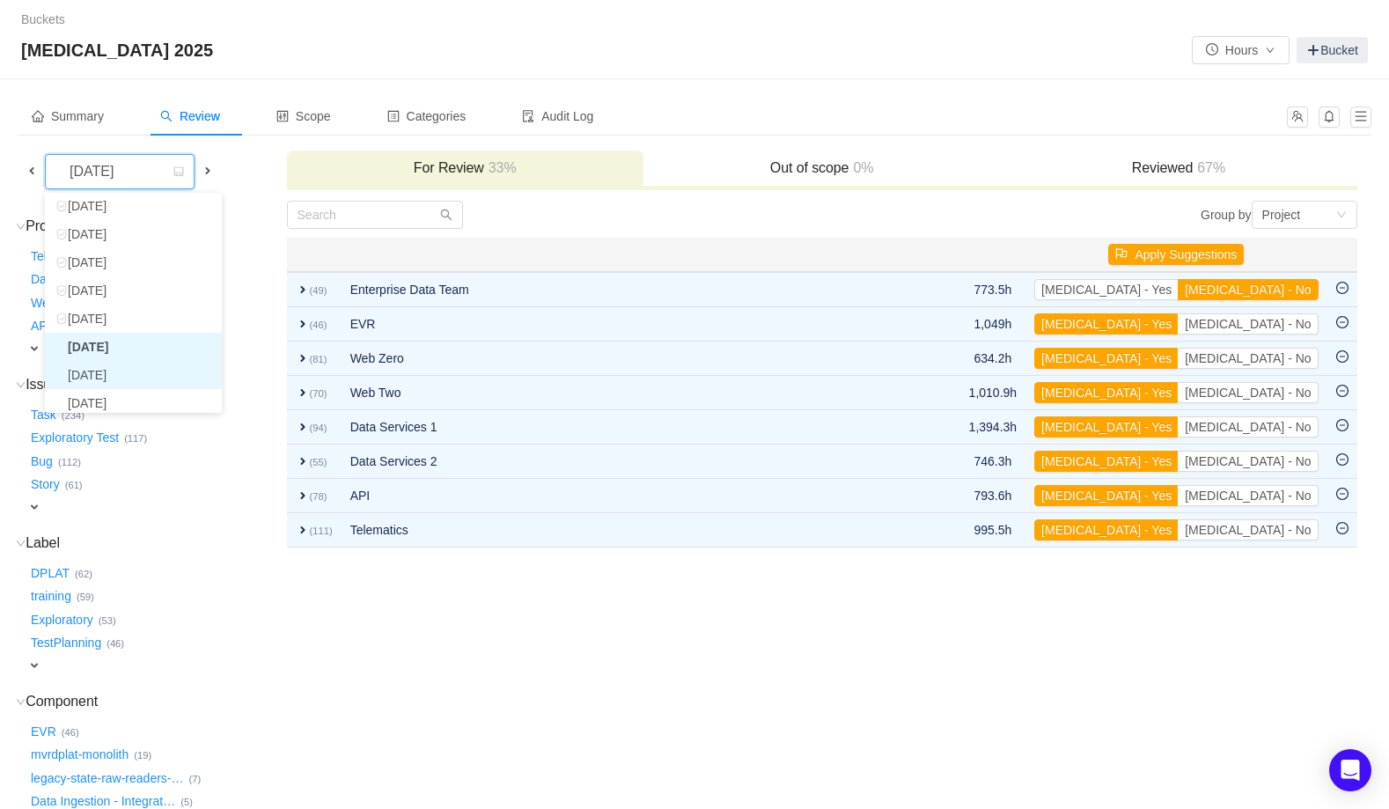
scroll to position [91, 0]
click at [139, 371] on li "[DATE]" at bounding box center [133, 373] width 177 height 28
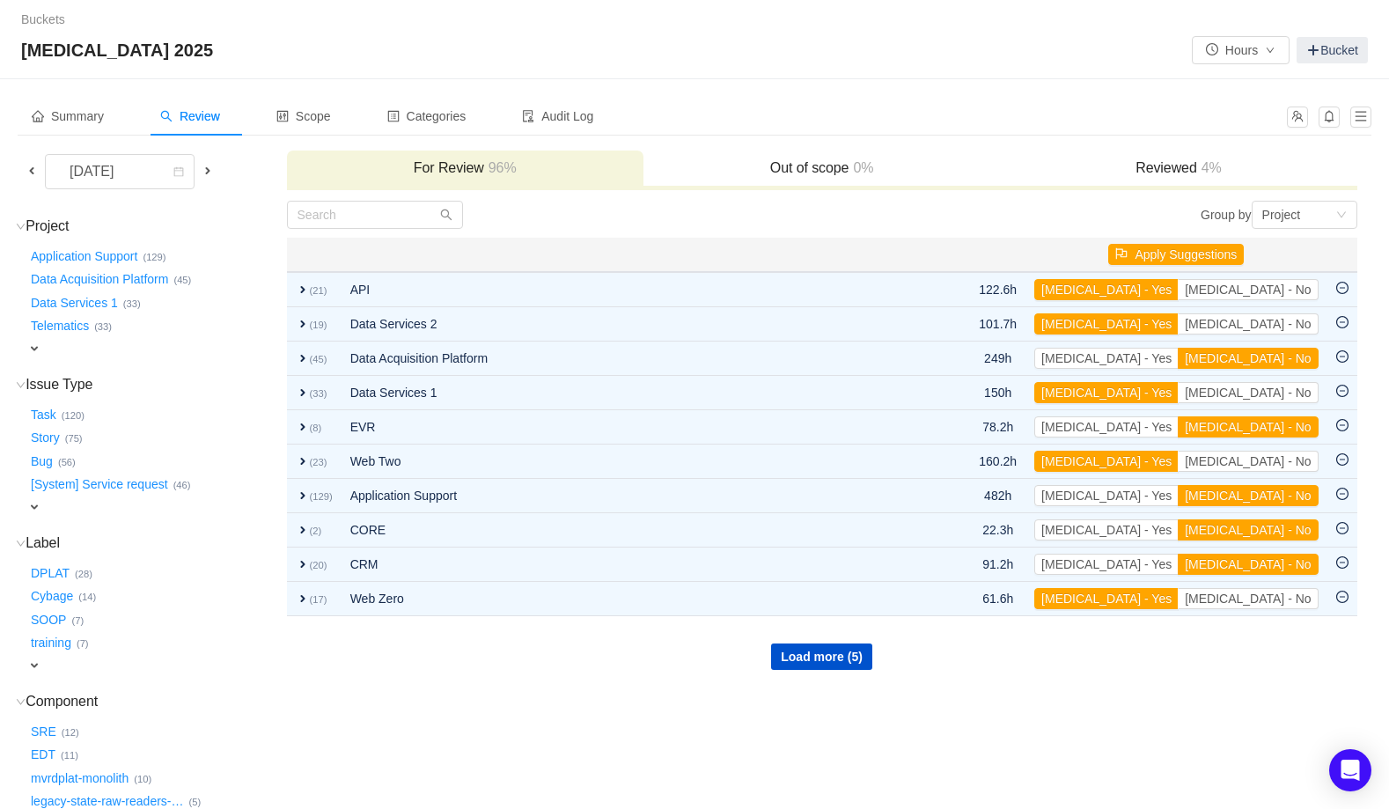
click at [1160, 167] on h3 "Reviewed 4%" at bounding box center [1178, 168] width 339 height 18
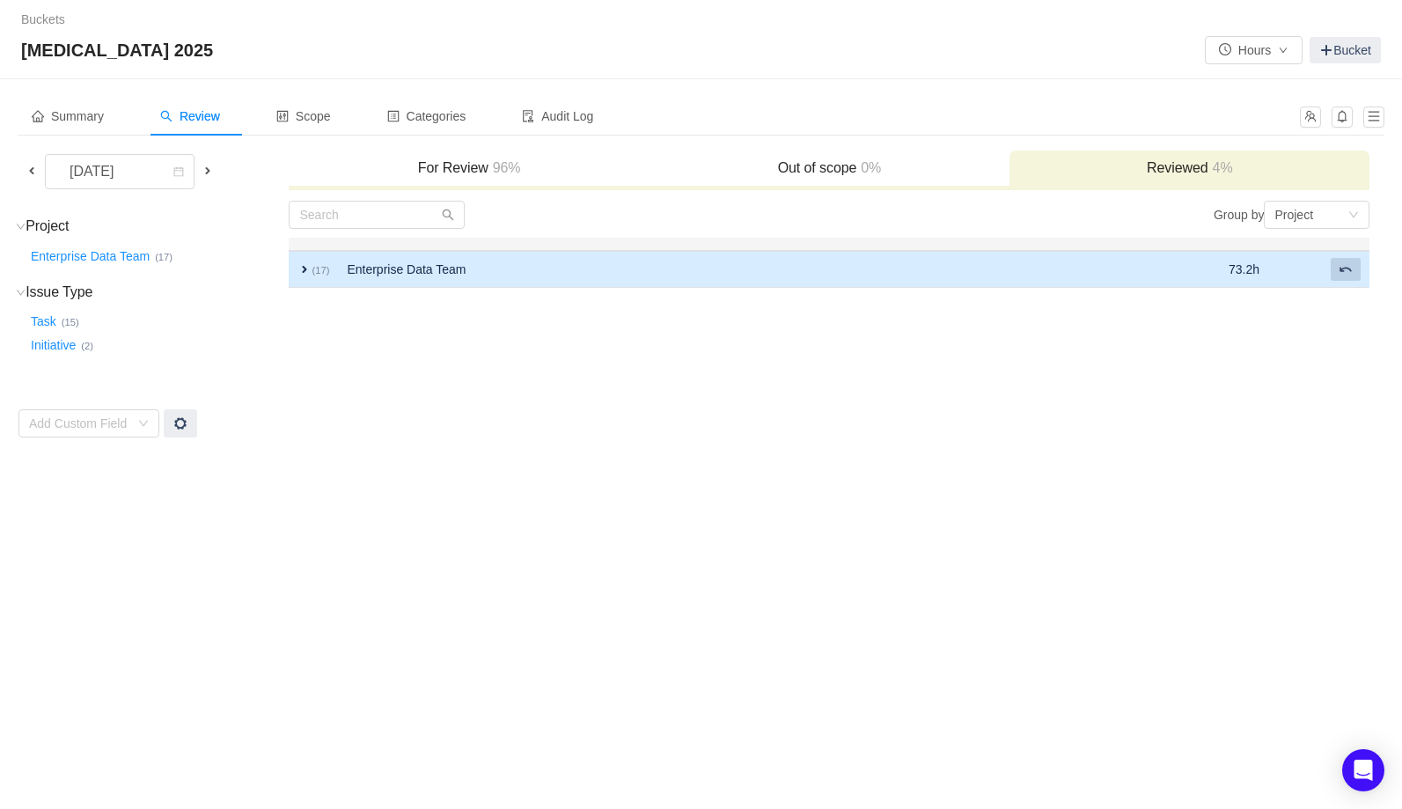
click at [1348, 266] on span at bounding box center [1346, 269] width 14 height 14
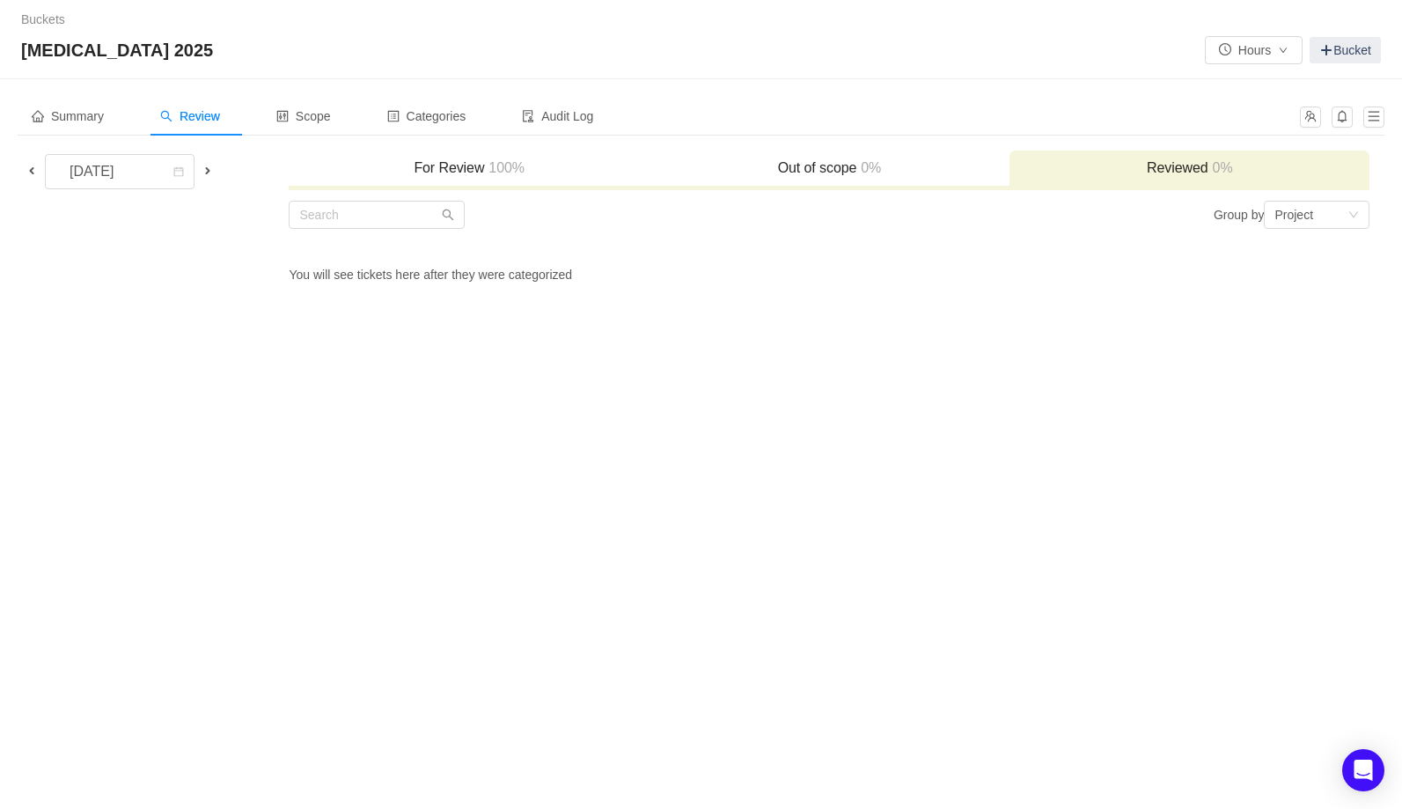
click at [459, 165] on h3 "For Review 100%" at bounding box center [468, 168] width 342 height 18
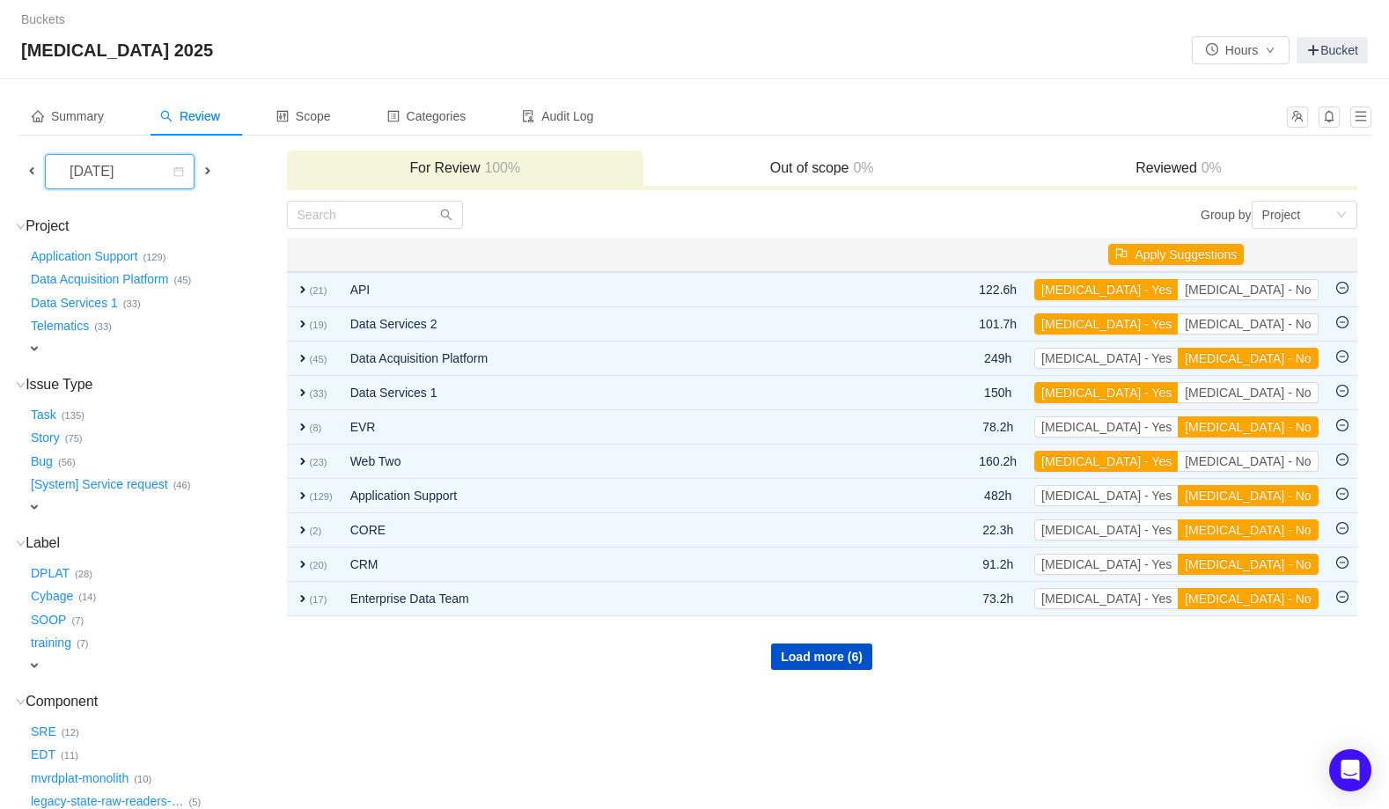
click at [131, 180] on div "[DATE]" at bounding box center [93, 171] width 76 height 33
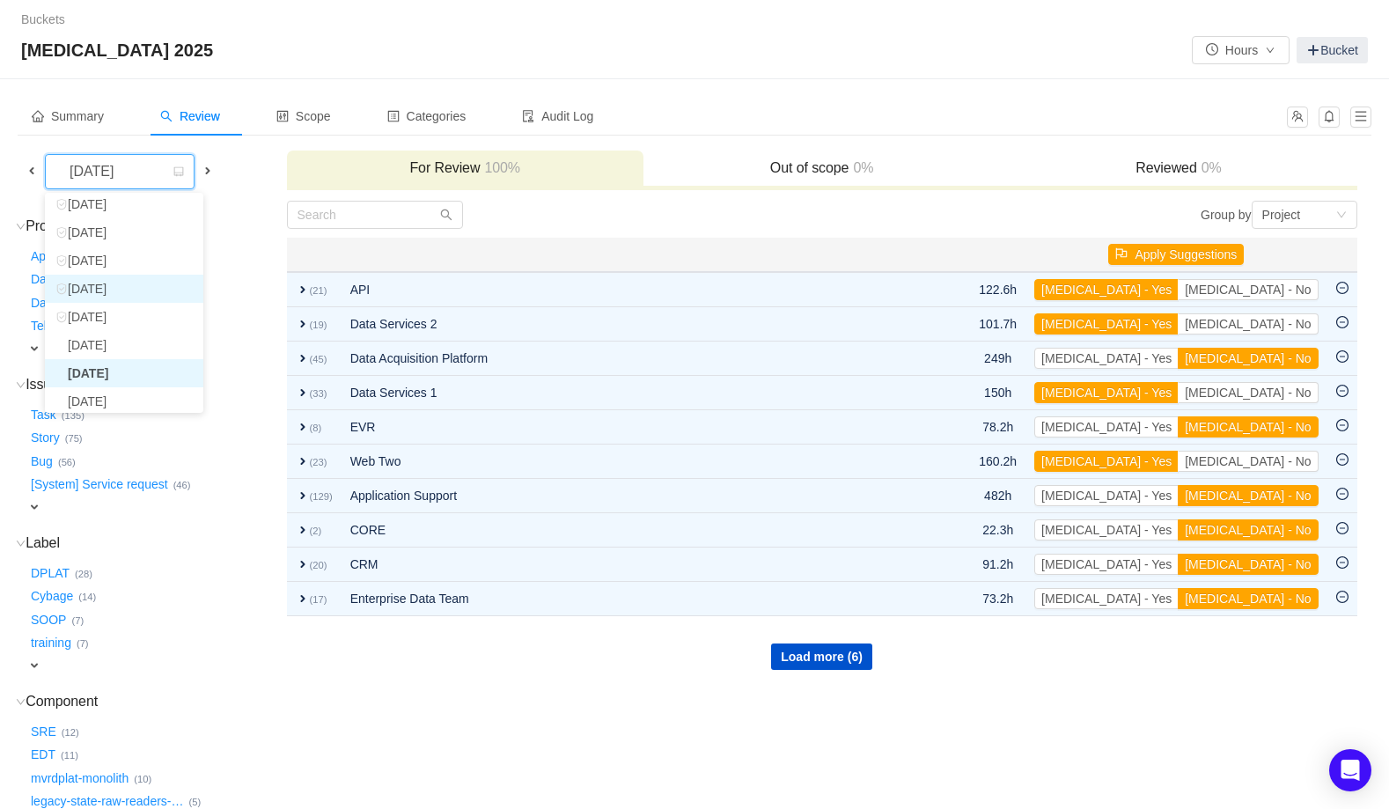
scroll to position [88, 0]
click at [131, 345] on li "[DATE]" at bounding box center [124, 348] width 158 height 28
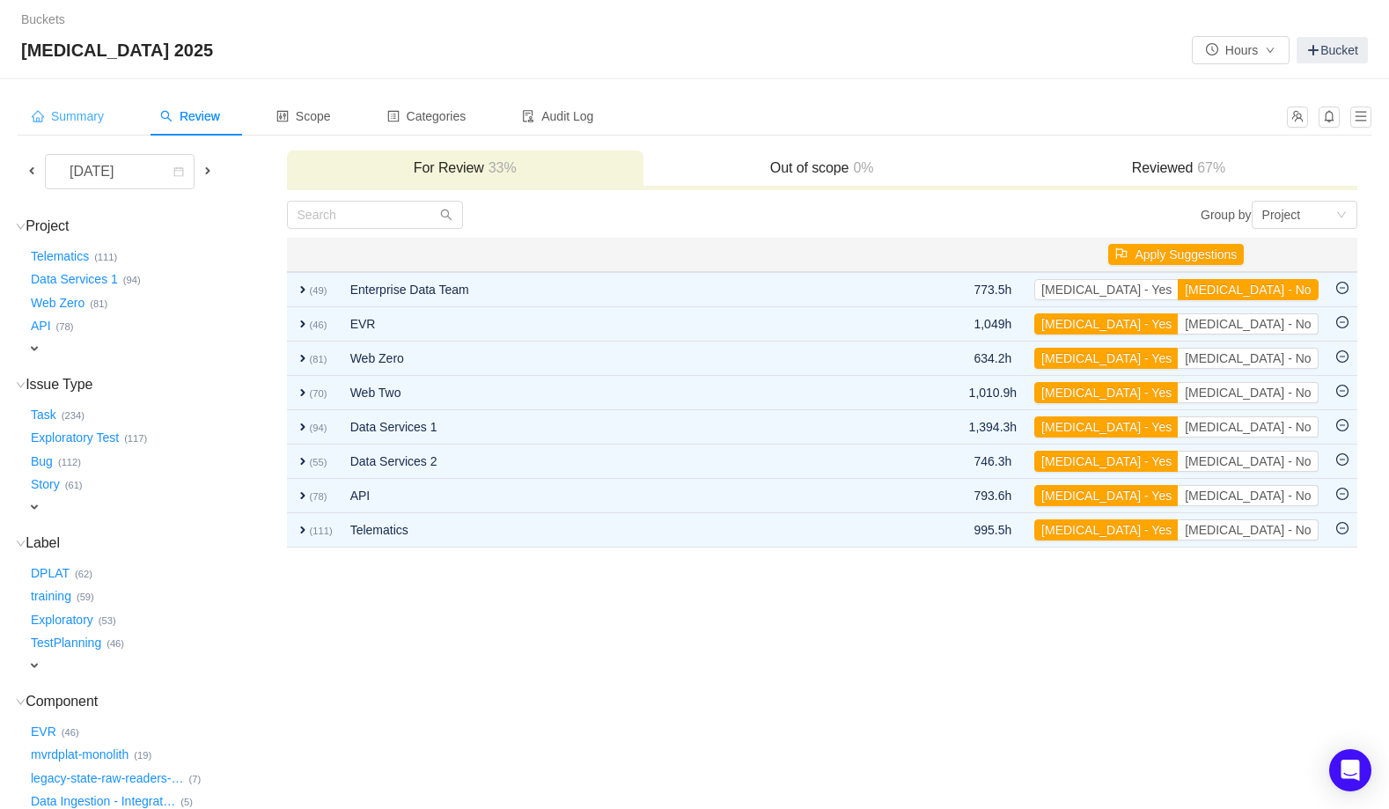
click at [92, 116] on span "Summary" at bounding box center [68, 116] width 72 height 14
